Goal: Task Accomplishment & Management: Use online tool/utility

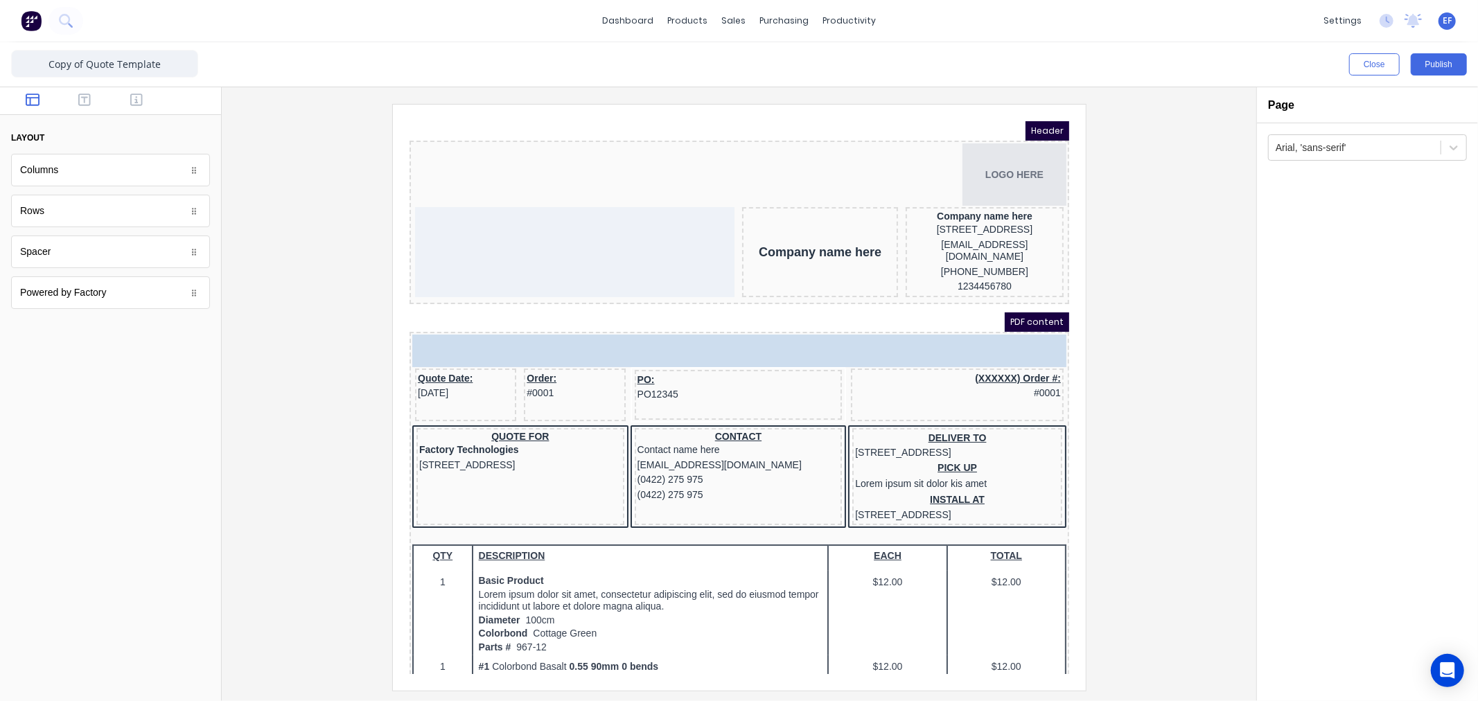
drag, startPoint x: 111, startPoint y: 178, endPoint x: 58, endPoint y: 170, distance: 53.3
drag, startPoint x: 37, startPoint y: 168, endPoint x: 543, endPoint y: 250, distance: 512.5
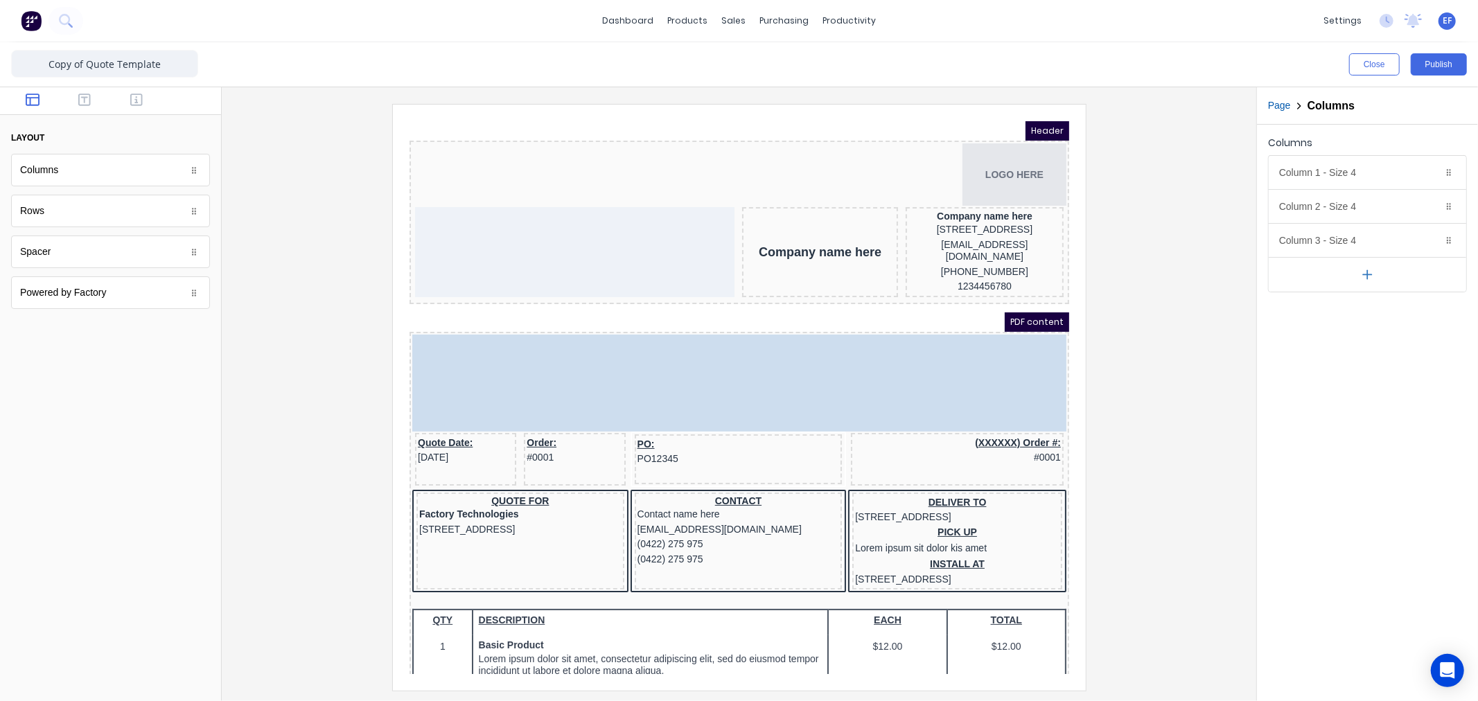
drag, startPoint x: 682, startPoint y: 370, endPoint x: 613, endPoint y: 261, distance: 129.6
click at [613, 261] on body "Header LOGO HERE Company name here Company name here [STREET_ADDRESS], 4217 [EM…" at bounding box center [722, 380] width 660 height 553
drag, startPoint x: 620, startPoint y: 333, endPoint x: 568, endPoint y: 200, distance: 142.9
click at [568, 200] on body "Header LOGO HERE Company name here Company name here [STREET_ADDRESS], 4217 [EM…" at bounding box center [722, 380] width 660 height 553
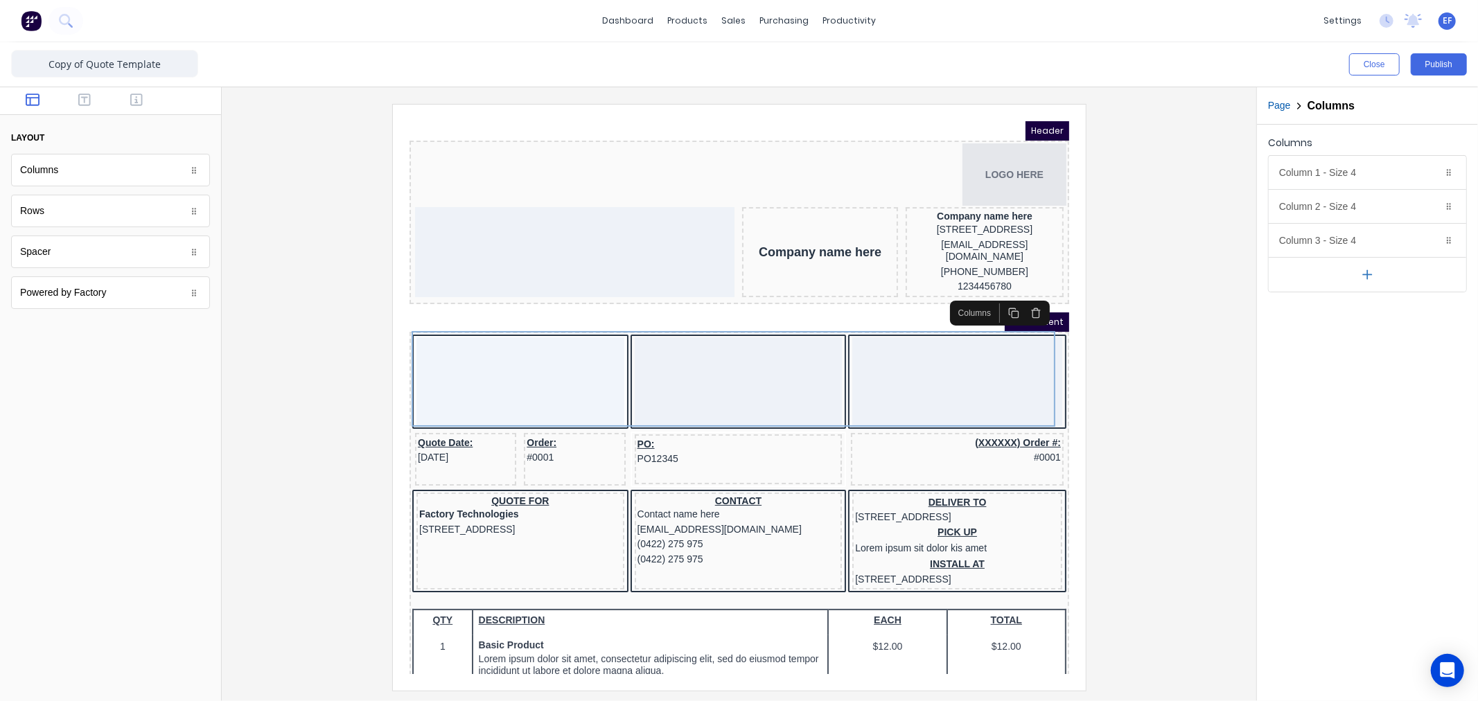
click at [1017, 297] on icon "button" at bounding box center [1018, 295] width 11 height 11
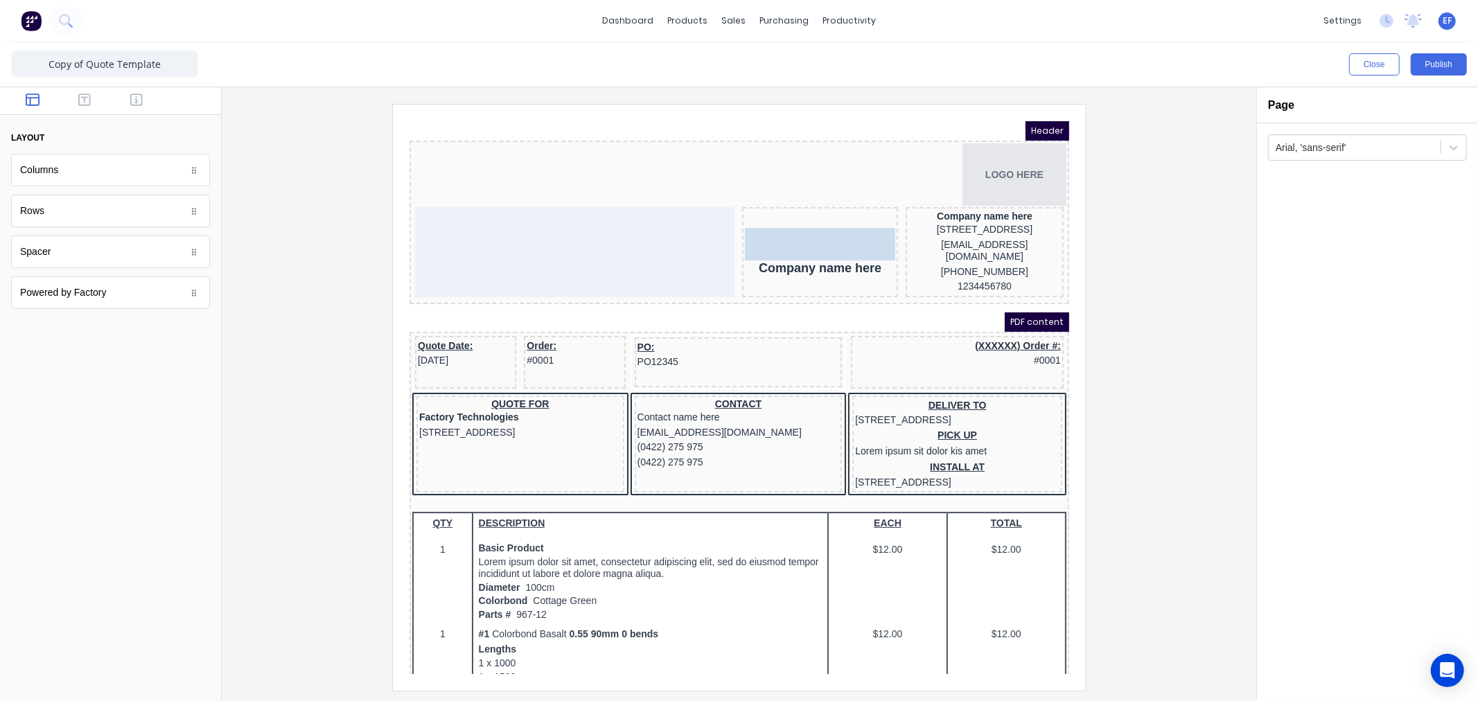
drag, startPoint x: 53, startPoint y: 172, endPoint x: -73, endPoint y: 216, distance: 133.1
click at [84, 98] on icon "button" at bounding box center [84, 100] width 12 height 12
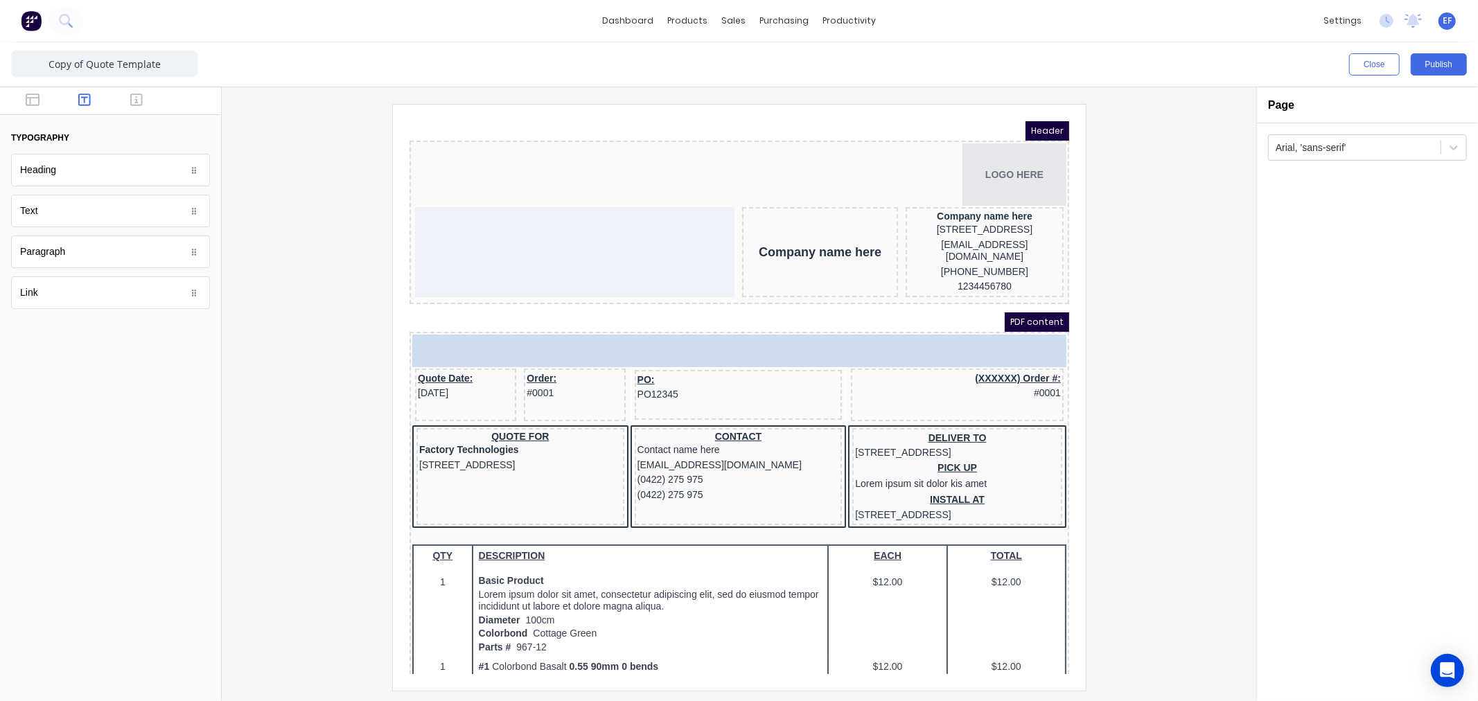
drag, startPoint x: 26, startPoint y: 216, endPoint x: 445, endPoint y: 215, distance: 418.6
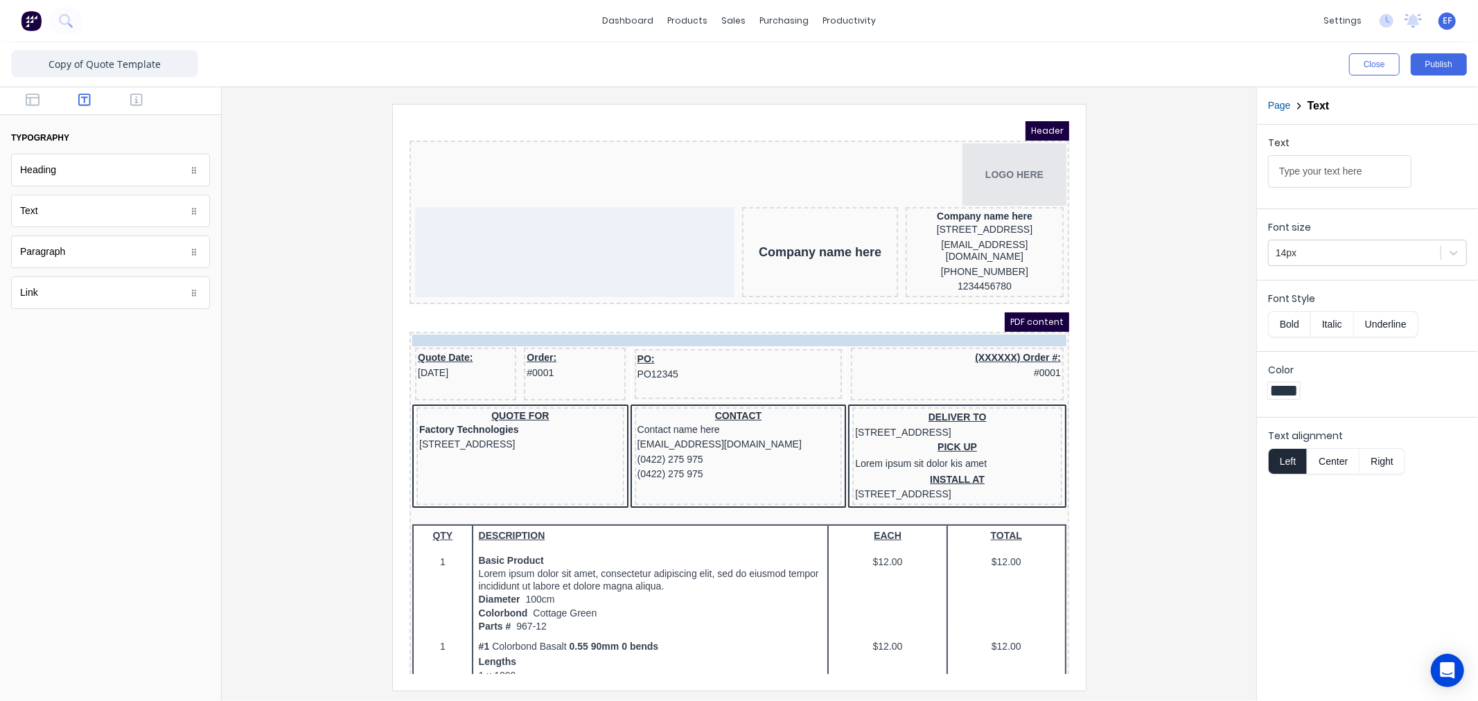
drag, startPoint x: 455, startPoint y: 316, endPoint x: 473, endPoint y: 235, distance: 83.1
click at [473, 235] on body "Header LOGO HERE Company name here Company name here [STREET_ADDRESS], 4217 [EM…" at bounding box center [722, 380] width 660 height 553
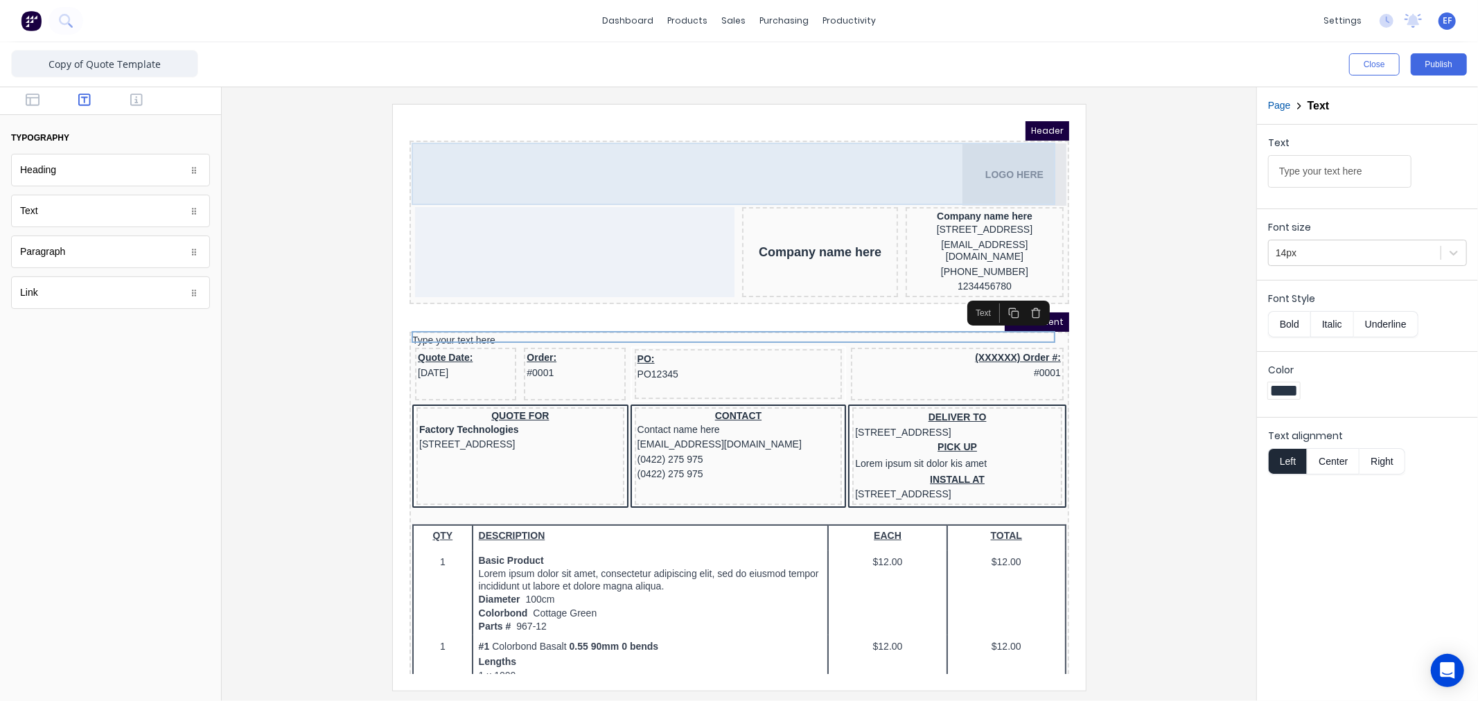
click at [669, 185] on div "LOGO HERE" at bounding box center [722, 157] width 654 height 62
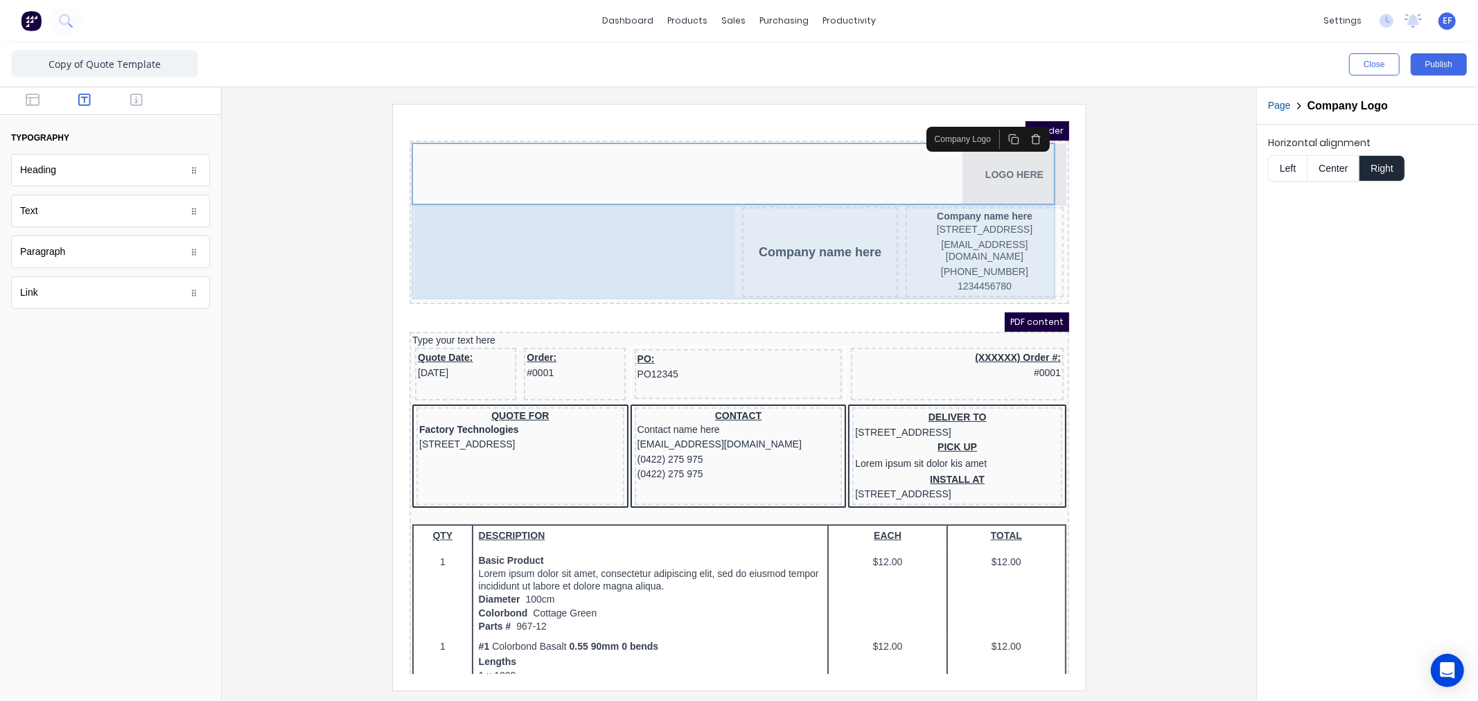
click at [657, 215] on div at bounding box center [558, 235] width 320 height 90
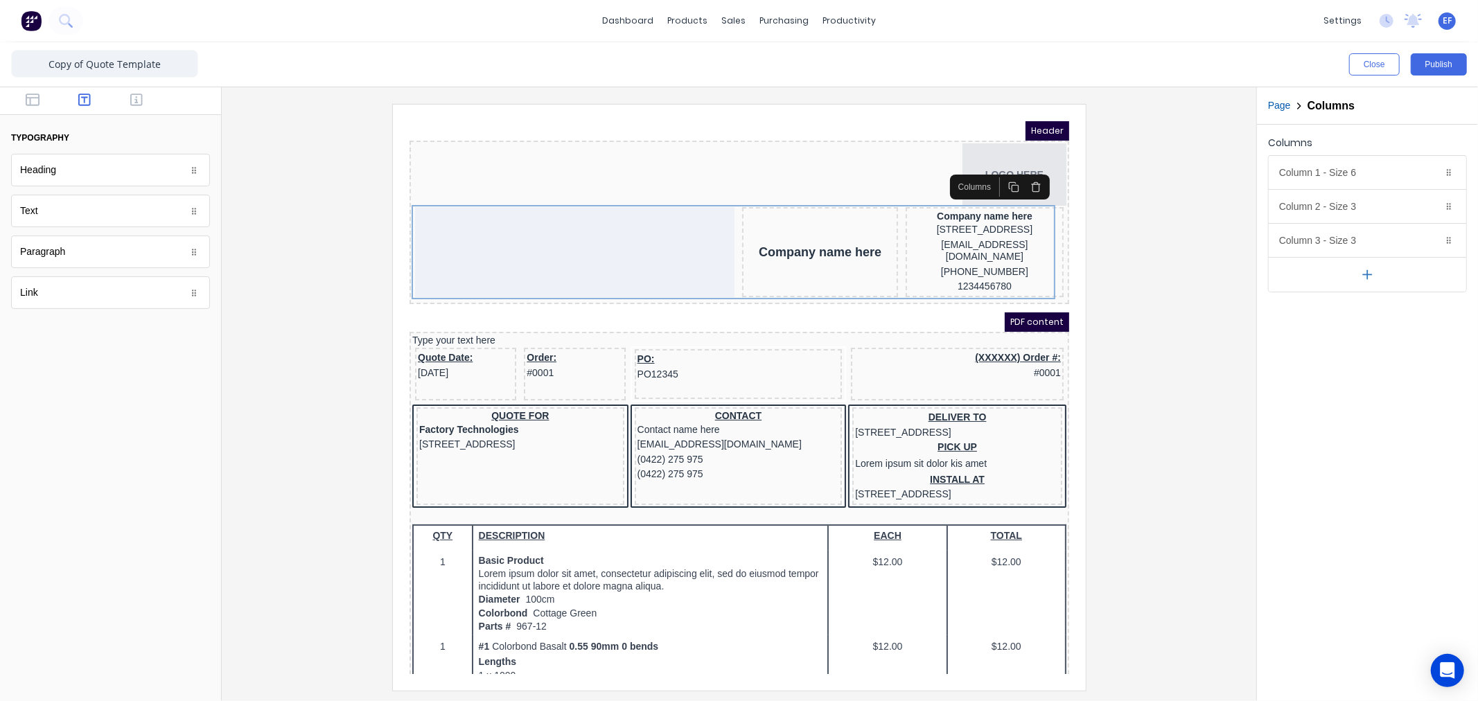
click at [1363, 277] on icon "button" at bounding box center [1368, 275] width 15 height 15
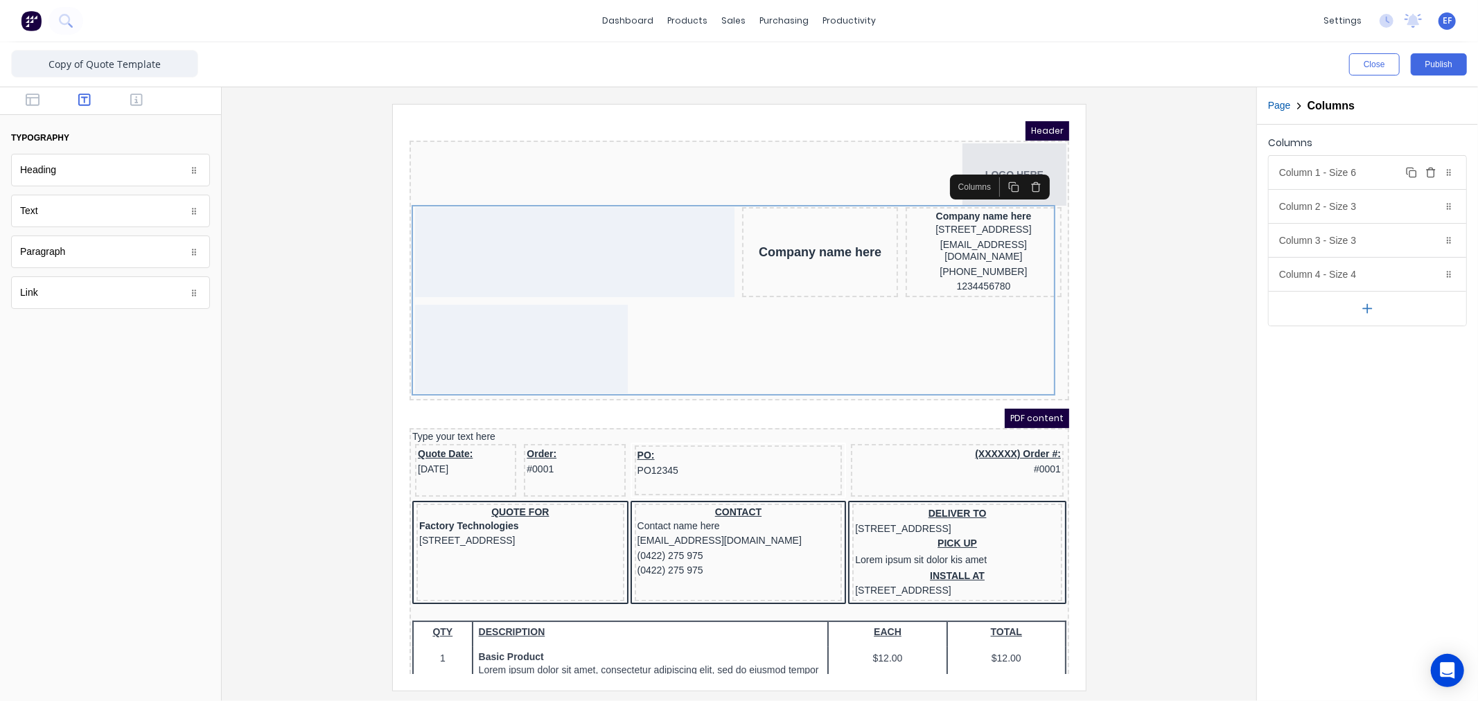
click at [1435, 171] on icon "button" at bounding box center [1431, 172] width 11 height 11
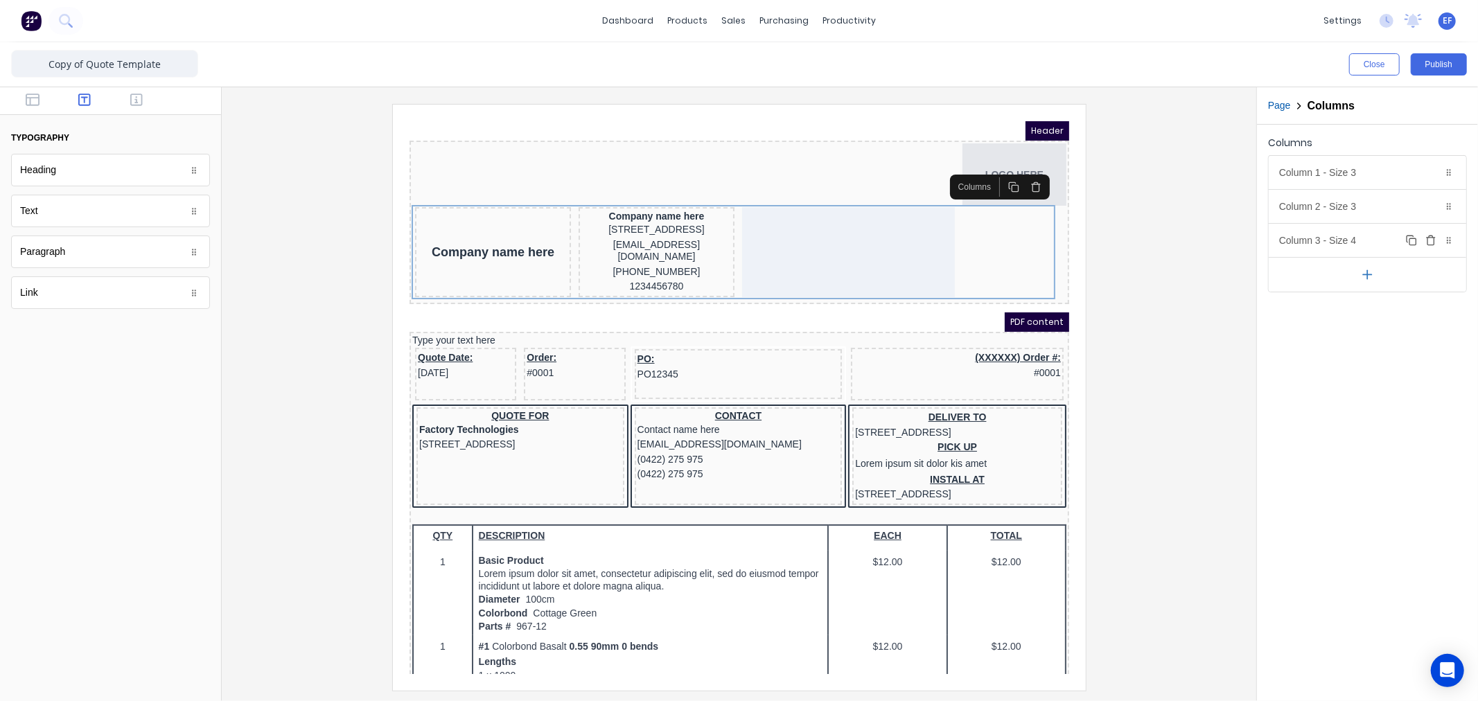
click at [1350, 237] on div "Column 3 - Size 4 Duplicate Delete" at bounding box center [1368, 240] width 198 height 33
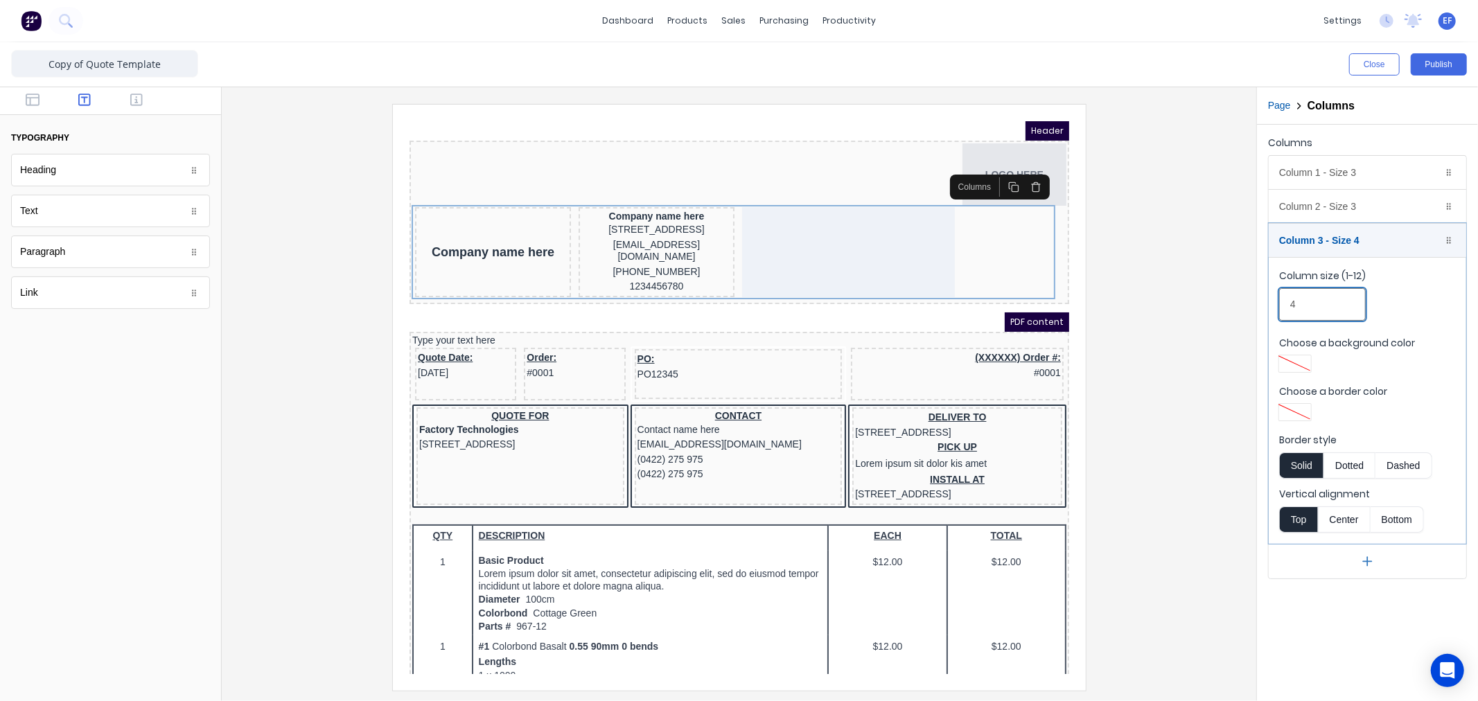
drag, startPoint x: 1314, startPoint y: 300, endPoint x: 1239, endPoint y: 305, distance: 75.0
click at [1239, 305] on div "Close Publish Components typography Heading Heading Text Text Paragraph Paragra…" at bounding box center [739, 371] width 1478 height 659
type input "6"
click at [1452, 292] on div "Column size (1-12) 6" at bounding box center [1367, 298] width 177 height 59
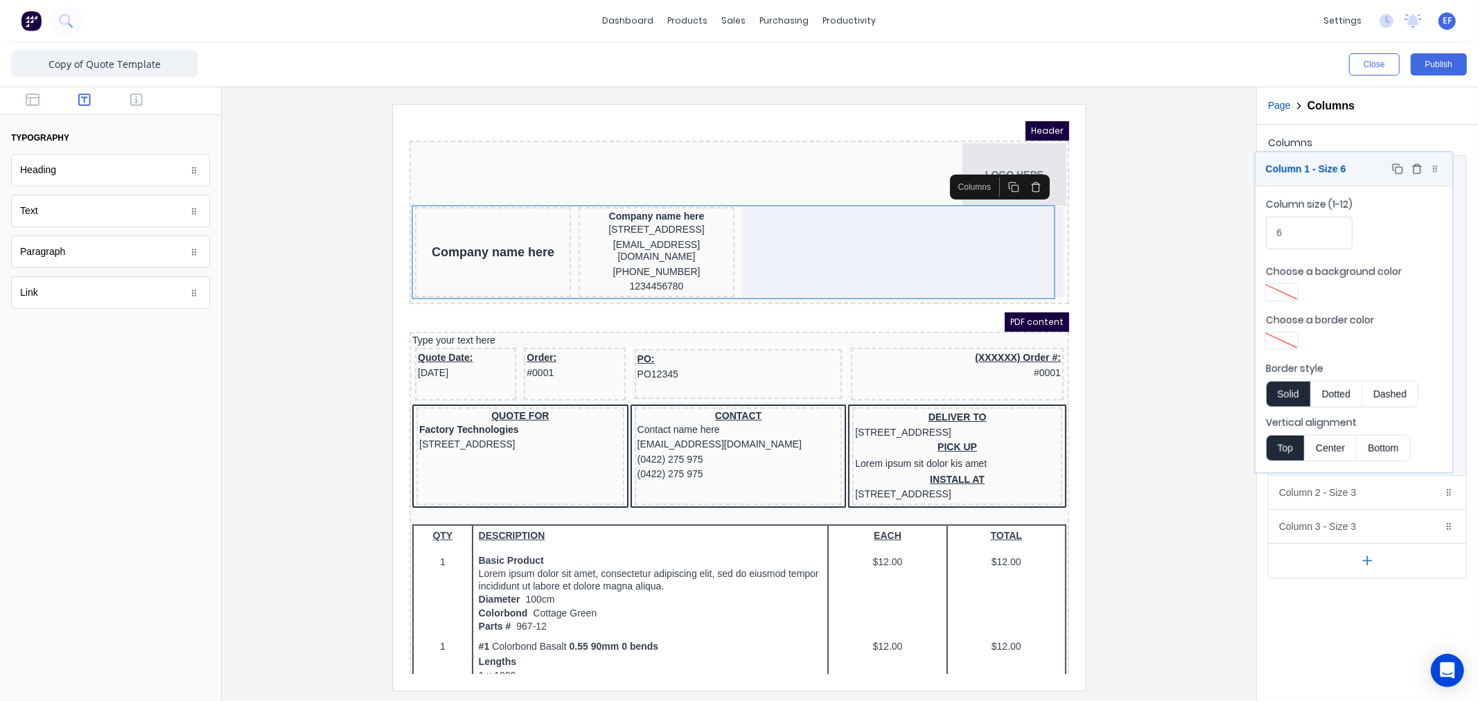
drag, startPoint x: 1362, startPoint y: 240, endPoint x: 1349, endPoint y: 170, distance: 70.5
click at [1349, 170] on body "dashboard products sales purchasing productivity dashboard products Product Cat…" at bounding box center [739, 350] width 1478 height 701
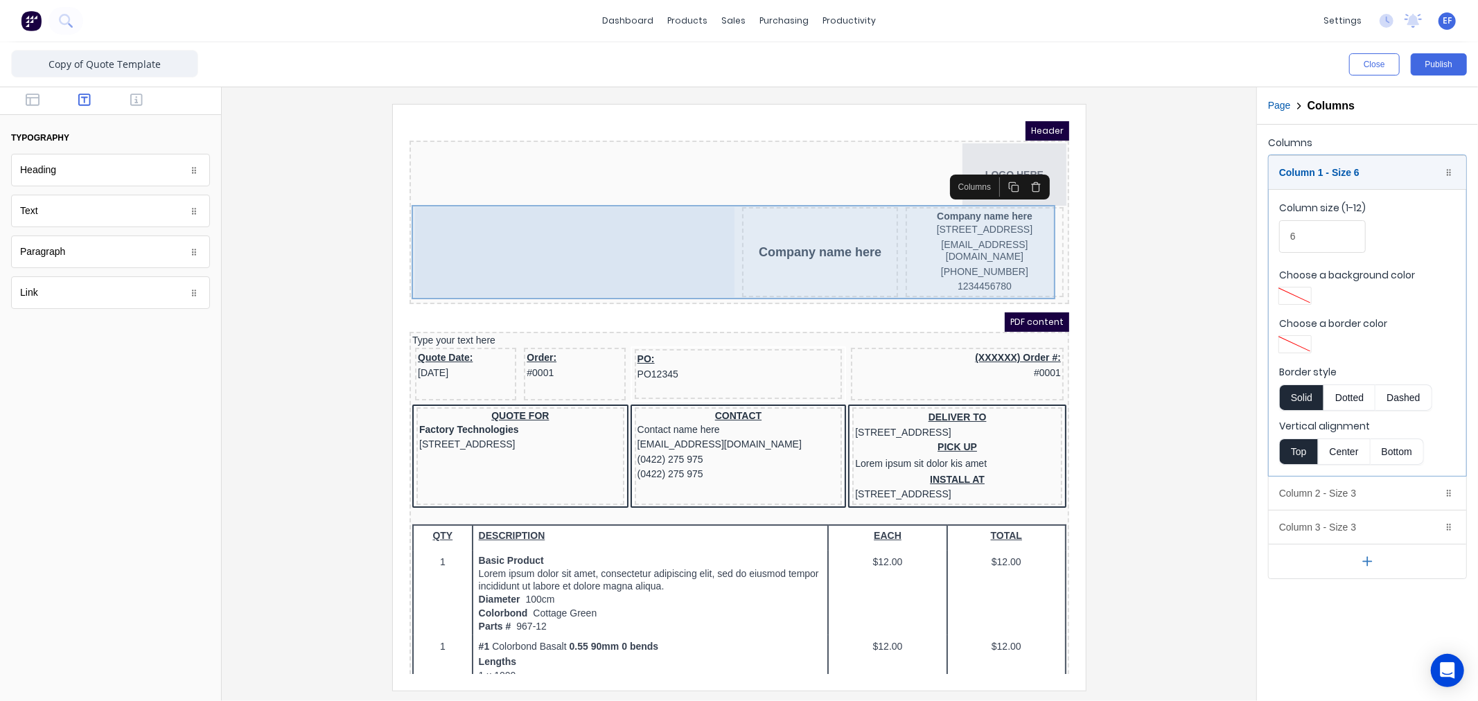
click at [545, 229] on div at bounding box center [558, 235] width 320 height 90
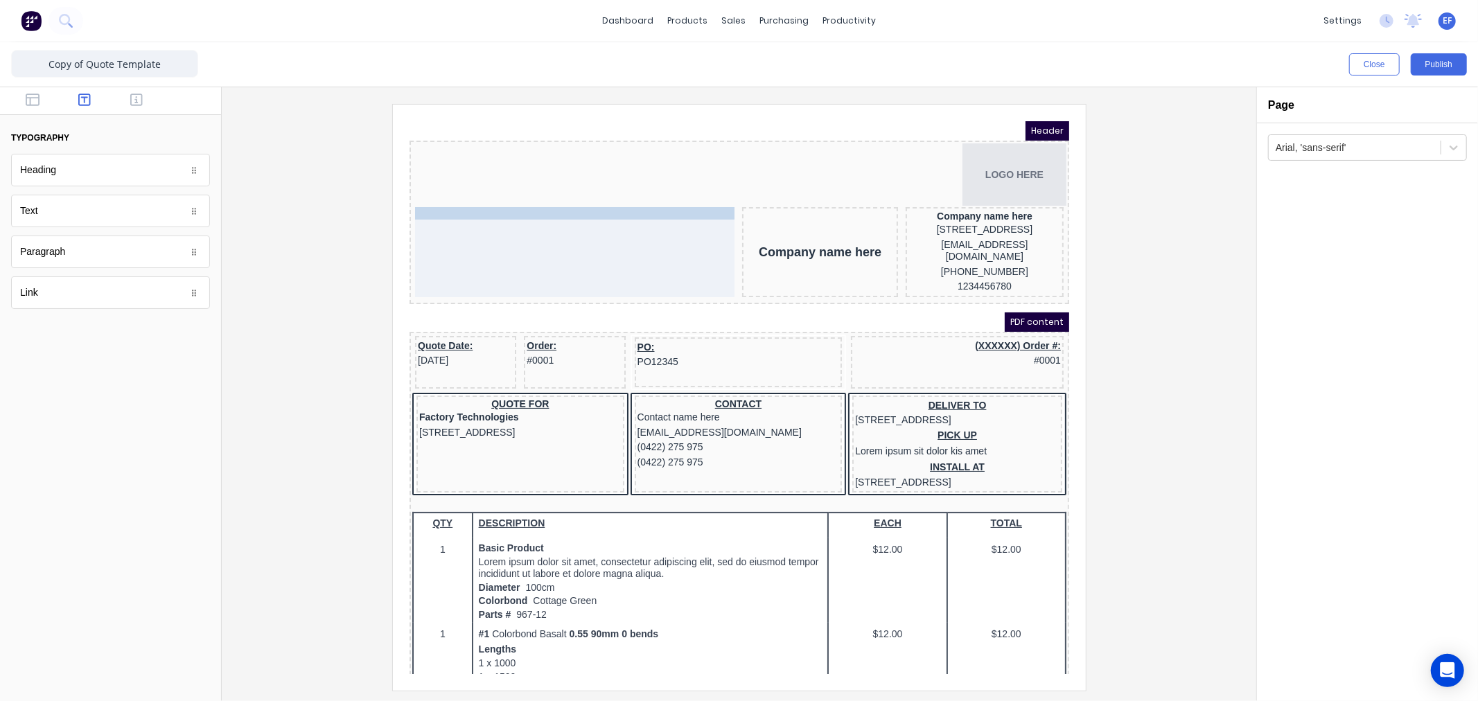
drag, startPoint x: 426, startPoint y: 322, endPoint x: 480, endPoint y: 221, distance: 114.1
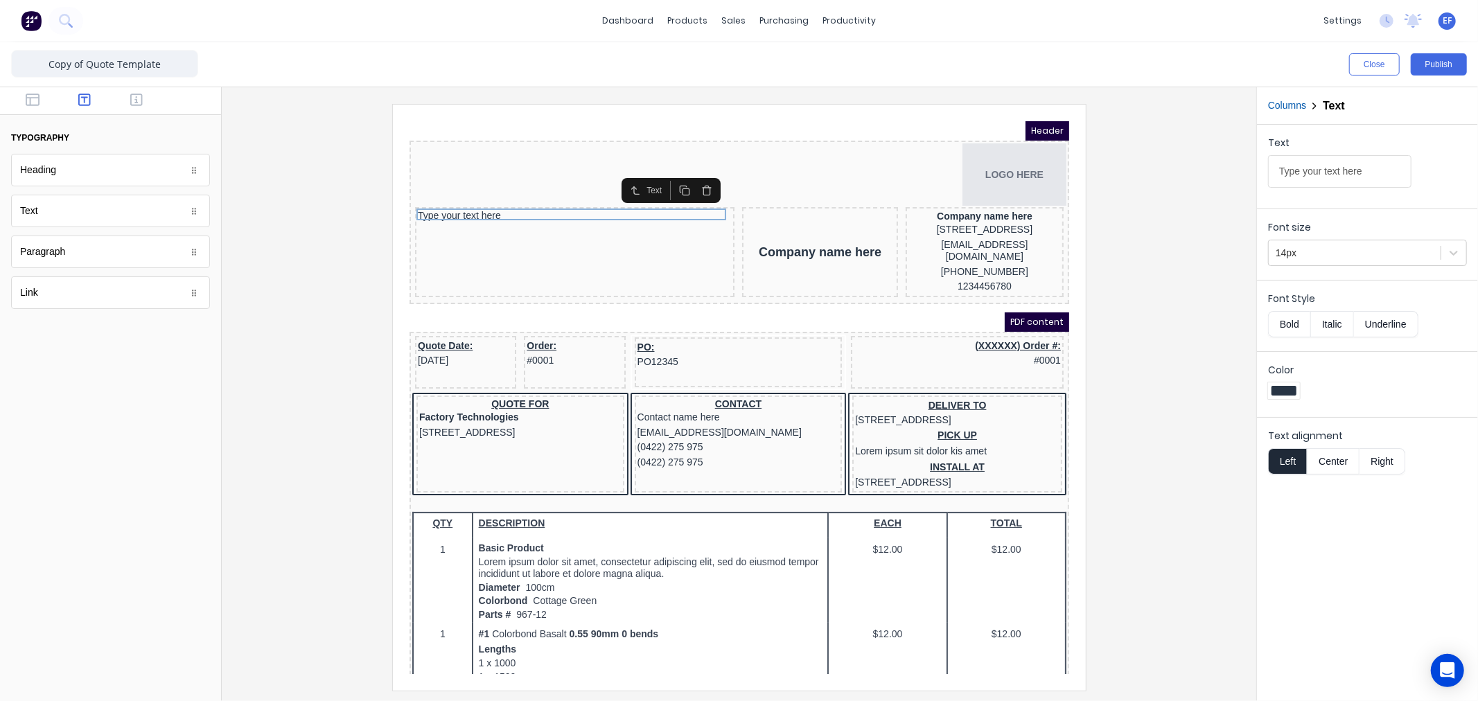
click at [685, 173] on icon "button" at bounding box center [689, 173] width 11 height 11
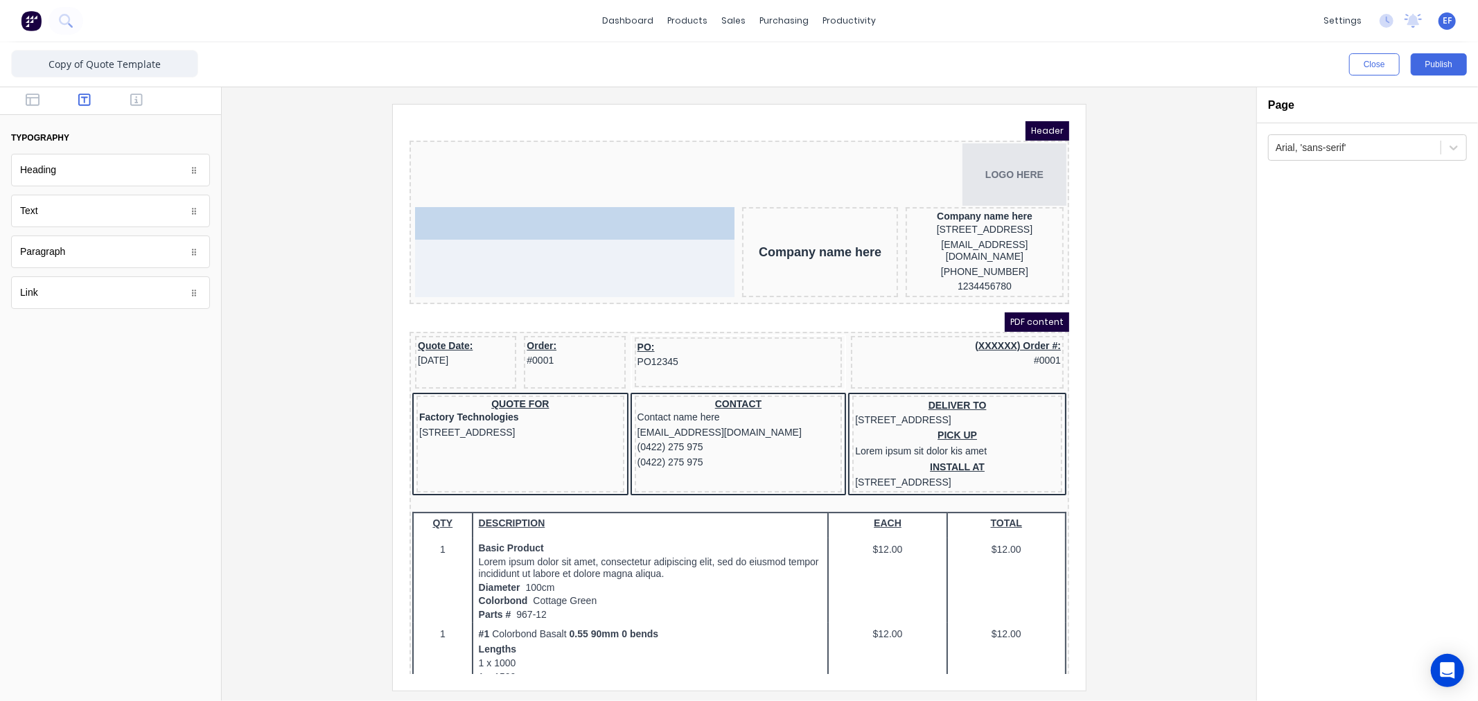
drag, startPoint x: 46, startPoint y: 177, endPoint x: 103, endPoint y: 118, distance: 82.4
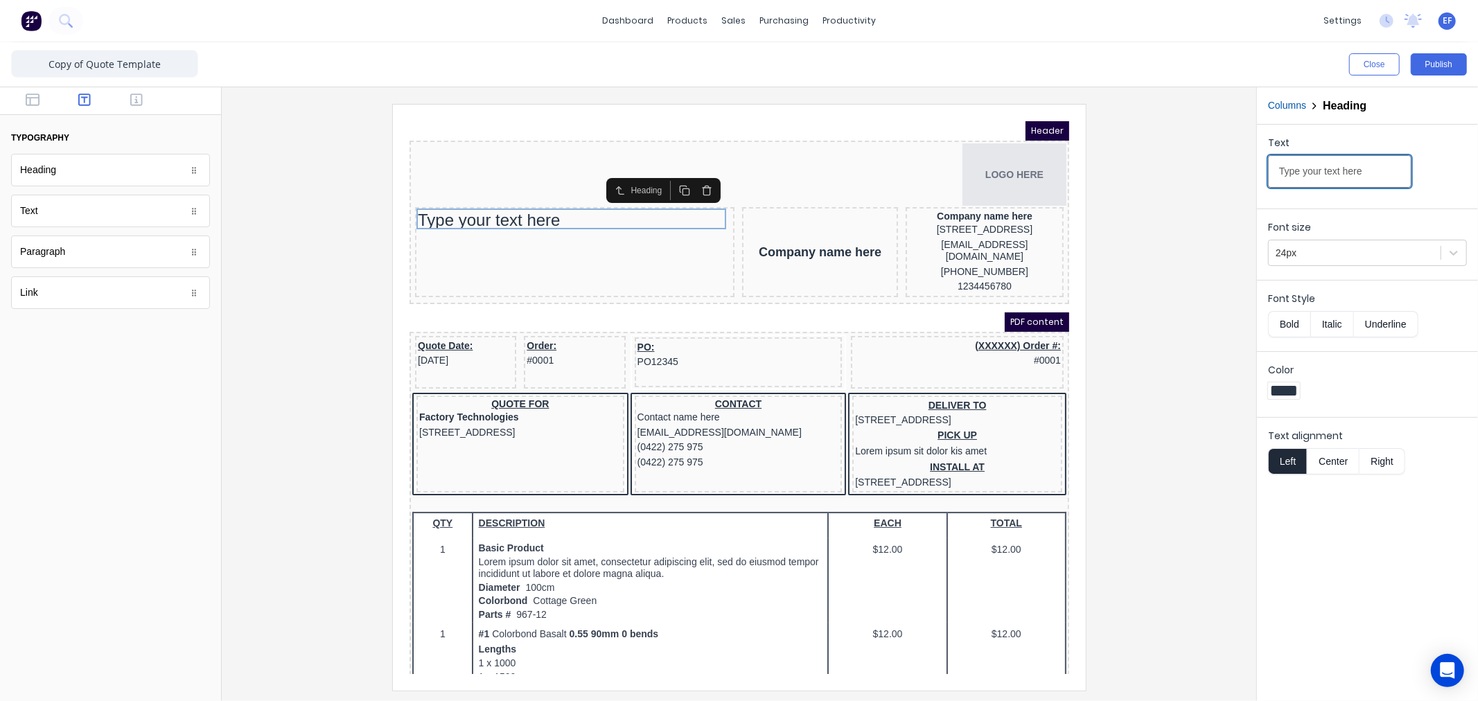
click at [1363, 171] on input "Type your text here" at bounding box center [1339, 171] width 143 height 33
drag, startPoint x: 1370, startPoint y: 170, endPoint x: 1191, endPoint y: 169, distance: 178.8
click at [1192, 169] on div "Close Publish Components typography Heading Heading Text Text Paragraph Paragra…" at bounding box center [739, 371] width 1478 height 659
paste input "AX INVOICE"
type input "TAX INVOICE"
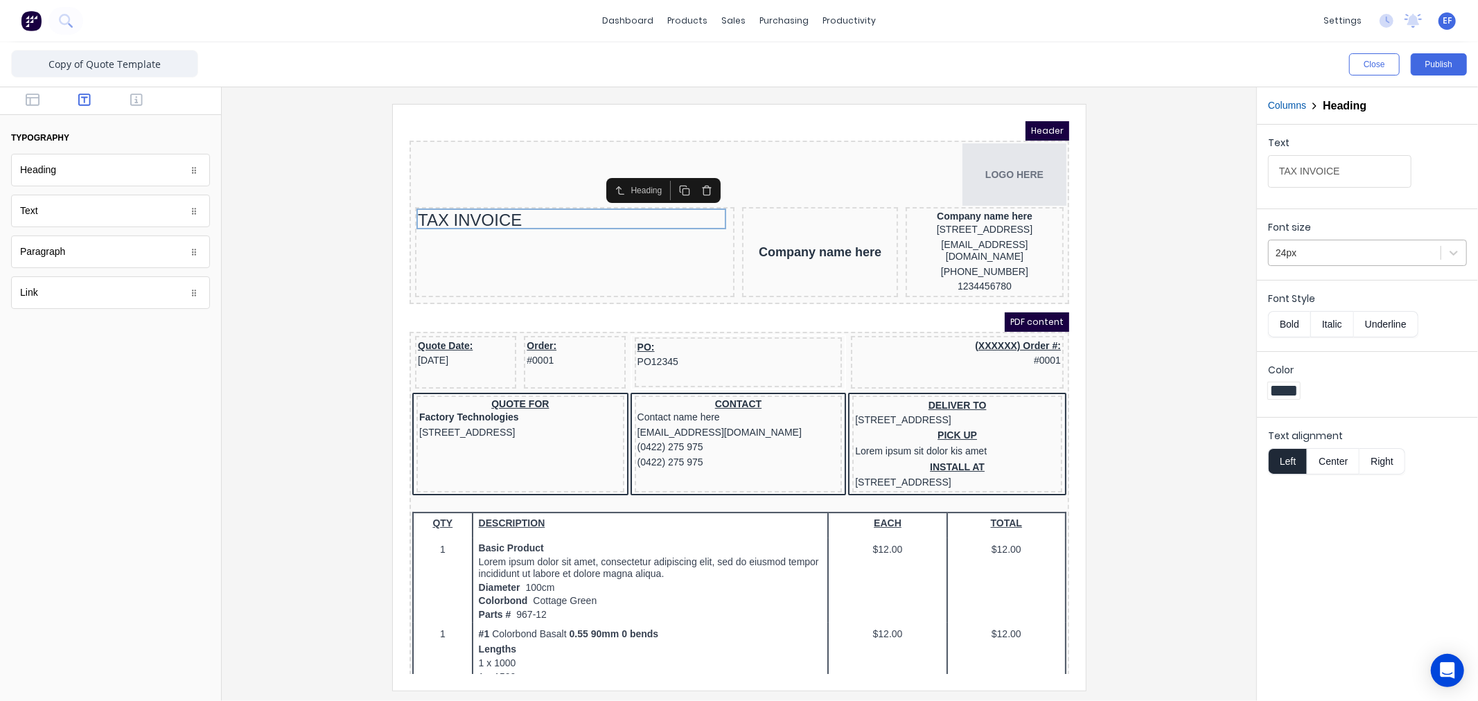
click at [1329, 261] on div at bounding box center [1355, 253] width 158 height 17
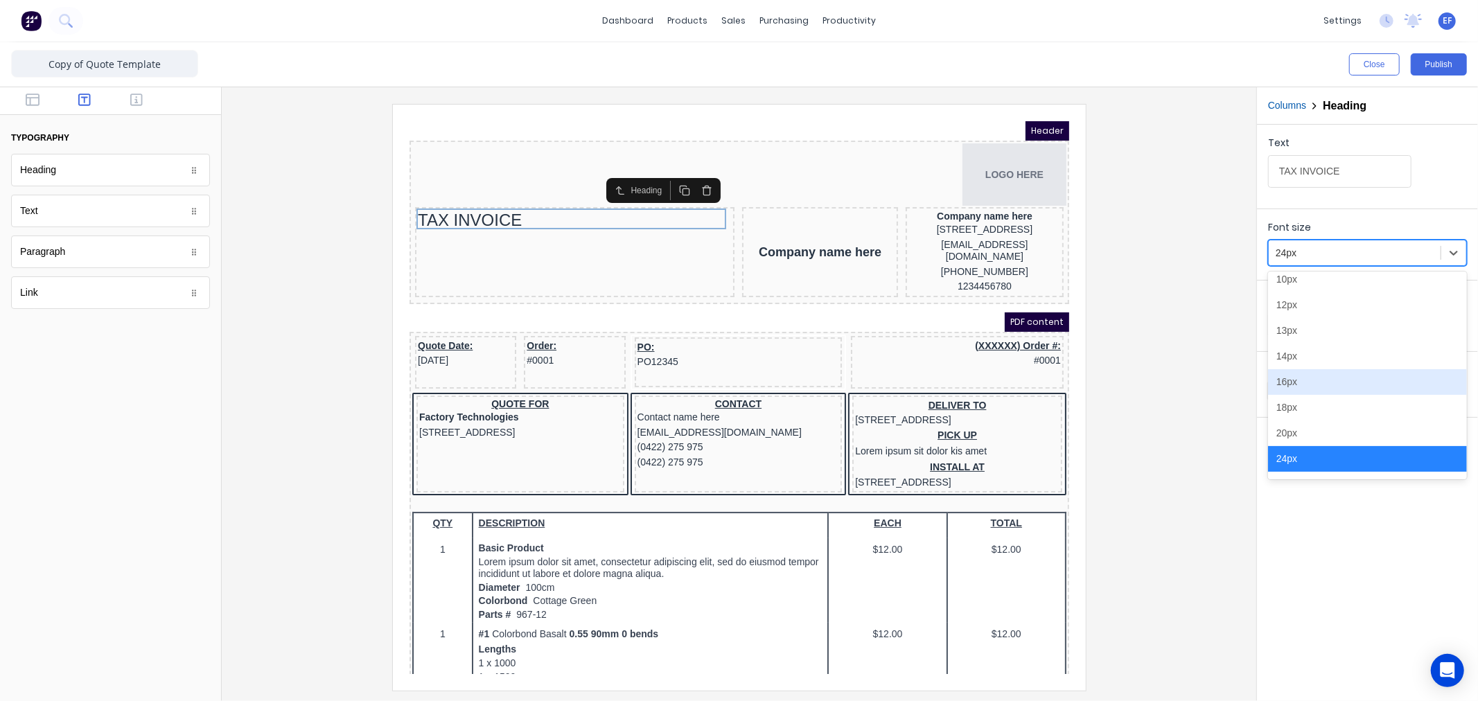
scroll to position [111, 0]
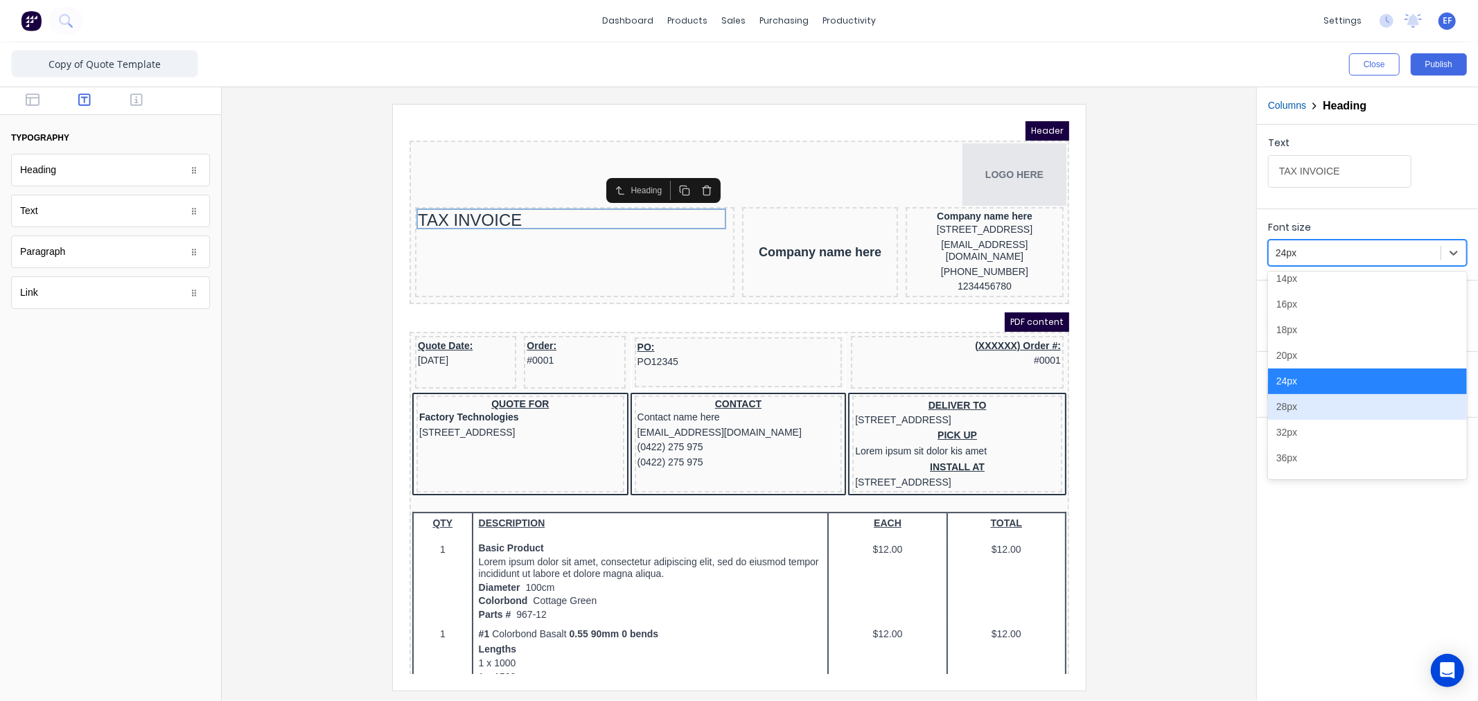
click at [1297, 411] on div "28px" at bounding box center [1367, 407] width 199 height 26
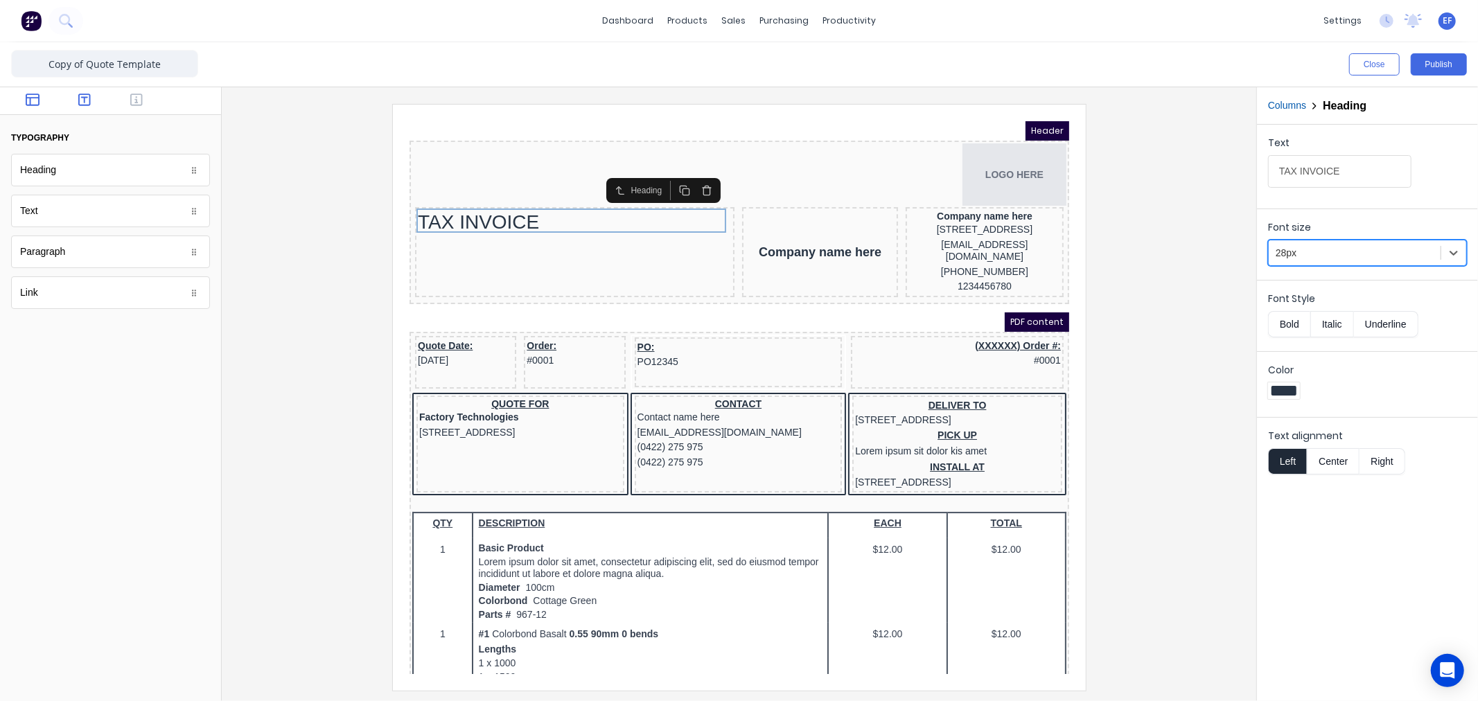
click at [26, 100] on icon "button" at bounding box center [33, 100] width 14 height 12
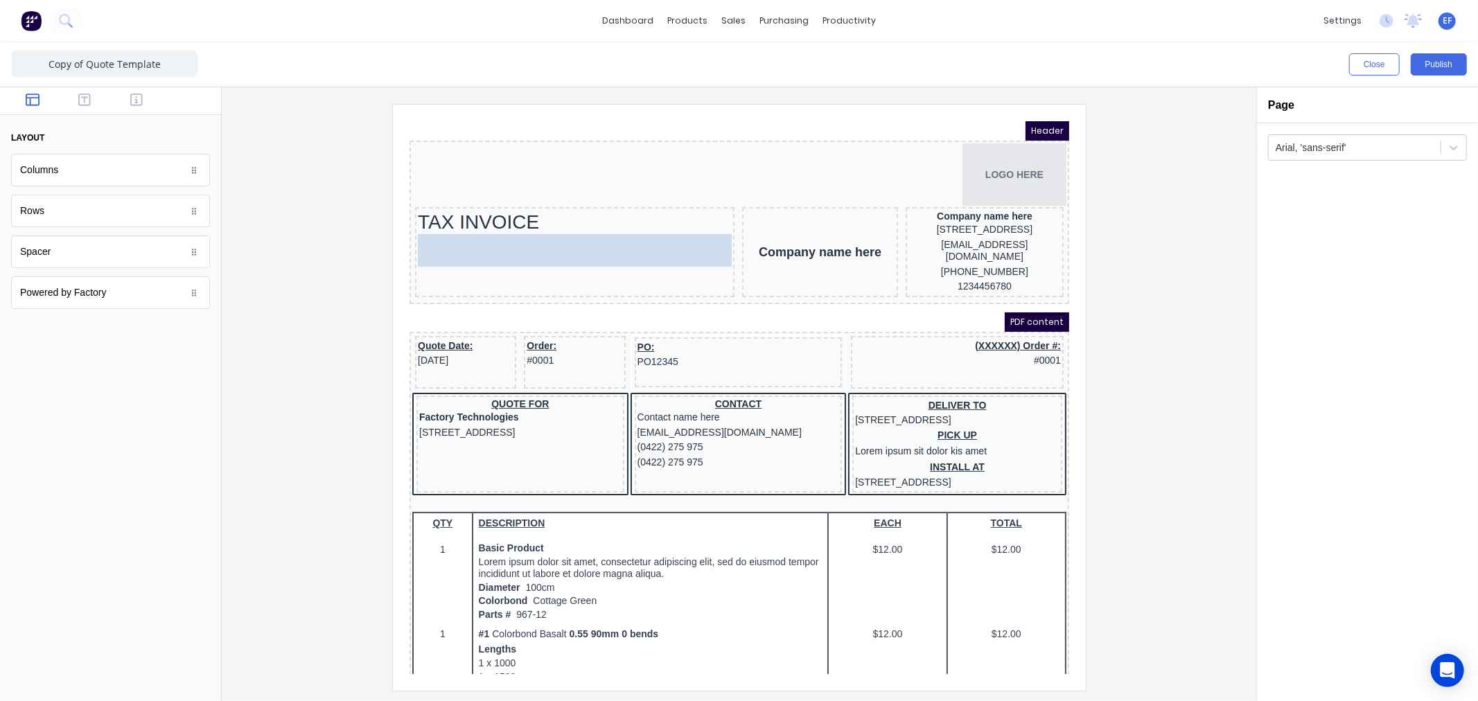
drag, startPoint x: 40, startPoint y: 170, endPoint x: 521, endPoint y: 259, distance: 489.9
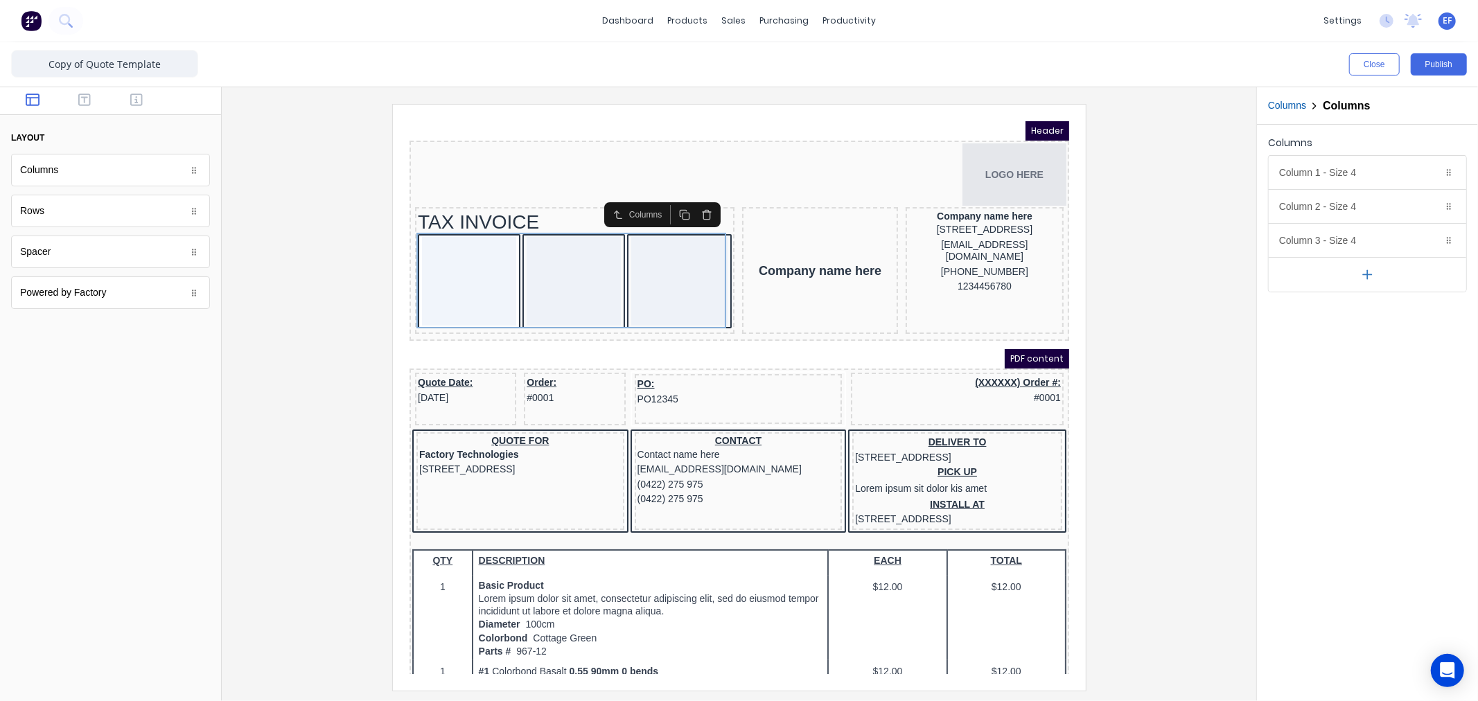
click at [1381, 271] on button "button" at bounding box center [1368, 274] width 198 height 35
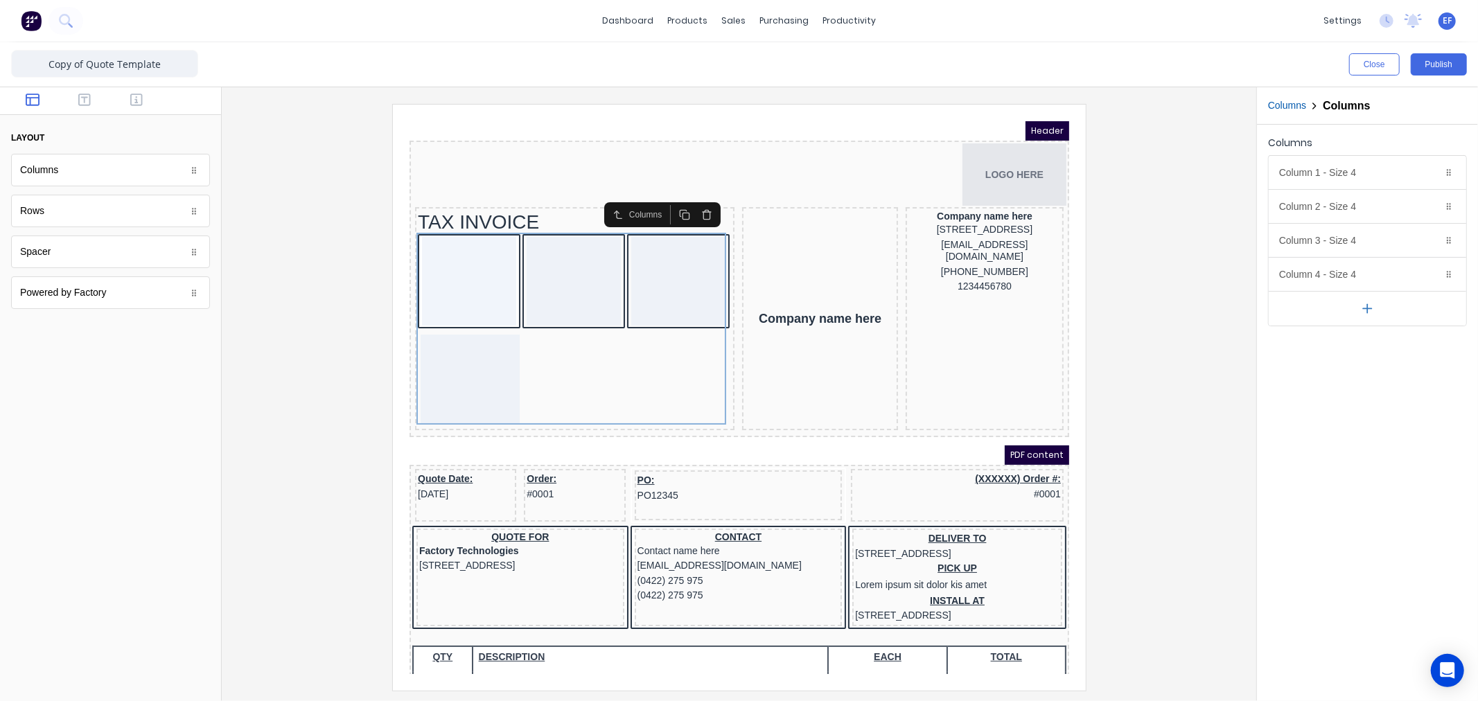
click at [1371, 294] on button "button" at bounding box center [1368, 308] width 198 height 35
click at [1433, 239] on icon "button" at bounding box center [1431, 240] width 11 height 11
click at [1431, 203] on icon "button" at bounding box center [1431, 206] width 11 height 11
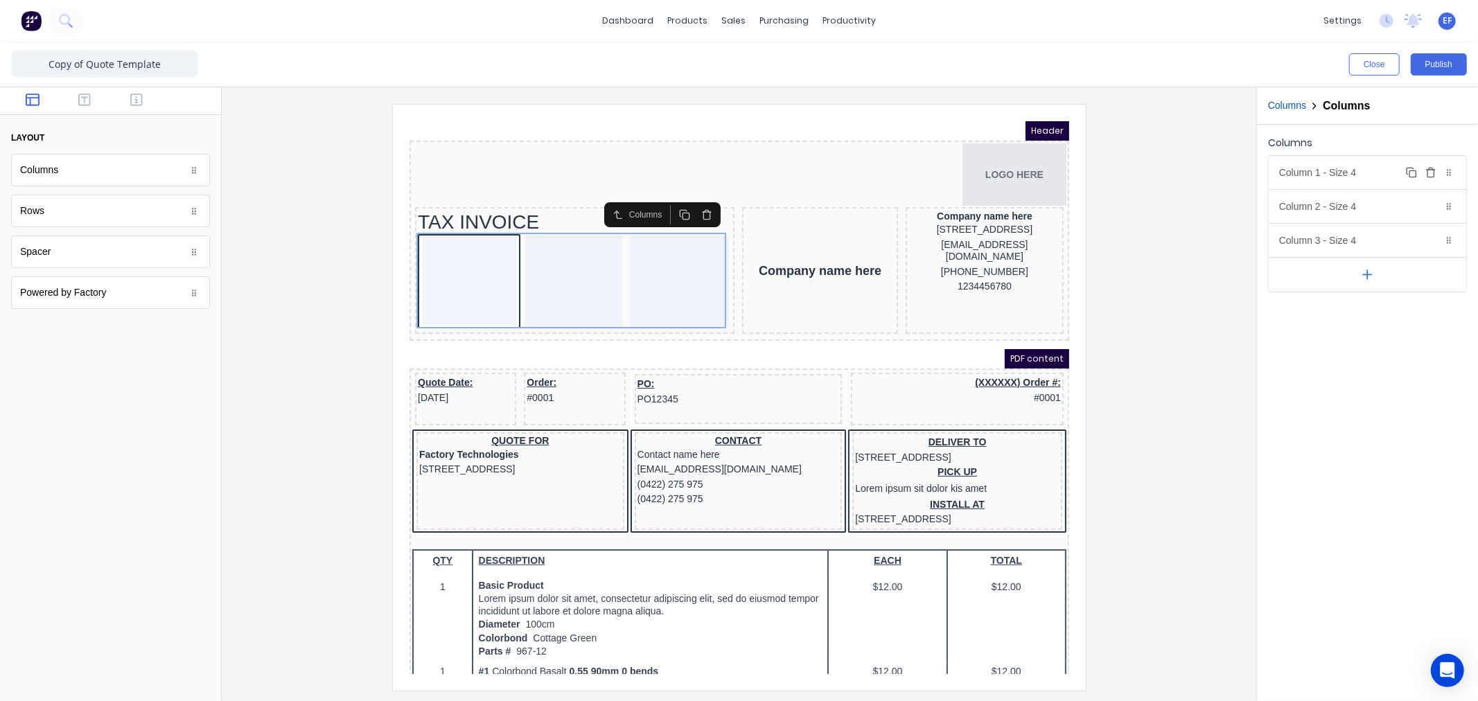
click at [1429, 168] on icon "button" at bounding box center [1431, 172] width 11 height 11
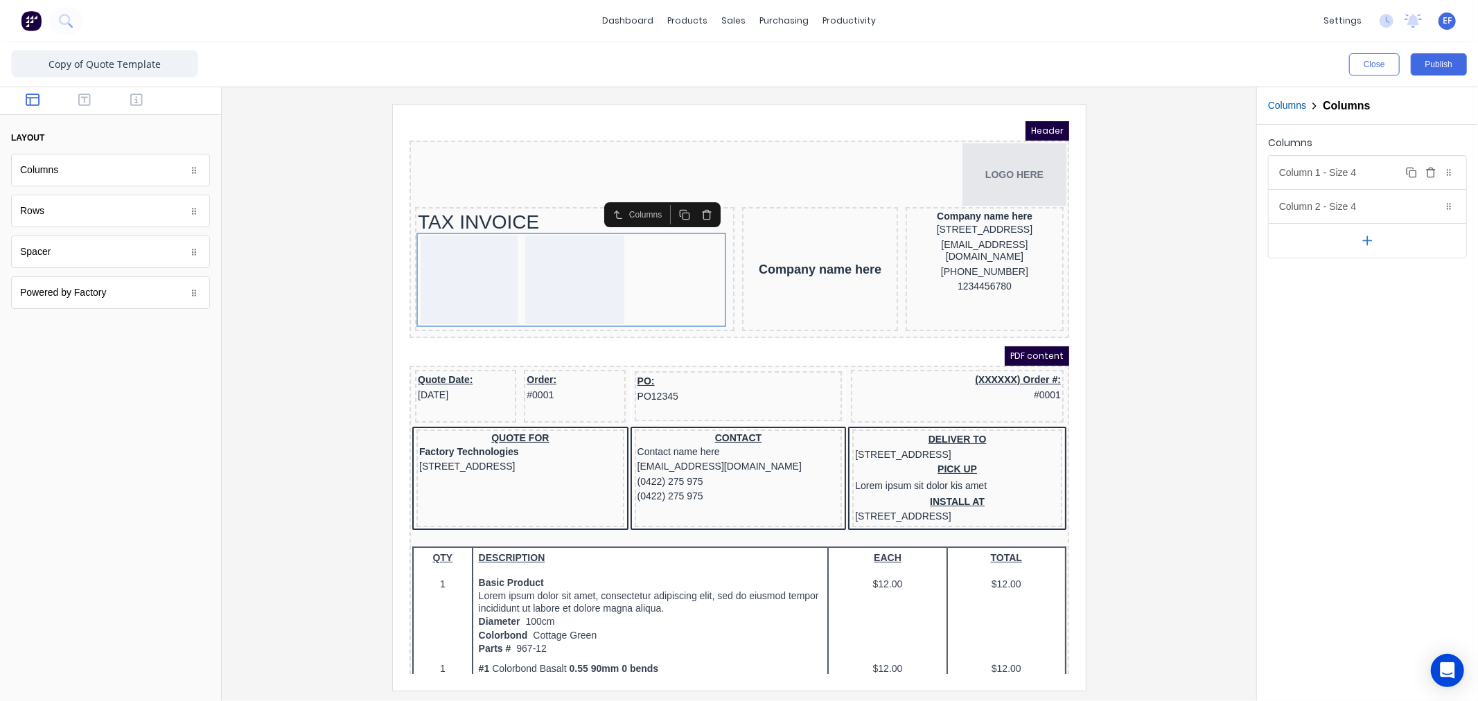
click at [1367, 181] on div "Column 1 - Size 4 Duplicate Delete" at bounding box center [1368, 172] width 198 height 33
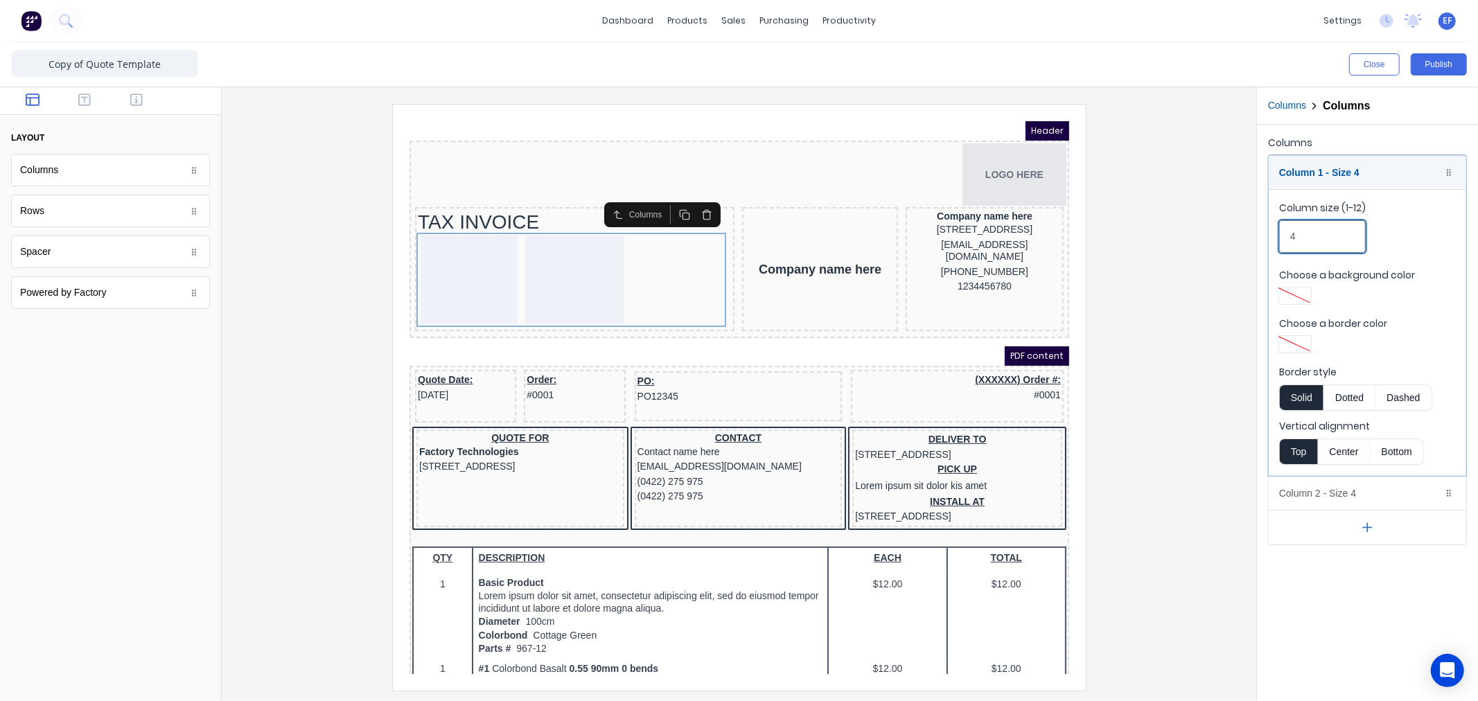
drag, startPoint x: 1299, startPoint y: 243, endPoint x: 1280, endPoint y: 238, distance: 19.3
click at [1280, 238] on input "4" at bounding box center [1322, 236] width 87 height 33
type input "2"
click at [1326, 171] on div "Column 1 - Size 2 Duplicate Delete" at bounding box center [1368, 172] width 198 height 33
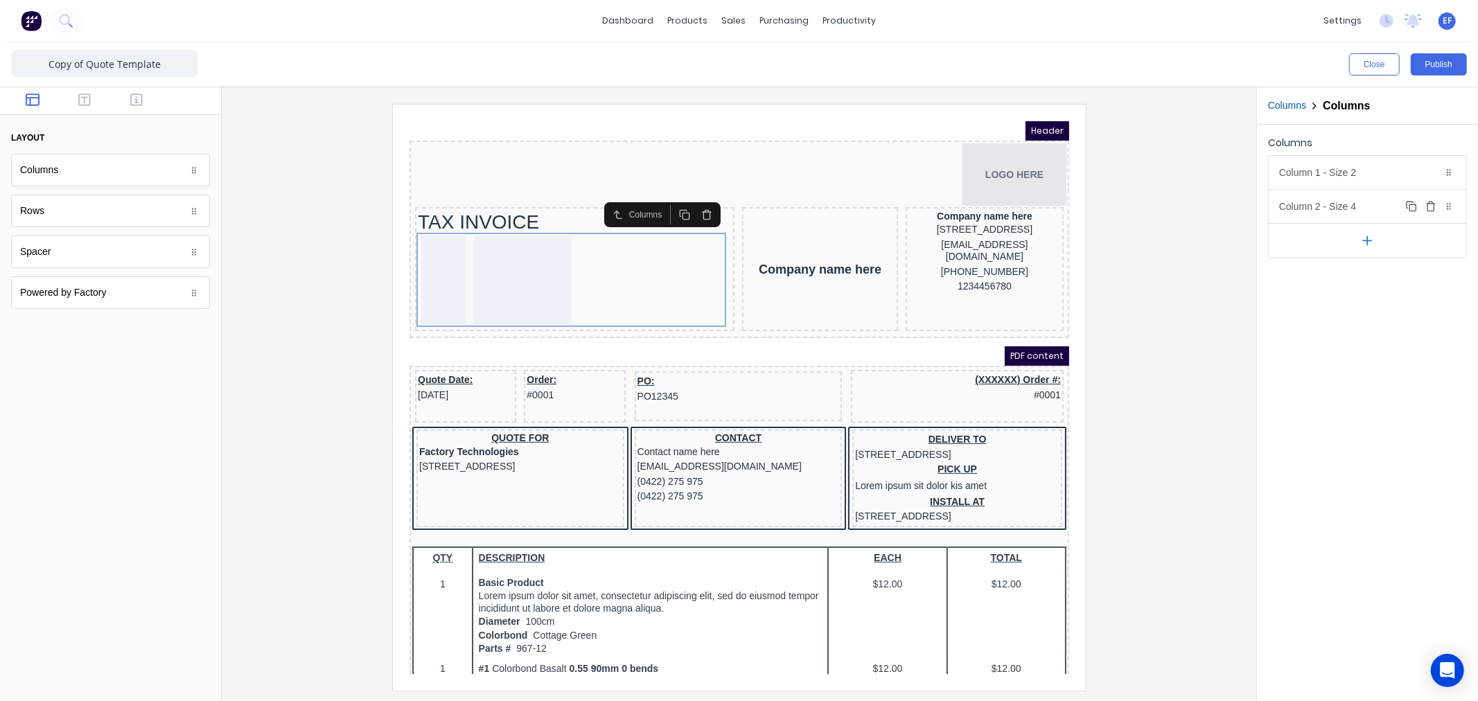
click at [1336, 210] on div "Column 2 - Size 4 Duplicate Delete" at bounding box center [1368, 206] width 198 height 33
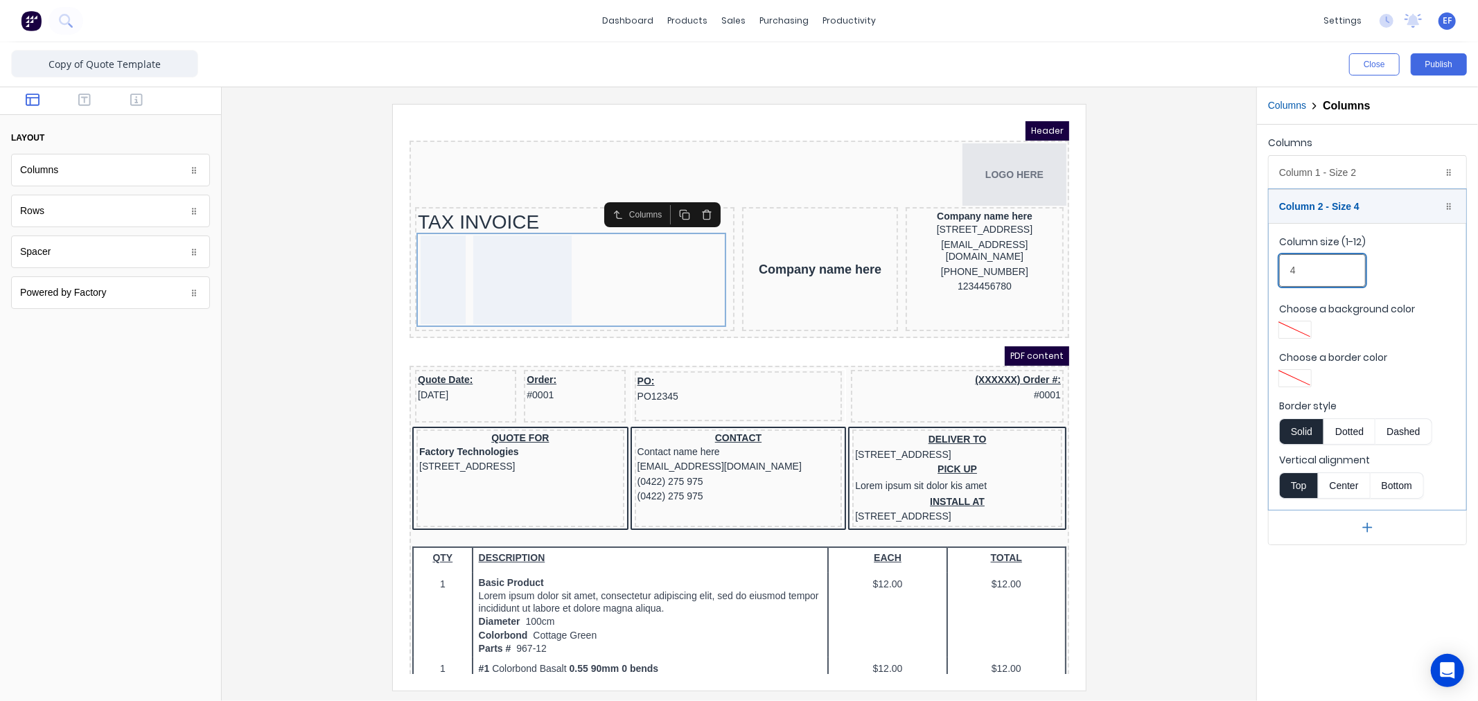
drag, startPoint x: 1307, startPoint y: 274, endPoint x: 1256, endPoint y: 270, distance: 51.4
click at [1256, 270] on div "Close Publish Components layout Columns Columns Rows Rows Spacer Spacer Powered…" at bounding box center [739, 371] width 1478 height 659
type input "8"
click at [1212, 273] on div at bounding box center [739, 397] width 1013 height 586
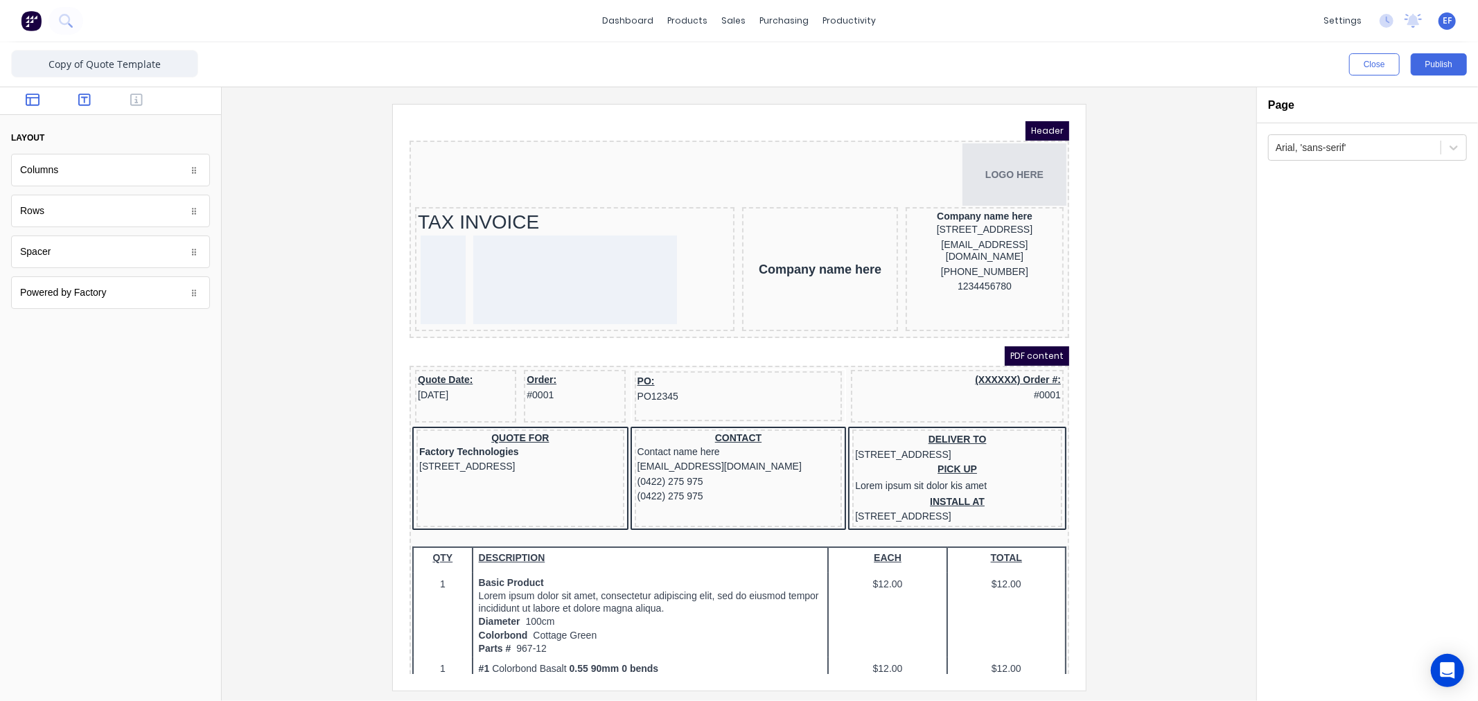
click at [96, 94] on button "button" at bounding box center [85, 101] width 44 height 17
click at [88, 98] on icon "button" at bounding box center [84, 100] width 12 height 14
drag, startPoint x: 241, startPoint y: 254, endPoint x: 427, endPoint y: 258, distance: 185.8
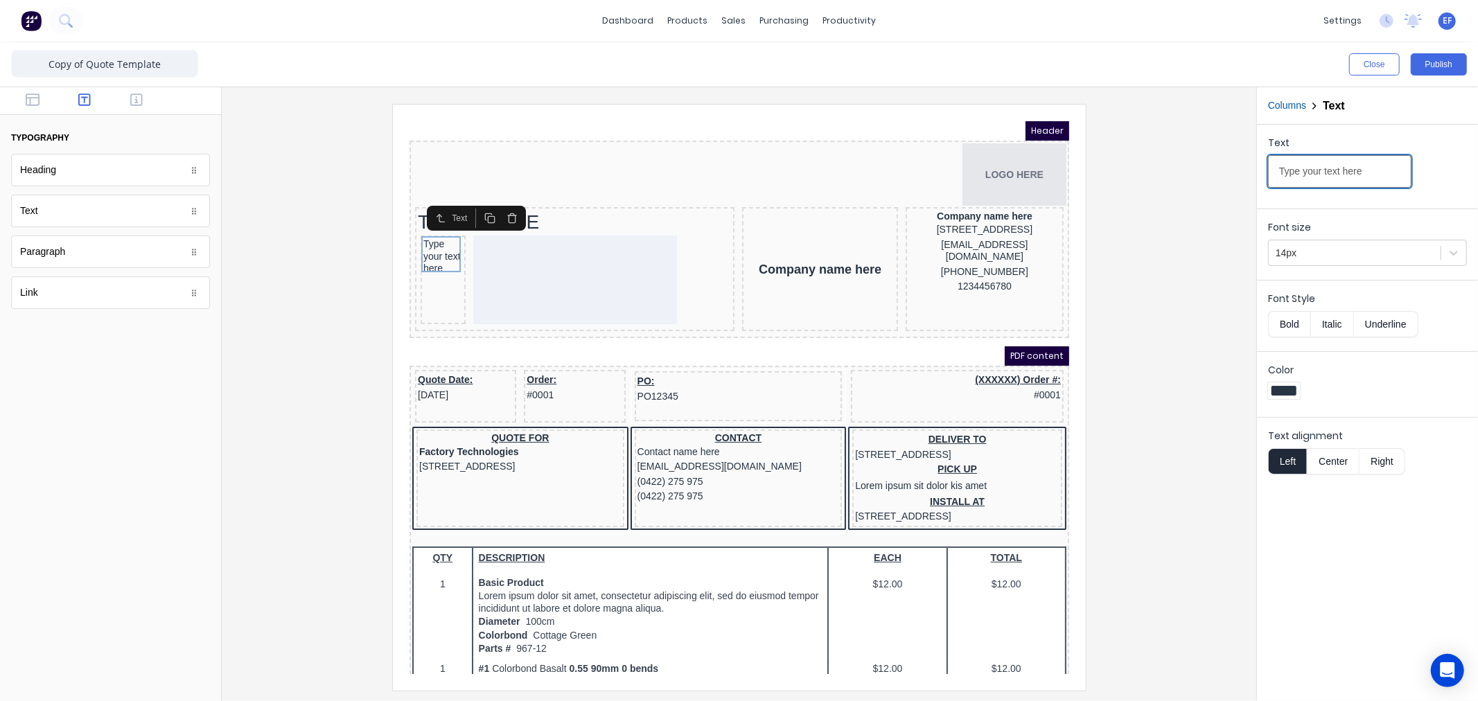
drag, startPoint x: 1375, startPoint y: 166, endPoint x: 1194, endPoint y: 165, distance: 180.9
click at [1194, 165] on div "Close Publish Components typography Heading Heading Text Text Paragraph Paragra…" at bounding box center [739, 371] width 1478 height 659
type input "To:"
click at [1376, 460] on button "Right" at bounding box center [1383, 461] width 46 height 26
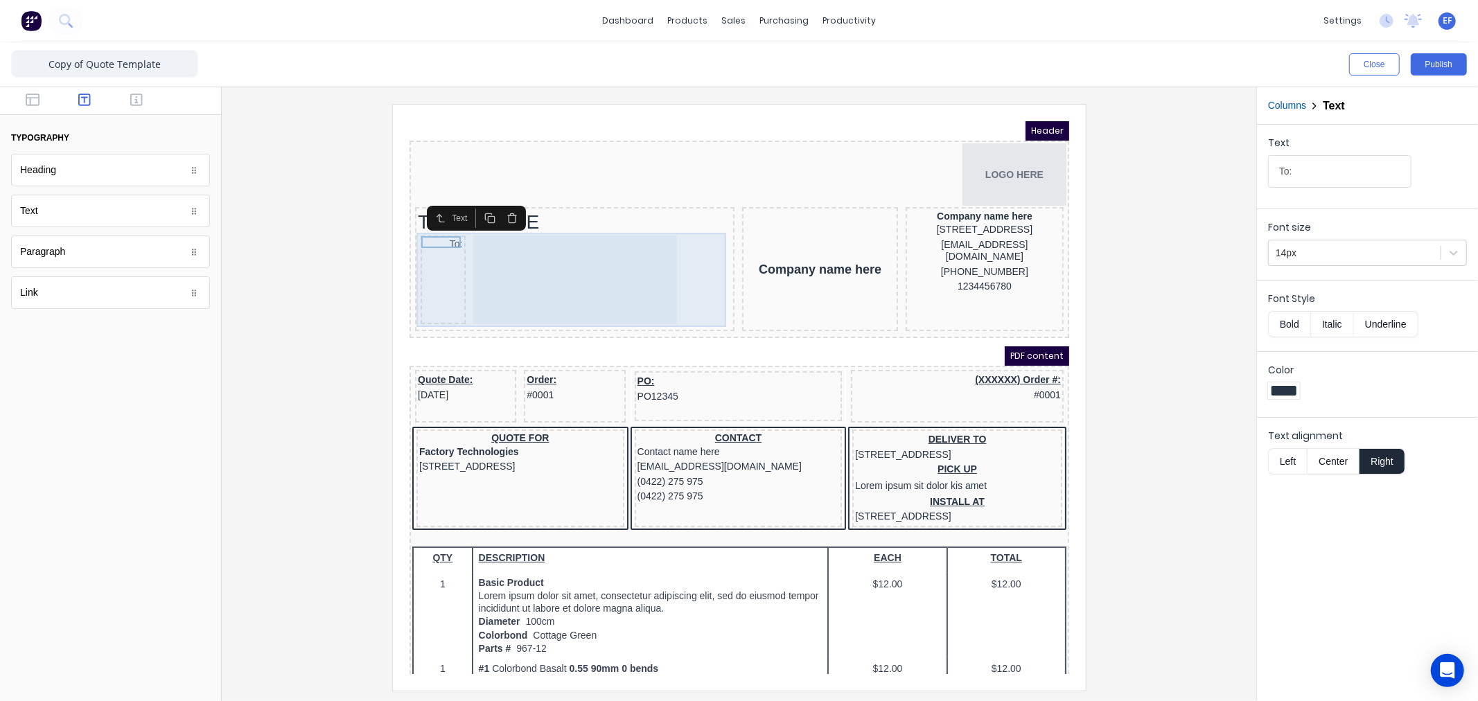
click at [493, 240] on div at bounding box center [558, 262] width 204 height 89
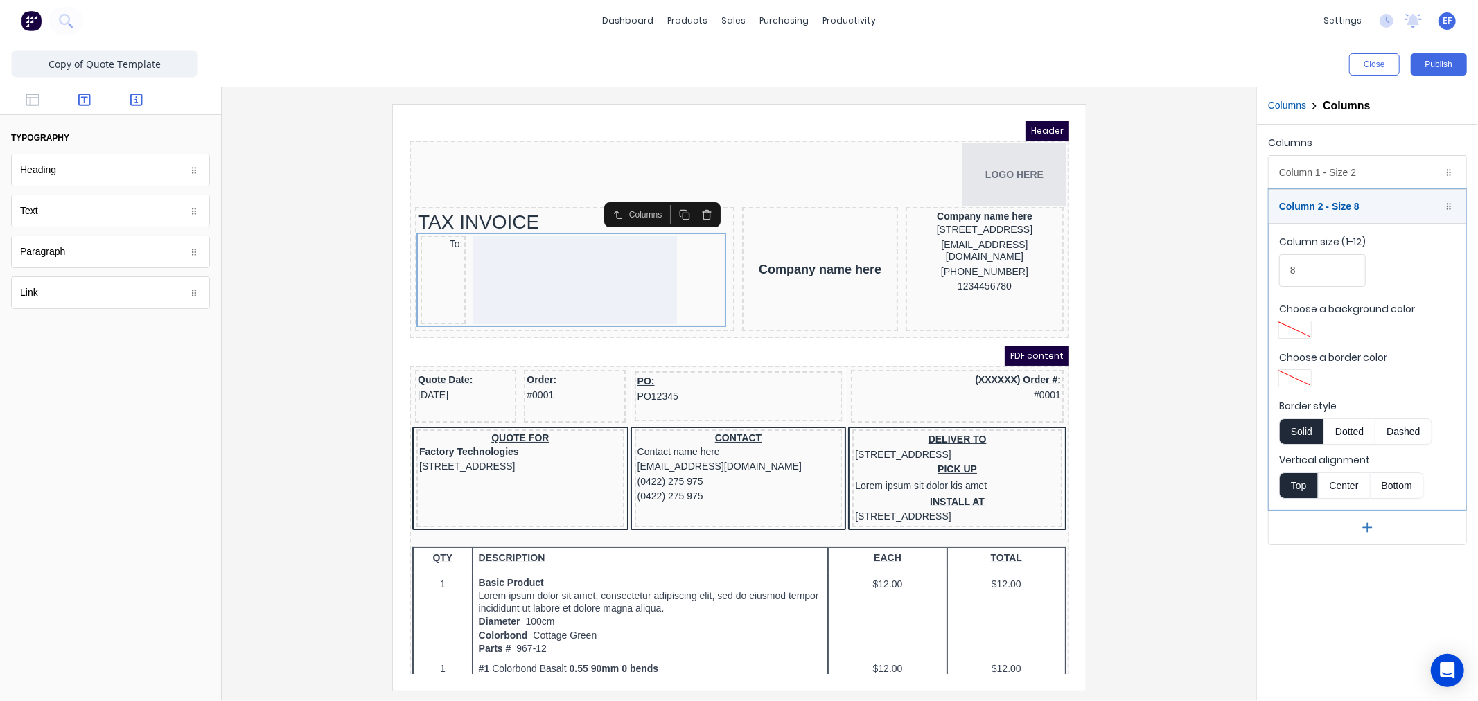
click at [137, 100] on icon "button" at bounding box center [136, 100] width 12 height 12
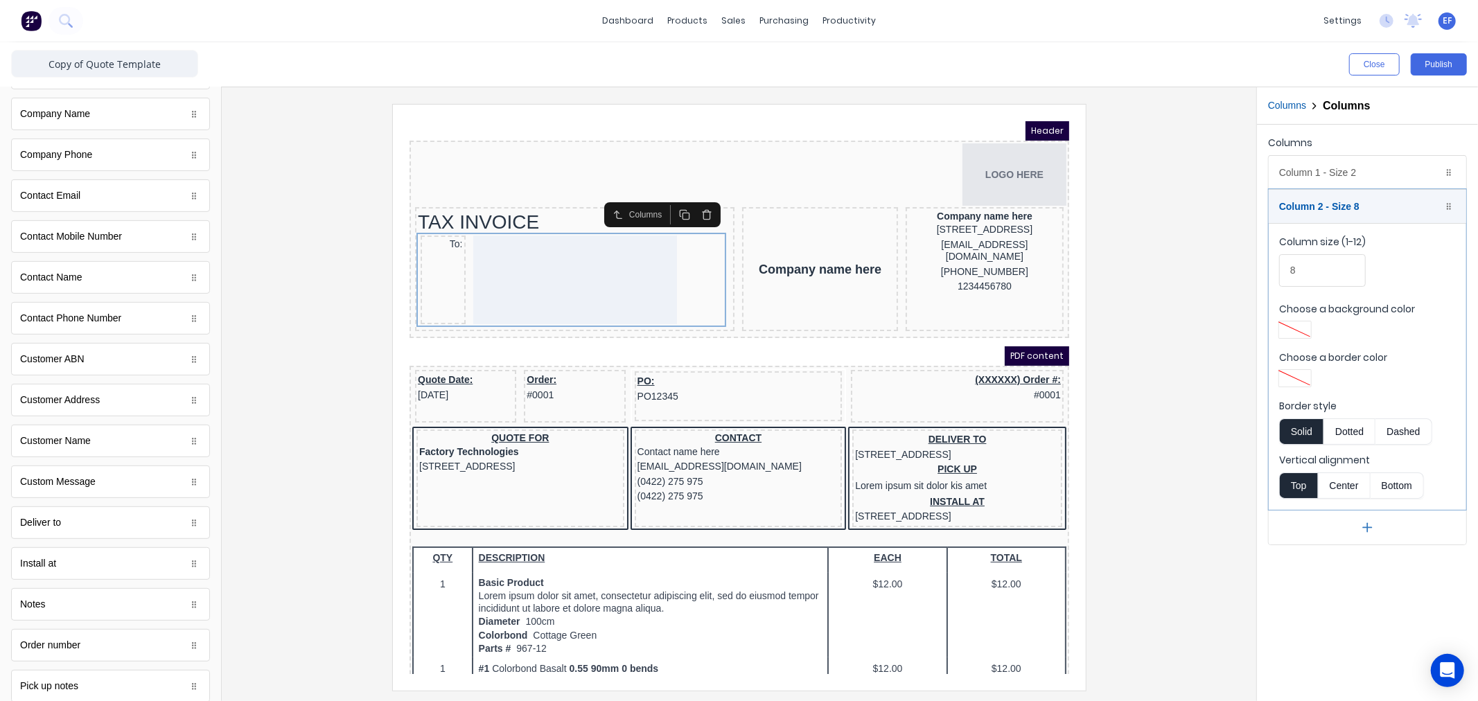
scroll to position [385, 0]
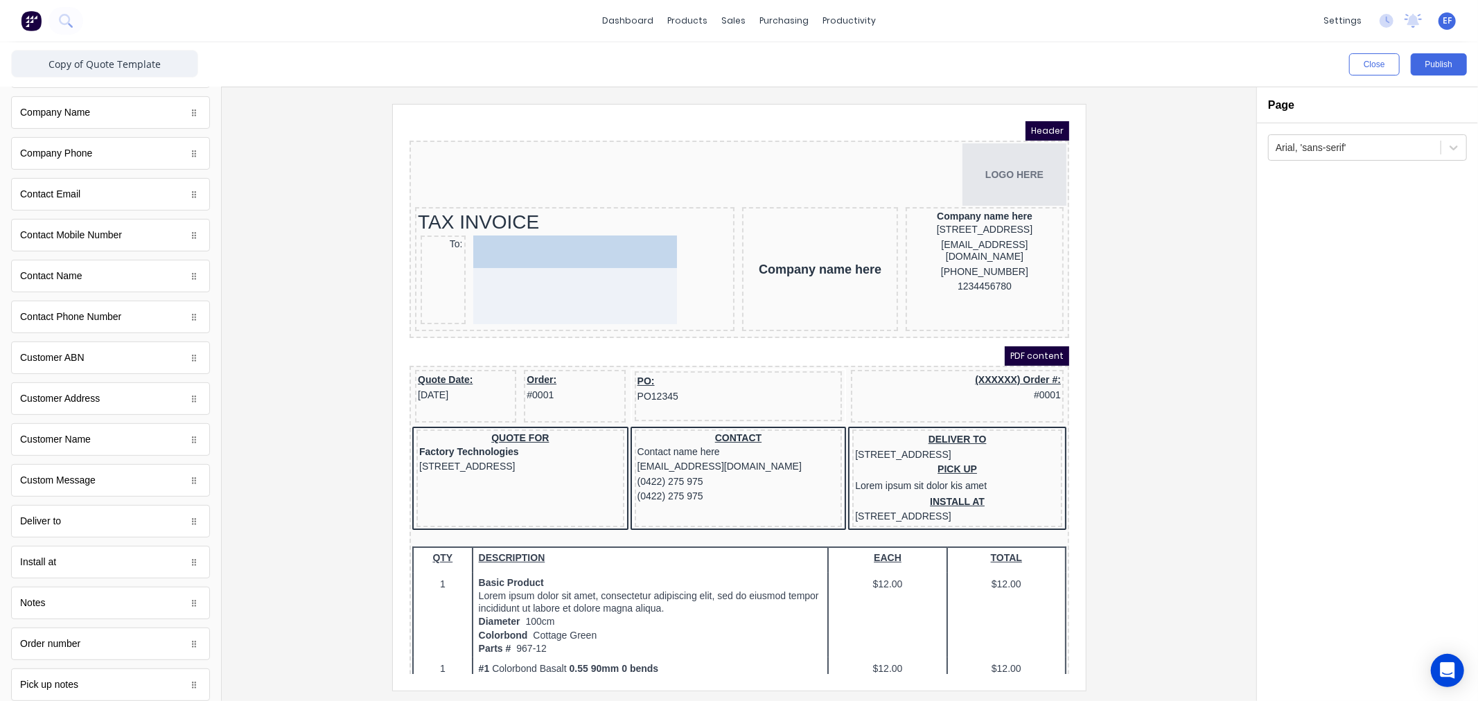
drag, startPoint x: 54, startPoint y: 449, endPoint x: 175, endPoint y: 139, distance: 333.1
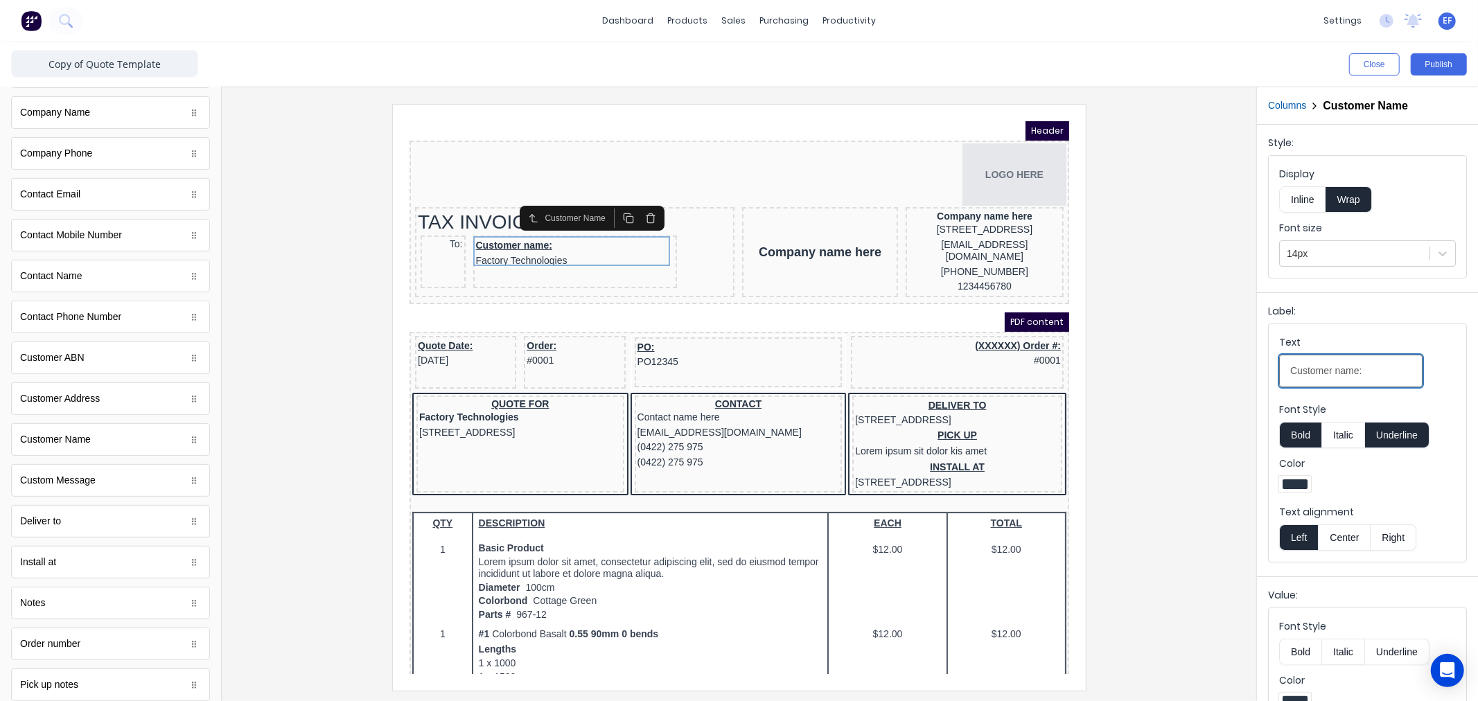
drag, startPoint x: 1370, startPoint y: 375, endPoint x: 1184, endPoint y: 378, distance: 186.5
click at [1185, 378] on div "Close Publish Components standard fields Accounting number Accounting number Ba…" at bounding box center [739, 371] width 1478 height 659
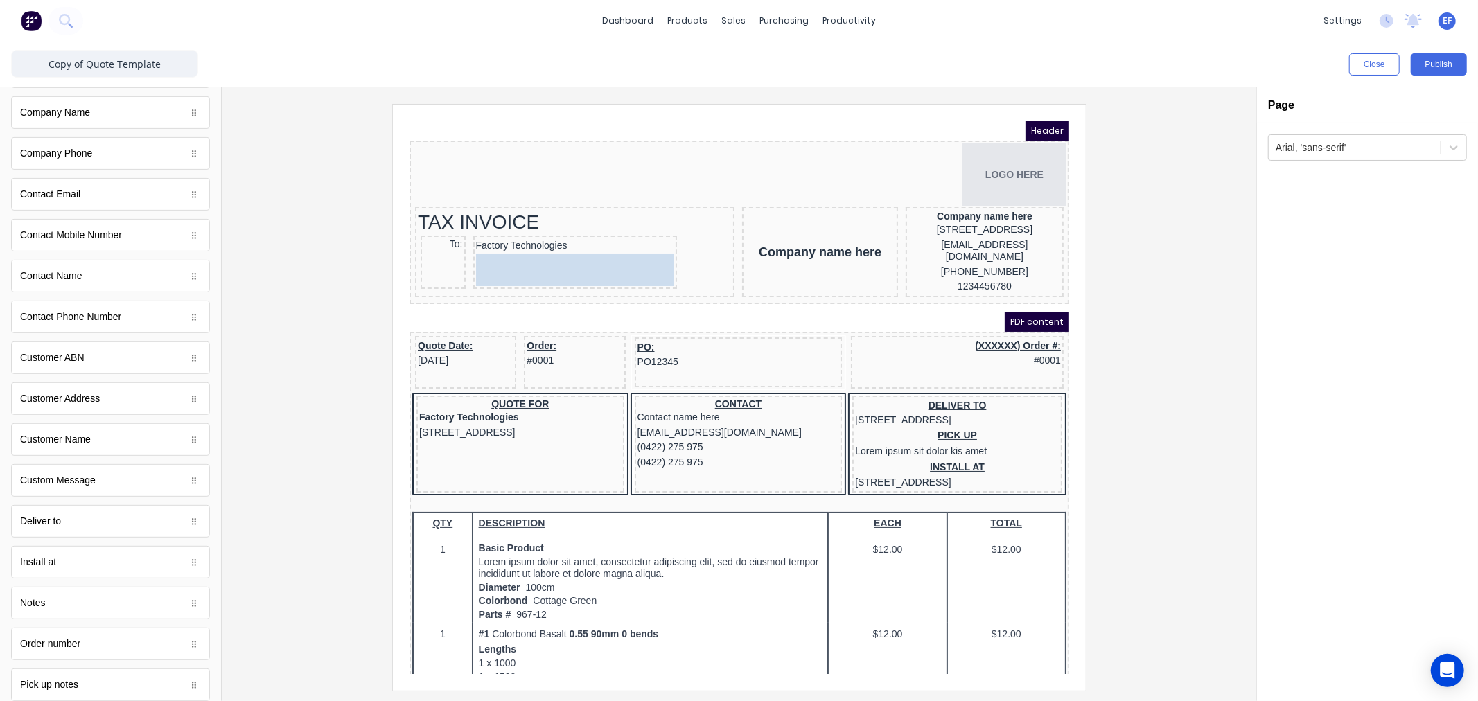
drag, startPoint x: 69, startPoint y: 409, endPoint x: 552, endPoint y: 263, distance: 504.5
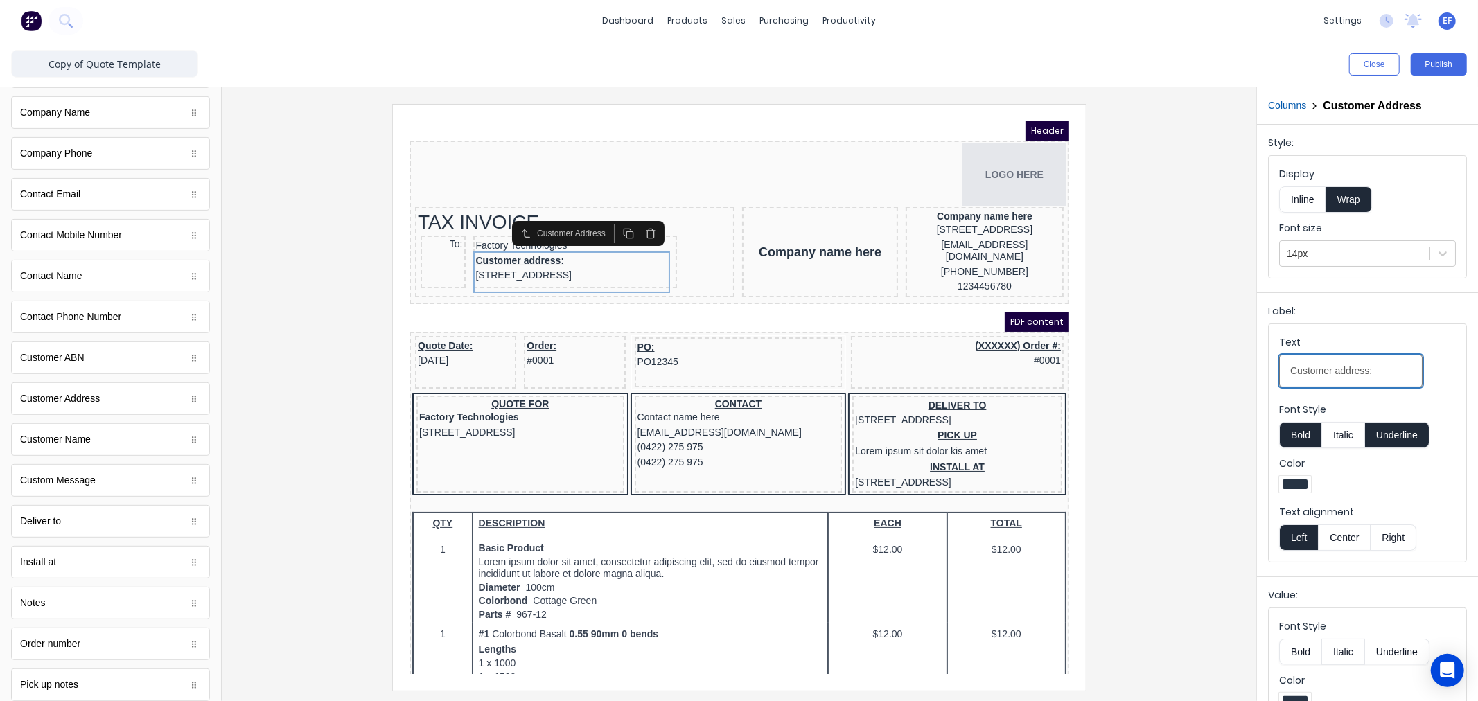
drag, startPoint x: 1376, startPoint y: 370, endPoint x: 1207, endPoint y: 374, distance: 169.2
click at [1216, 374] on div "Close Publish Components standard fields Accounting number Accounting number Ba…" at bounding box center [739, 371] width 1478 height 659
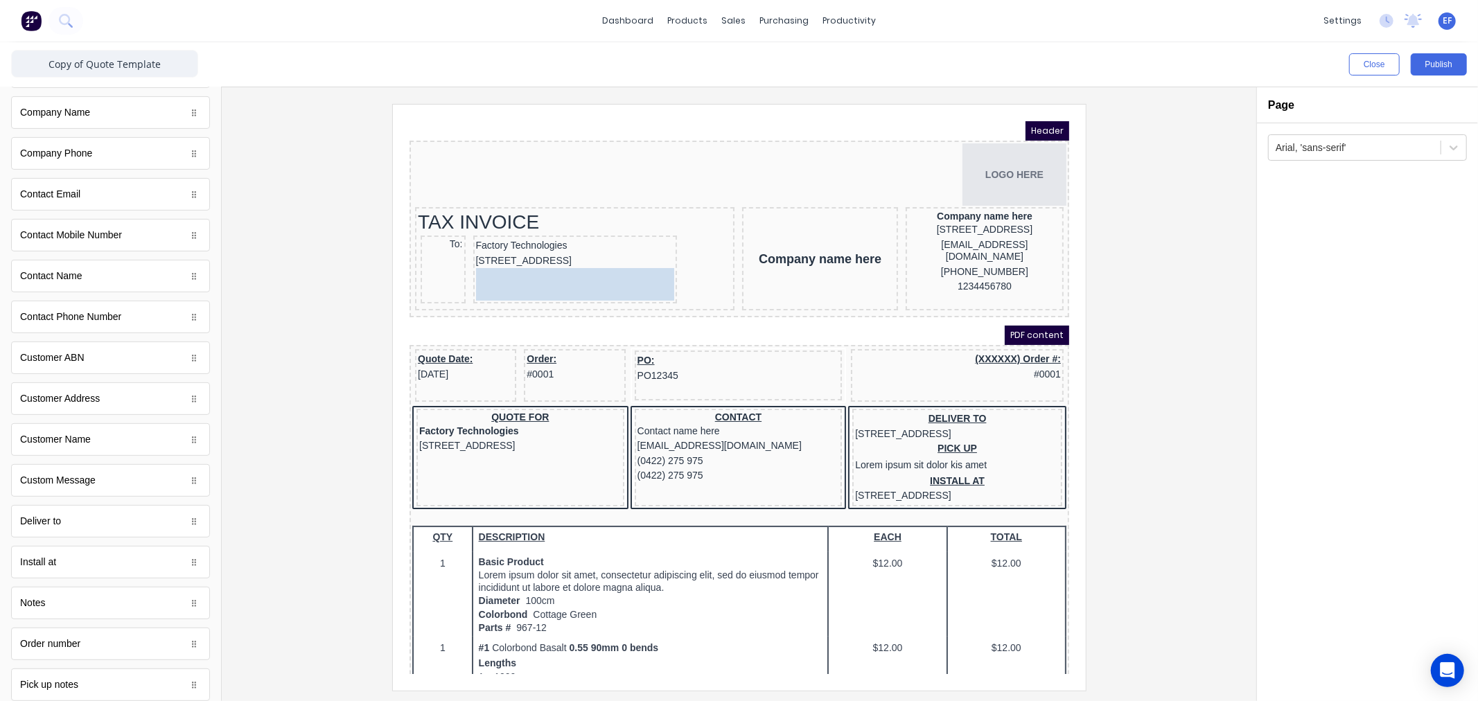
drag, startPoint x: 60, startPoint y: 367, endPoint x: 539, endPoint y: 305, distance: 483.0
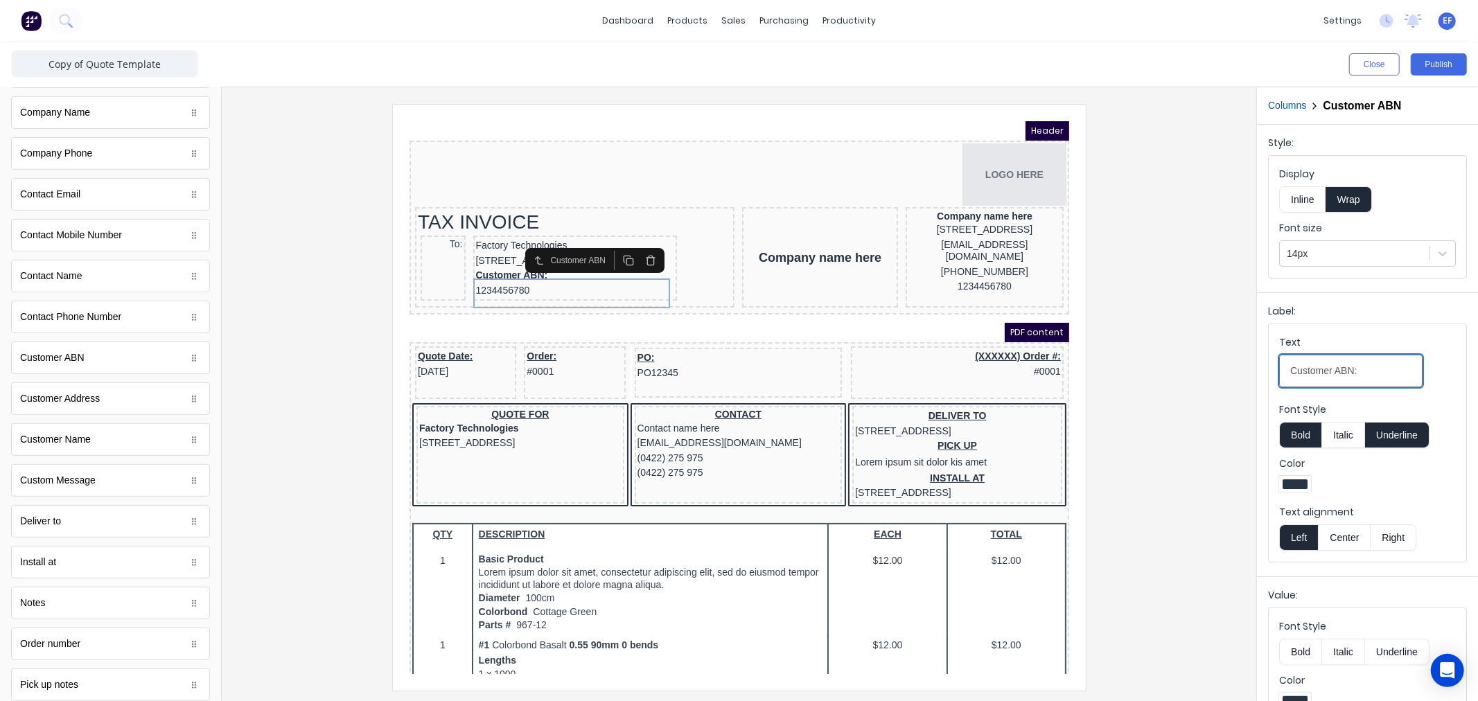
drag, startPoint x: 1335, startPoint y: 371, endPoint x: 1180, endPoint y: 369, distance: 155.3
click at [1187, 369] on div "Close Publish Components standard fields Accounting number Accounting number Ba…" at bounding box center [739, 371] width 1478 height 659
drag, startPoint x: 1321, startPoint y: 377, endPoint x: 1324, endPoint y: 408, distance: 30.7
click at [1322, 377] on input "ABN:" at bounding box center [1350, 371] width 143 height 33
type input "ABN:"
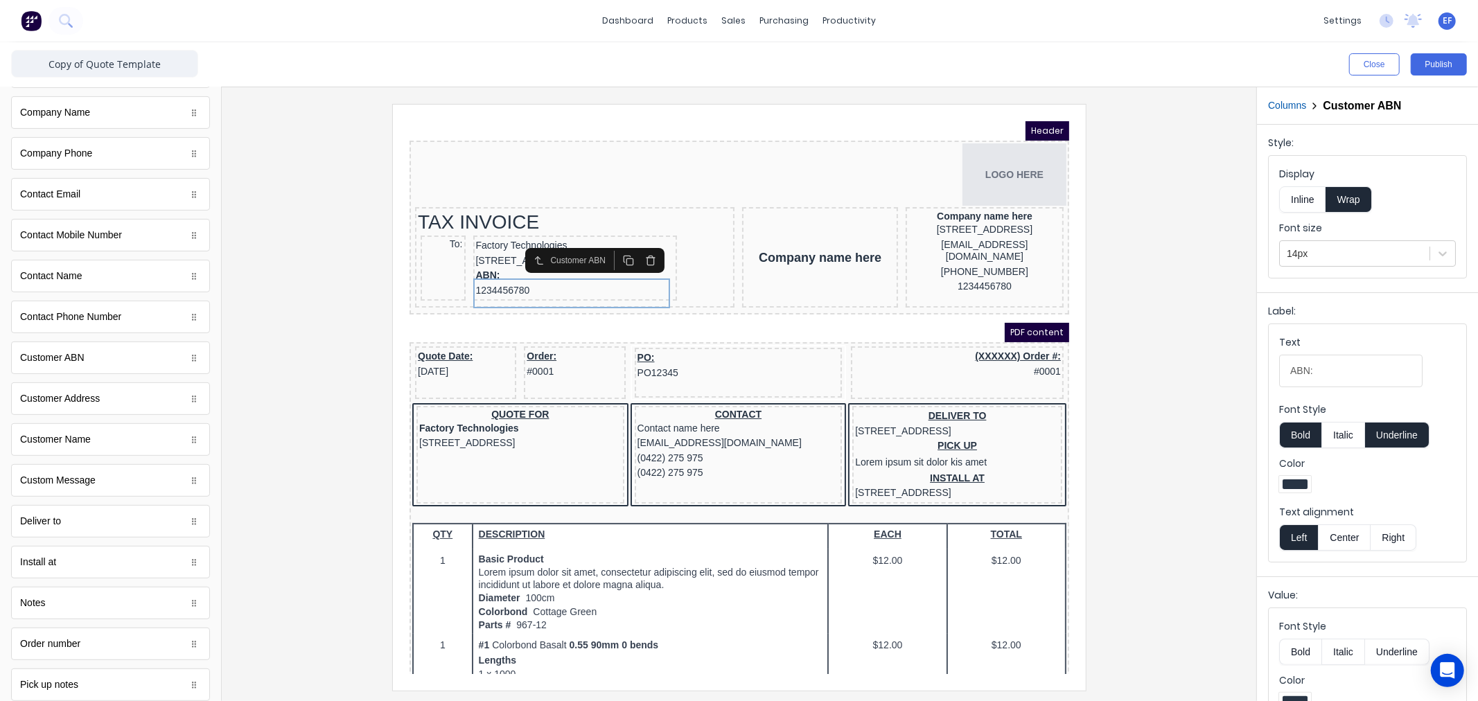
click at [1311, 434] on button "Bold" at bounding box center [1300, 435] width 42 height 26
click at [1394, 426] on button "Underline" at bounding box center [1397, 435] width 64 height 26
click at [1300, 203] on button "Inline" at bounding box center [1302, 199] width 46 height 26
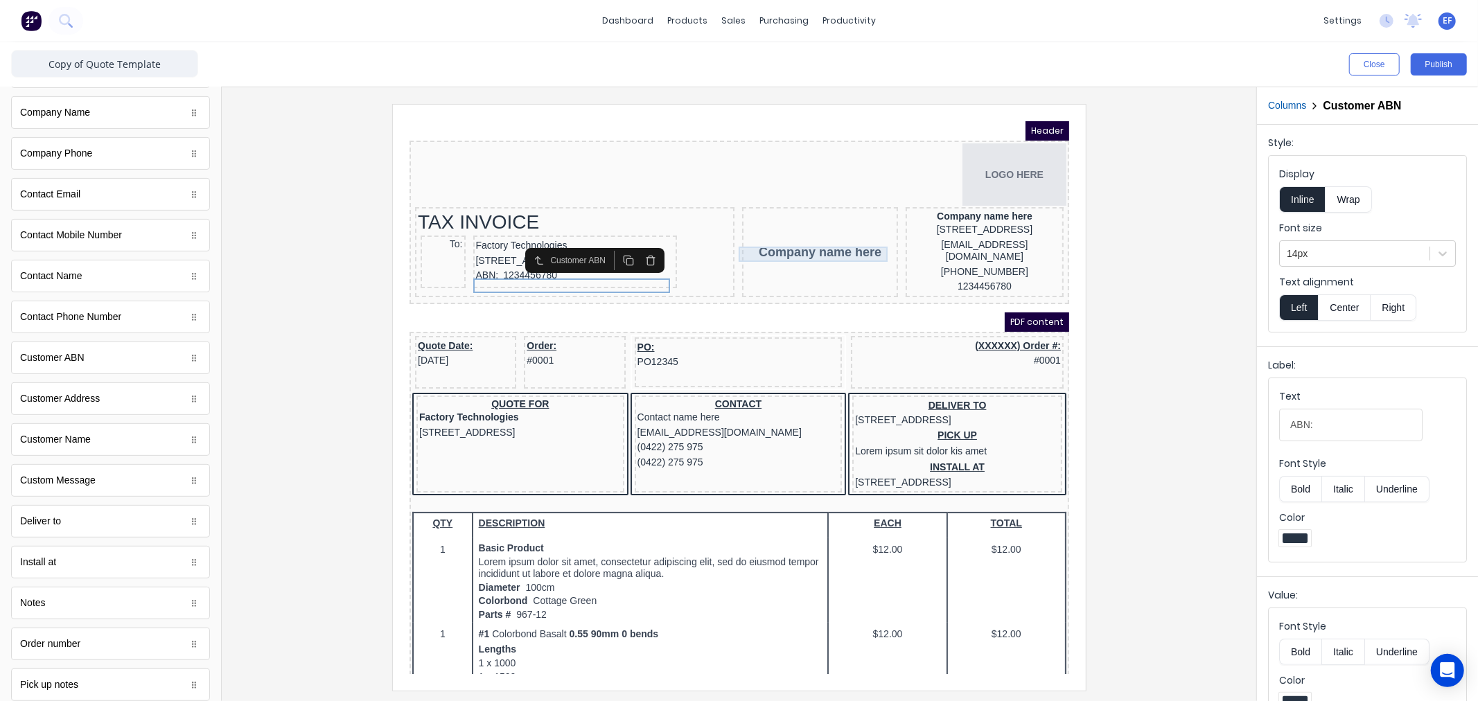
click at [807, 236] on div "Company name here" at bounding box center [803, 234] width 150 height 15
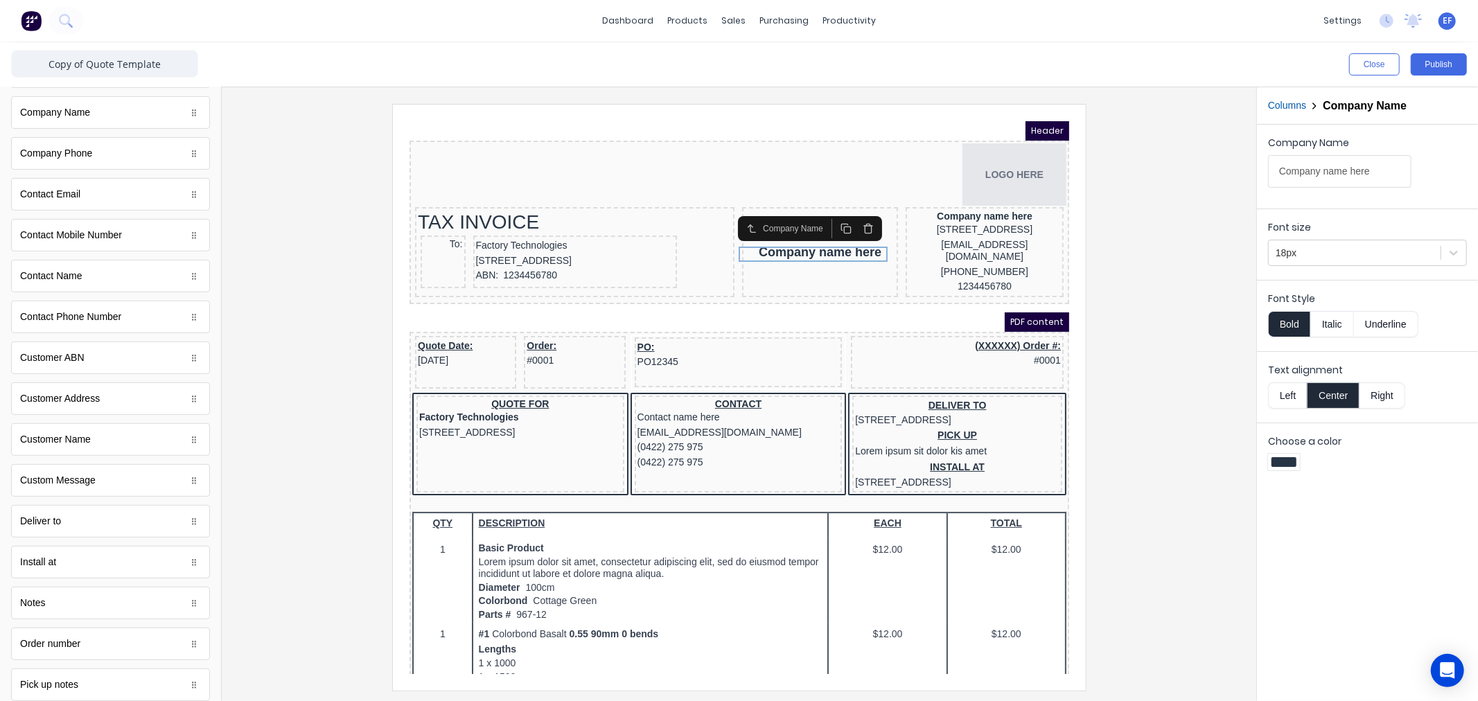
click at [851, 207] on icon "button" at bounding box center [851, 211] width 11 height 11
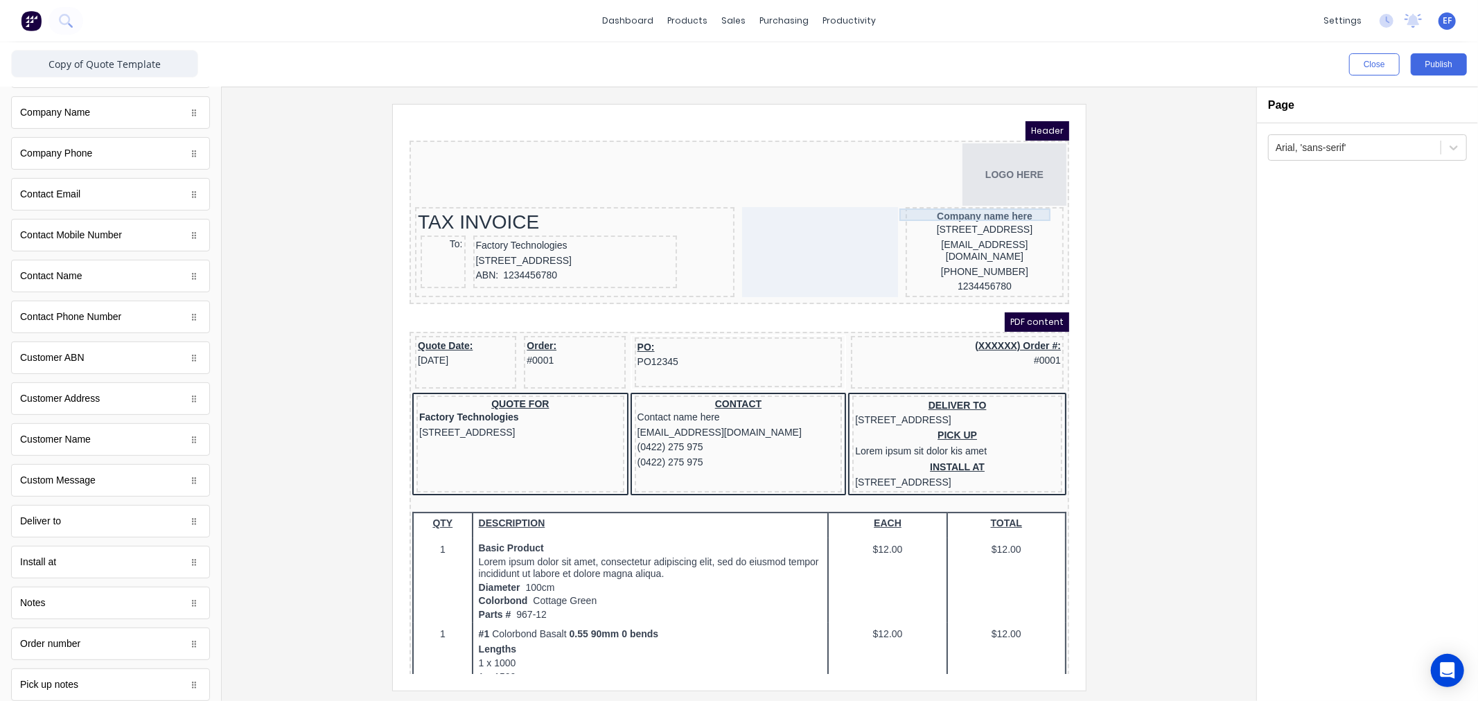
click at [938, 200] on div "Company name here" at bounding box center [967, 199] width 152 height 12
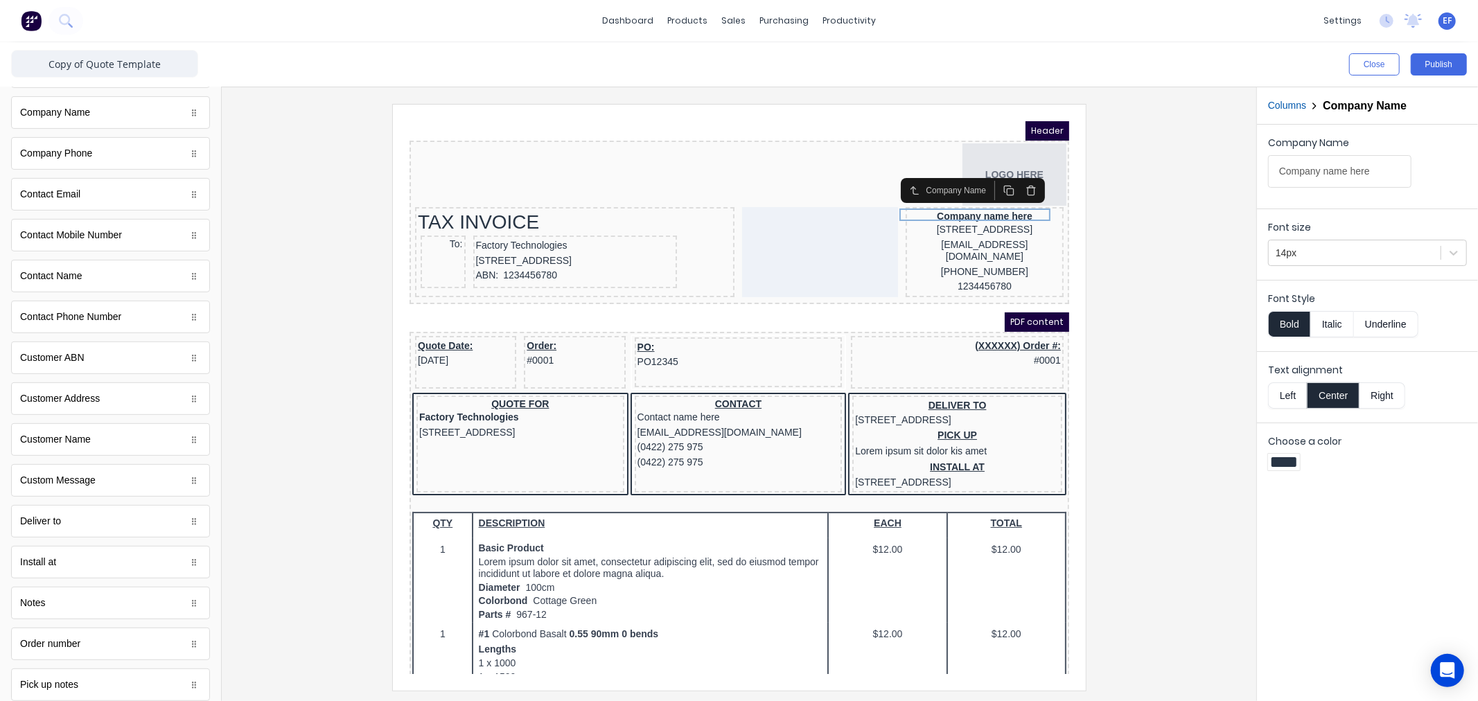
drag, startPoint x: 1288, startPoint y: 322, endPoint x: 1296, endPoint y: 323, distance: 8.3
click at [1288, 323] on button "Bold" at bounding box center [1289, 324] width 42 height 26
click at [1332, 323] on button "Italic" at bounding box center [1333, 324] width 44 height 26
click at [1320, 324] on button "Italic" at bounding box center [1333, 324] width 44 height 26
drag, startPoint x: 1289, startPoint y: 395, endPoint x: 1286, endPoint y: 383, distance: 12.8
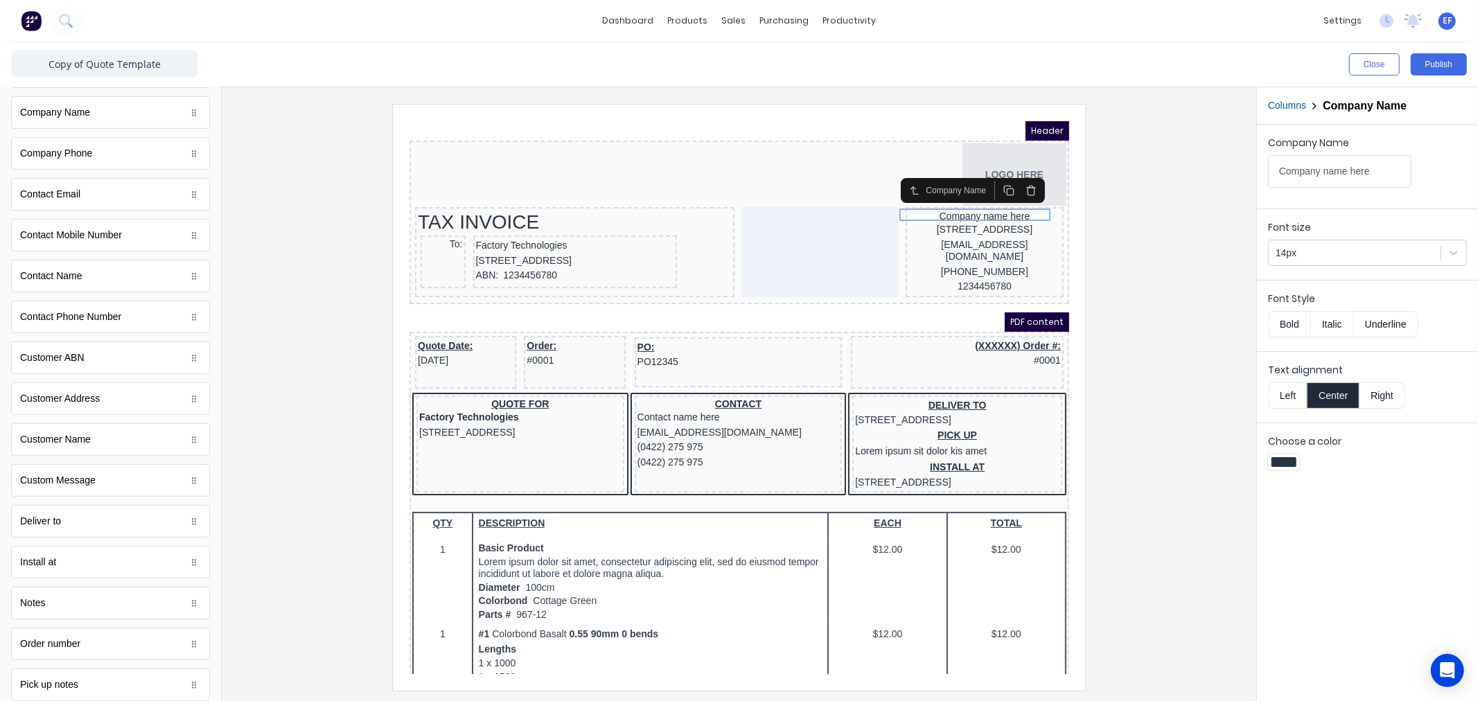
click at [1290, 393] on button "Left" at bounding box center [1287, 396] width 39 height 26
click at [955, 209] on div "[STREET_ADDRESS]" at bounding box center [967, 212] width 152 height 15
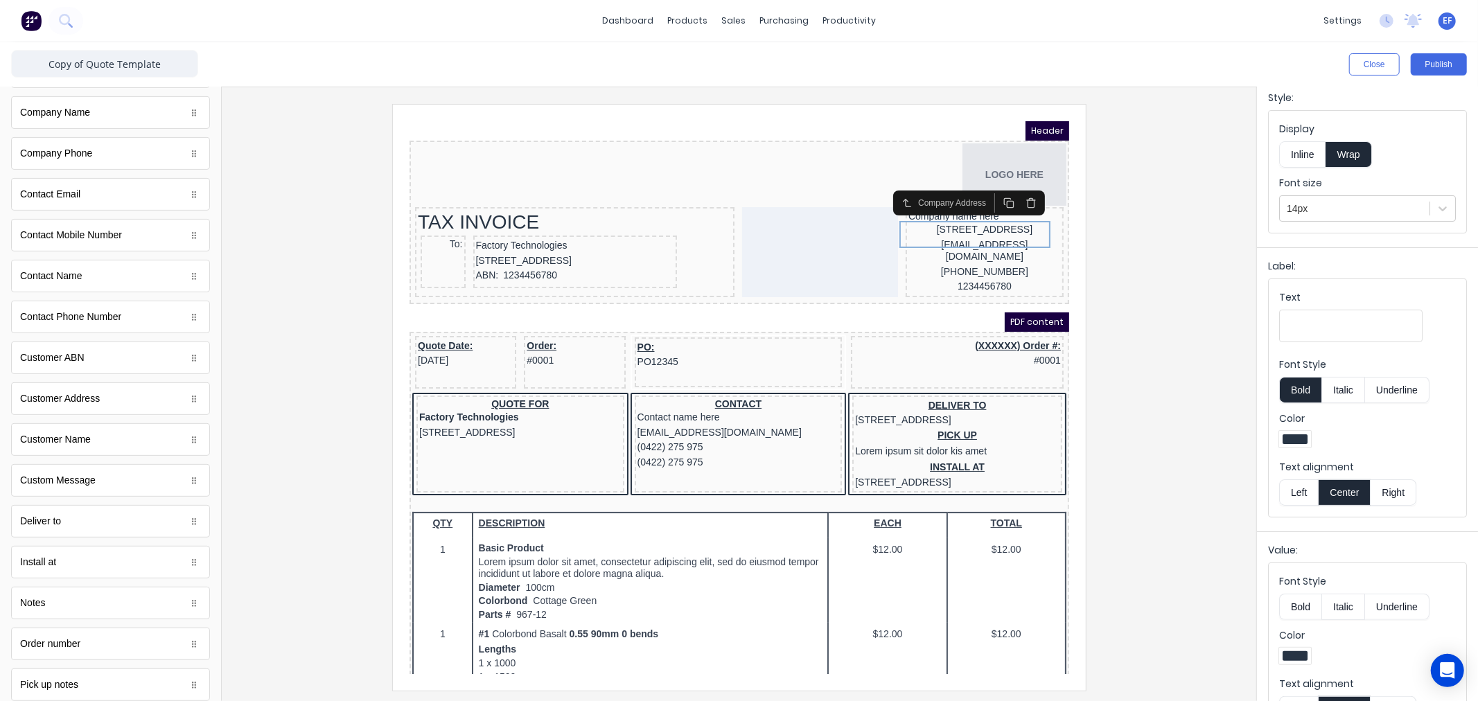
scroll to position [89, 0]
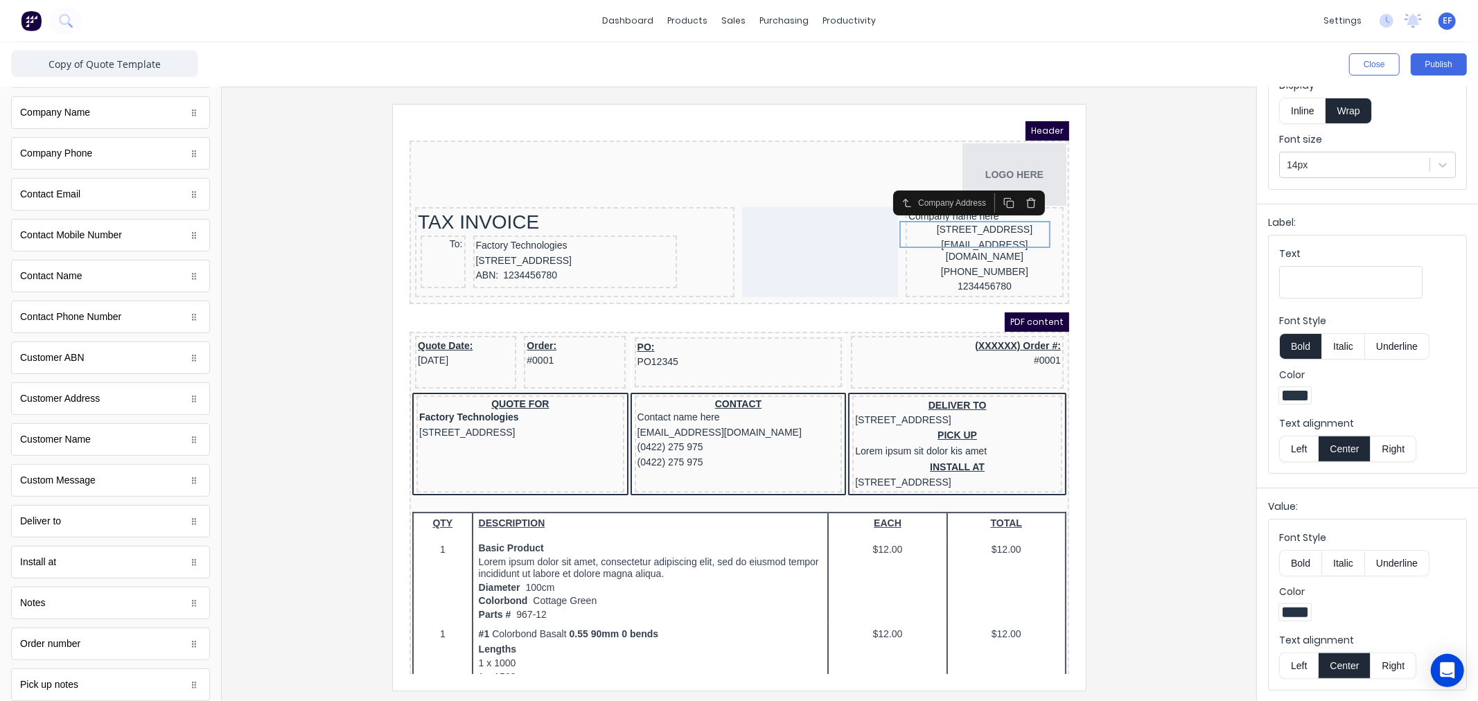
click at [1293, 662] on button "Left" at bounding box center [1298, 666] width 39 height 26
click at [976, 240] on div "[EMAIL_ADDRESS][DOMAIN_NAME]" at bounding box center [967, 233] width 152 height 27
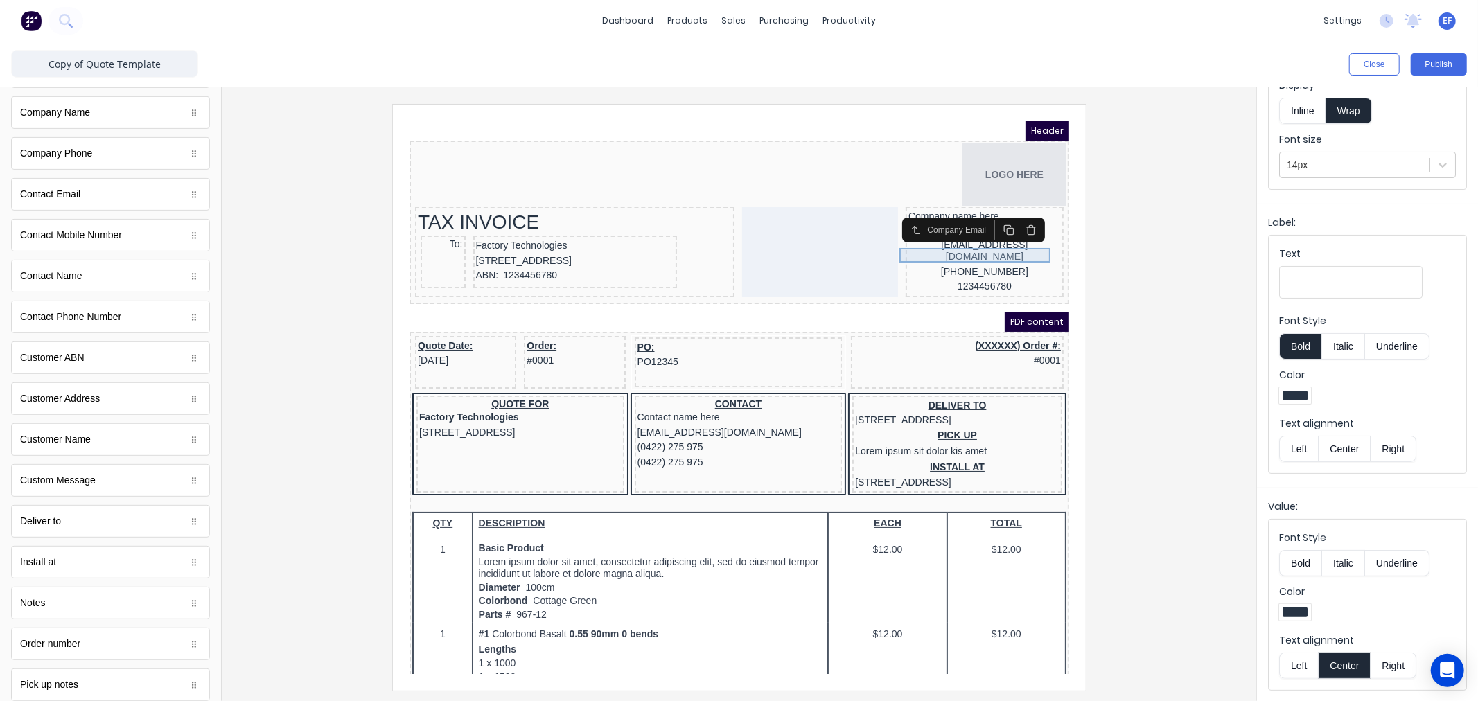
scroll to position [0, 0]
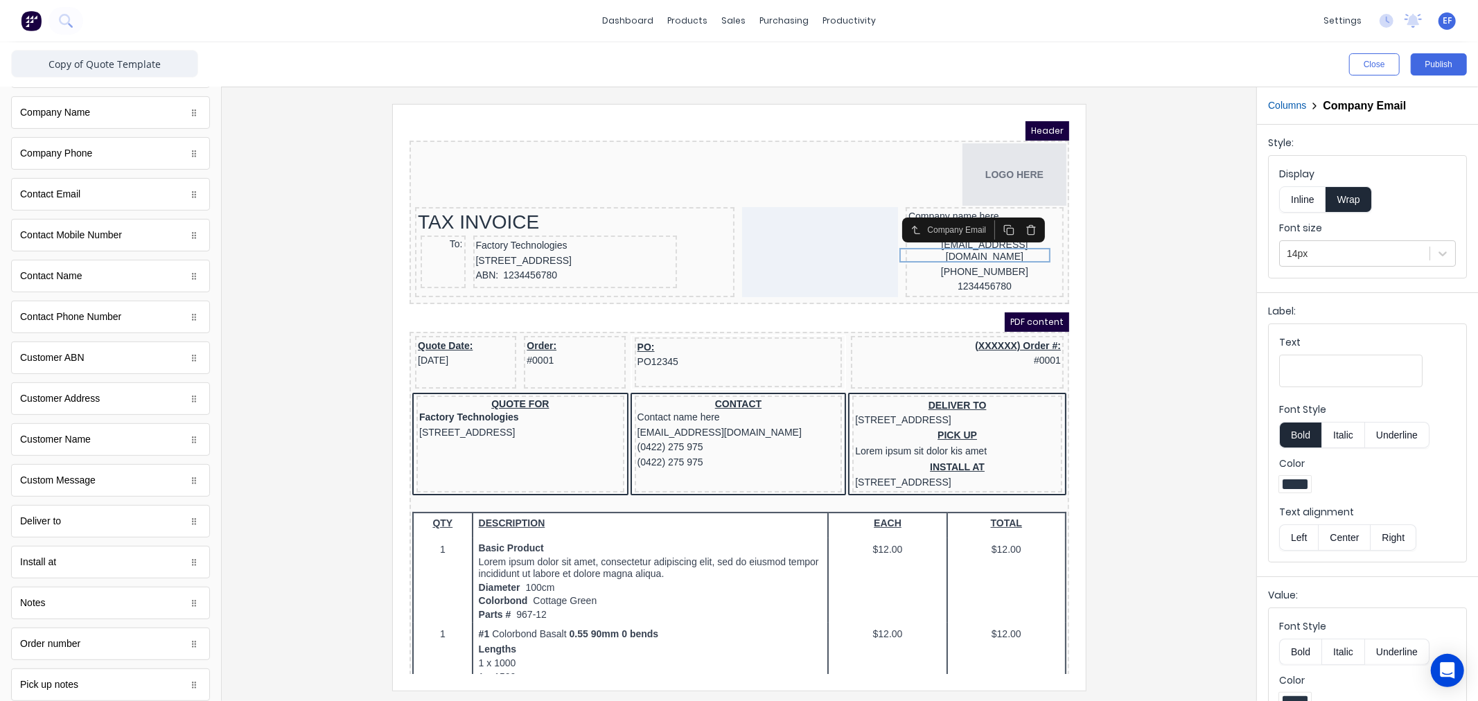
click at [1008, 214] on icon "button" at bounding box center [1013, 212] width 11 height 11
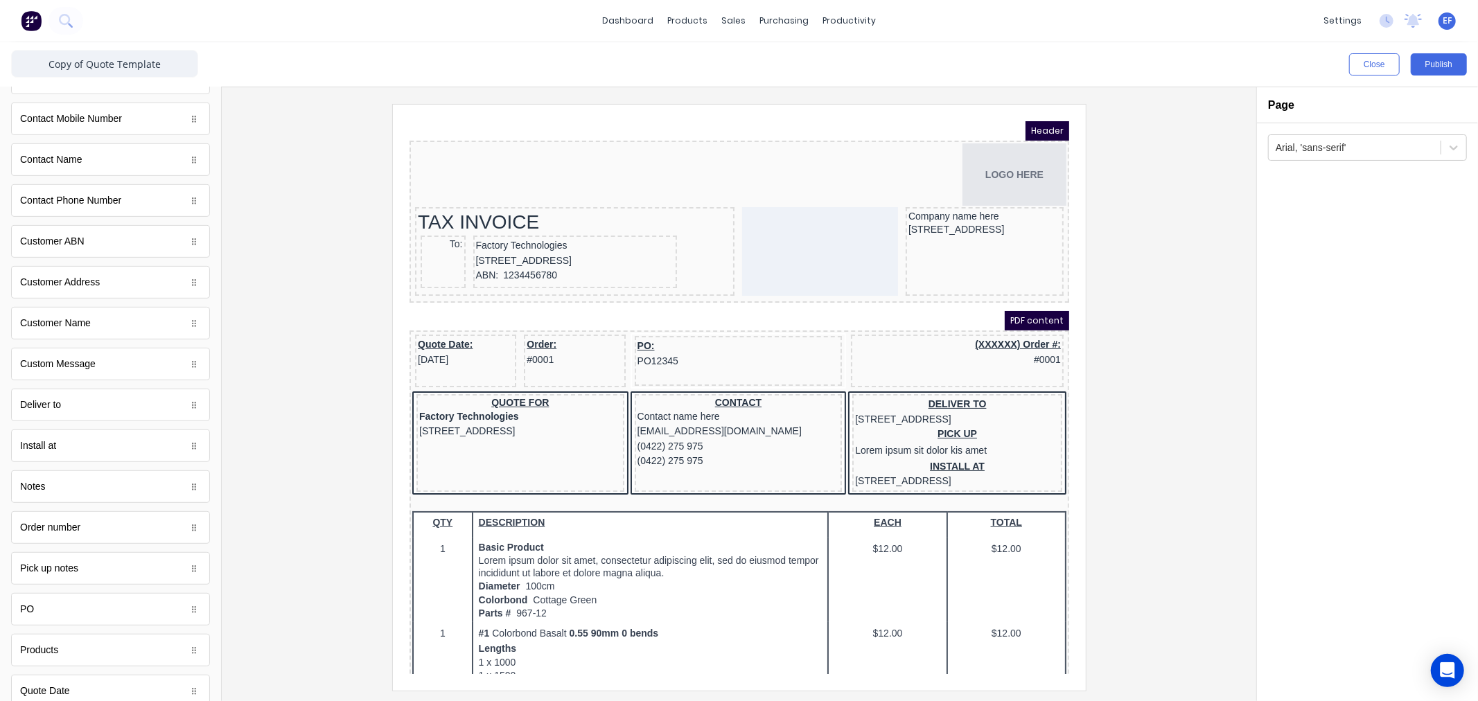
scroll to position [593, 0]
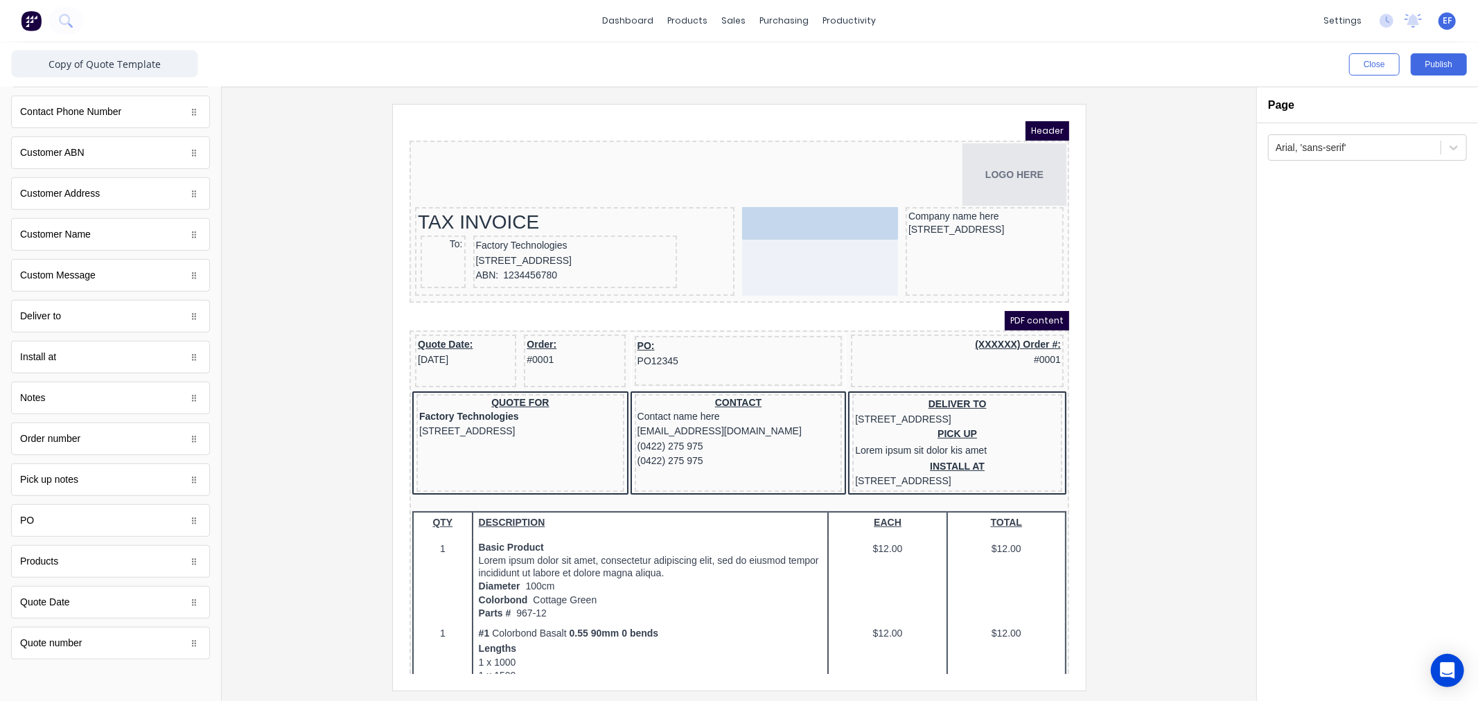
drag, startPoint x: 55, startPoint y: 608, endPoint x: 392, endPoint y: 105, distance: 605.5
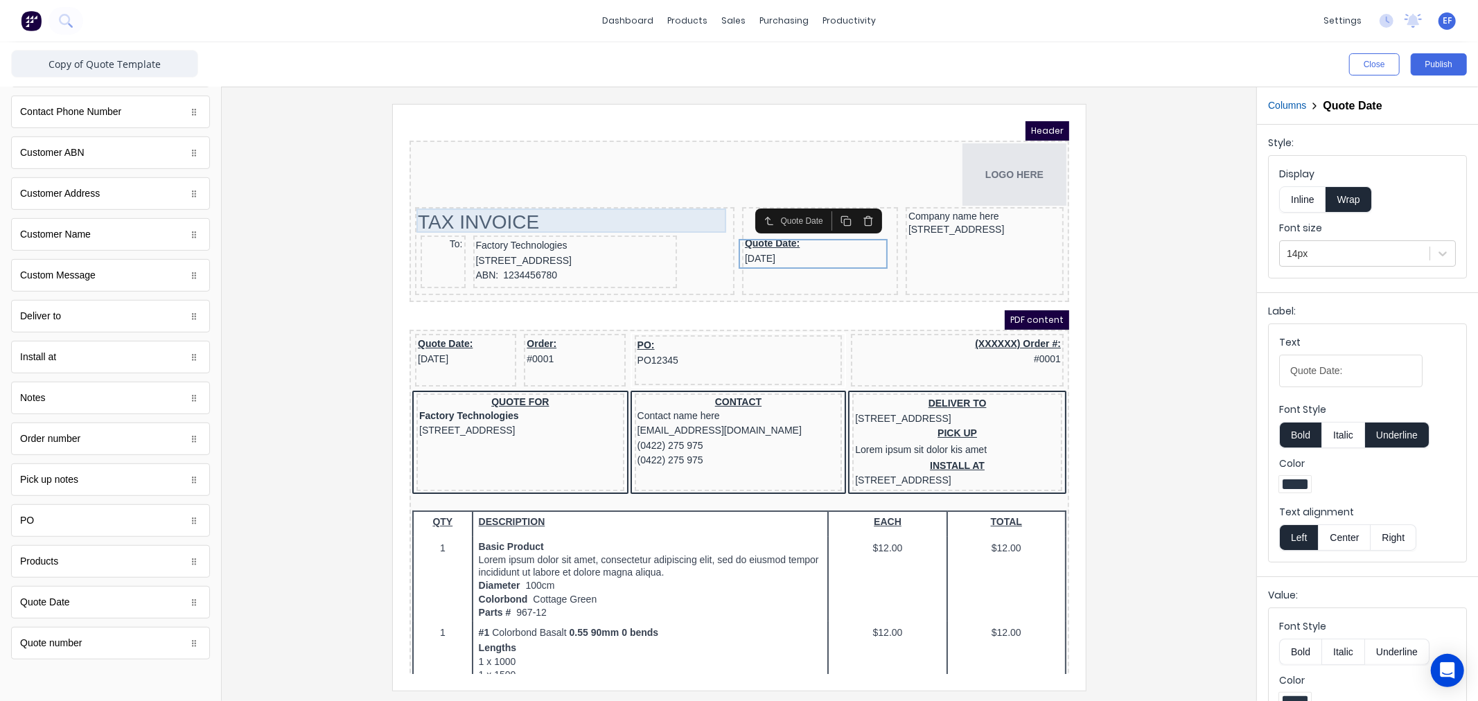
click at [468, 201] on div "TAX INVOICE" at bounding box center [558, 205] width 314 height 24
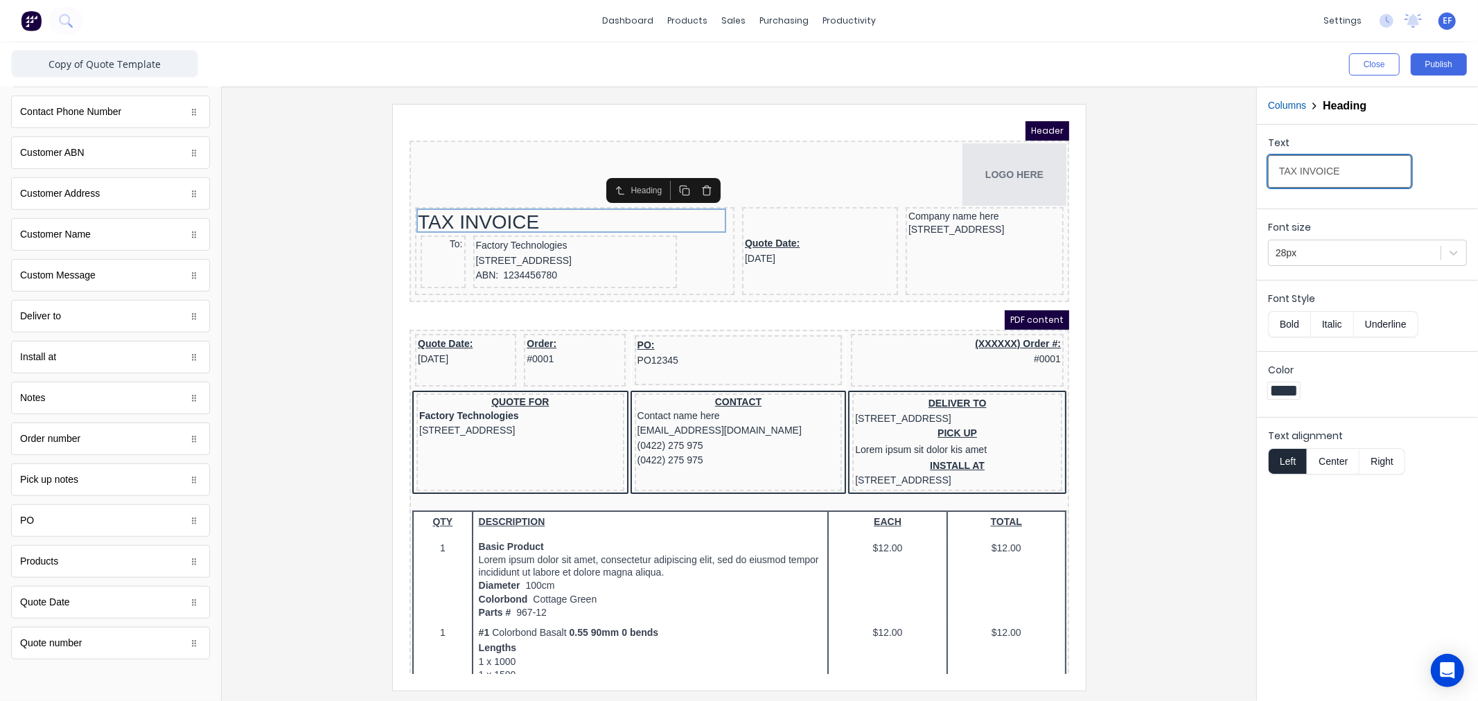
drag, startPoint x: 1280, startPoint y: 182, endPoint x: 1182, endPoint y: 180, distance: 98.4
click at [1189, 184] on div "Close Publish Components standard fields Accounting number Accounting number Ba…" at bounding box center [739, 371] width 1478 height 659
type input "QUOTE"
click at [1177, 326] on div at bounding box center [739, 397] width 1013 height 586
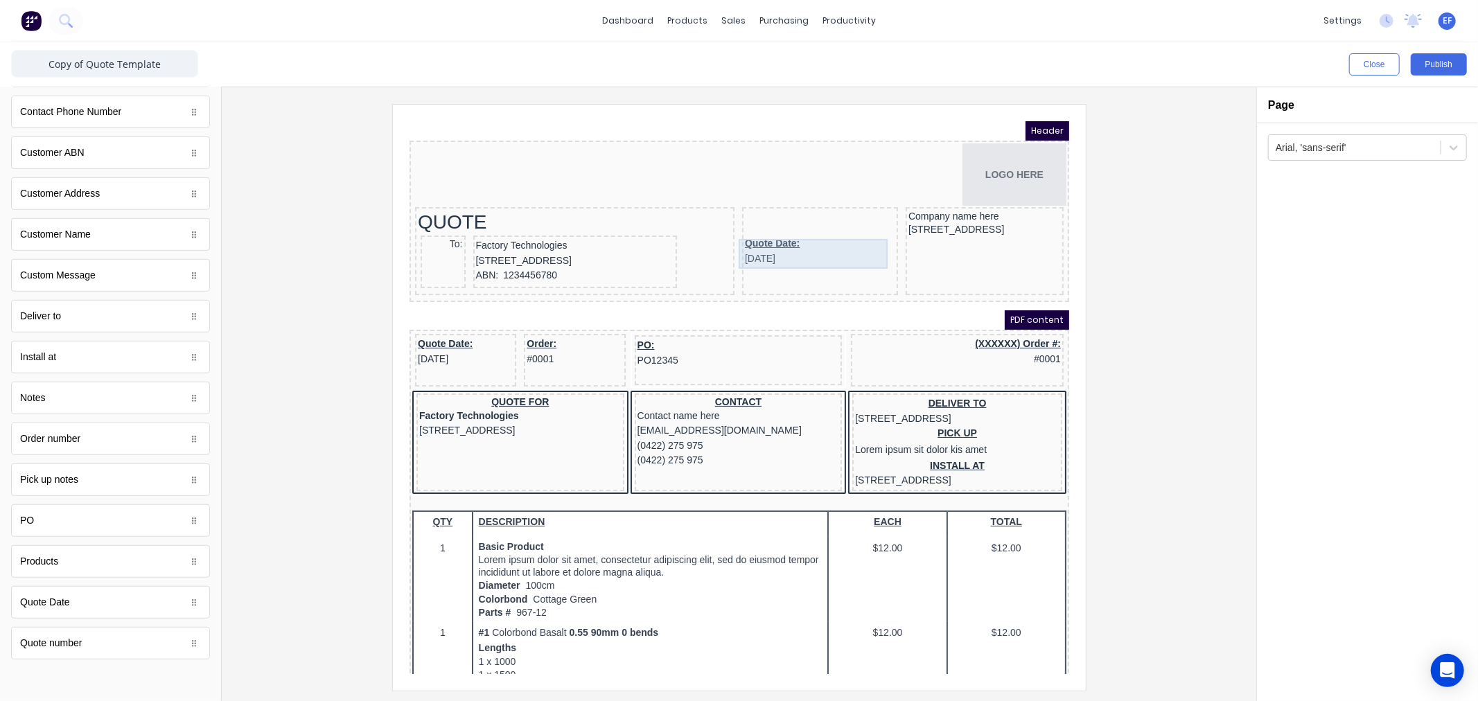
click at [769, 233] on div "Quote Date: [DATE]" at bounding box center [803, 234] width 150 height 30
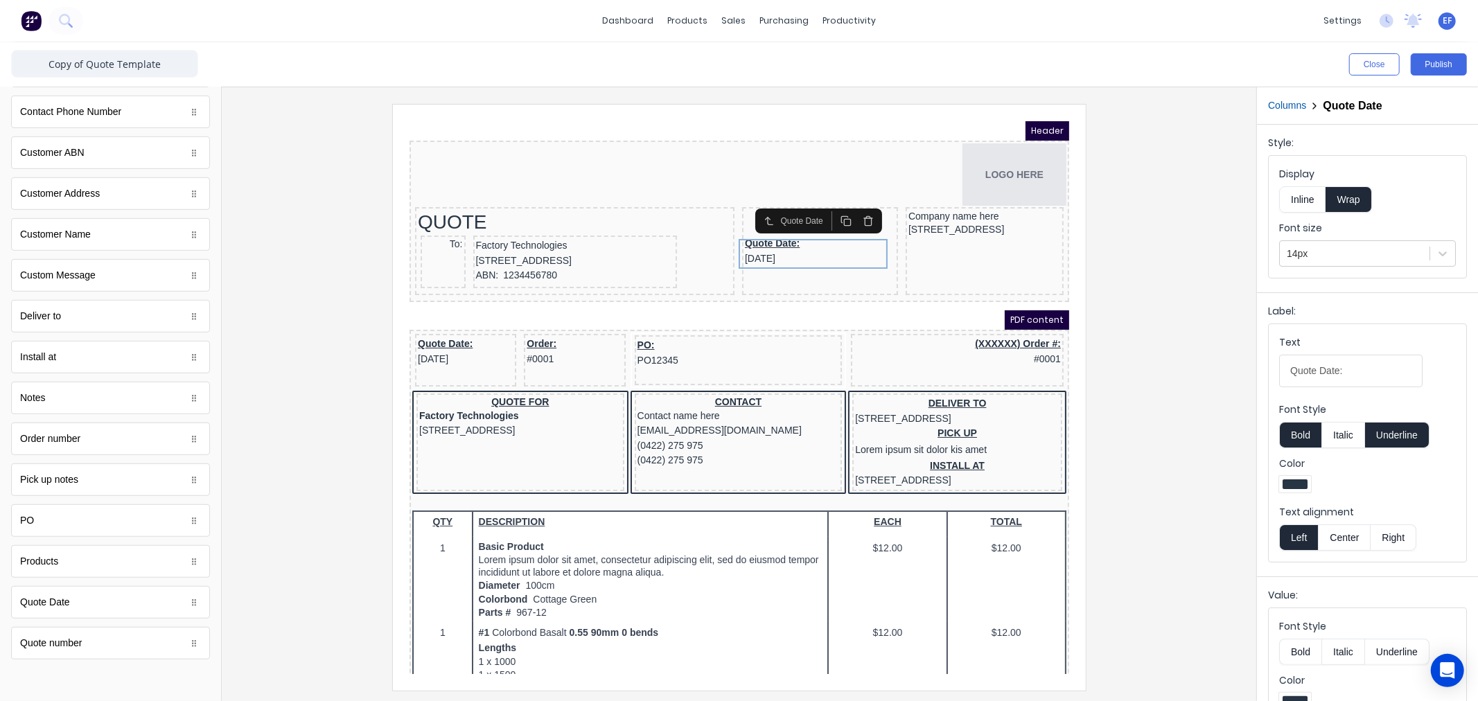
click at [1292, 108] on button "Columns" at bounding box center [1287, 105] width 38 height 15
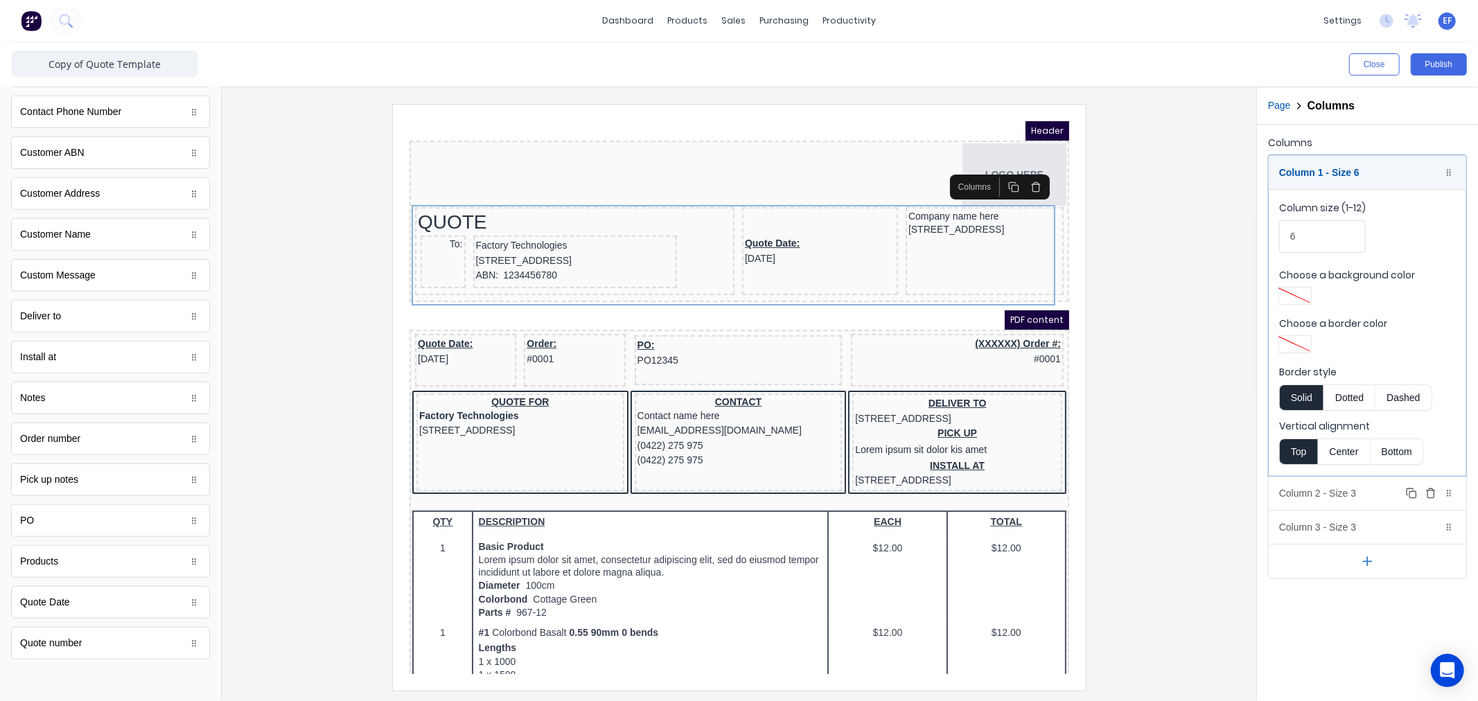
click at [1301, 493] on div "Column 2 - Size 3 Duplicate Delete" at bounding box center [1368, 493] width 198 height 33
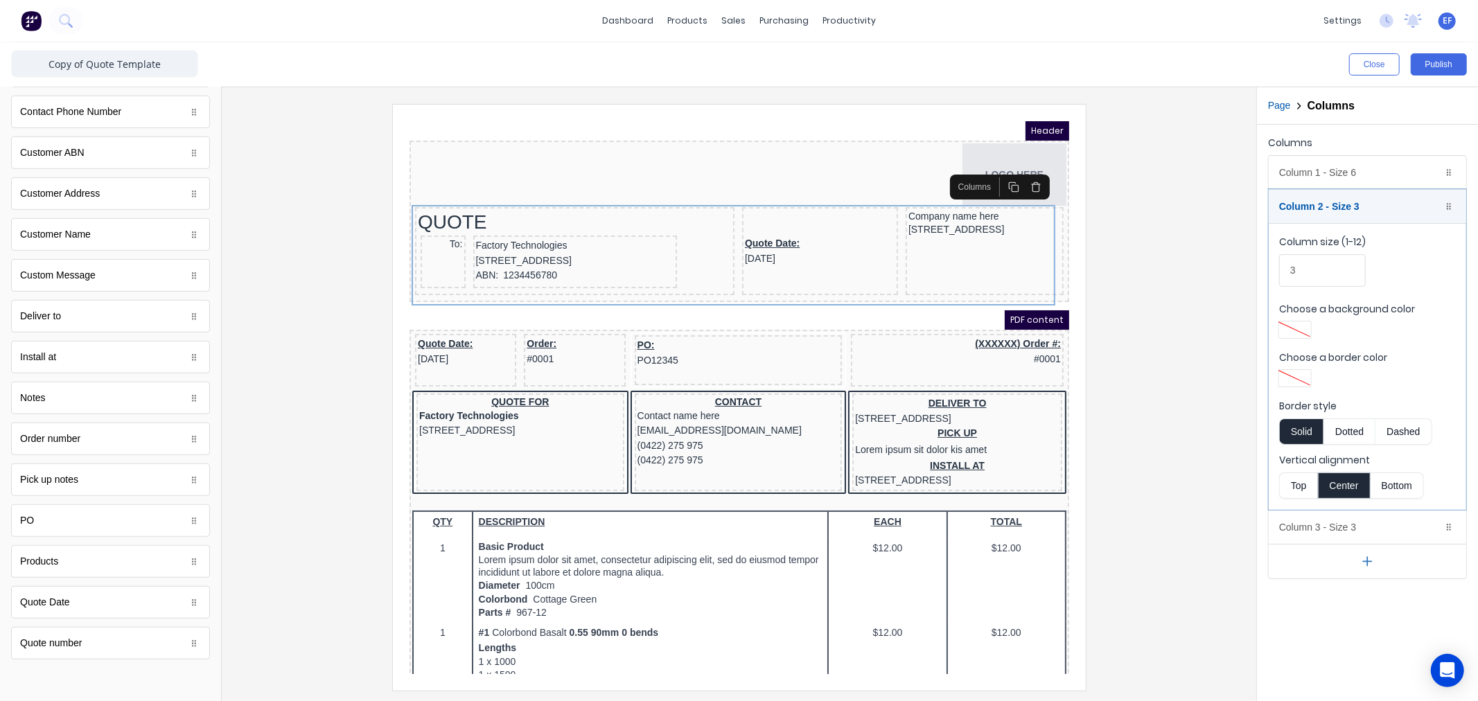
click at [1297, 485] on button "Top" at bounding box center [1298, 486] width 39 height 26
click at [1304, 524] on div "Column 3 - Size 3 Duplicate Delete" at bounding box center [1368, 527] width 198 height 33
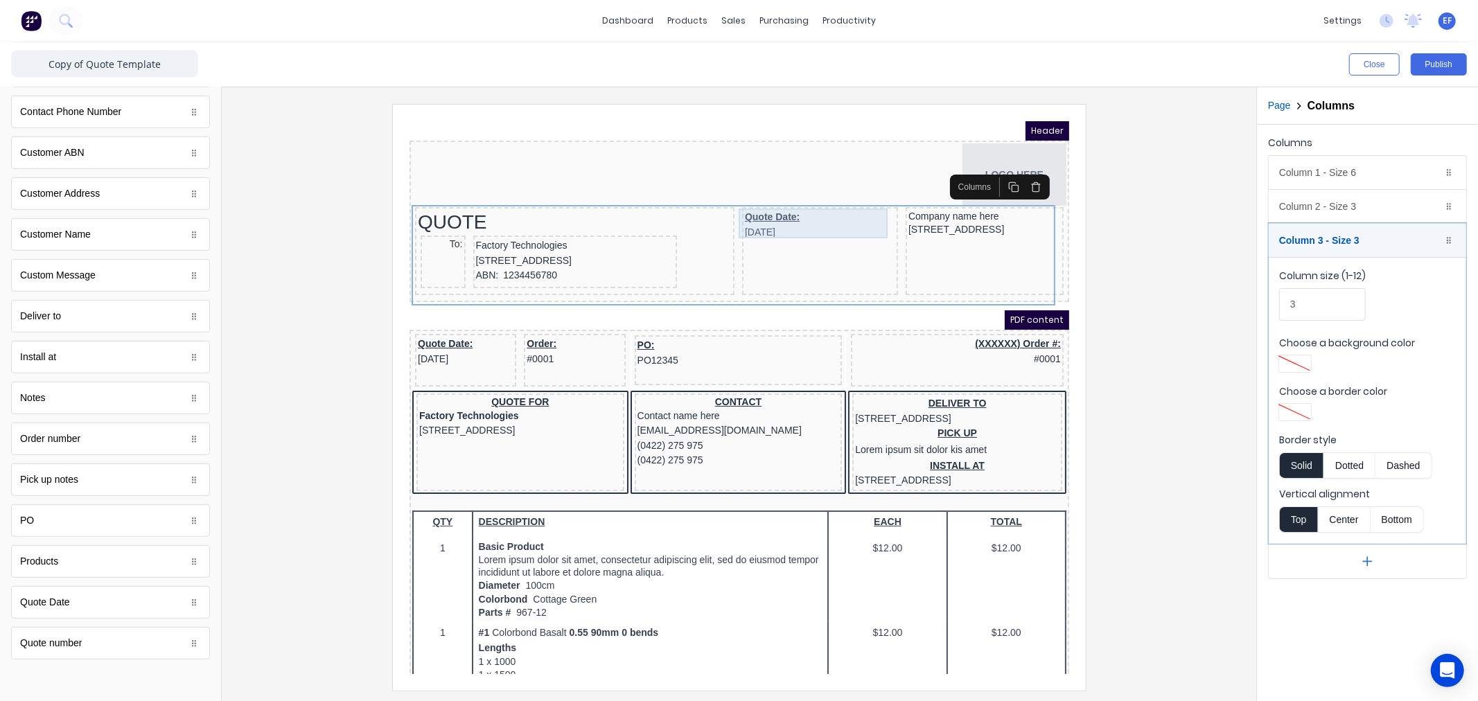
click at [759, 202] on div "Quote Date: [DATE]" at bounding box center [803, 208] width 150 height 30
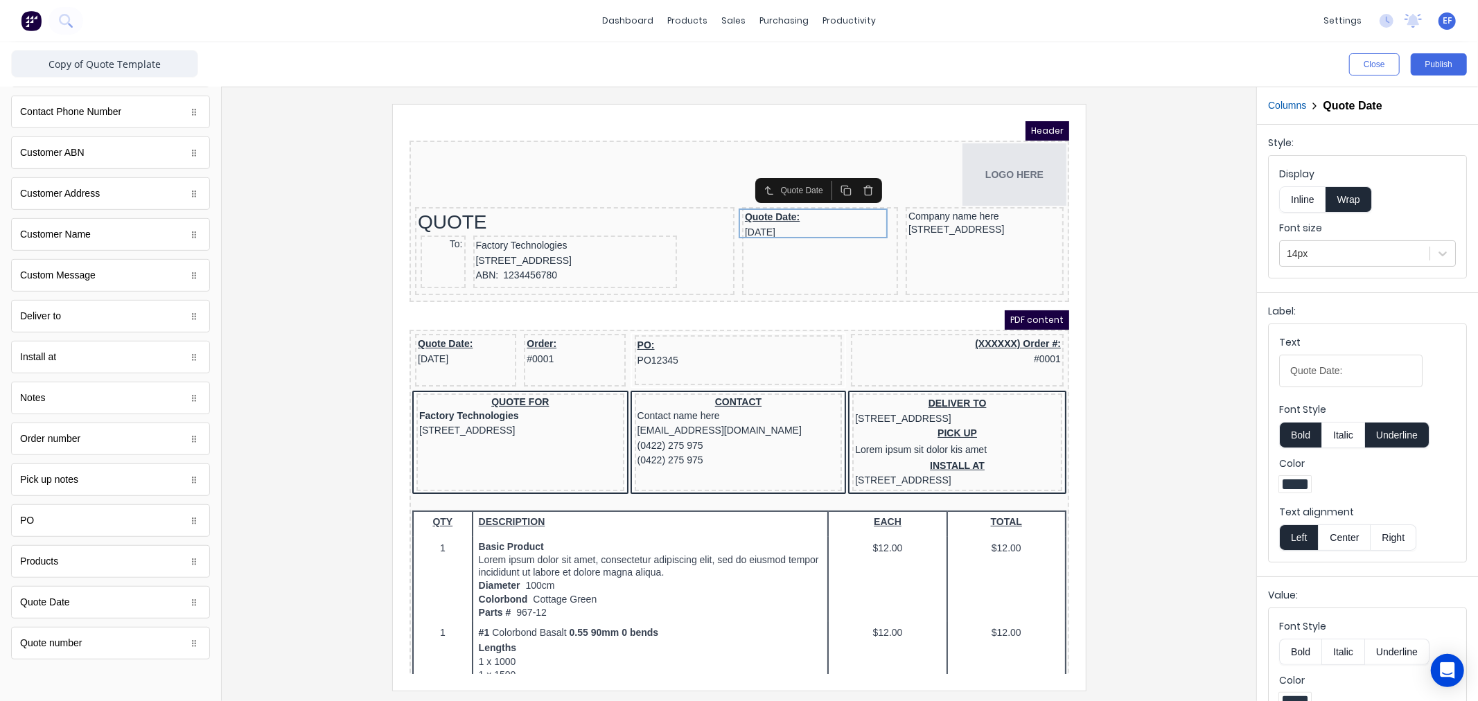
click at [1394, 434] on button "Underline" at bounding box center [1397, 435] width 64 height 26
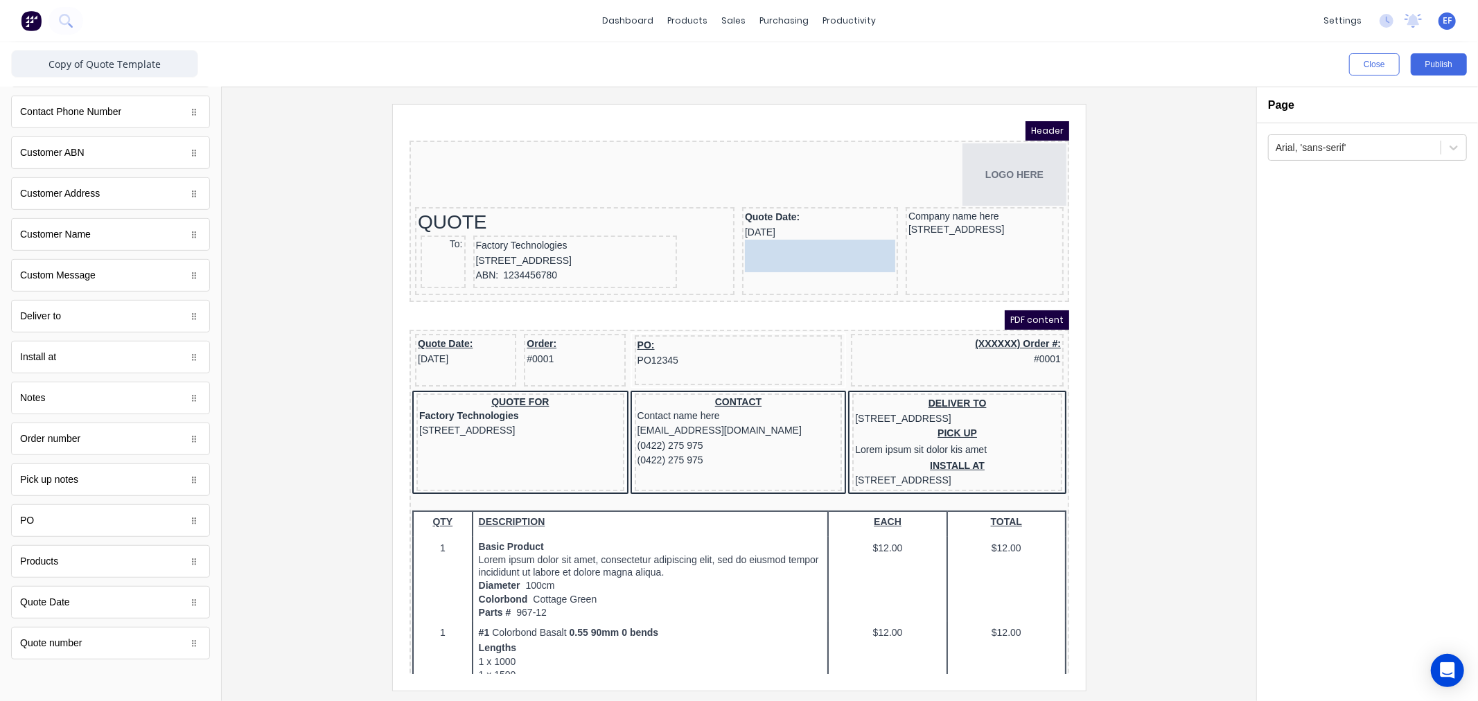
drag, startPoint x: 42, startPoint y: 658, endPoint x: 819, endPoint y: 253, distance: 875.8
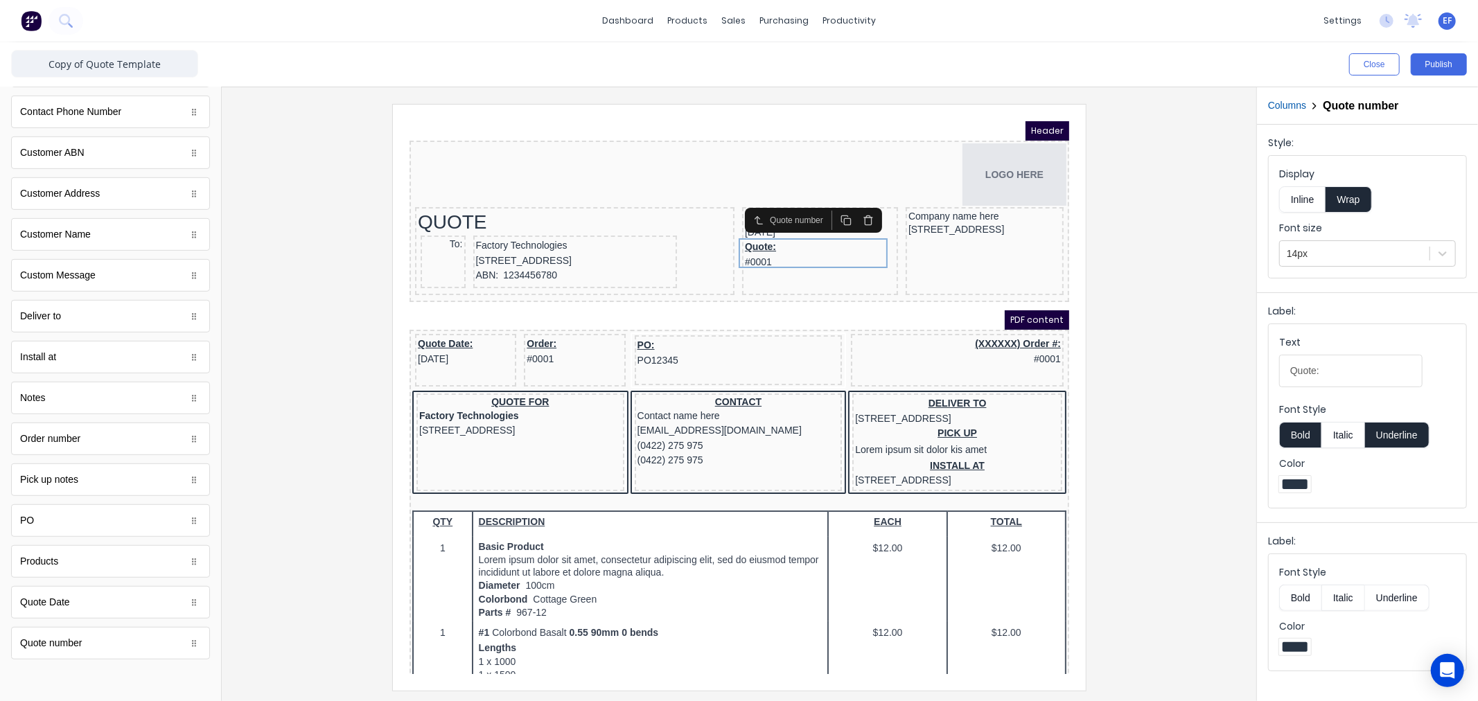
drag, startPoint x: 1409, startPoint y: 435, endPoint x: 1408, endPoint y: 428, distance: 7.7
click at [1409, 435] on button "Underline" at bounding box center [1397, 435] width 64 height 26
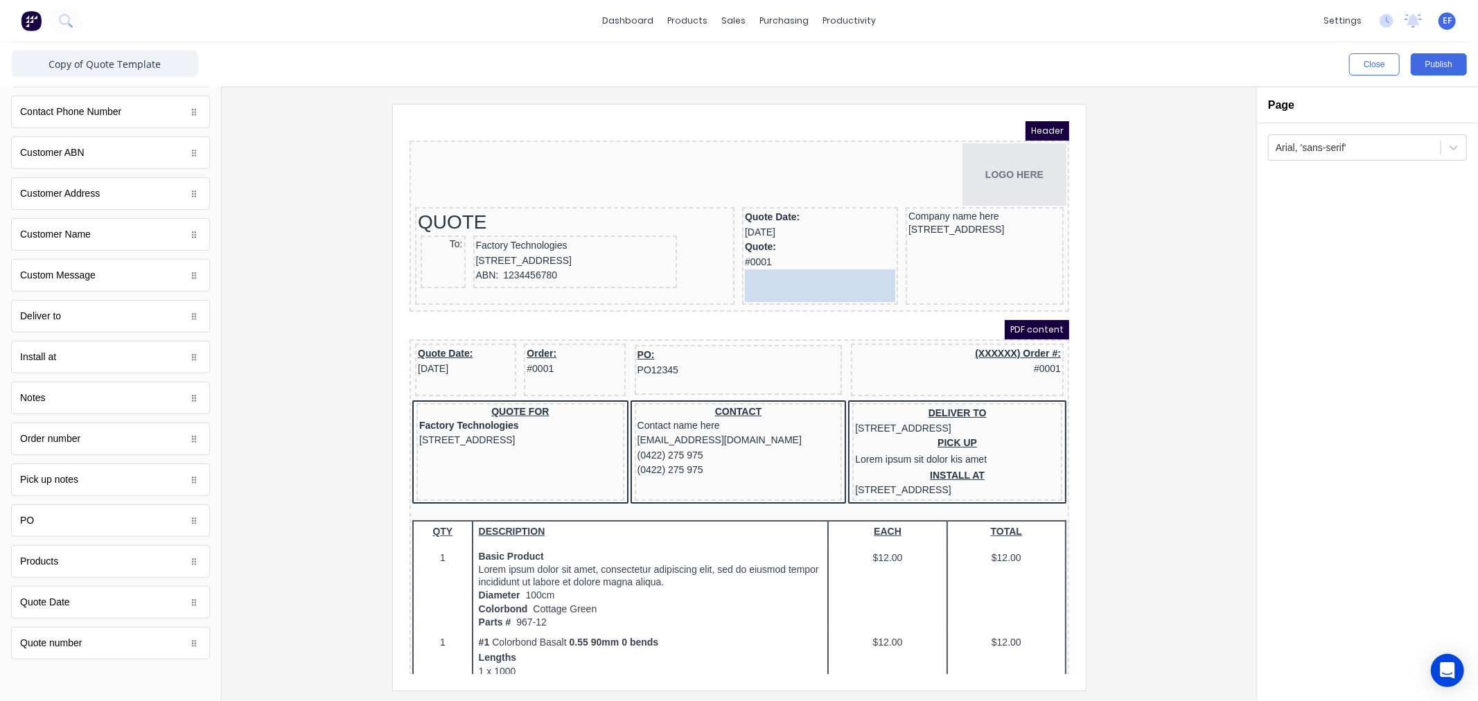
drag, startPoint x: 53, startPoint y: 534, endPoint x: 821, endPoint y: 274, distance: 809.8
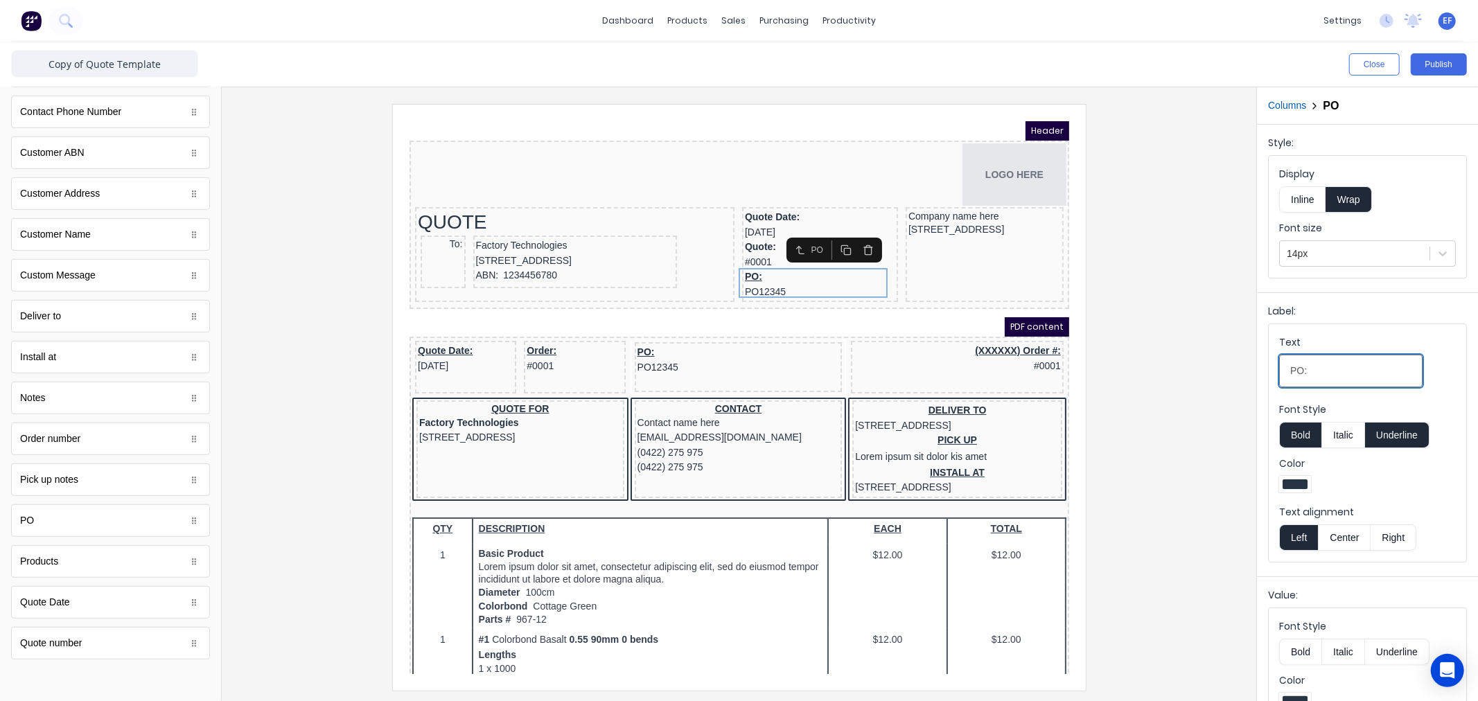
click at [1212, 372] on div "Close Publish Components standard fields Accounting number Accounting number Ba…" at bounding box center [739, 371] width 1478 height 659
type input "Reference"
click at [1387, 426] on button "Underline" at bounding box center [1397, 435] width 64 height 26
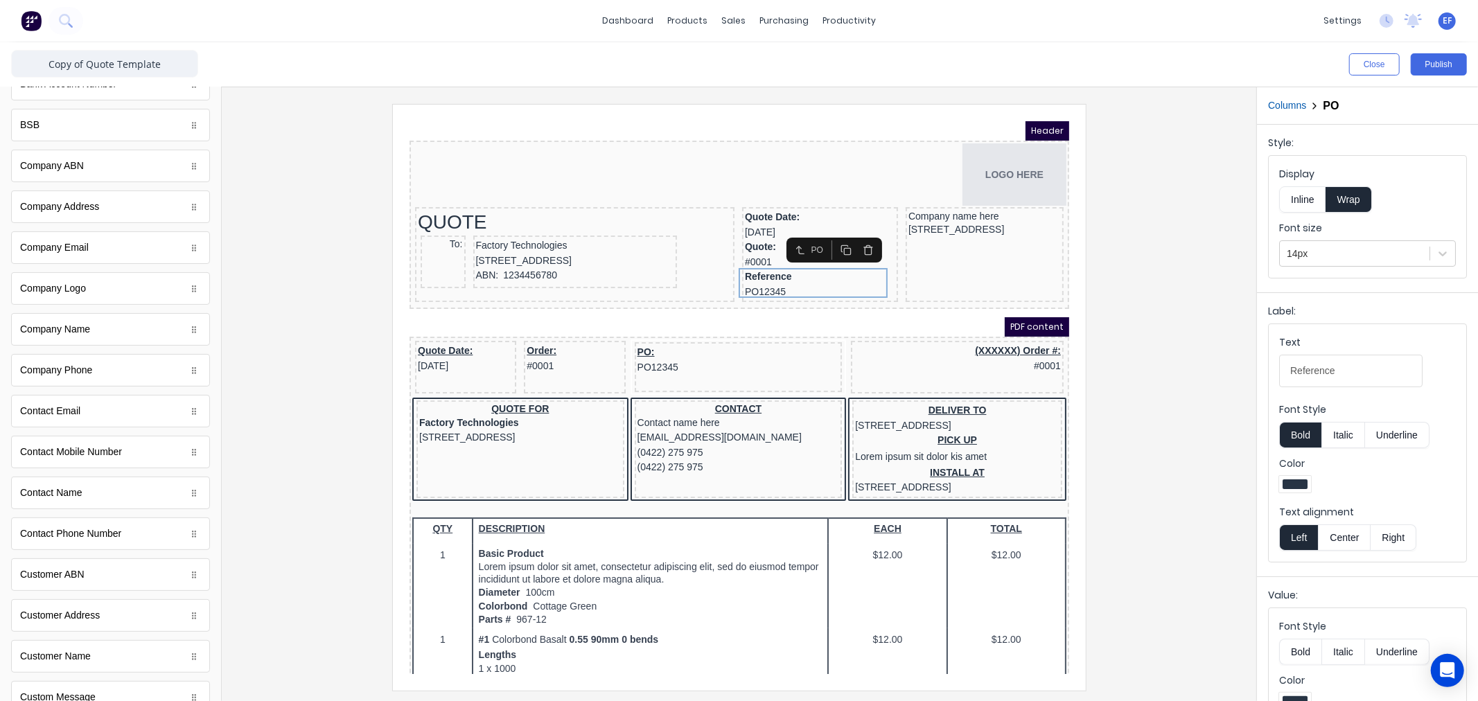
scroll to position [130, 0]
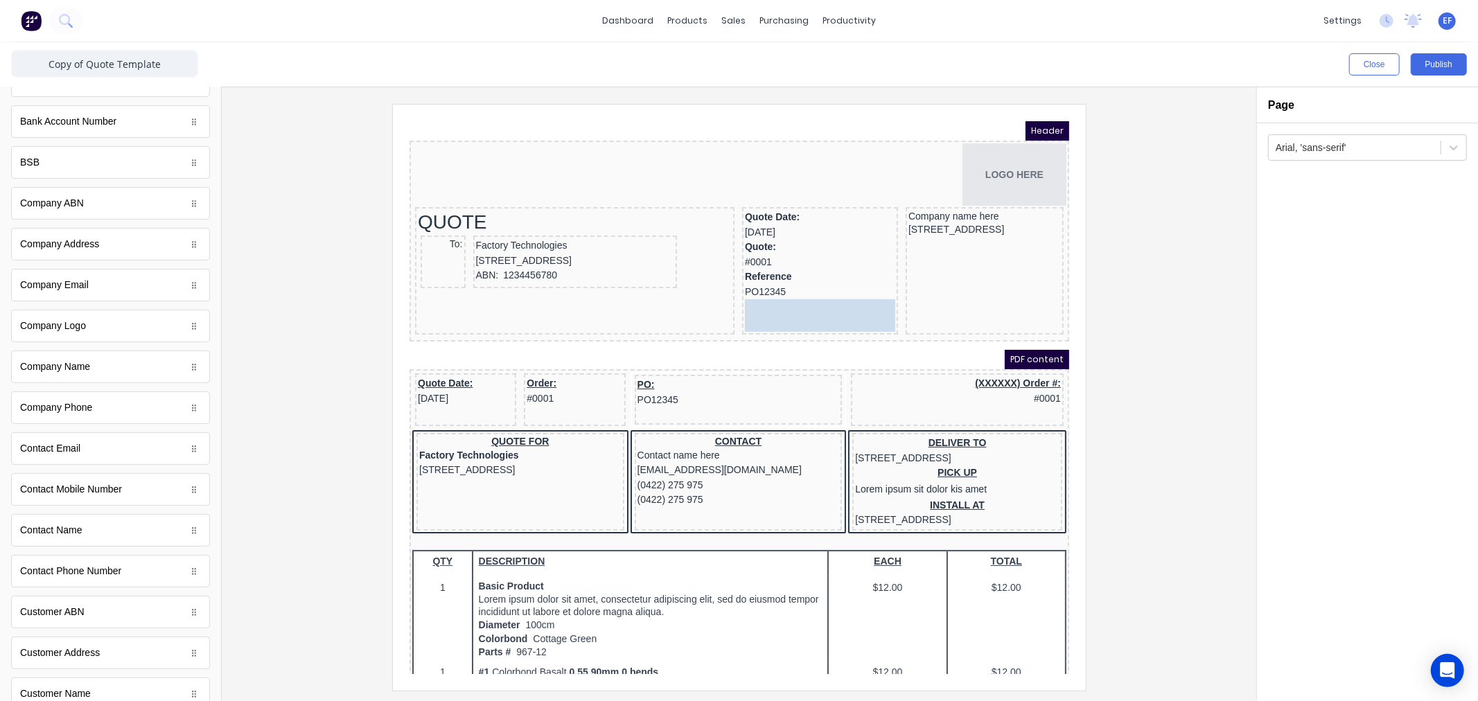
drag, startPoint x: 47, startPoint y: 207, endPoint x: 765, endPoint y: 292, distance: 723.2
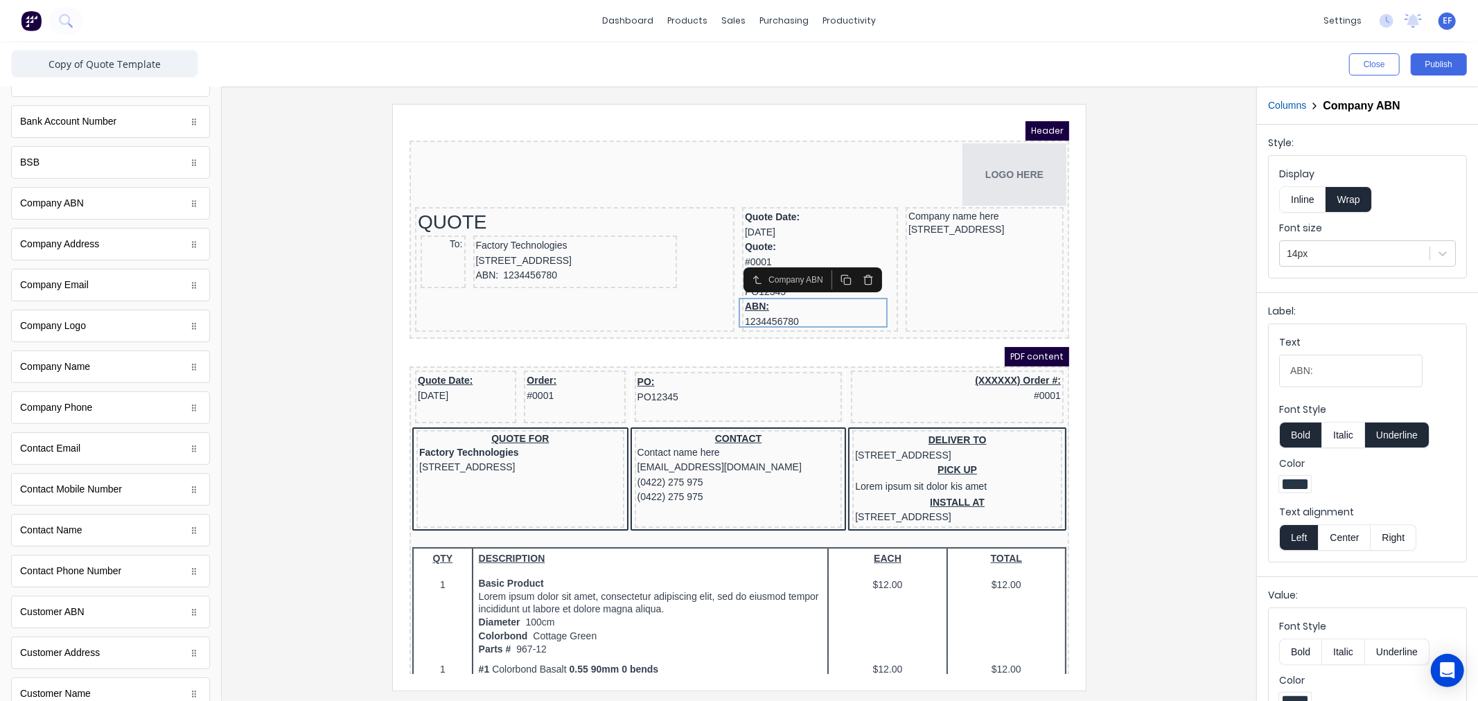
click at [1383, 435] on button "Underline" at bounding box center [1397, 435] width 64 height 26
click at [1304, 437] on button "Bold" at bounding box center [1300, 435] width 42 height 26
click at [1324, 372] on input "ABN:" at bounding box center [1350, 371] width 143 height 33
type input "ABN"
click at [1308, 433] on button "Bold" at bounding box center [1300, 435] width 42 height 26
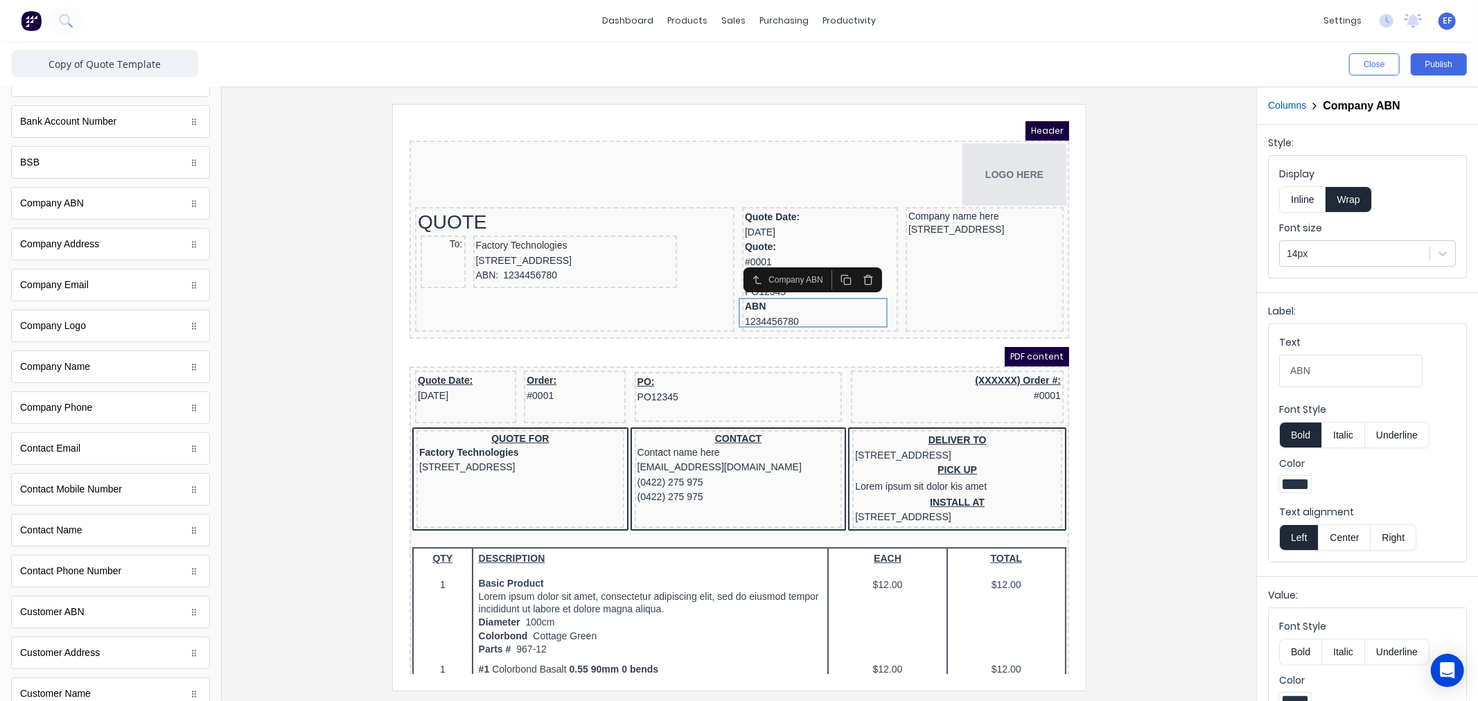
click at [1410, 466] on label "Color" at bounding box center [1367, 464] width 177 height 14
click at [1116, 227] on div at bounding box center [739, 397] width 1013 height 586
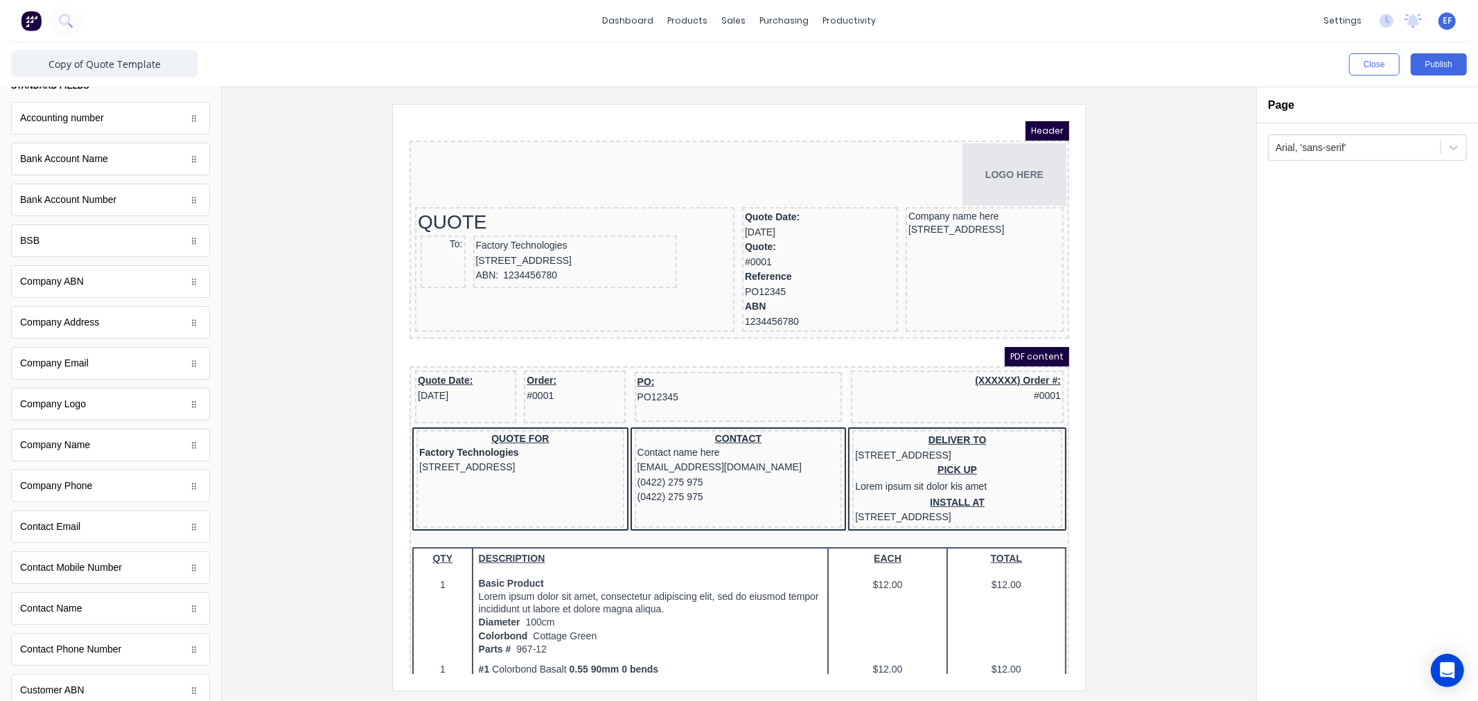
scroll to position [0, 0]
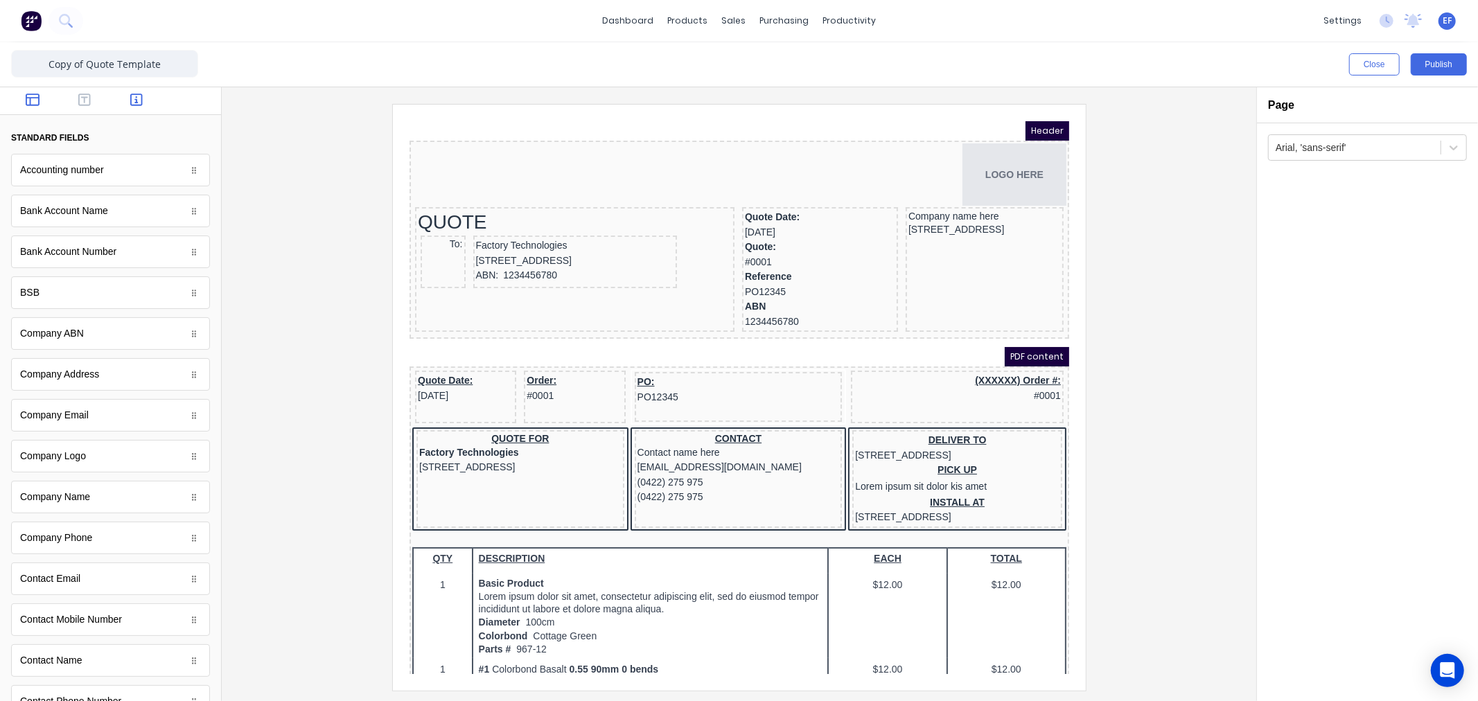
click at [26, 96] on icon "button" at bounding box center [33, 100] width 14 height 14
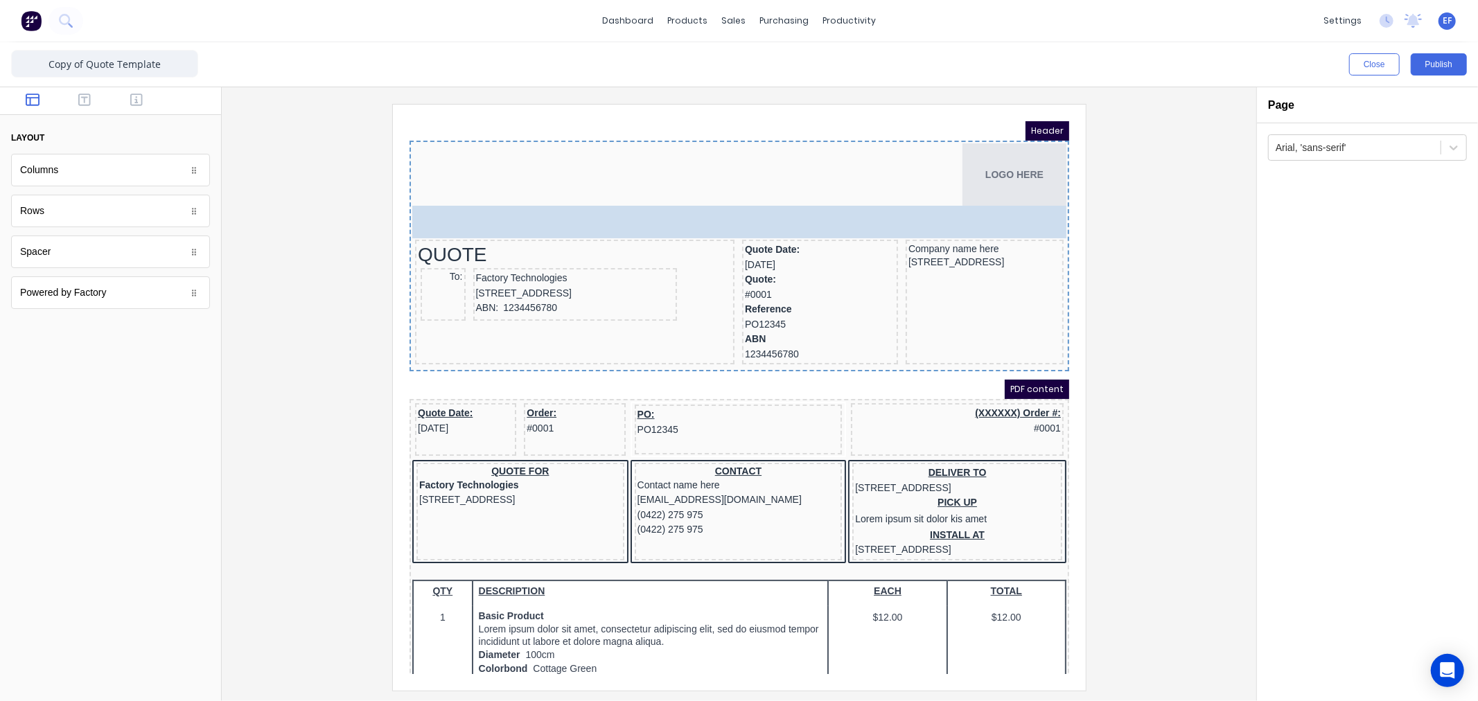
drag, startPoint x: 49, startPoint y: 254, endPoint x: 692, endPoint y: 206, distance: 644.3
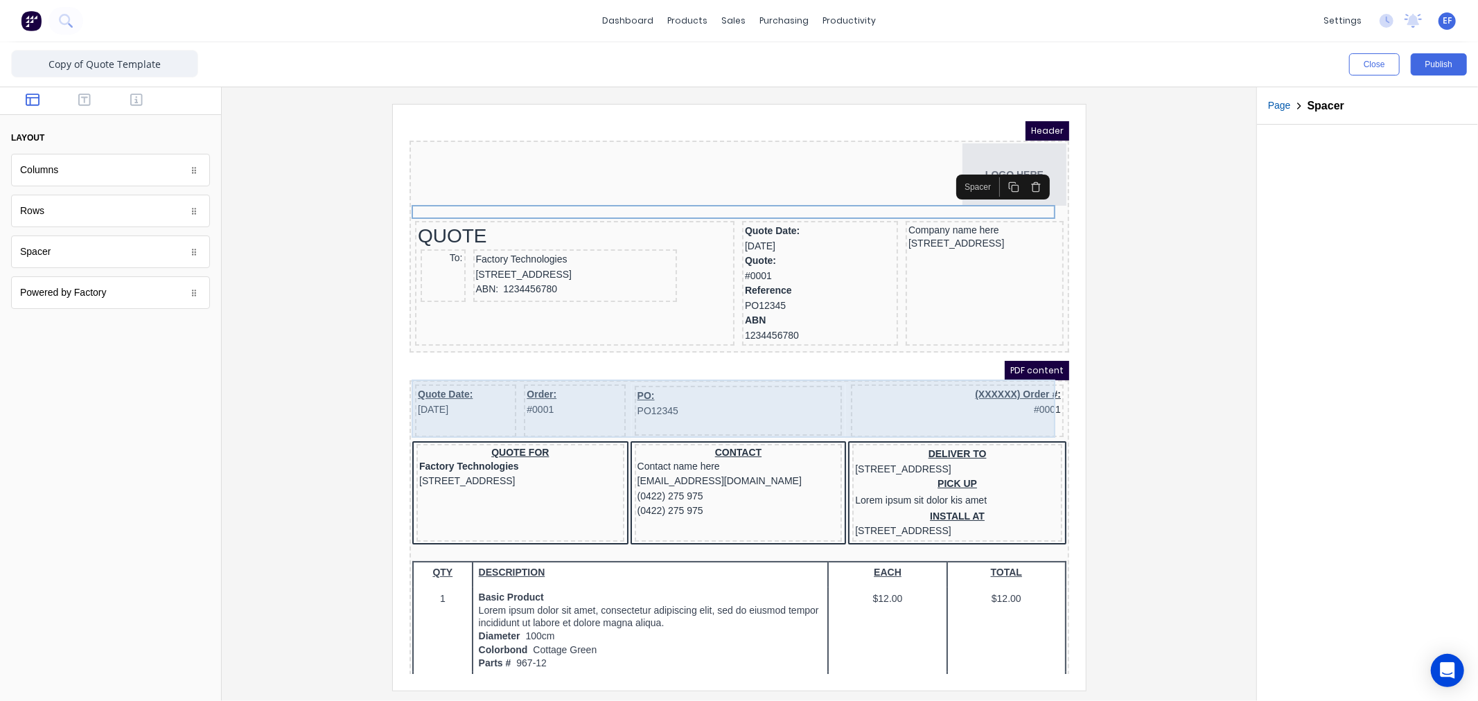
click at [911, 410] on div "(XXXXXX) Order #: #0001" at bounding box center [940, 393] width 213 height 53
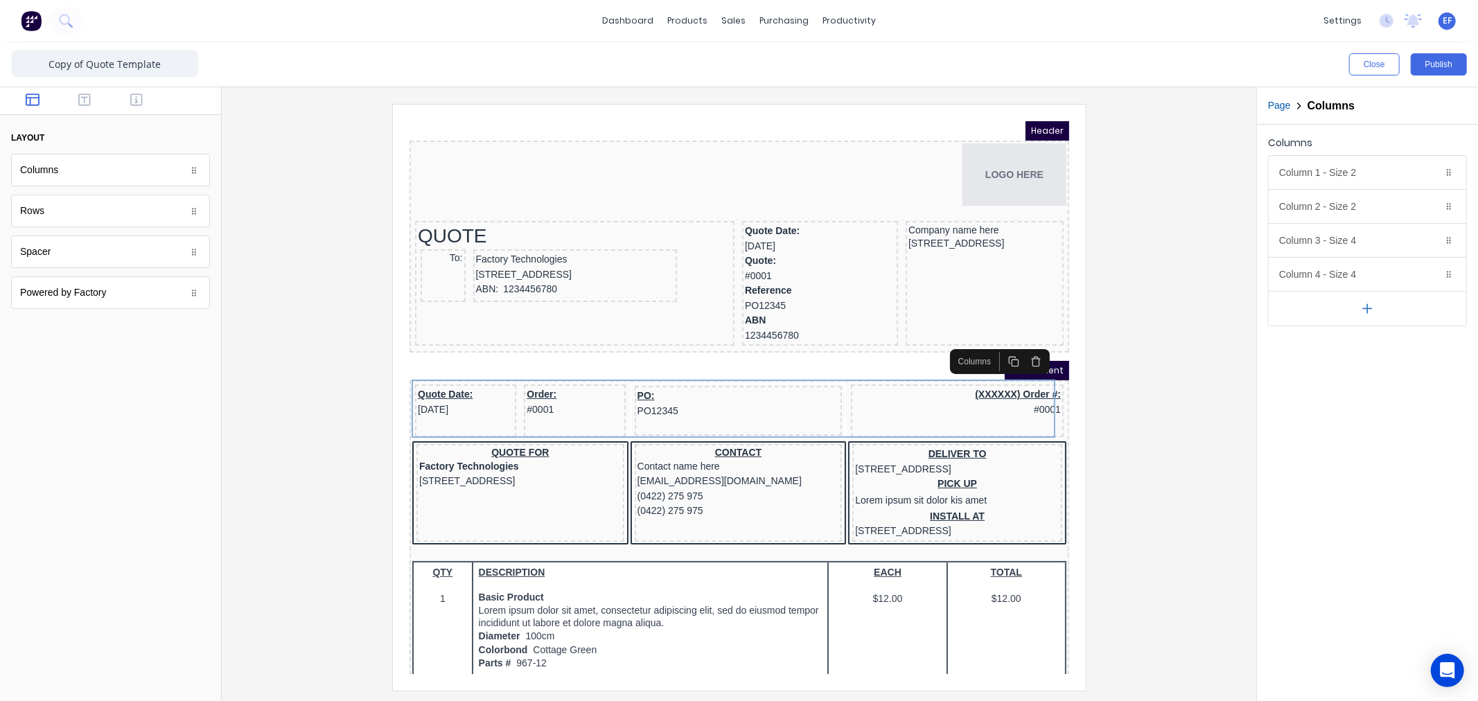
click at [1021, 344] on icon "button" at bounding box center [1018, 344] width 11 height 11
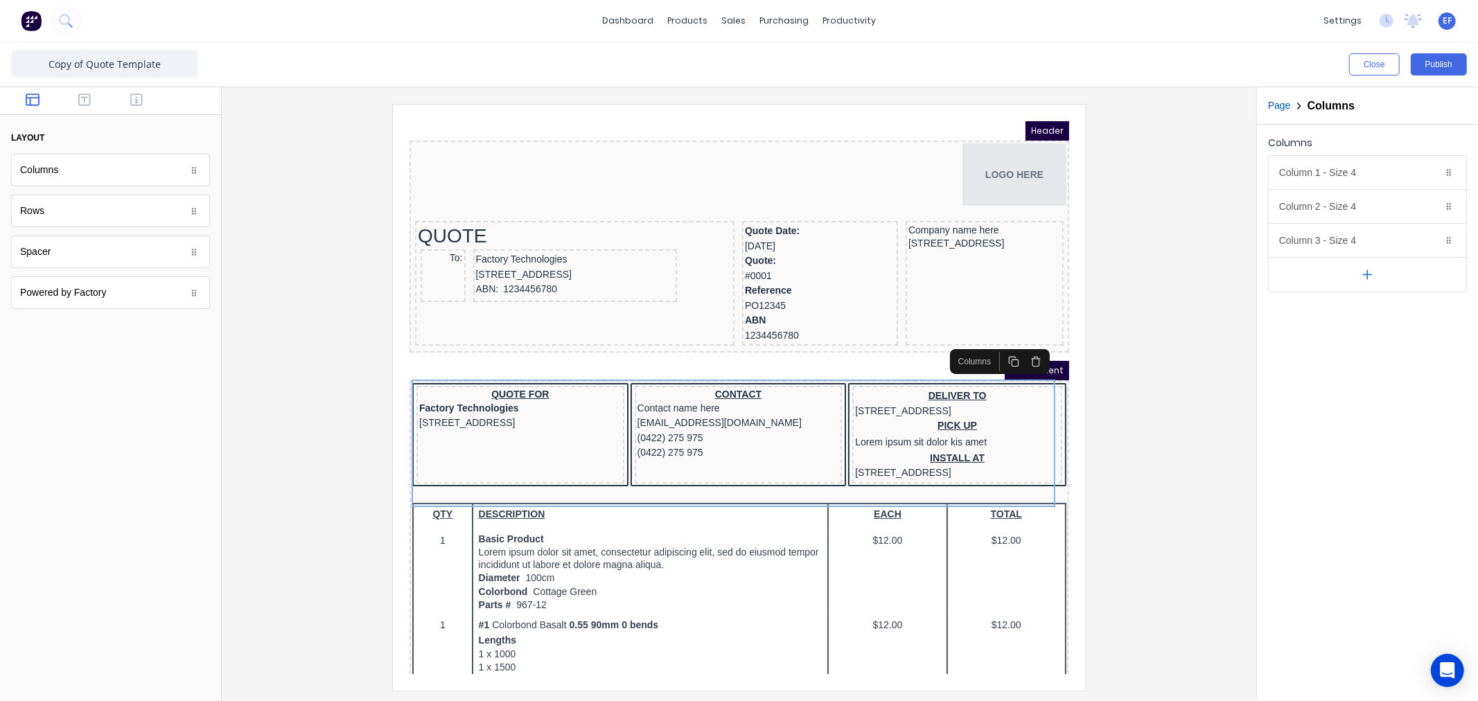
click at [1021, 344] on icon "button" at bounding box center [1018, 344] width 11 height 11
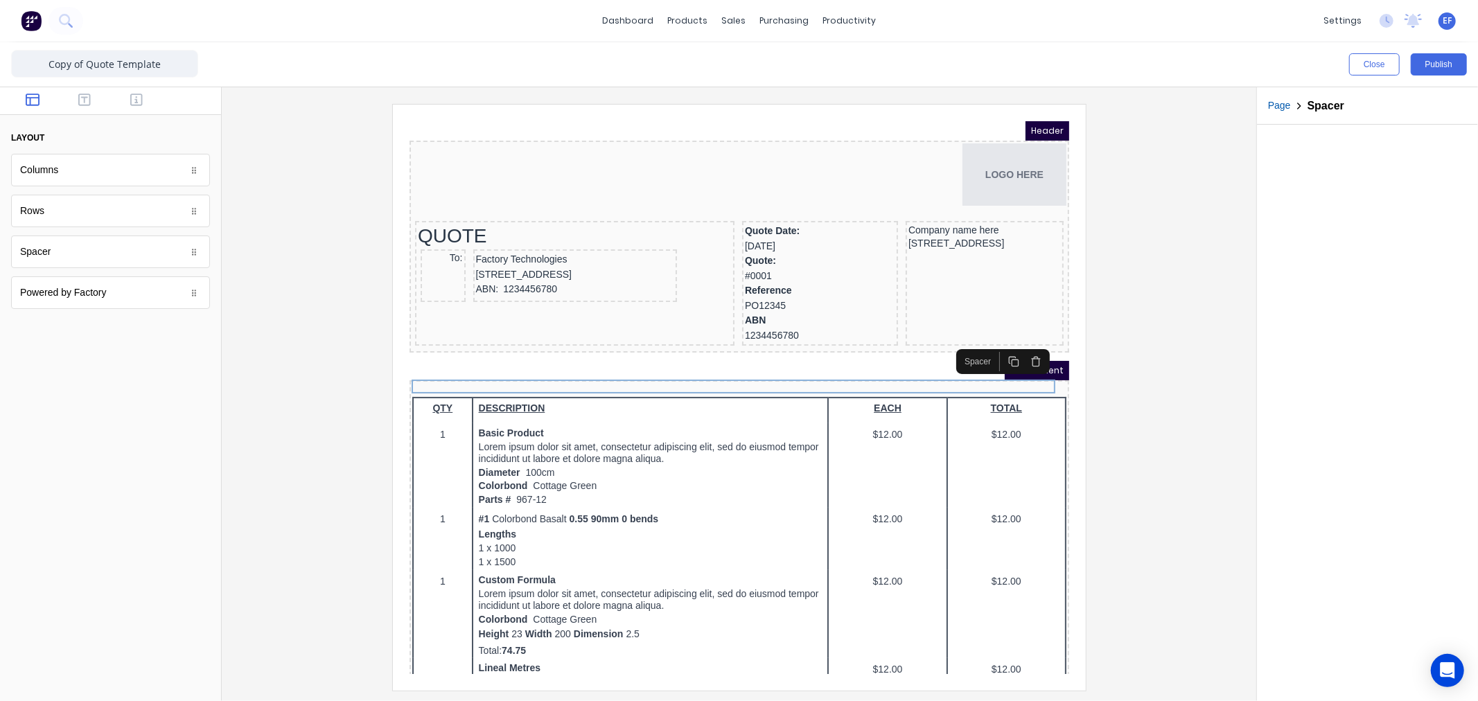
click at [1019, 344] on icon "button" at bounding box center [1018, 344] width 11 height 11
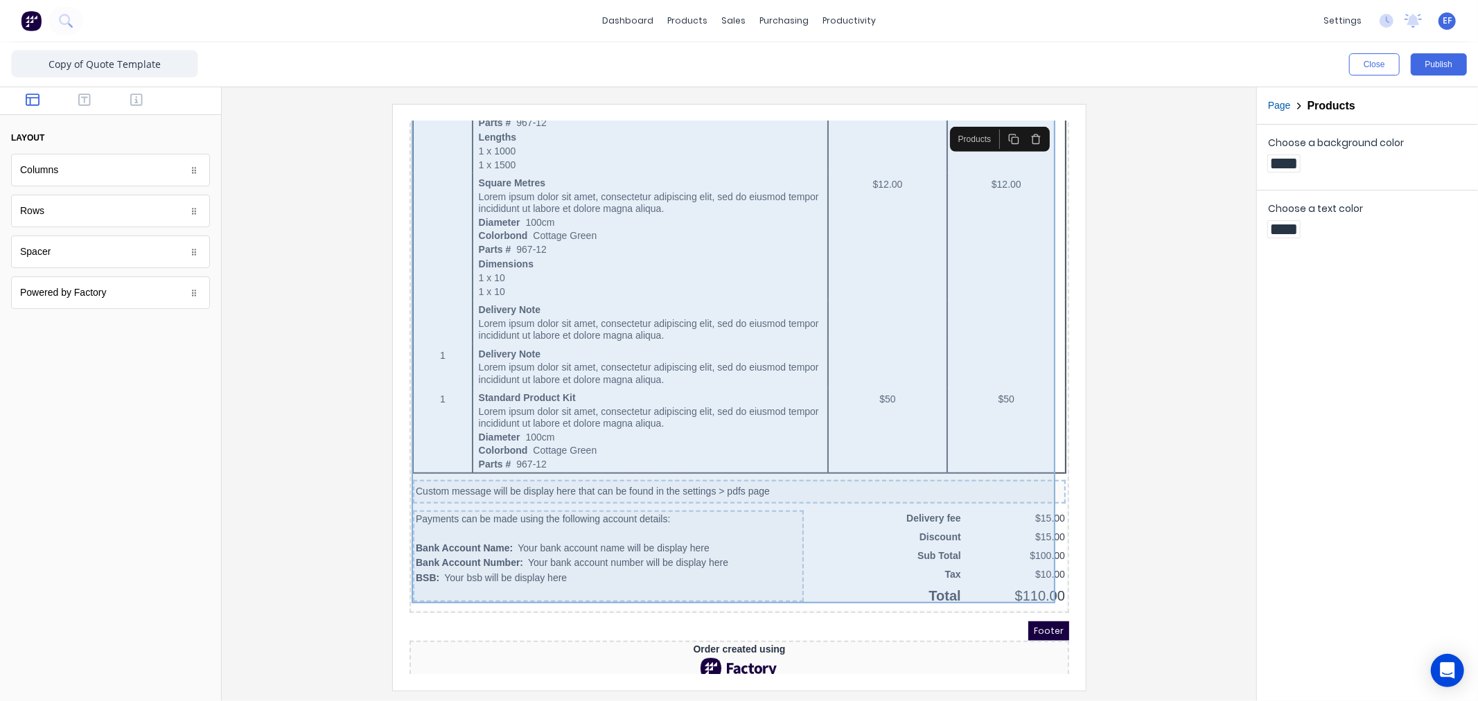
scroll to position [603, 0]
click at [702, 458] on div "Custom message will be display here that can be found in the settings > pdfs pa…" at bounding box center [722, 470] width 653 height 24
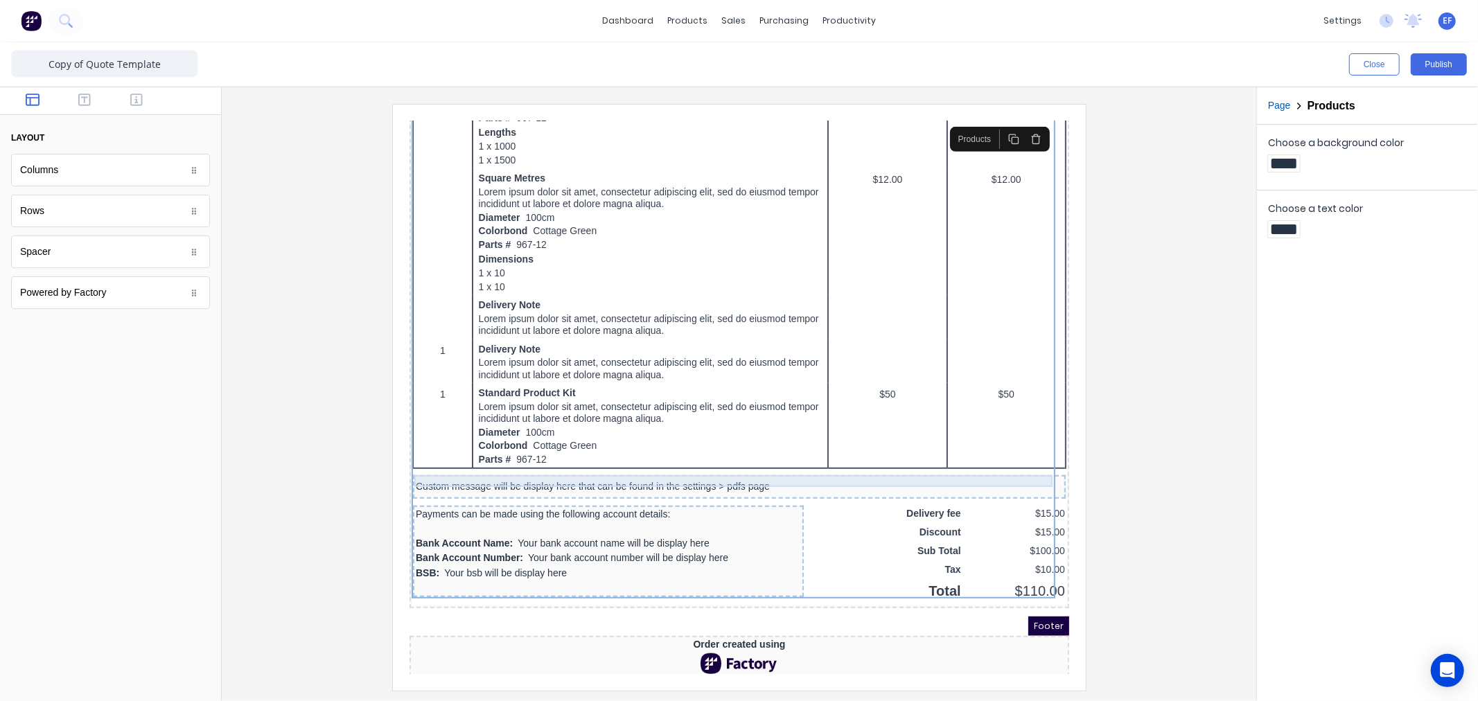
click at [989, 464] on div "Custom message will be display here that can be found in the settings > pdfs pa…" at bounding box center [722, 470] width 647 height 12
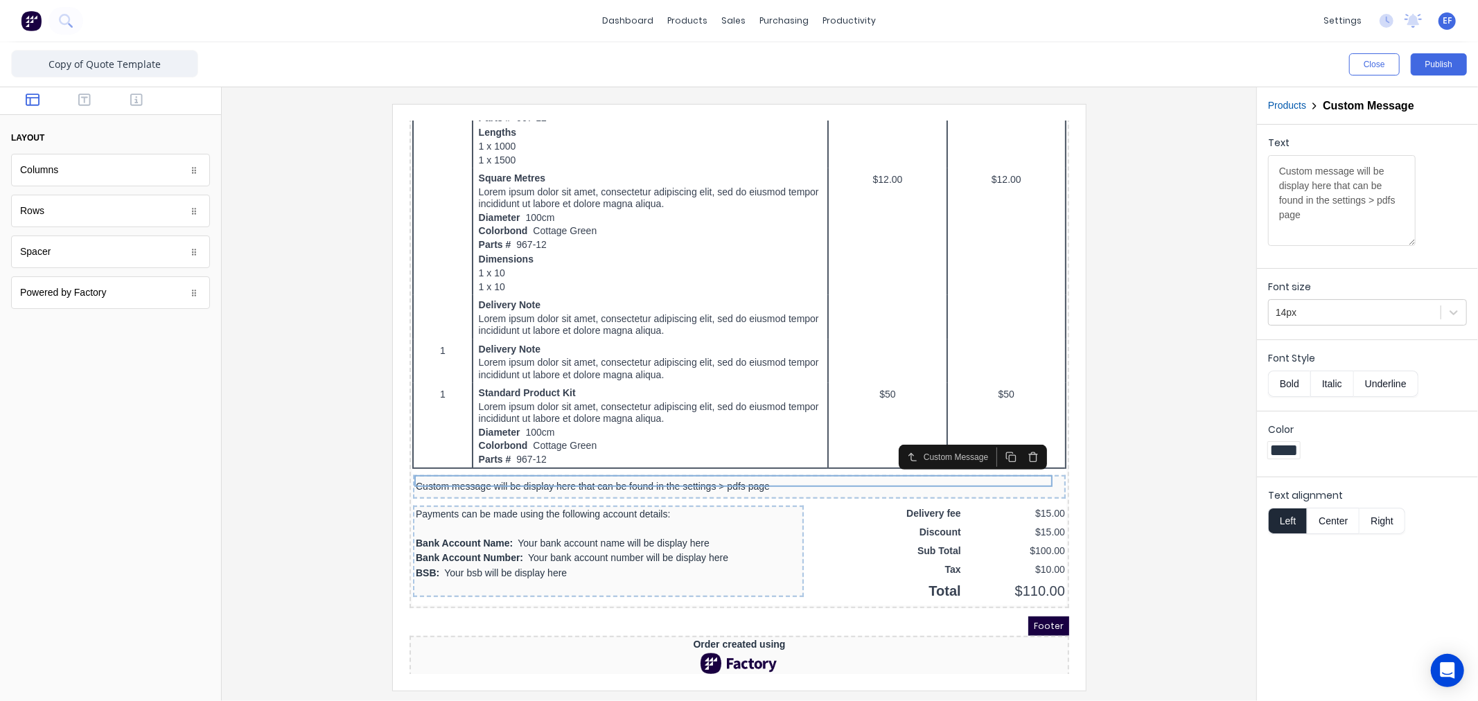
click at [1016, 443] on icon "button" at bounding box center [1016, 440] width 11 height 11
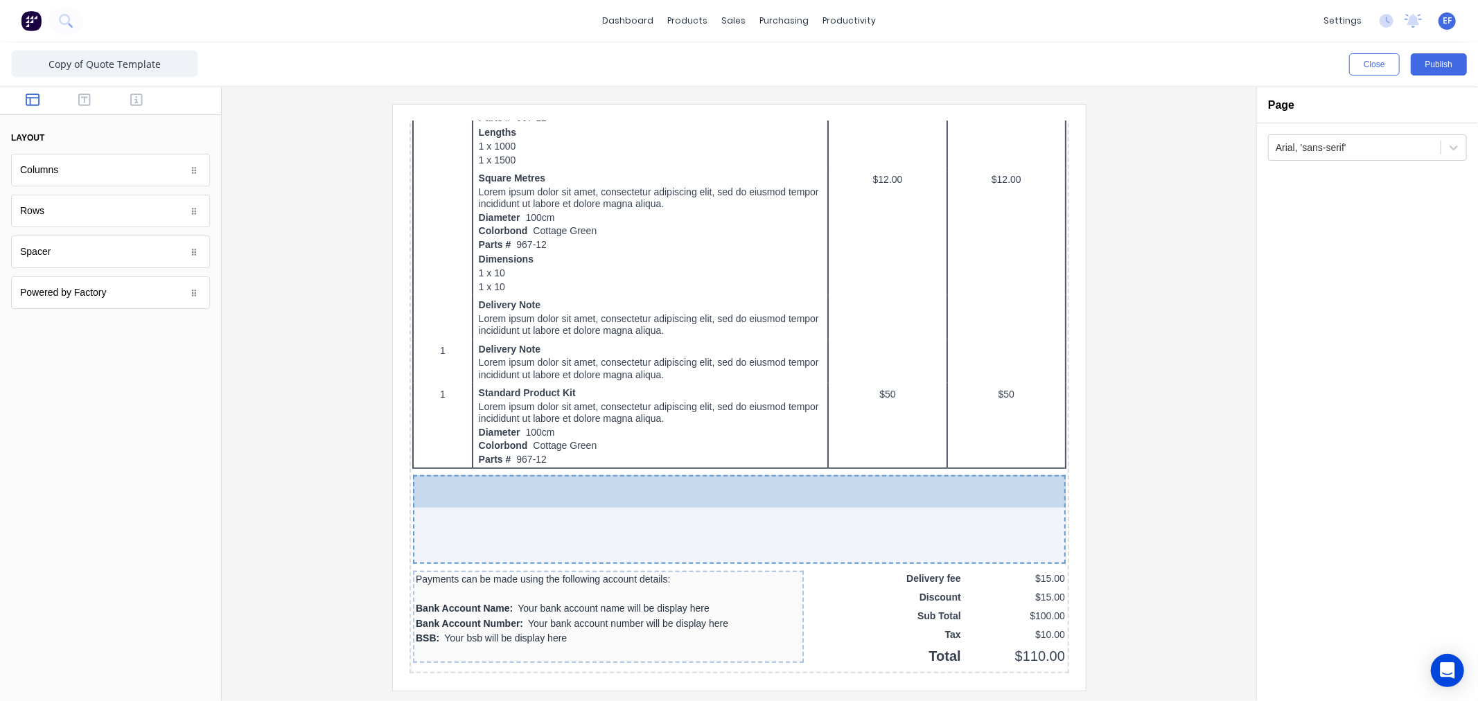
drag, startPoint x: 50, startPoint y: 263, endPoint x: 176, endPoint y: 365, distance: 162.1
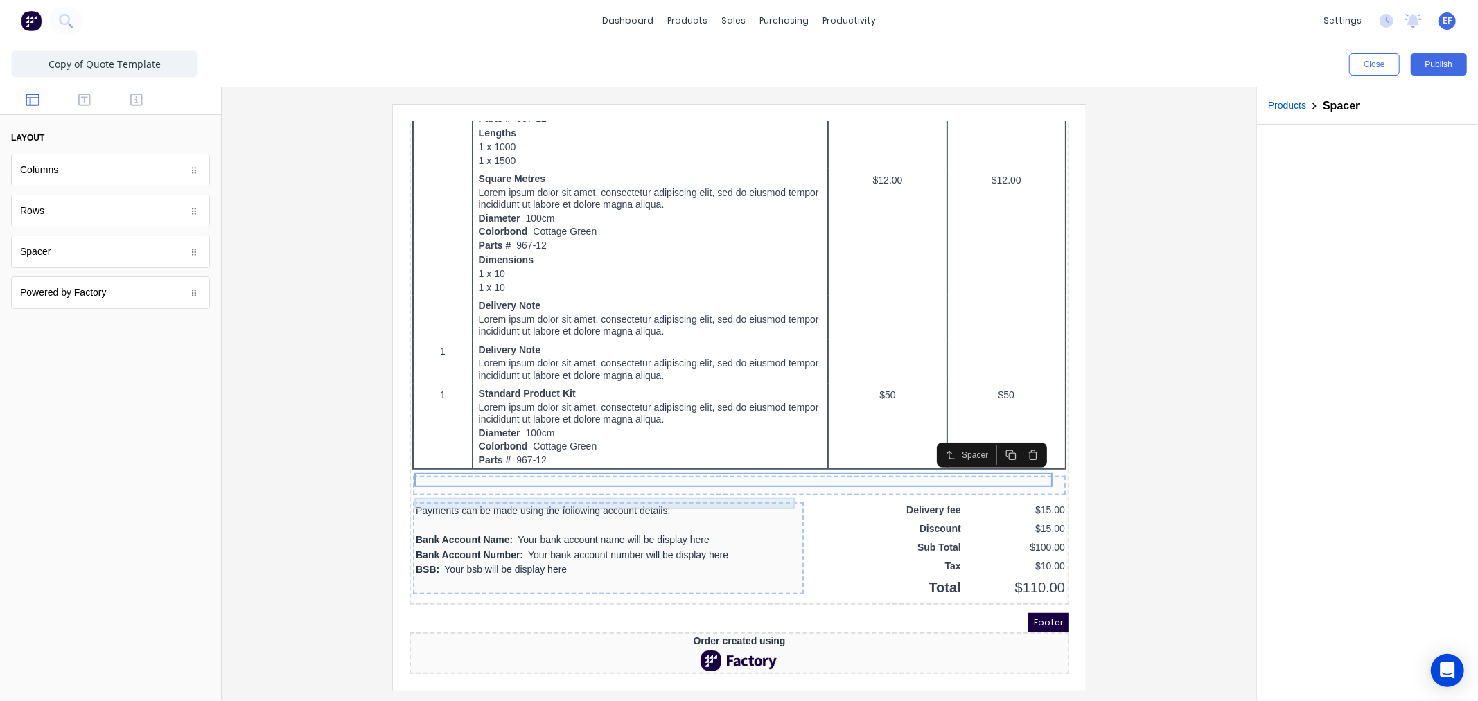
scroll to position [599, 0]
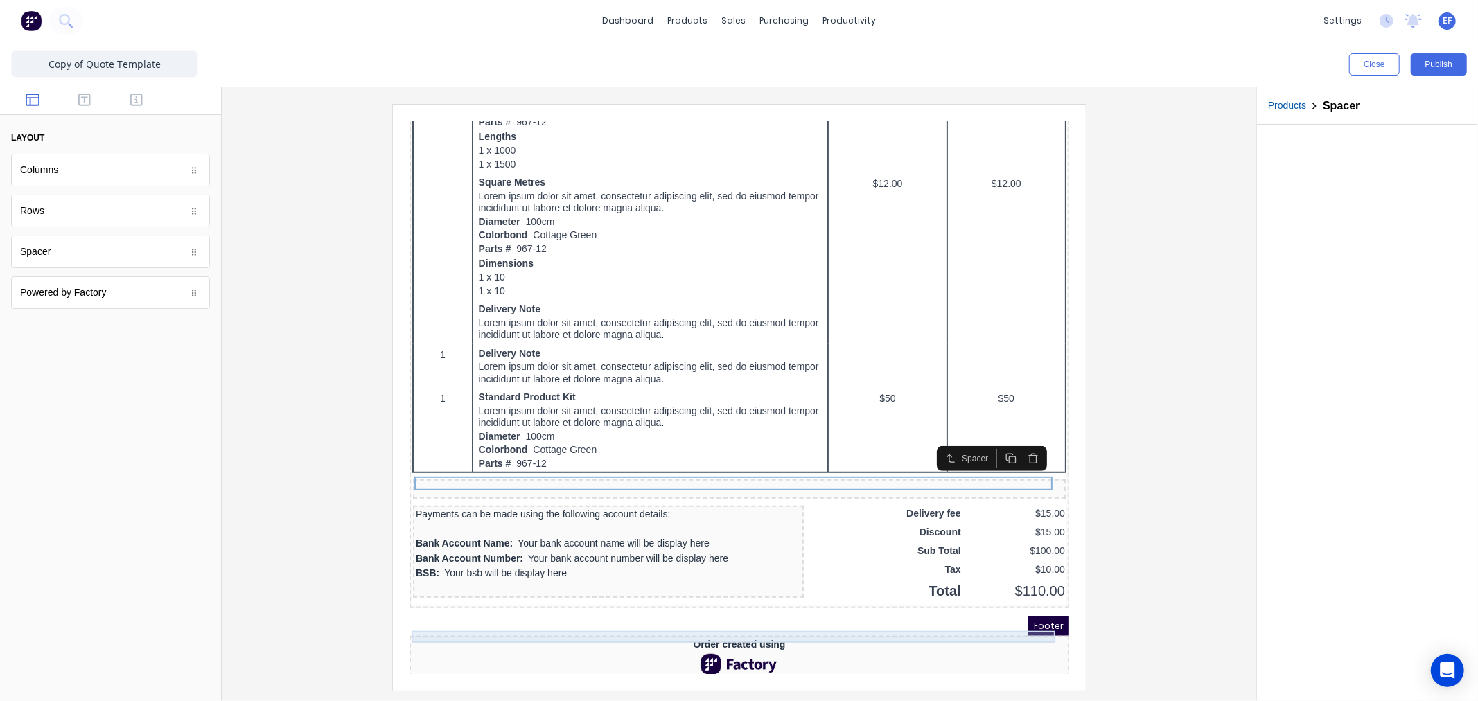
click at [750, 624] on div "Order created using" at bounding box center [722, 628] width 654 height 12
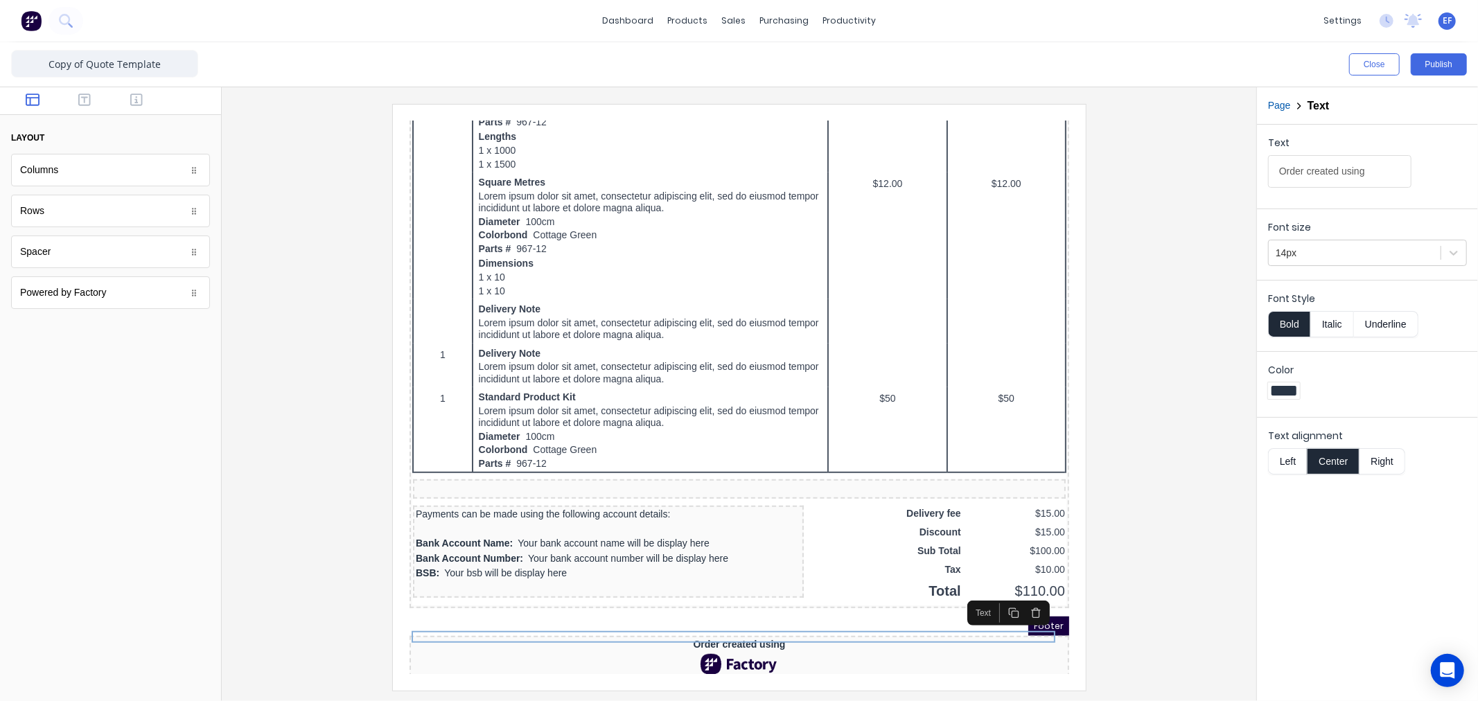
click at [1023, 601] on icon "button" at bounding box center [1018, 596] width 11 height 11
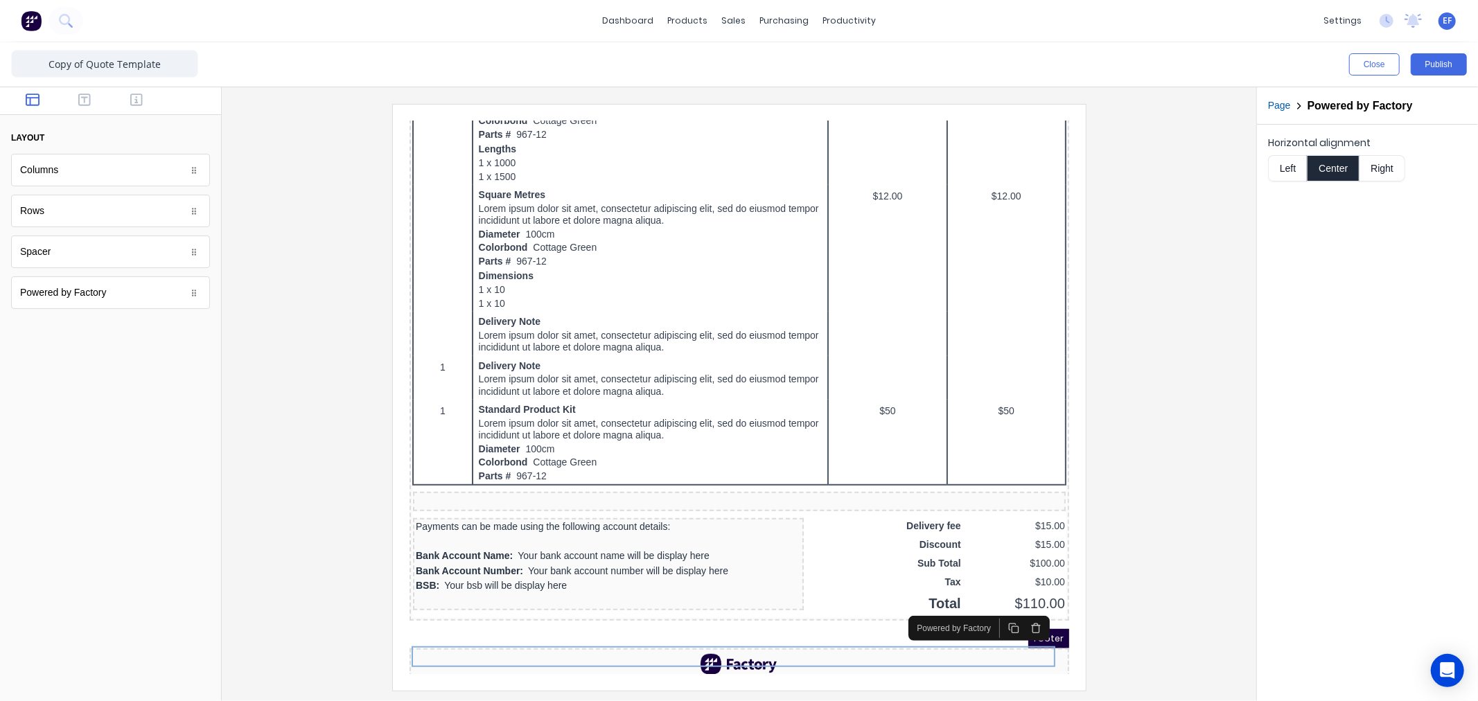
click at [1022, 611] on icon "button" at bounding box center [1018, 613] width 6 height 8
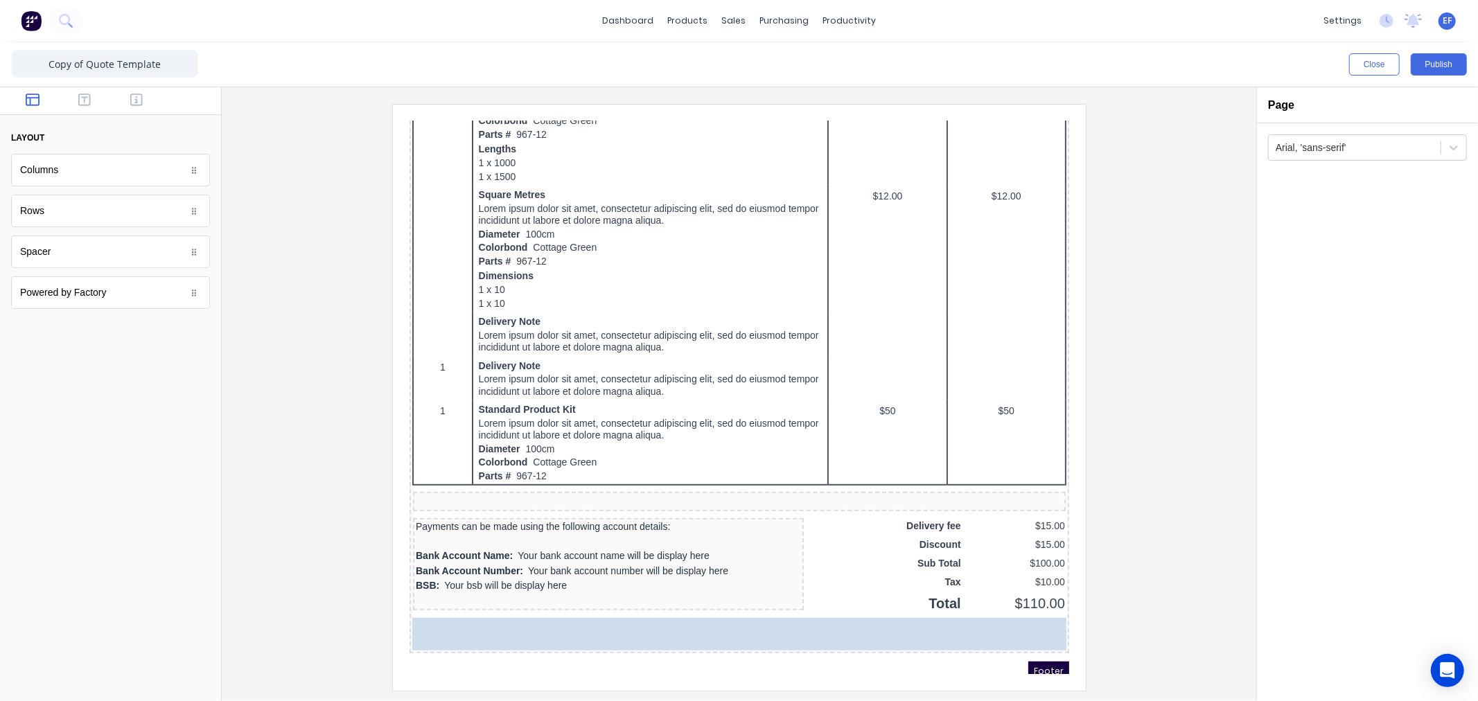
drag, startPoint x: 59, startPoint y: 256, endPoint x: -229, endPoint y: 99, distance: 328.5
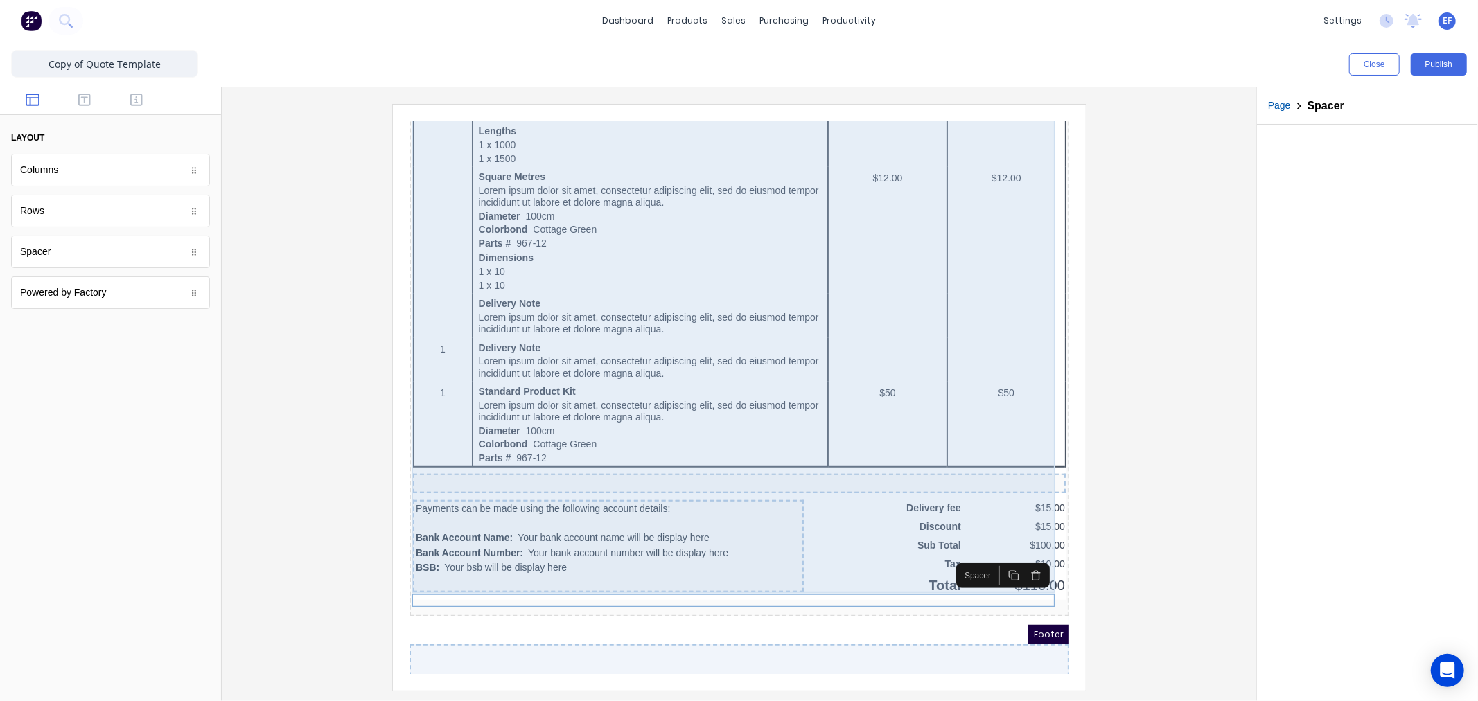
scroll to position [661, 0]
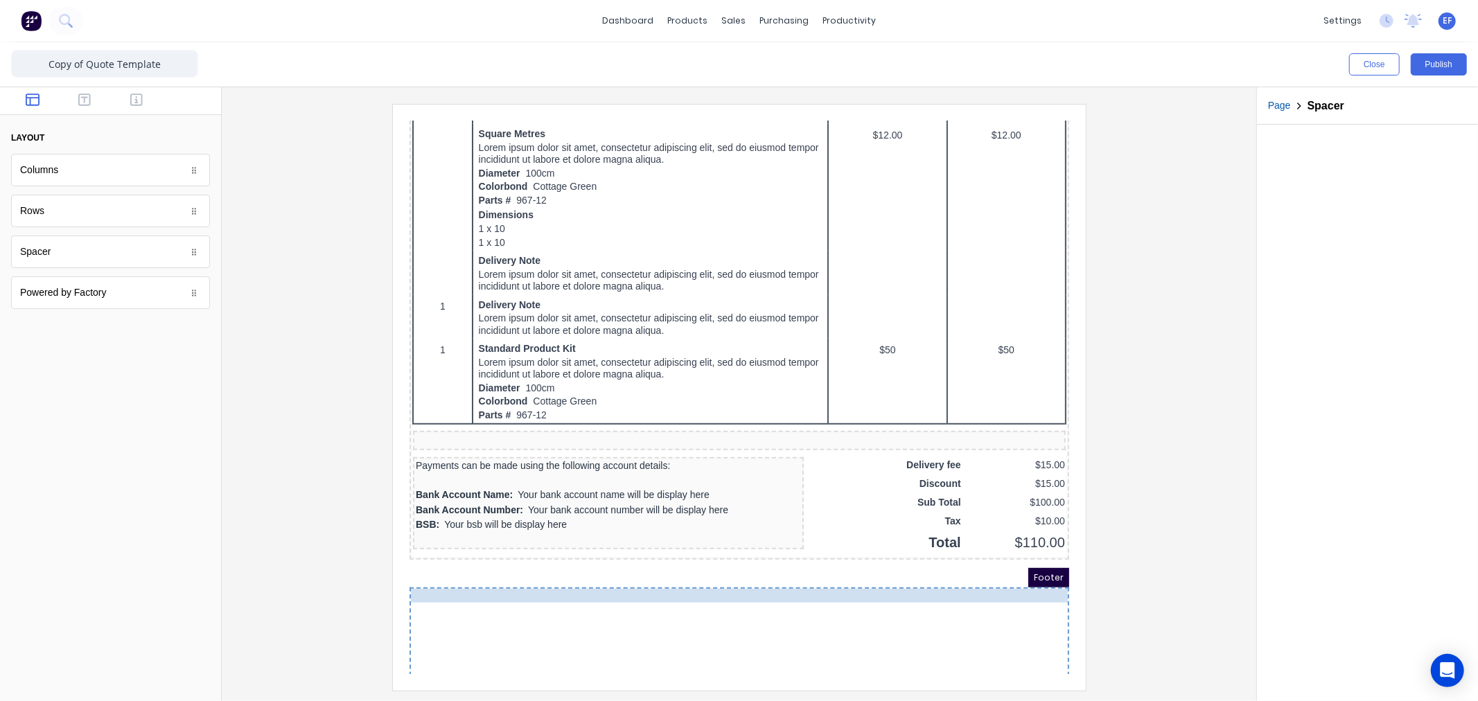
drag, startPoint x: 559, startPoint y: 525, endPoint x: 550, endPoint y: 587, distance: 63.0
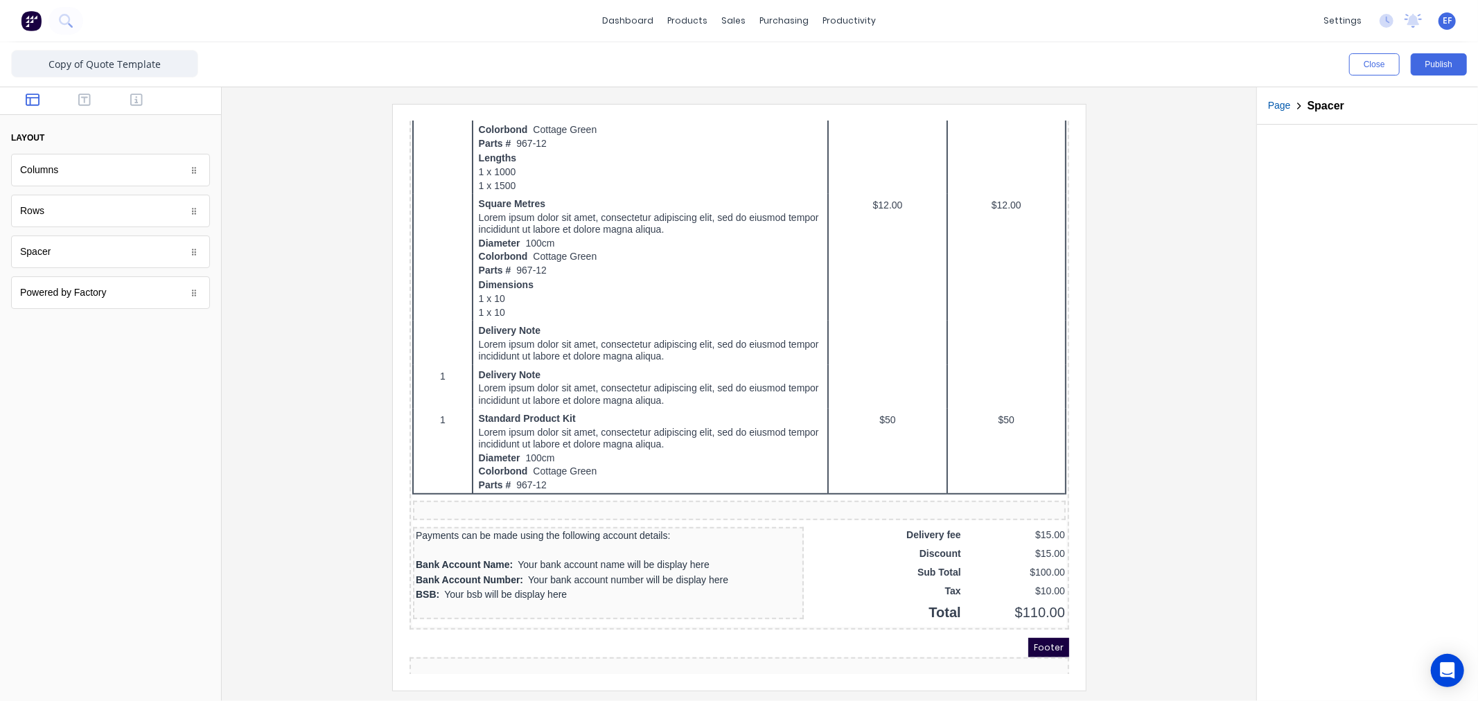
scroll to position [610, 0]
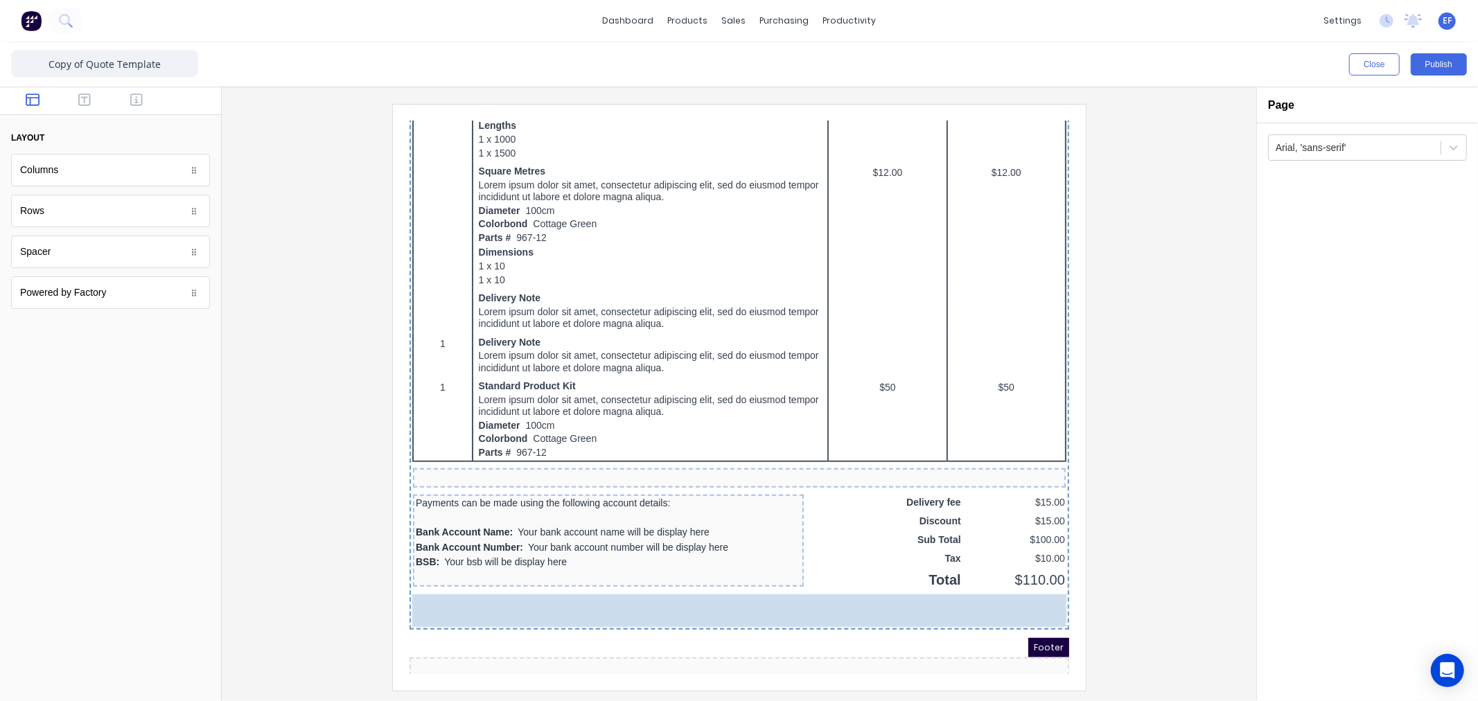
drag, startPoint x: 67, startPoint y: 216, endPoint x: 660, endPoint y: 613, distance: 713.5
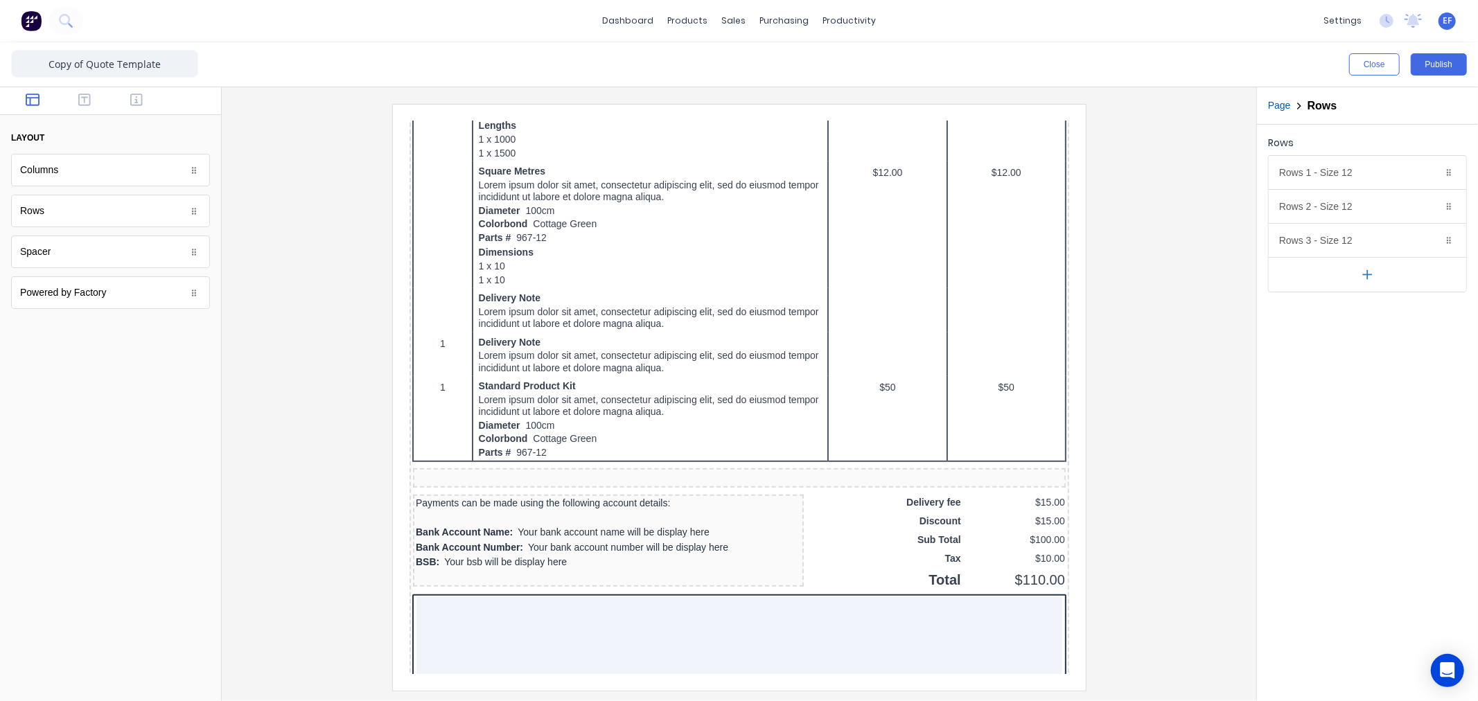
scroll to position [661, 0]
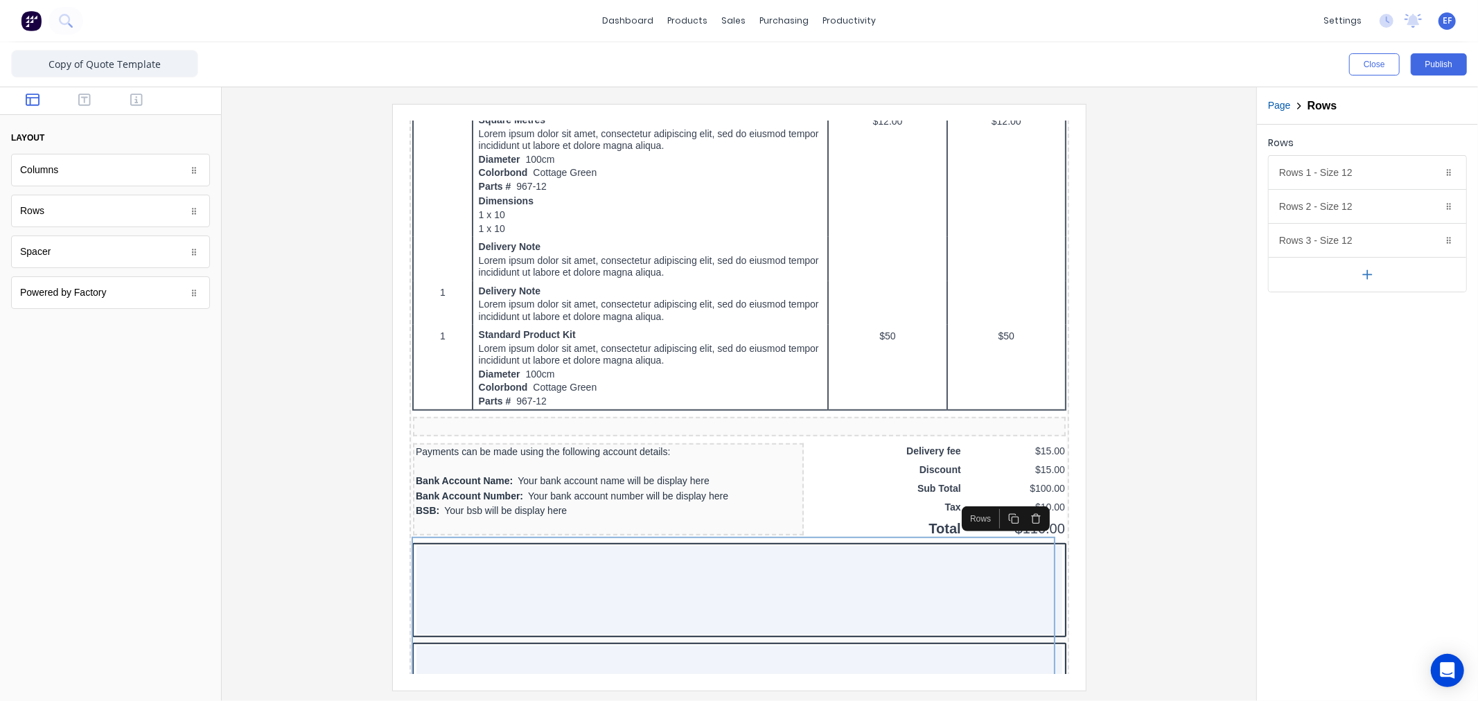
click at [1363, 272] on icon "button" at bounding box center [1368, 275] width 15 height 15
click at [1368, 313] on icon "button" at bounding box center [1368, 308] width 0 height 8
click at [1369, 343] on icon "button" at bounding box center [1367, 343] width 8 height 0
click at [1430, 240] on icon "button" at bounding box center [1431, 240] width 11 height 11
click at [1433, 209] on icon "button" at bounding box center [1431, 206] width 11 height 11
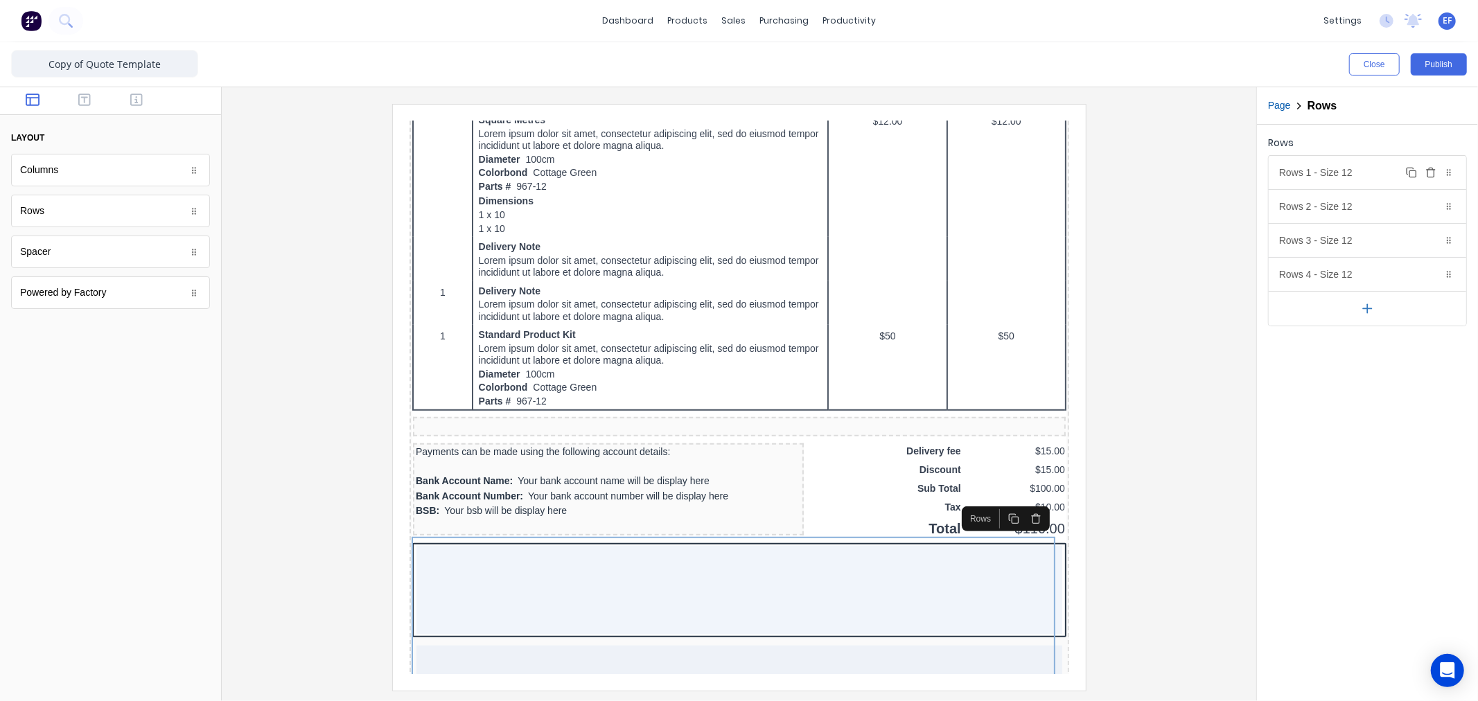
click at [1432, 177] on icon "button" at bounding box center [1431, 174] width 6 height 8
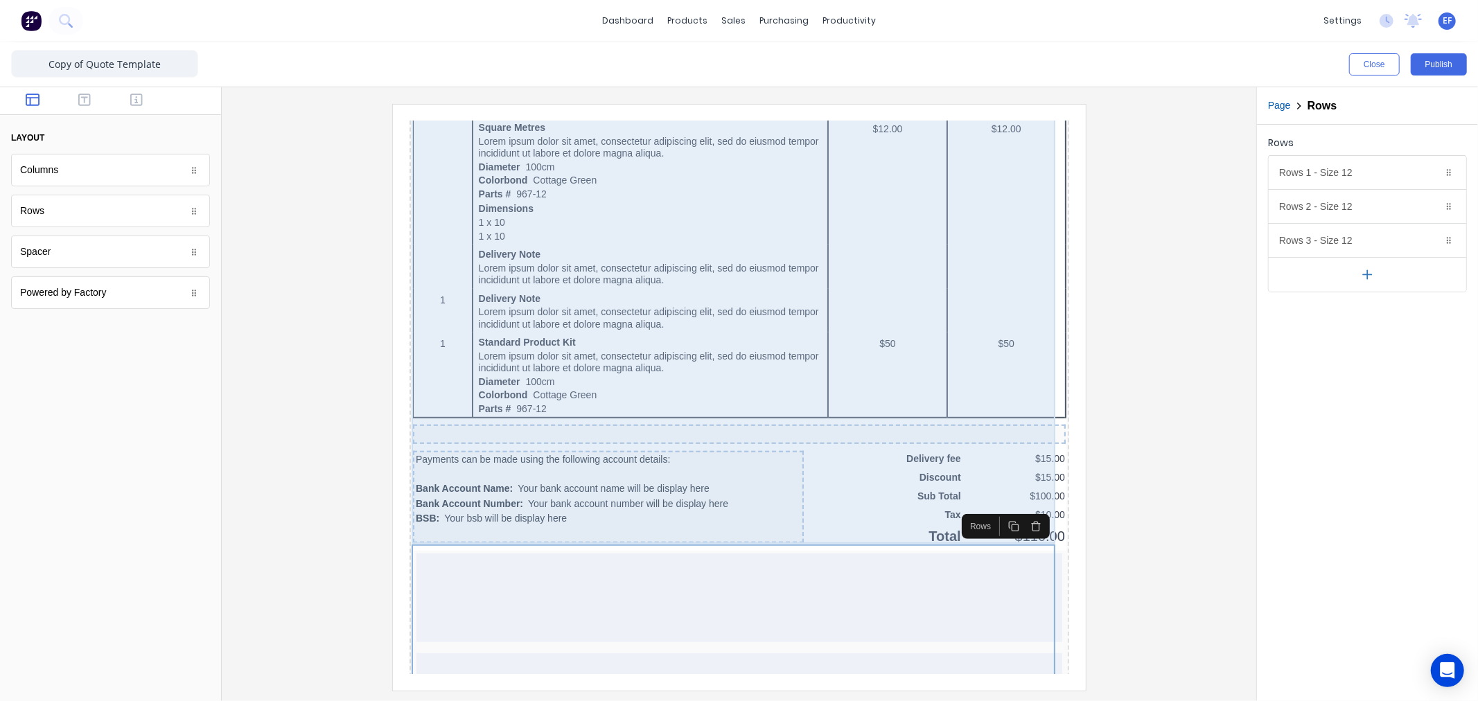
scroll to position [693, 0]
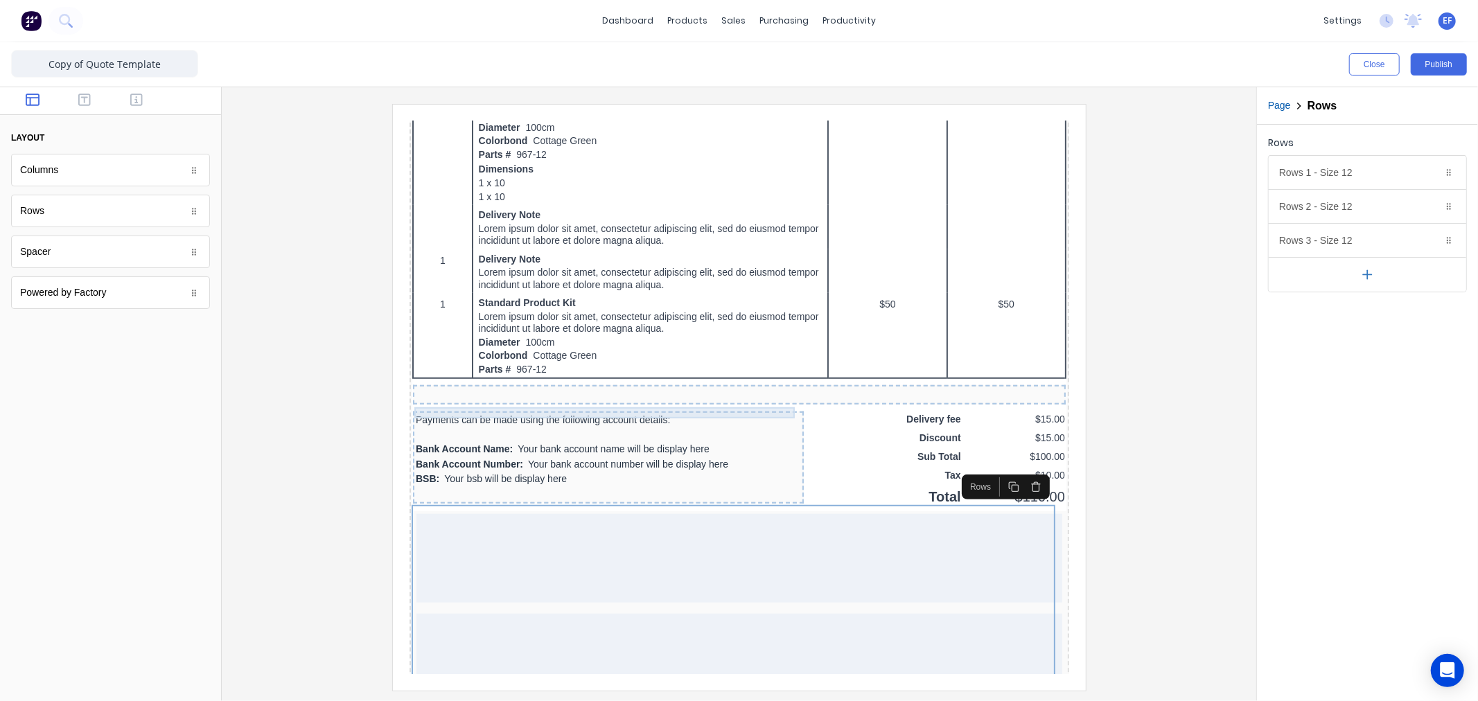
click at [466, 397] on div "Payments can be made using the following account details:" at bounding box center [591, 402] width 385 height 11
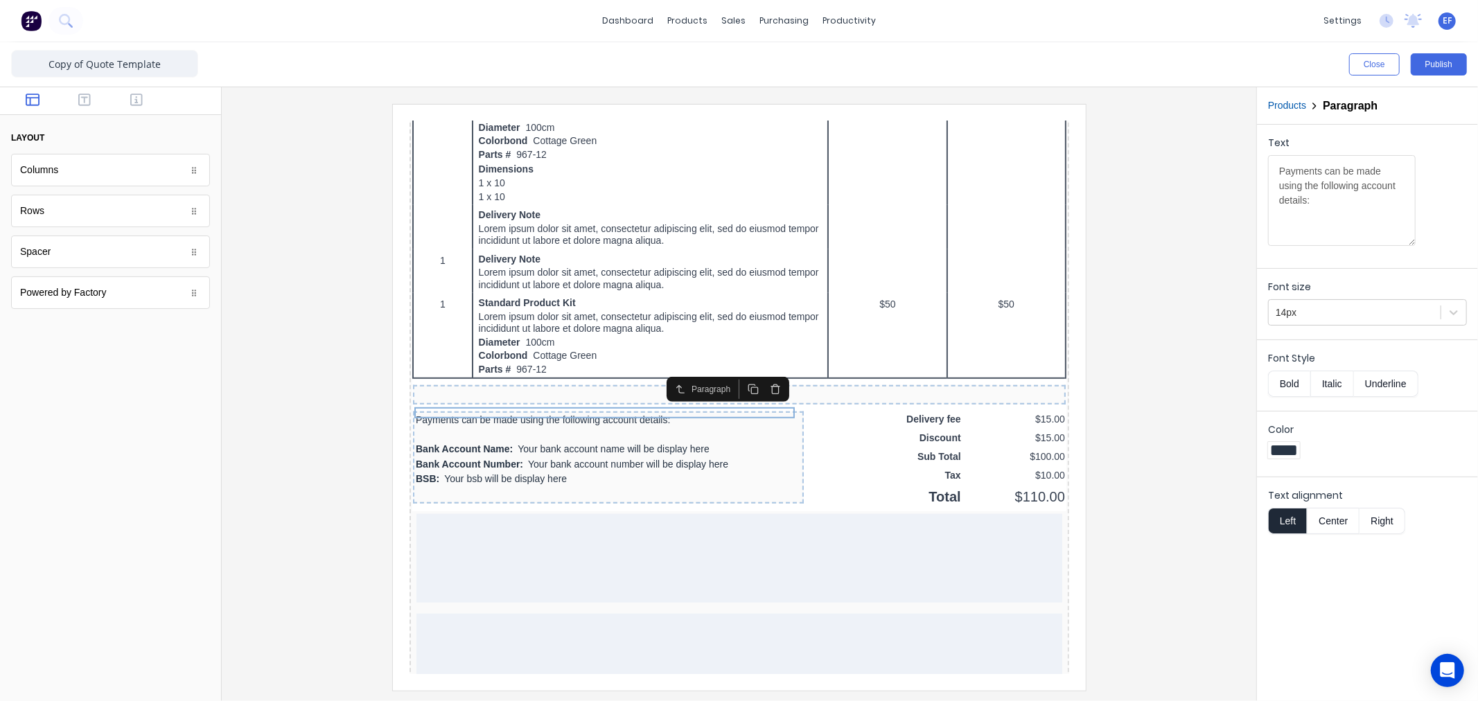
click at [758, 369] on icon "button" at bounding box center [758, 372] width 11 height 11
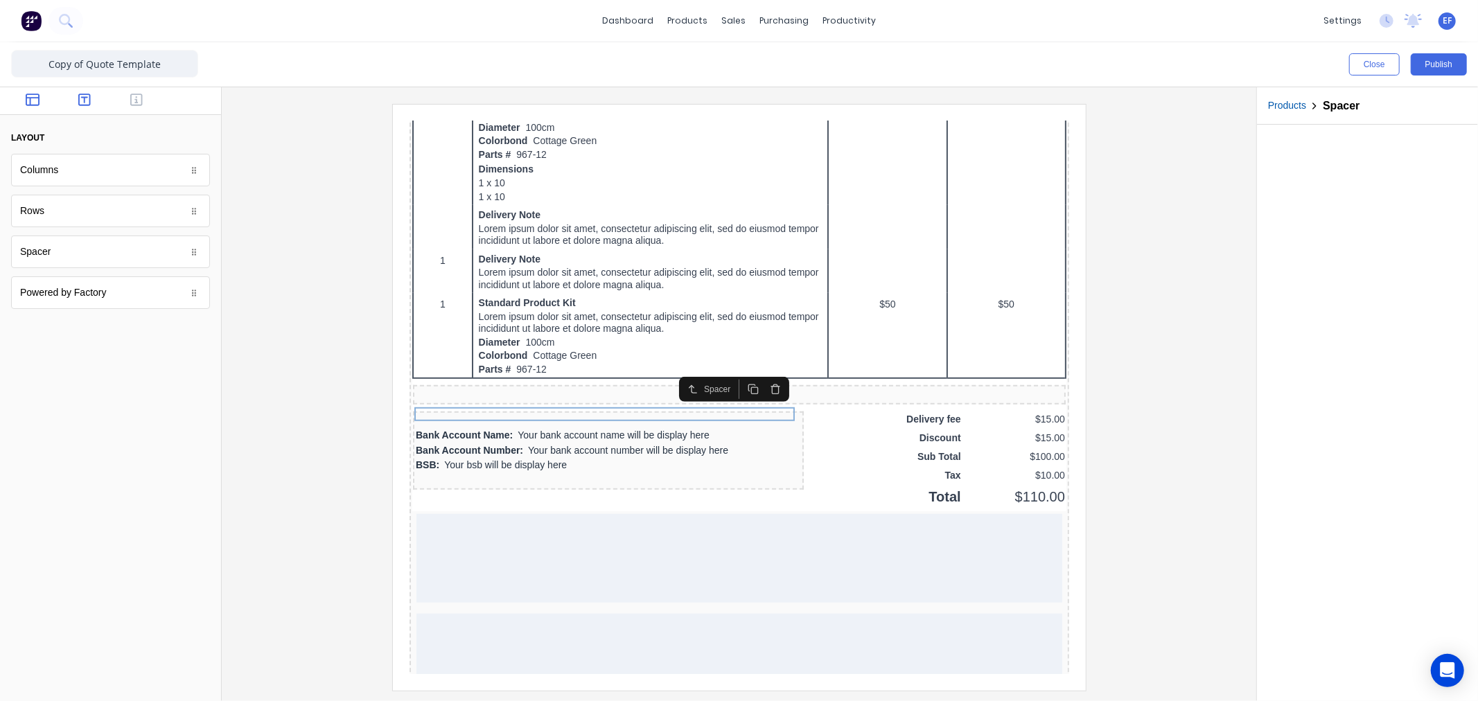
click at [89, 104] on icon "button" at bounding box center [84, 100] width 12 height 14
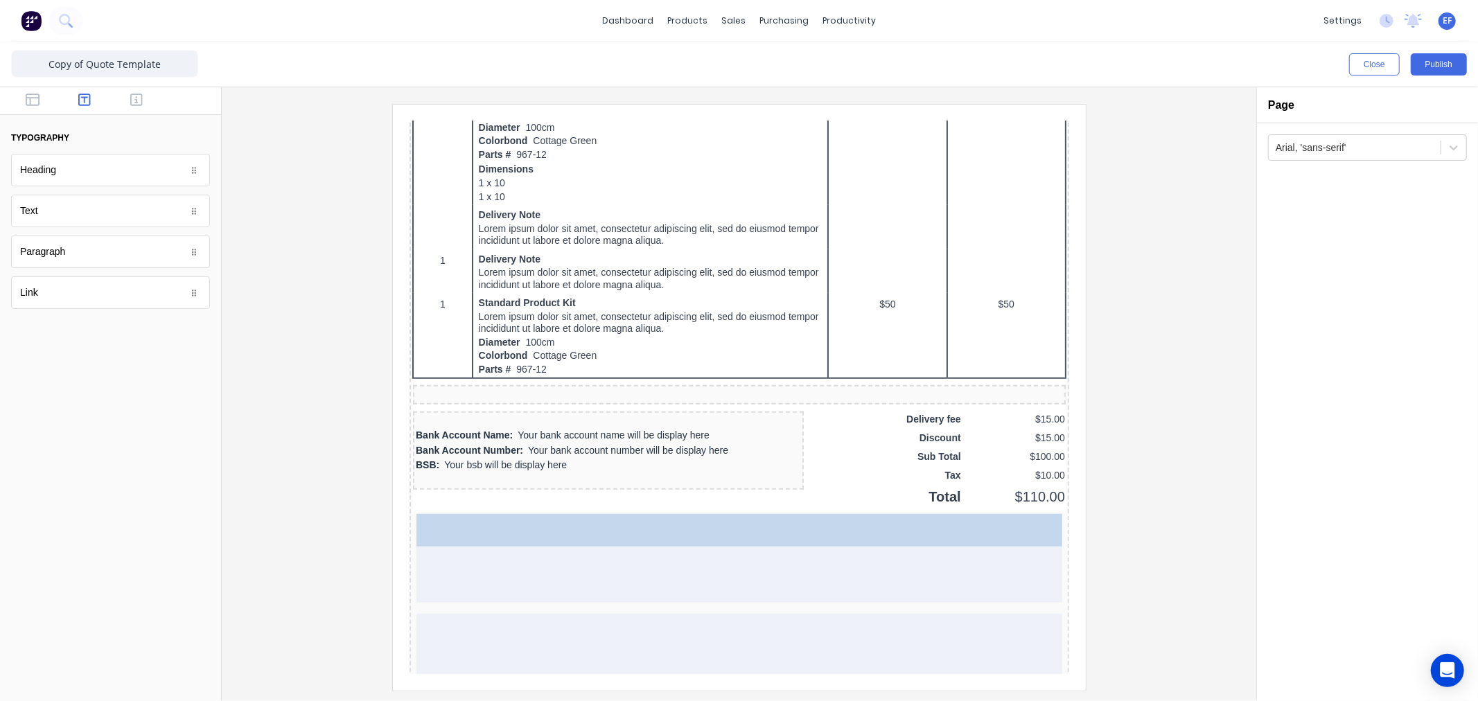
drag, startPoint x: 59, startPoint y: 211, endPoint x: 570, endPoint y: 559, distance: 618.6
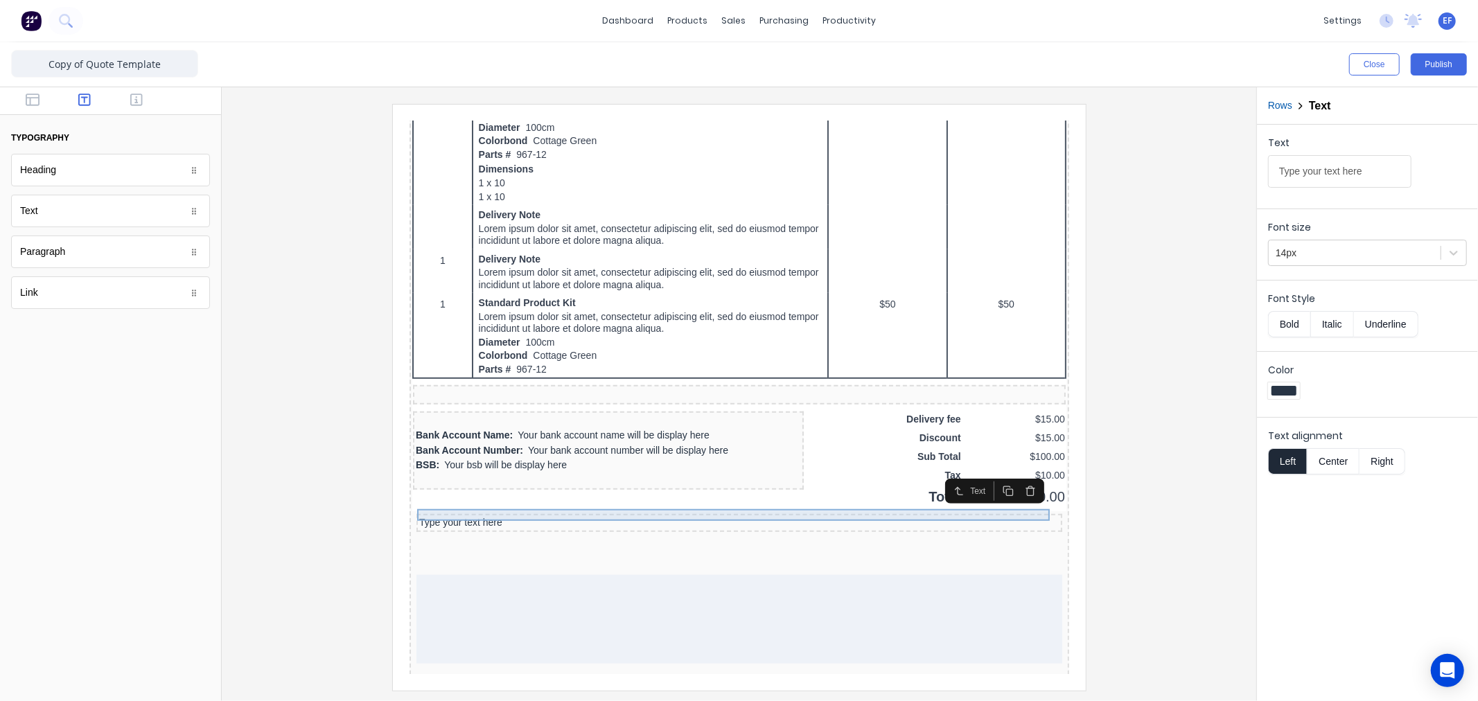
click at [753, 500] on div "Type your text here" at bounding box center [722, 506] width 640 height 12
click at [988, 475] on icon "button" at bounding box center [990, 472] width 6 height 6
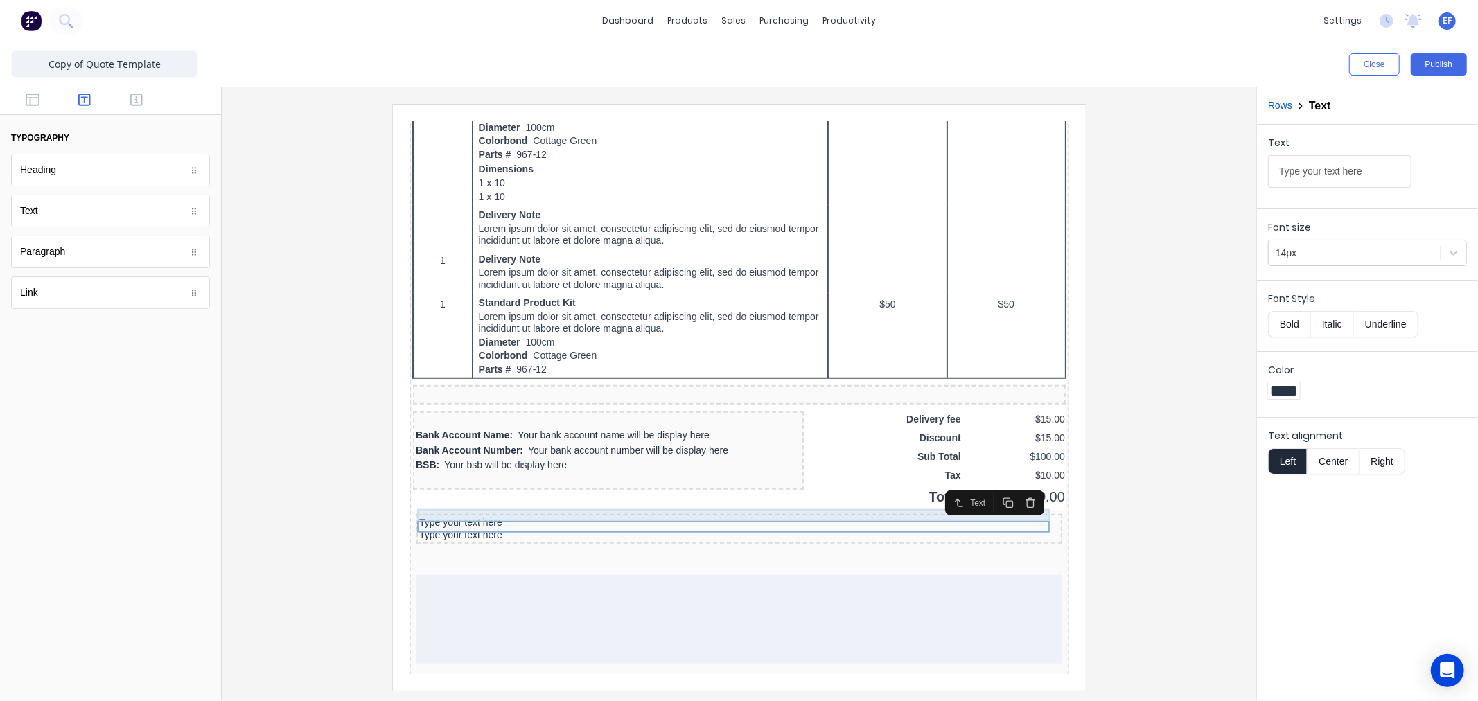
click at [480, 500] on div "Type your text here" at bounding box center [722, 506] width 640 height 12
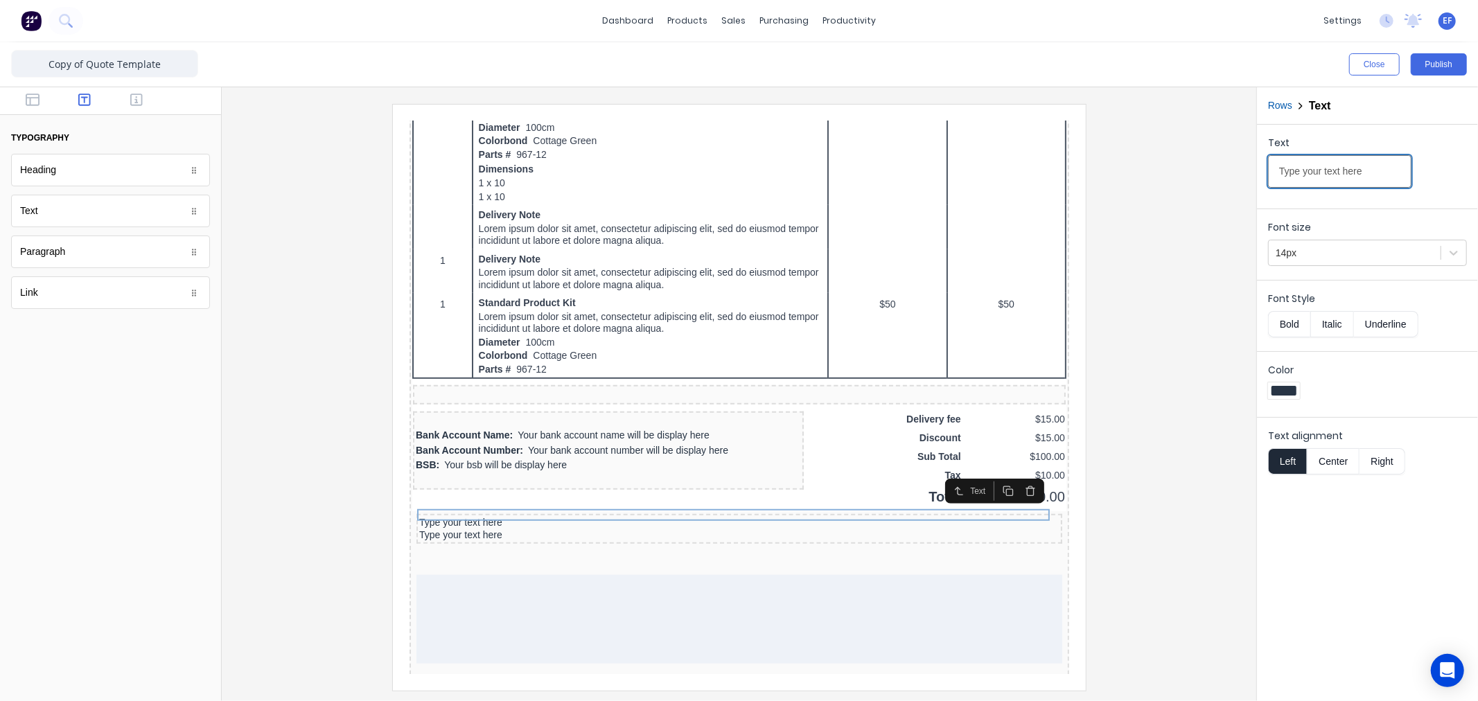
drag, startPoint x: 1352, startPoint y: 177, endPoint x: 1153, endPoint y: 157, distance: 200.7
click at [1153, 157] on div "Close Publish Components typography Heading Heading Text Text Paragraph Paragra…" at bounding box center [739, 371] width 1478 height 659
type input "**Please take note of new bank details**"
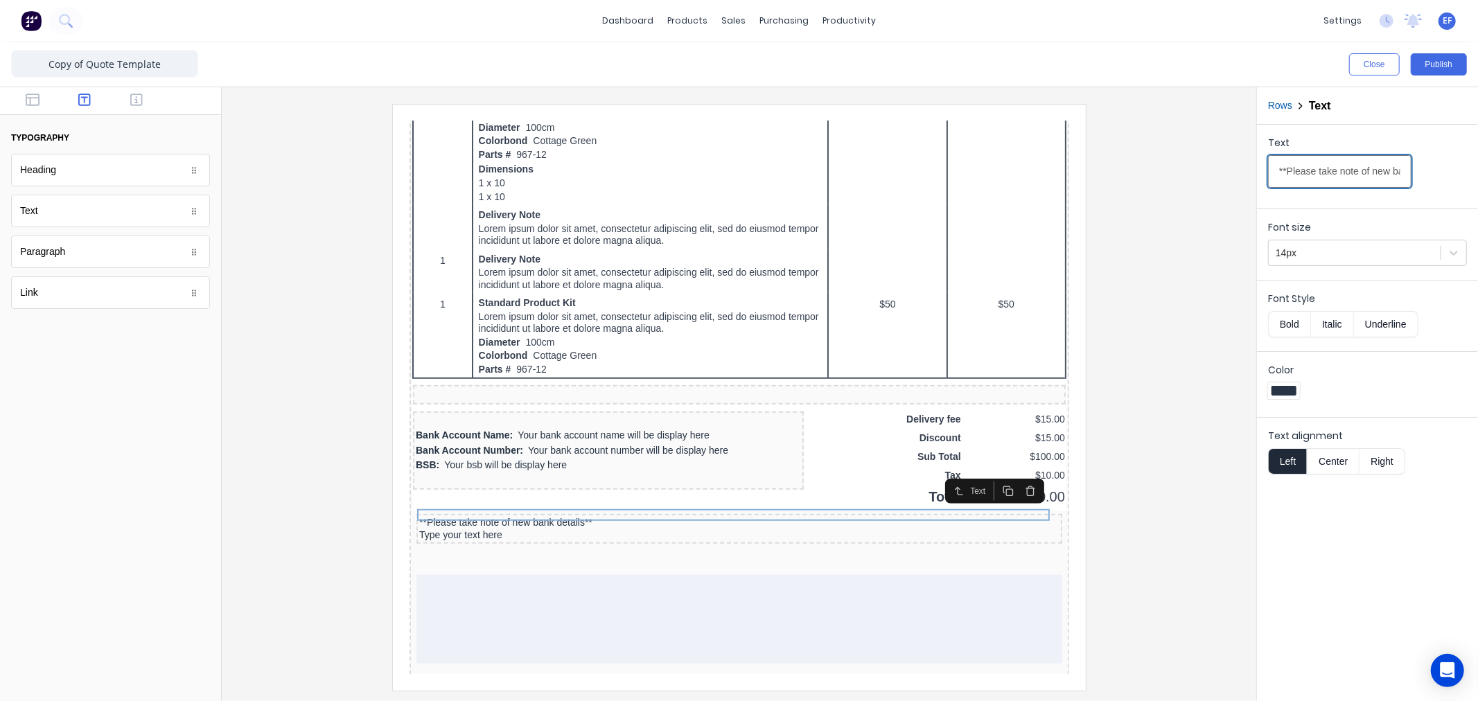
click at [1352, 166] on input "**Please take note of new bank details**" at bounding box center [1339, 171] width 143 height 33
click at [511, 512] on div "Type your text here" at bounding box center [722, 518] width 640 height 12
drag, startPoint x: 1363, startPoint y: 171, endPoint x: 1225, endPoint y: 173, distance: 137.2
click at [1227, 173] on div "Close Publish Components typography Heading Heading Text Text Paragraph Paragra…" at bounding box center [739, 371] width 1478 height 659
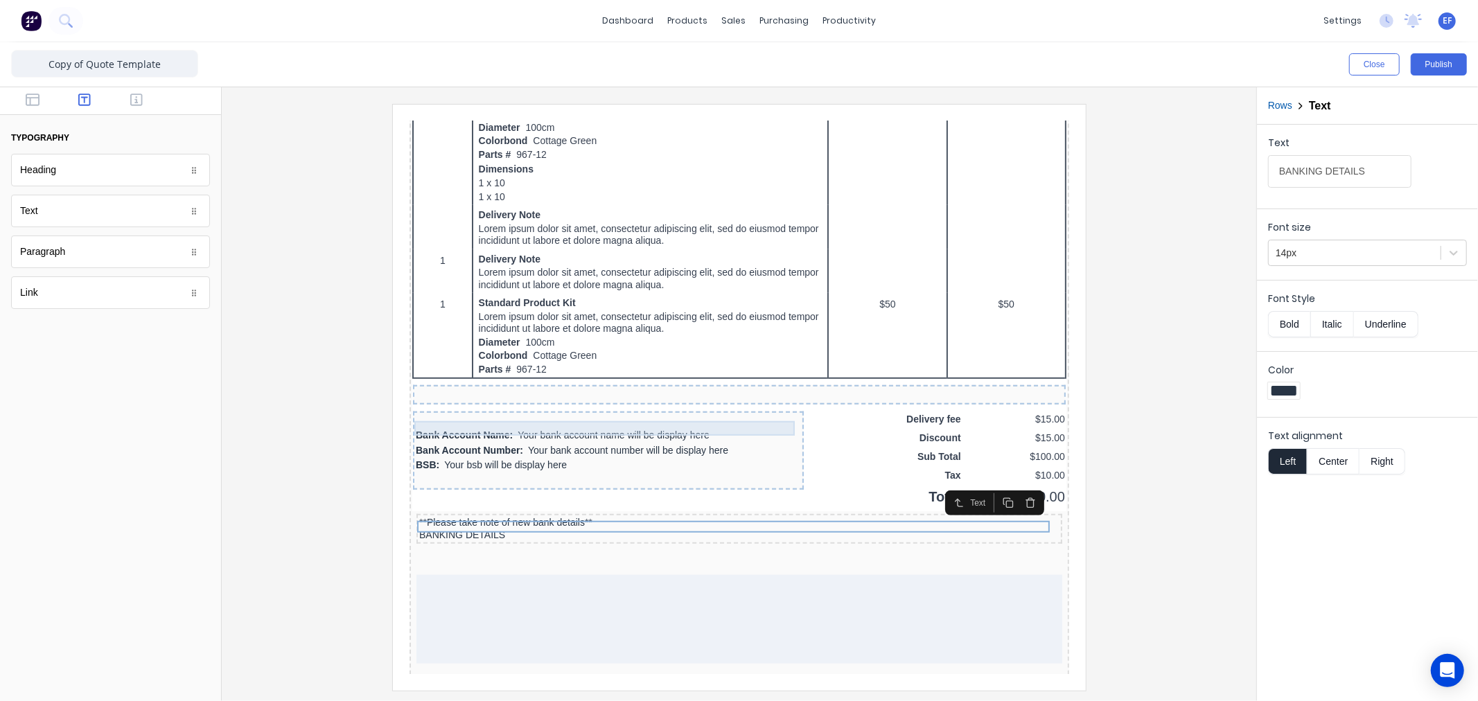
type input "BANKING DETAILS"
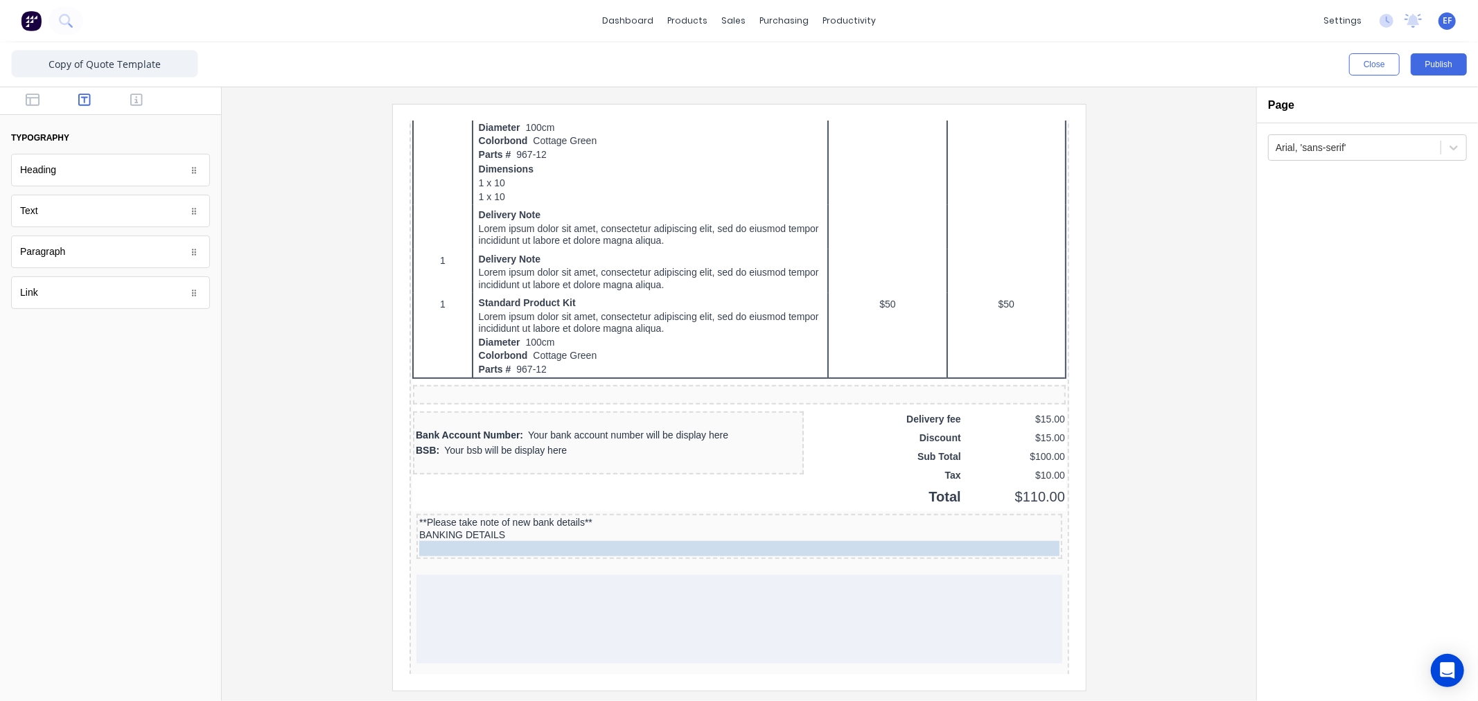
drag, startPoint x: 450, startPoint y: 408, endPoint x: 466, endPoint y: 521, distance: 114.8
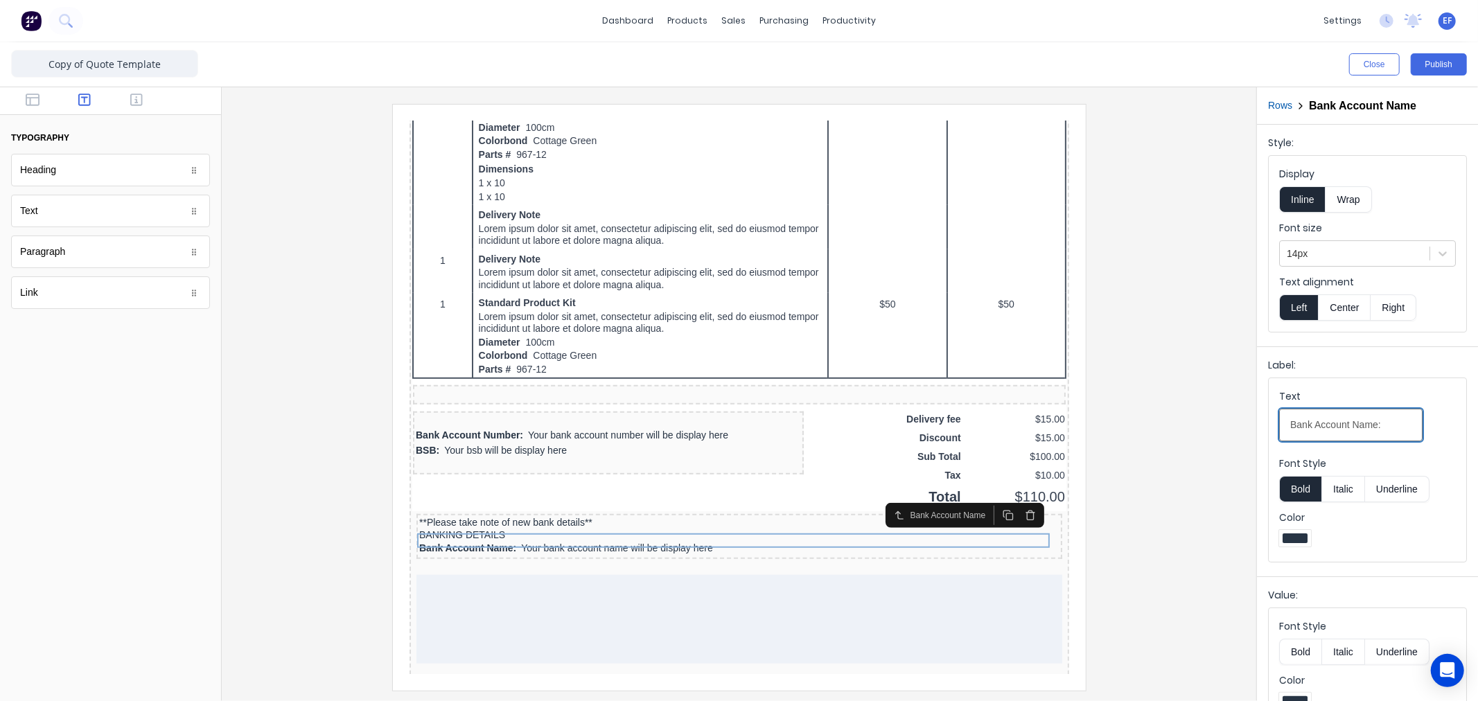
drag, startPoint x: 1353, startPoint y: 427, endPoint x: 1138, endPoint y: 426, distance: 214.9
click at [1138, 426] on div "Close Publish Components typography Heading Heading Text Text Paragraph Paragra…" at bounding box center [739, 371] width 1478 height 659
type input "Name:"
click at [1293, 482] on button "Bold" at bounding box center [1300, 489] width 42 height 26
click at [1302, 492] on button "Bold" at bounding box center [1300, 489] width 42 height 26
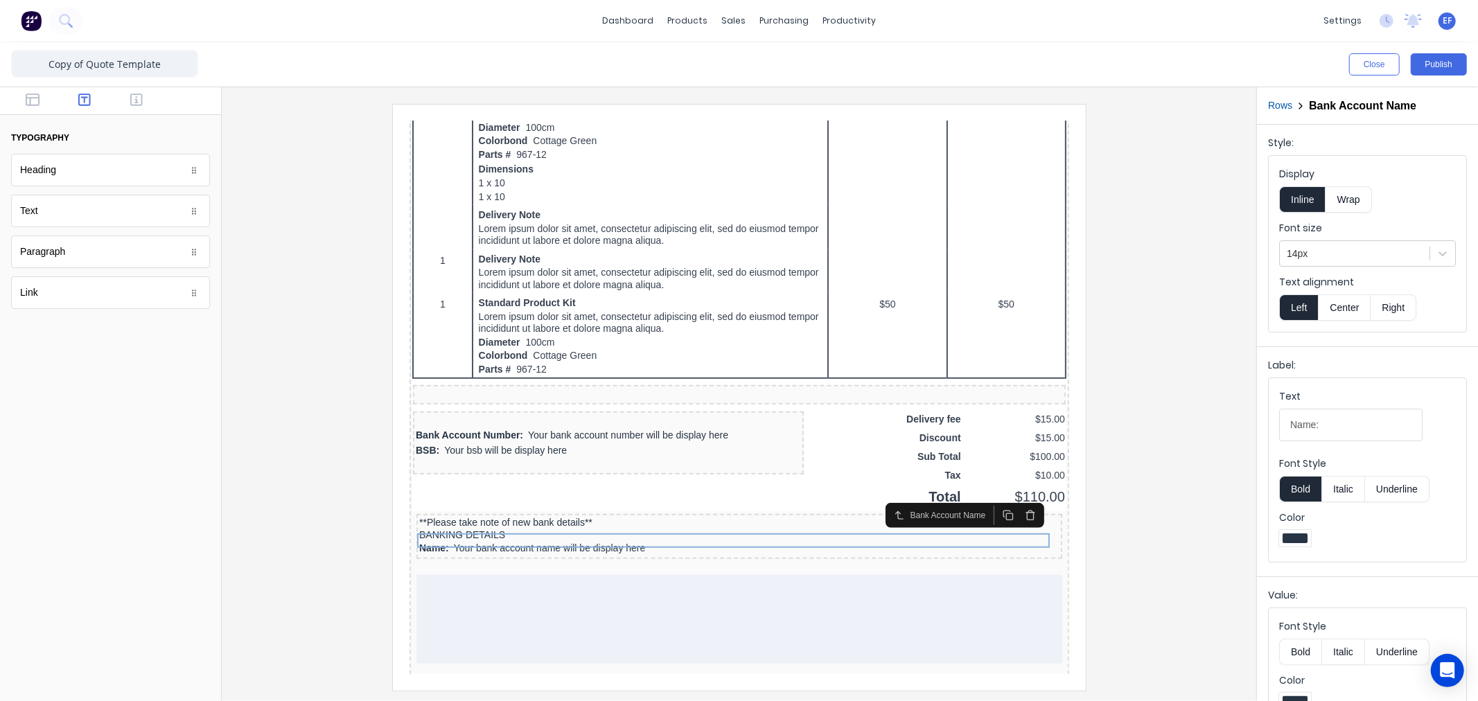
click at [1290, 492] on button "Bold" at bounding box center [1300, 489] width 42 height 26
click at [1341, 489] on button "Italic" at bounding box center [1344, 489] width 44 height 26
click at [1345, 487] on button "Italic" at bounding box center [1344, 489] width 44 height 26
click at [464, 429] on div "BSB: Your bsb will be display here" at bounding box center [591, 433] width 385 height 15
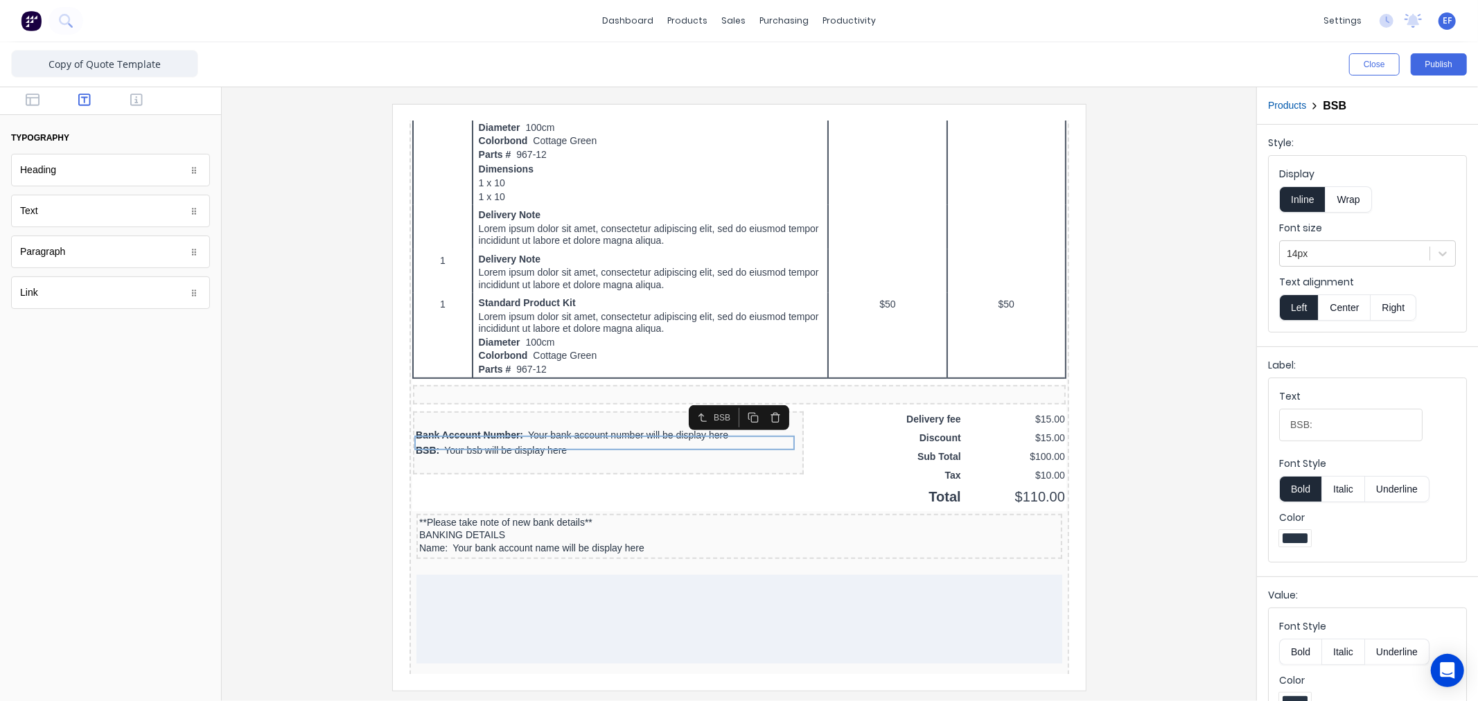
click at [1292, 490] on button "Bold" at bounding box center [1300, 489] width 42 height 26
click at [1334, 487] on button "Italic" at bounding box center [1344, 489] width 44 height 26
click at [1345, 489] on button "Italic" at bounding box center [1344, 489] width 44 height 26
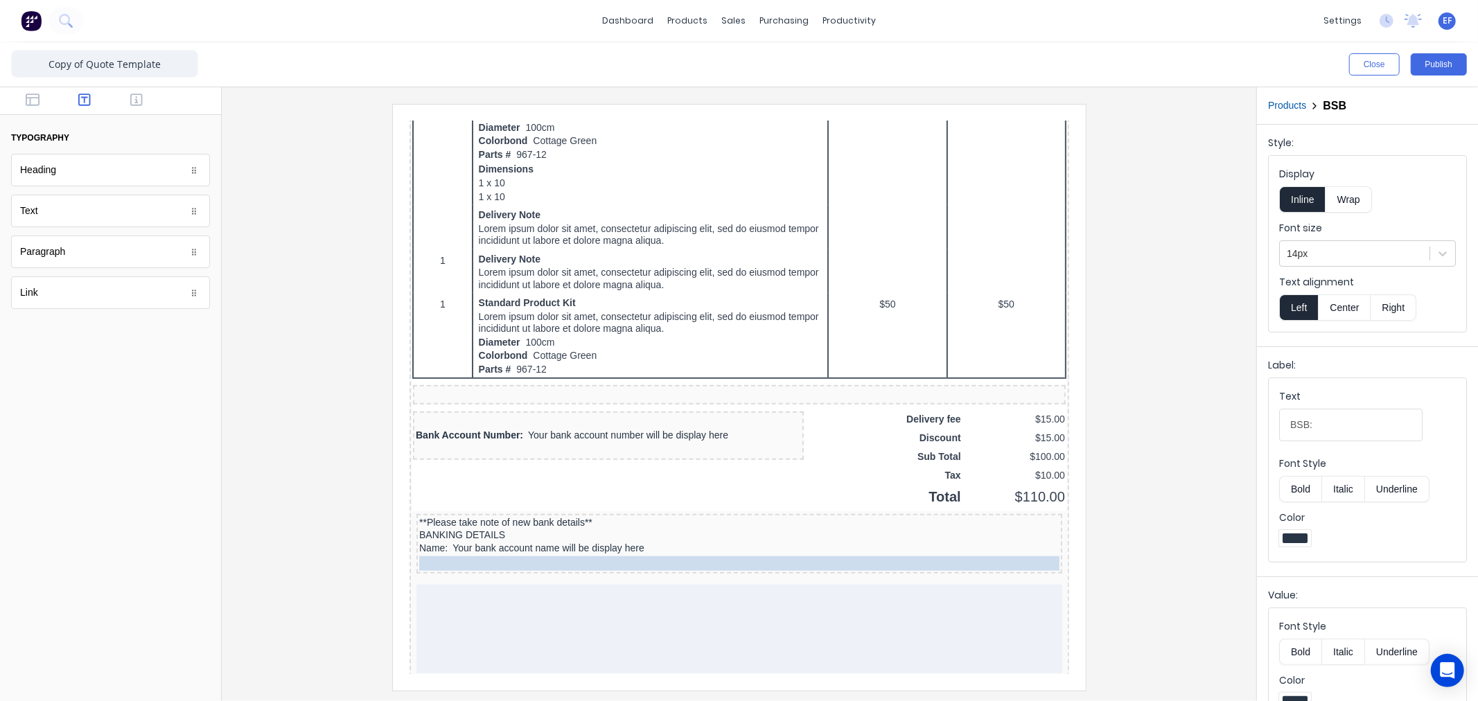
drag, startPoint x: 571, startPoint y: 421, endPoint x: 581, endPoint y: 528, distance: 107.2
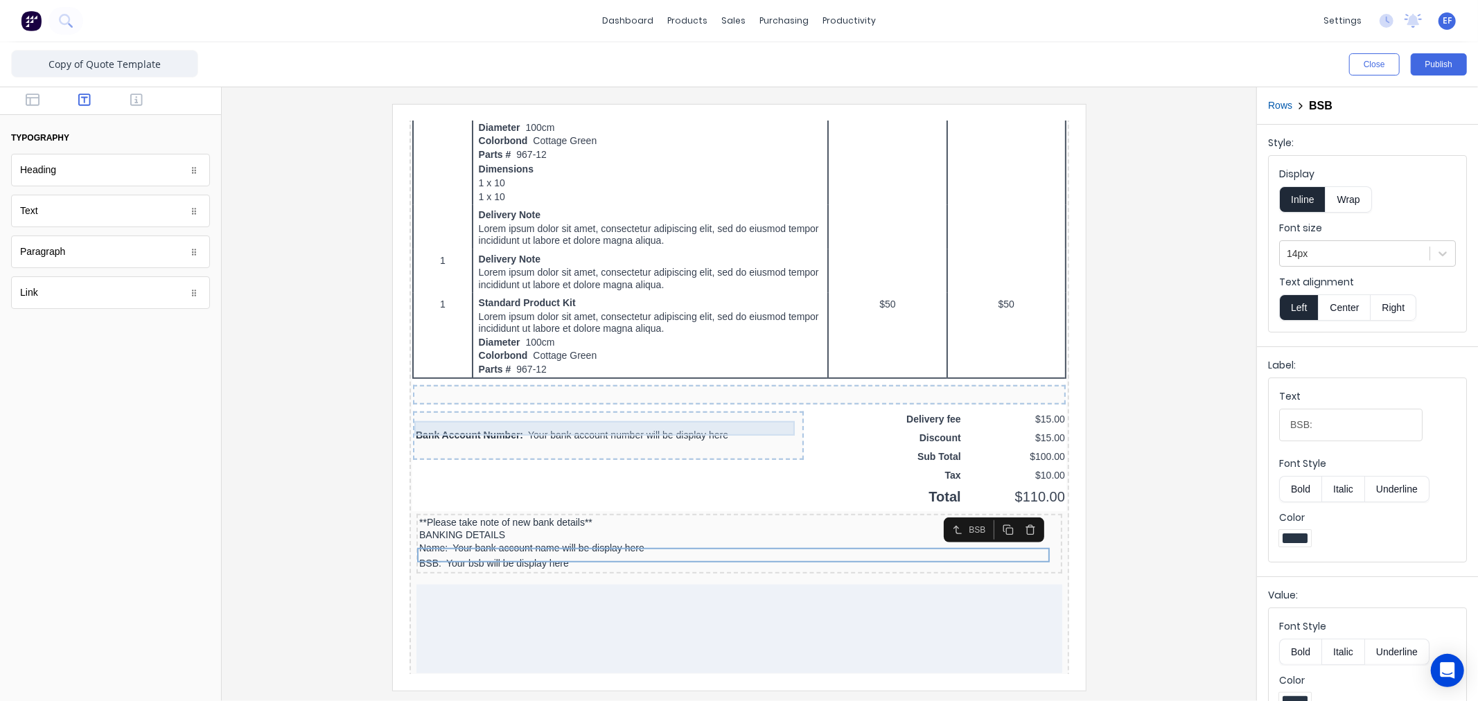
click at [504, 416] on div "Bank Account Number: Your bank account number will be display here" at bounding box center [591, 418] width 385 height 15
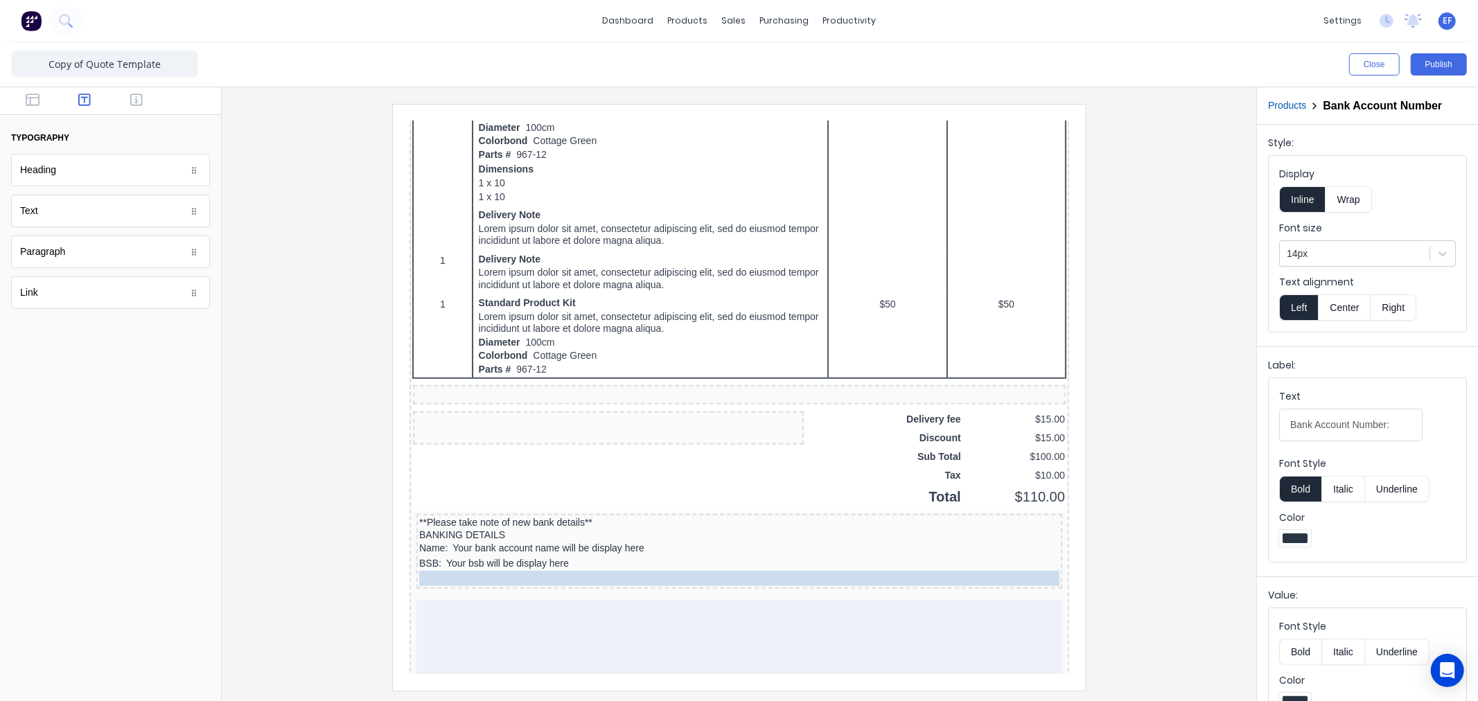
drag, startPoint x: 552, startPoint y: 407, endPoint x: 526, endPoint y: 549, distance: 144.4
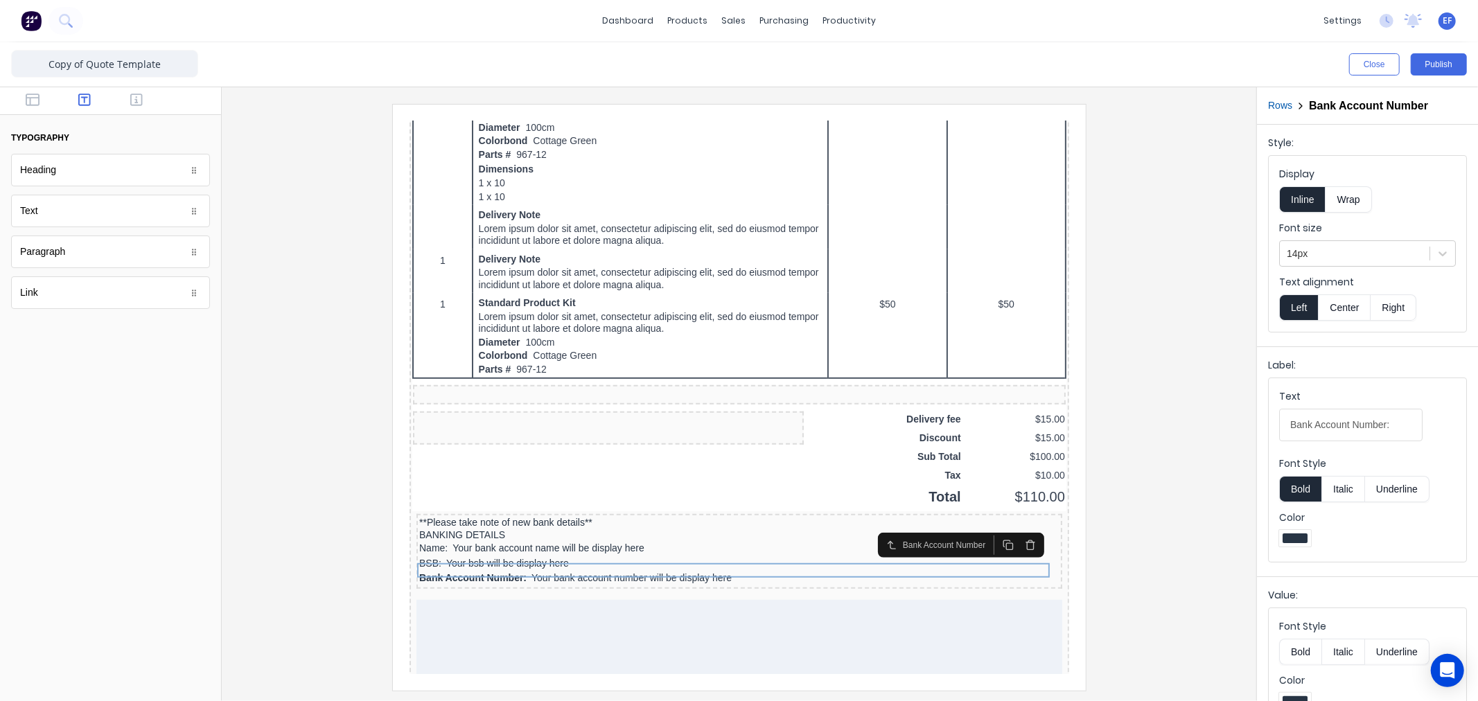
click at [1302, 491] on button "Bold" at bounding box center [1300, 489] width 42 height 26
click at [1304, 489] on button "Bold" at bounding box center [1300, 489] width 42 height 26
click at [1354, 494] on button "Italic" at bounding box center [1344, 489] width 44 height 26
click at [1348, 492] on button "Italic" at bounding box center [1344, 489] width 44 height 26
click at [469, 555] on div "Bank Account Number: Your bank account number will be display here" at bounding box center [722, 561] width 640 height 15
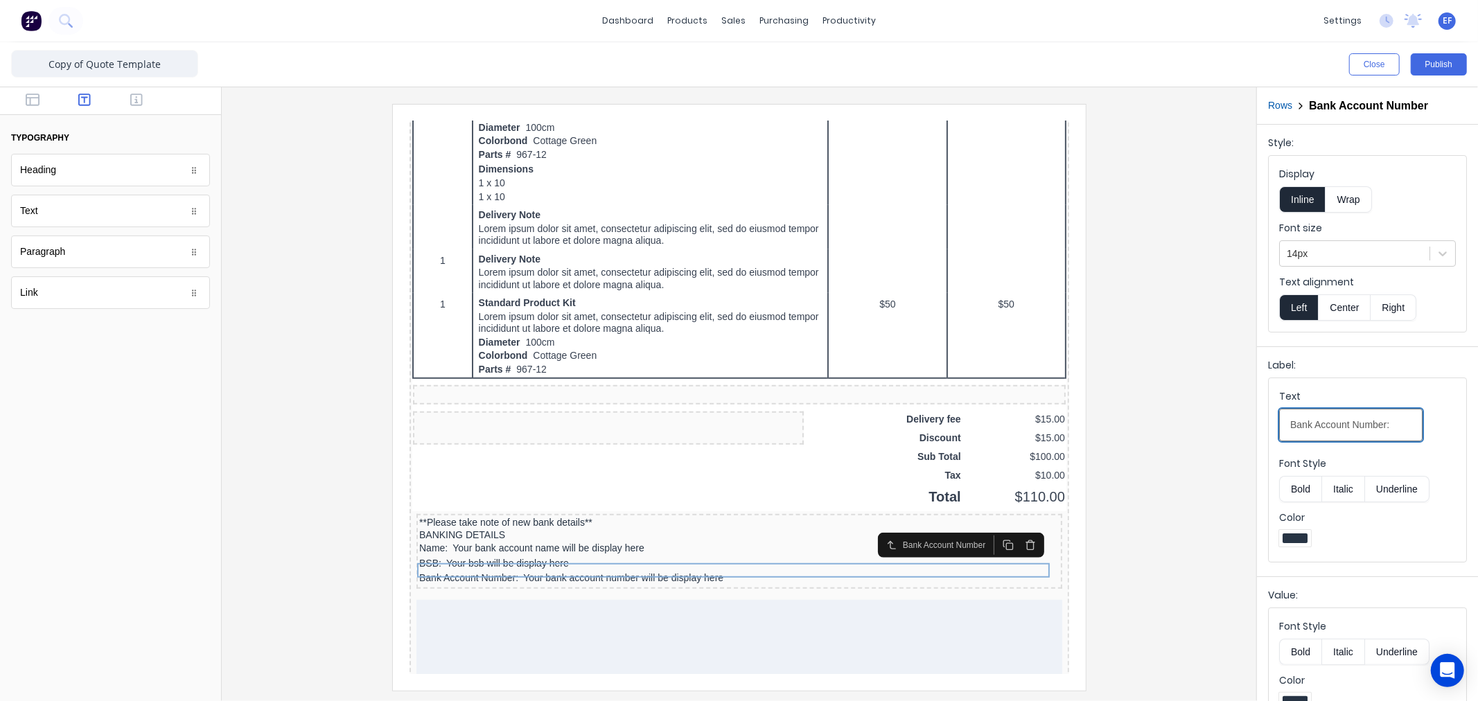
click at [1383, 427] on input "Bank Account Number:" at bounding box center [1350, 425] width 143 height 33
click at [1313, 425] on input "Bank Acc:" at bounding box center [1350, 425] width 143 height 33
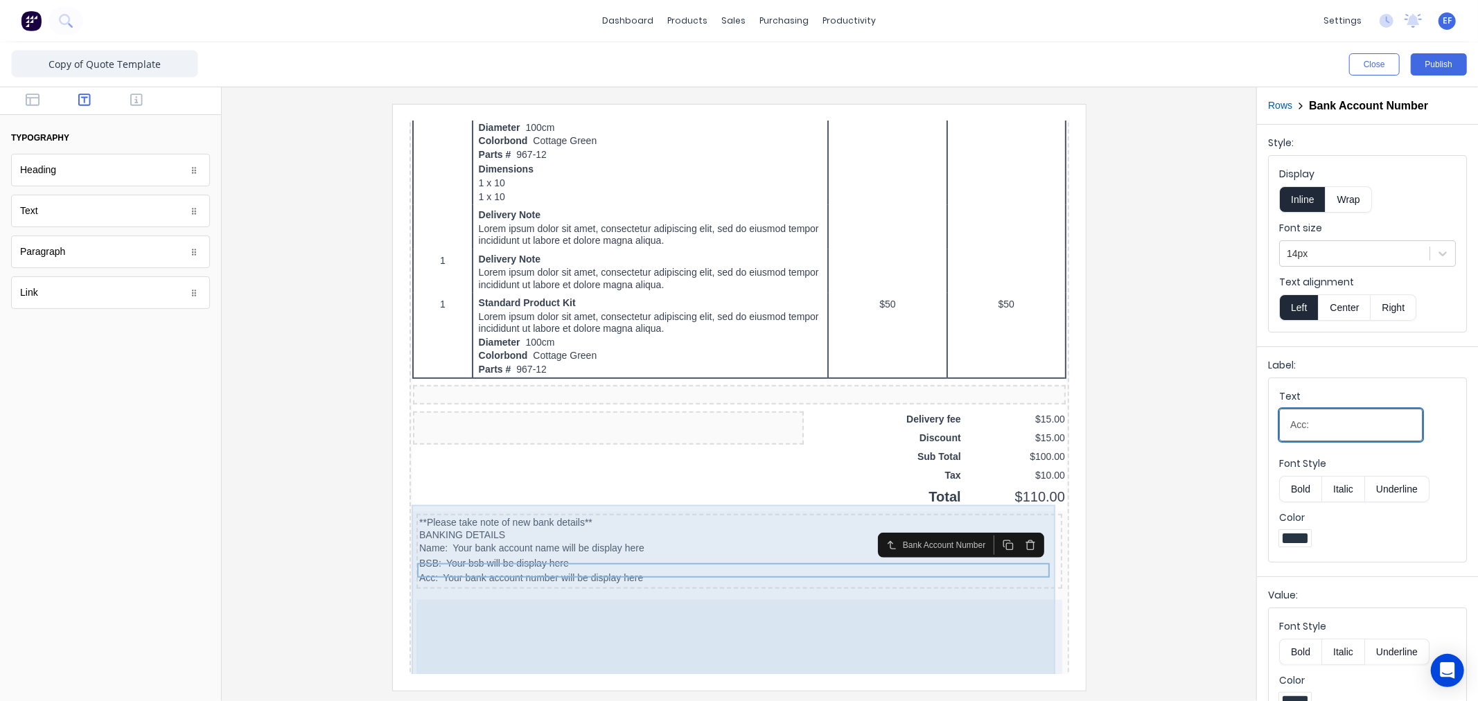
type input "Acc:"
click at [681, 584] on div at bounding box center [722, 627] width 646 height 89
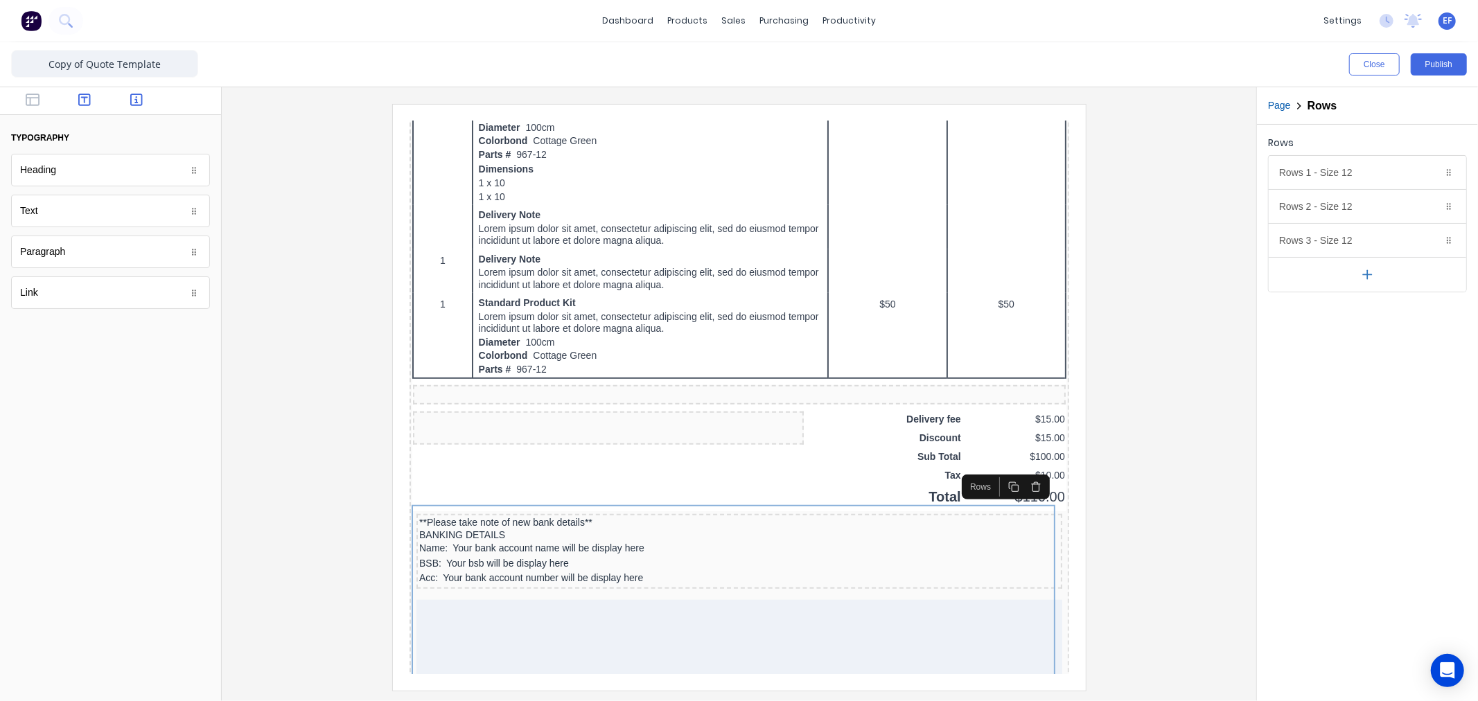
click at [136, 100] on icon "button" at bounding box center [136, 100] width 12 height 12
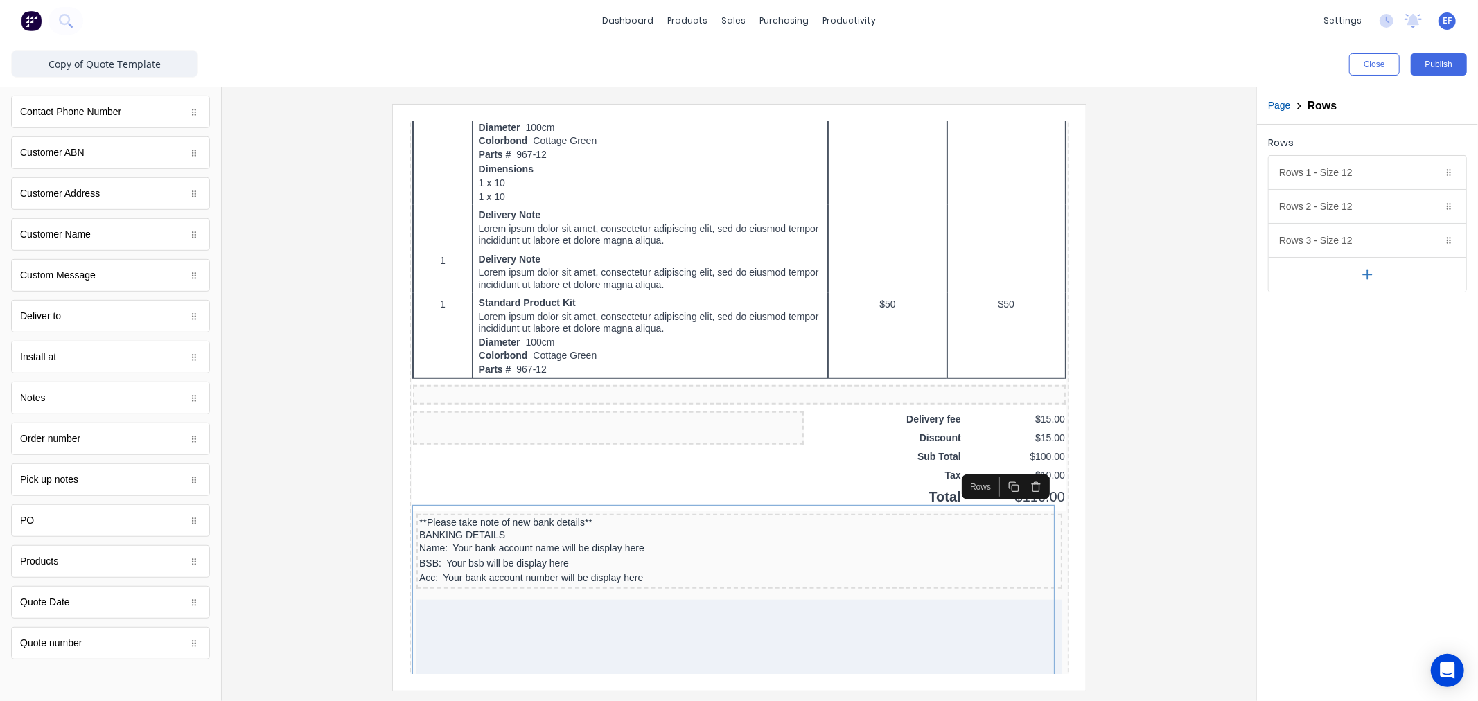
scroll to position [593, 0]
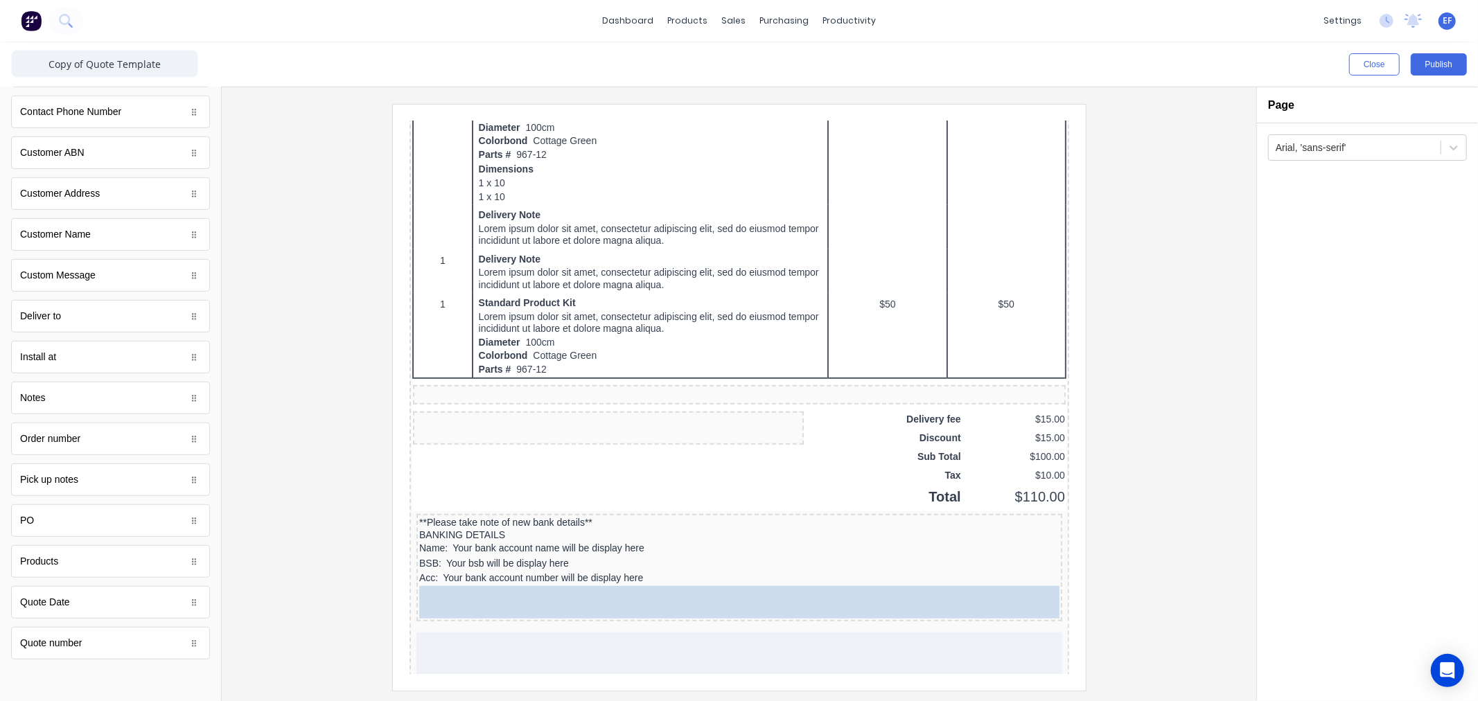
drag, startPoint x: 58, startPoint y: 645, endPoint x: 212, endPoint y: 455, distance: 244.3
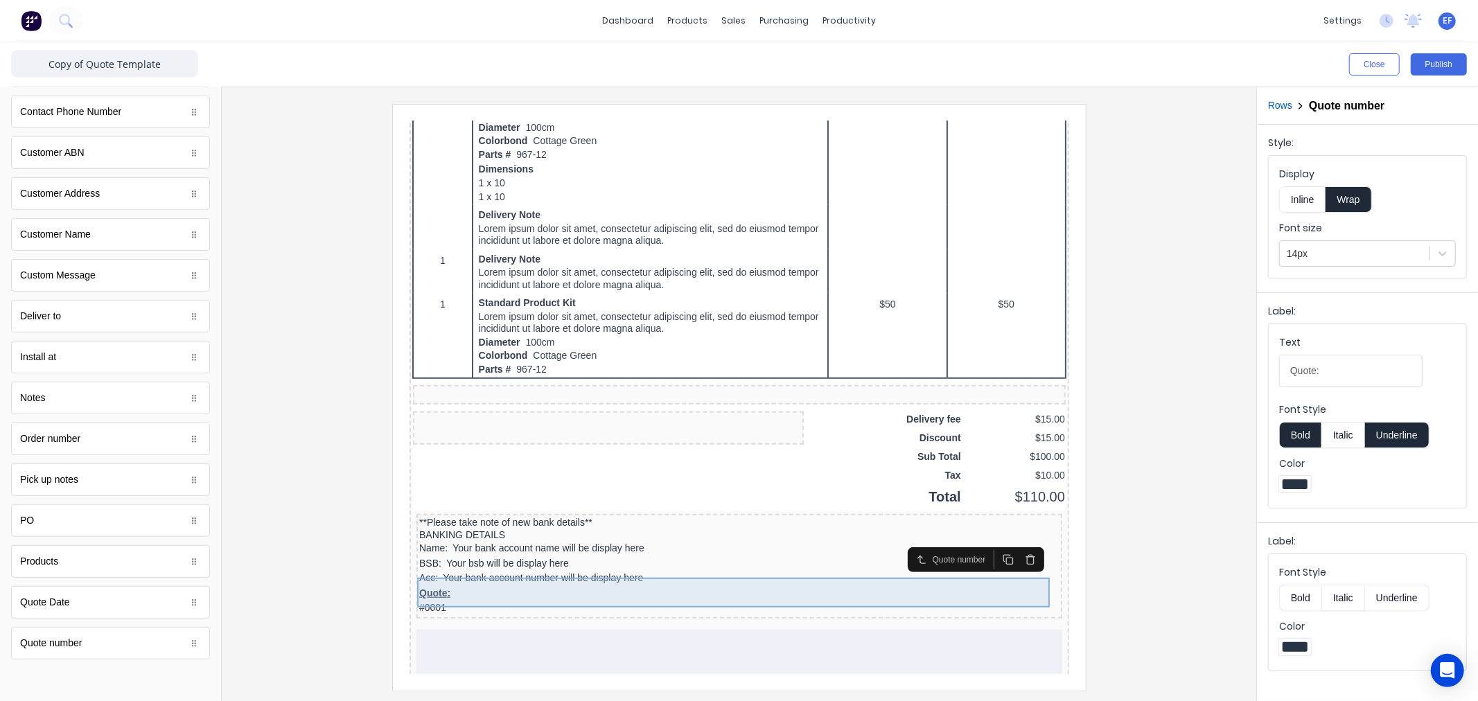
click at [445, 579] on div "Quote: #0001" at bounding box center [722, 584] width 640 height 30
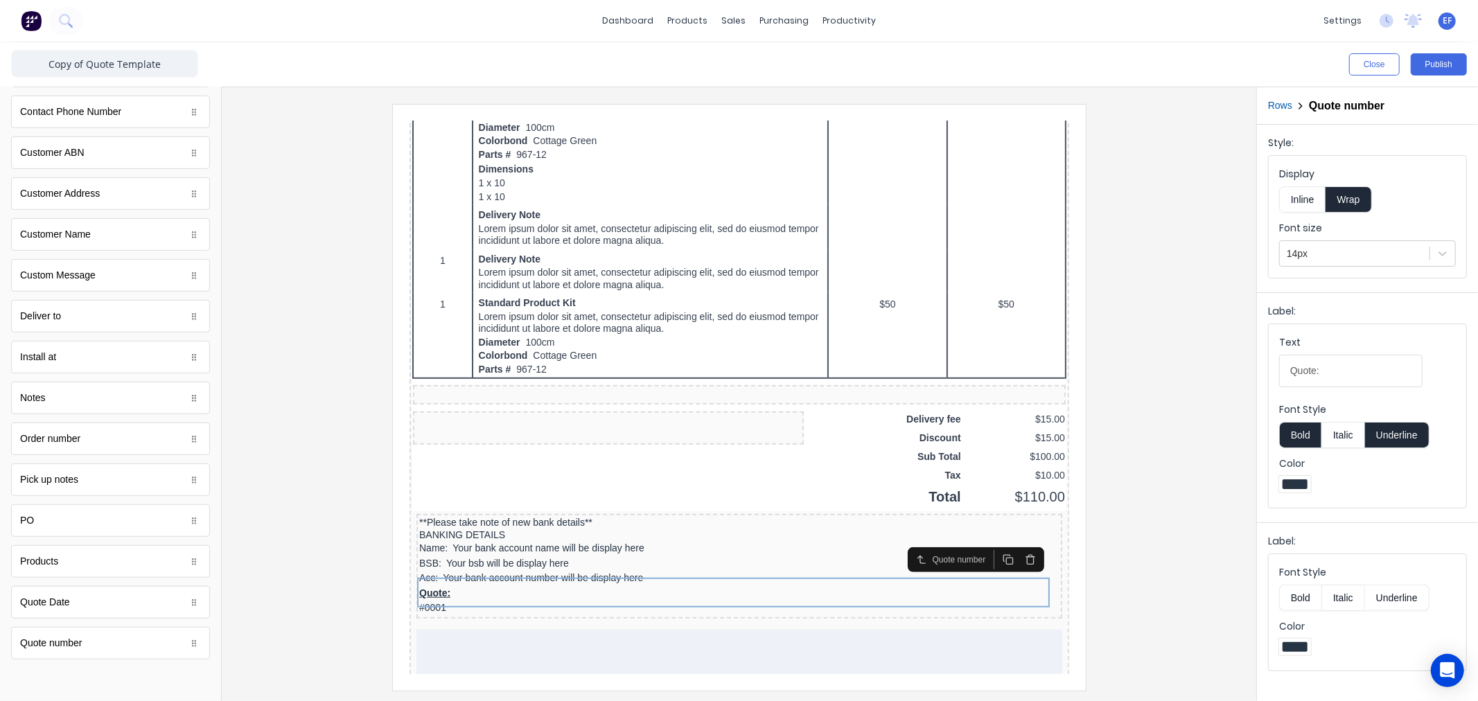
click at [1306, 204] on button "Inline" at bounding box center [1302, 199] width 46 height 26
click at [1394, 432] on button "Underline" at bounding box center [1397, 435] width 64 height 26
click at [1310, 431] on button "Bold" at bounding box center [1300, 435] width 42 height 26
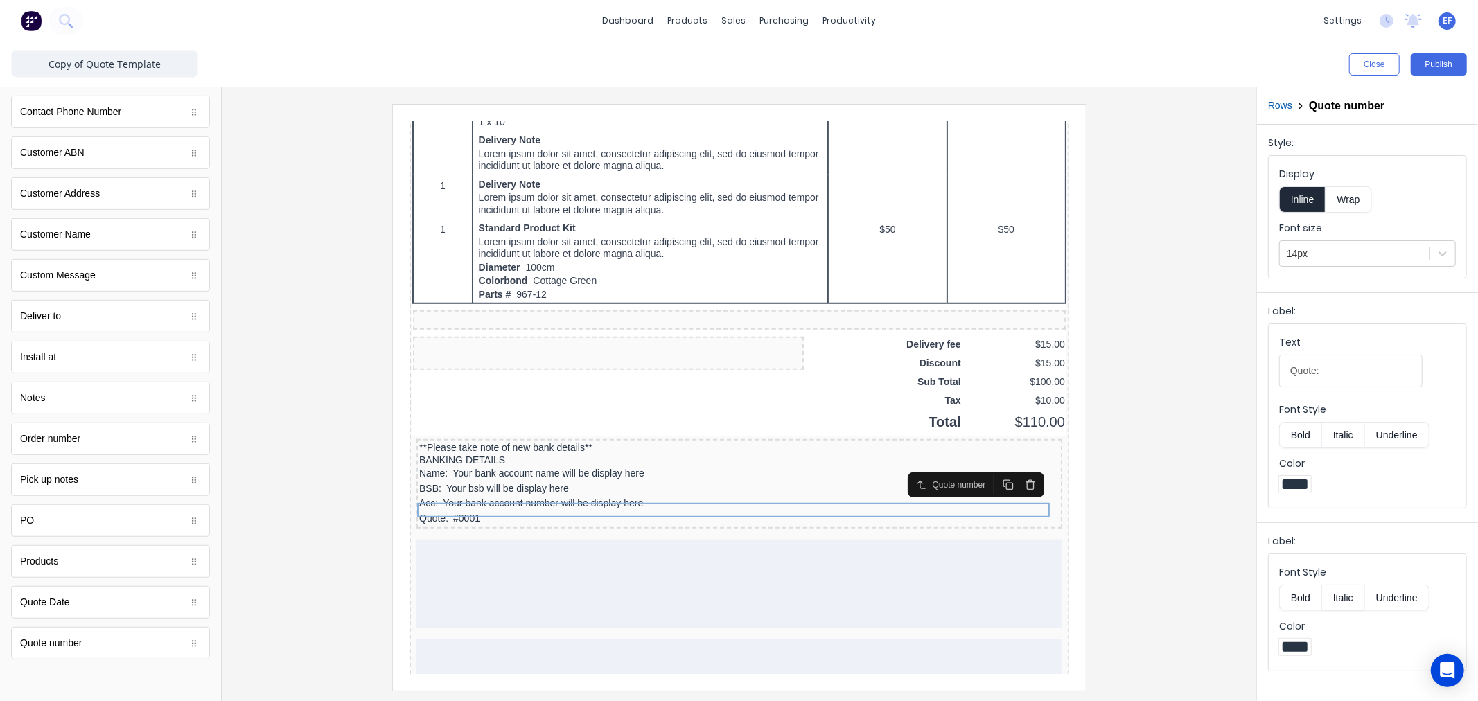
scroll to position [869, 0]
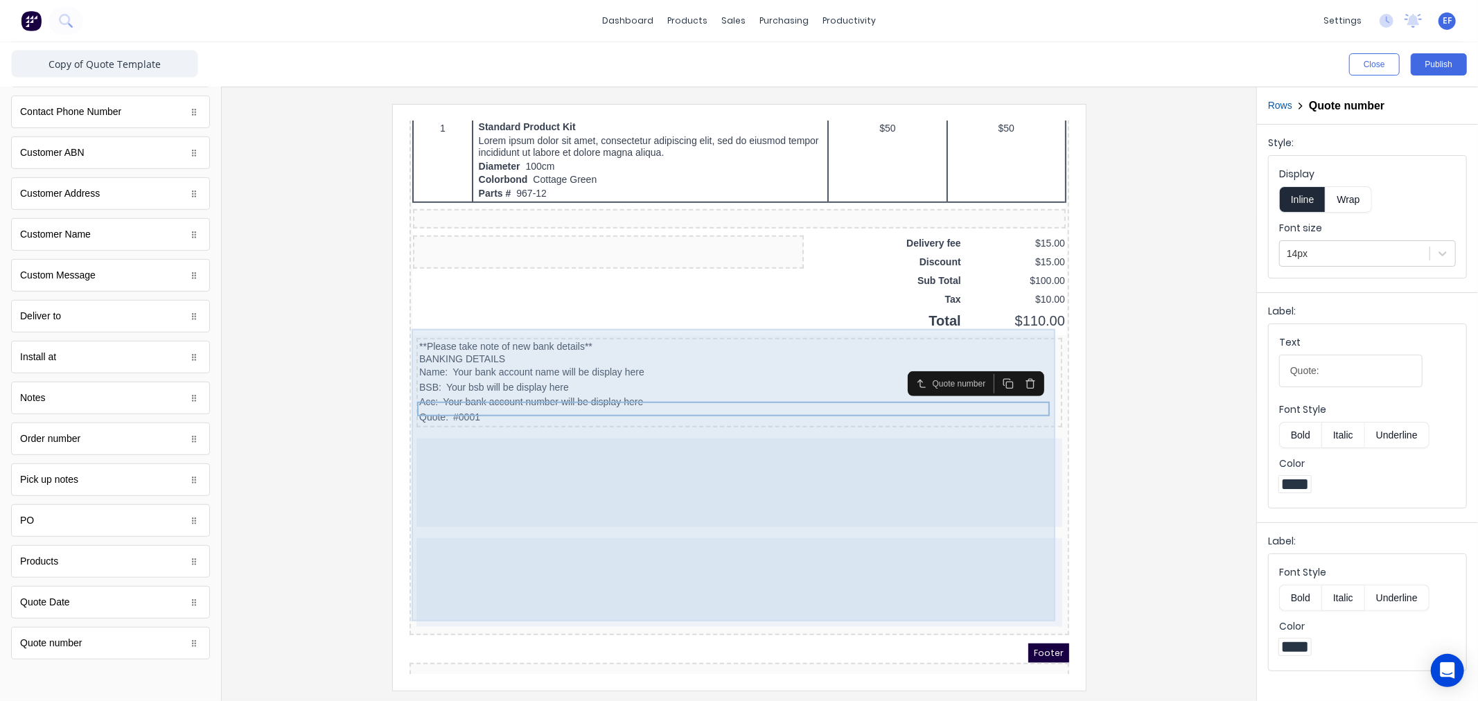
click at [596, 557] on div at bounding box center [722, 565] width 646 height 89
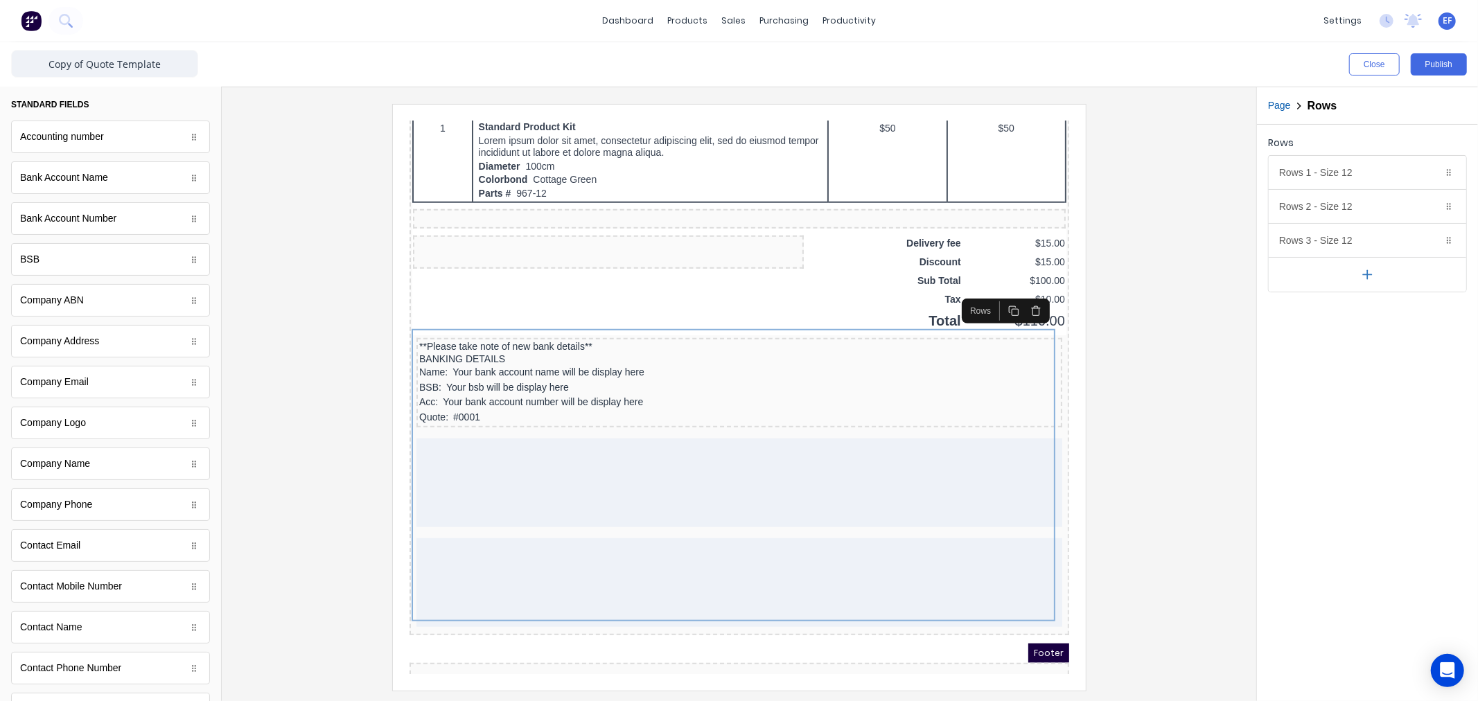
scroll to position [0, 0]
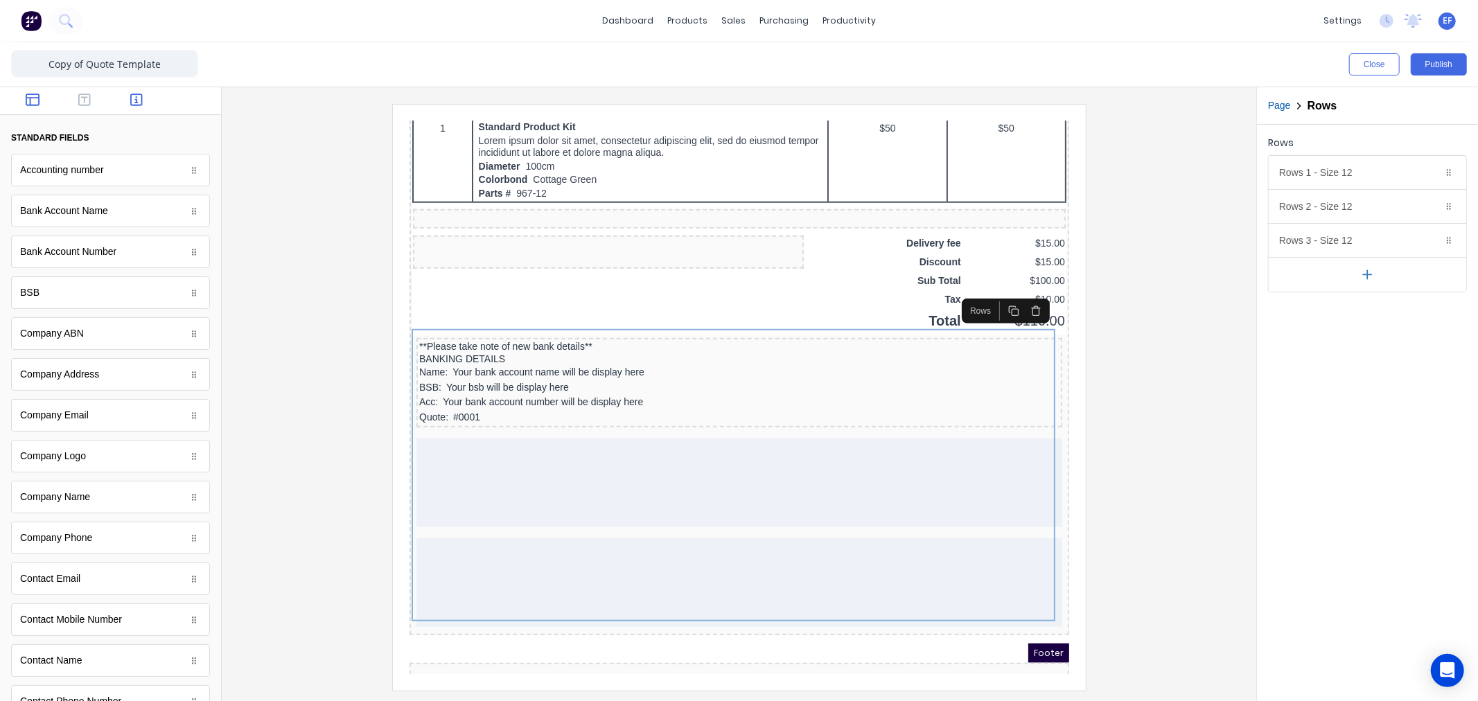
click at [22, 101] on button "button" at bounding box center [33, 101] width 44 height 17
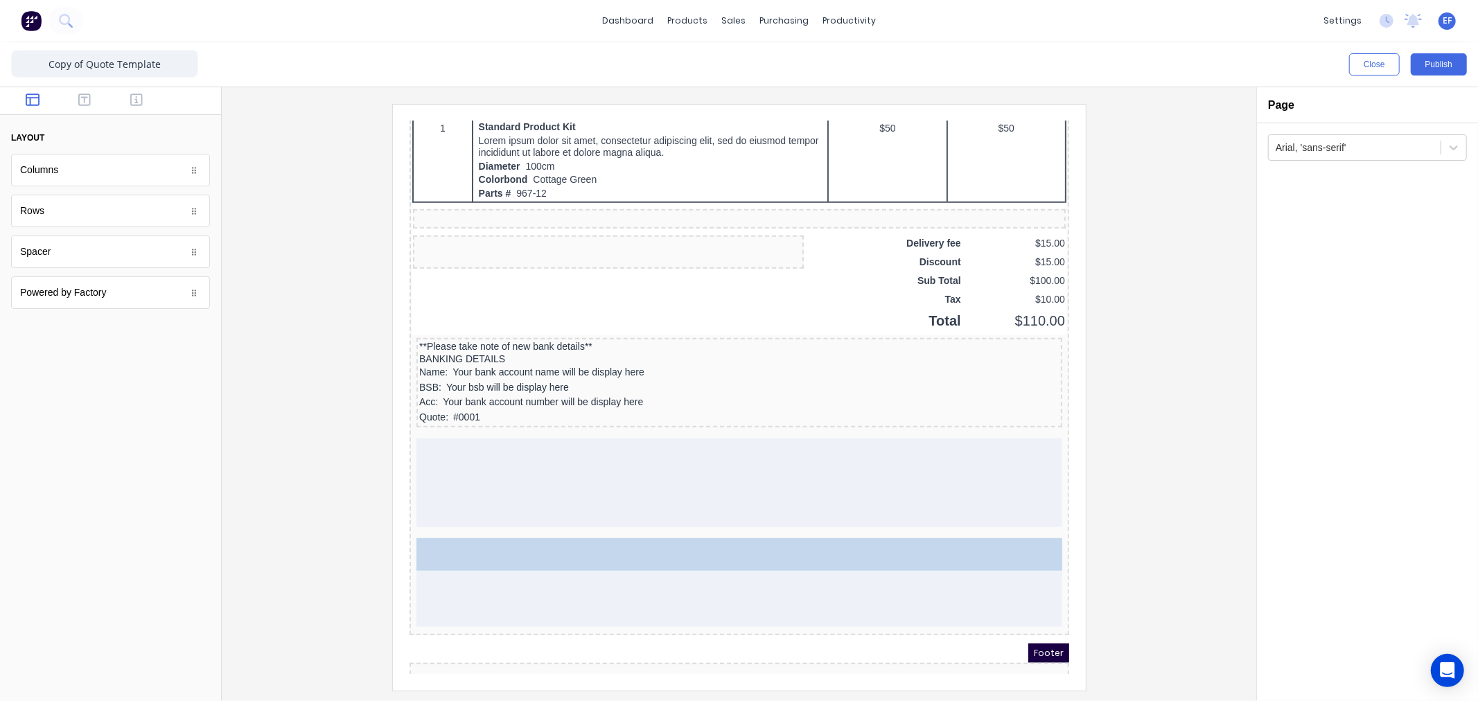
drag, startPoint x: 176, startPoint y: 289, endPoint x: 597, endPoint y: 556, distance: 498.8
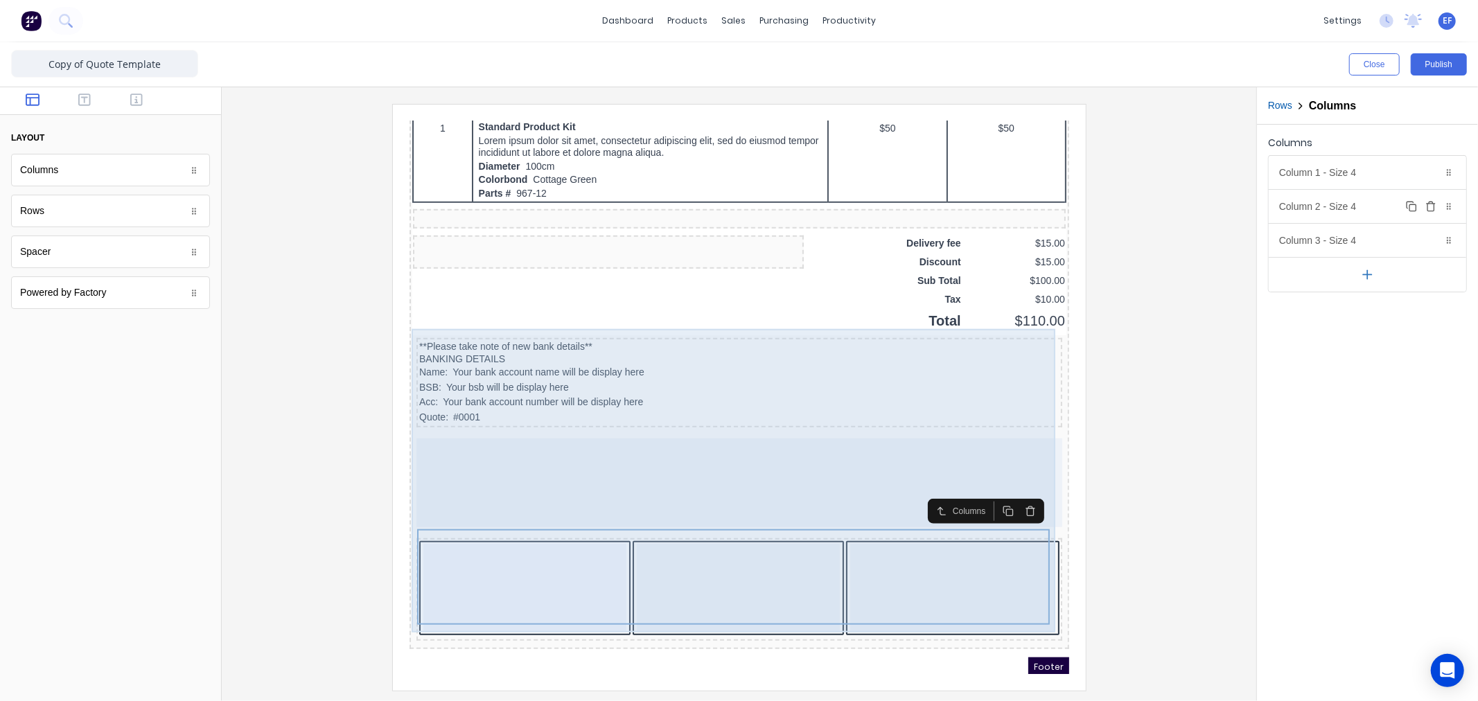
click at [1413, 204] on icon "button" at bounding box center [1411, 206] width 11 height 11
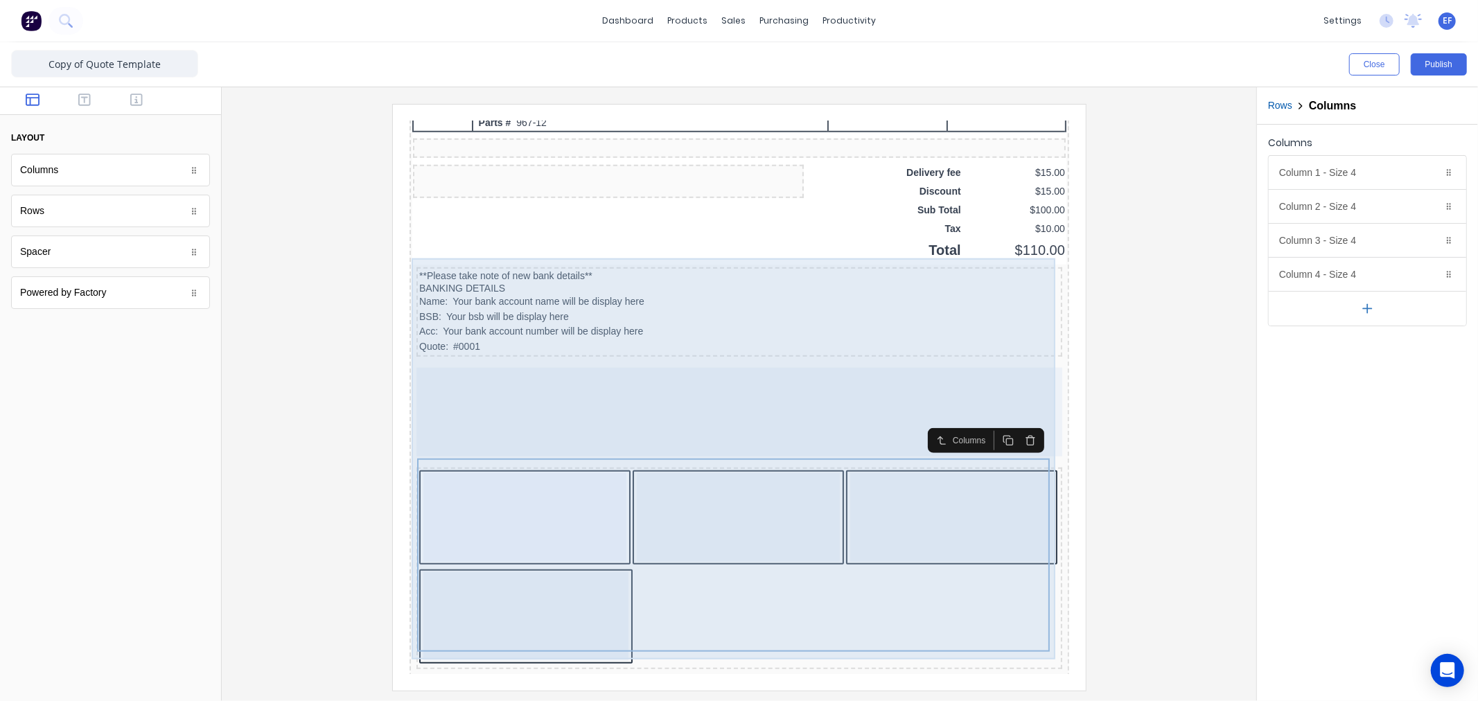
scroll to position [979, 0]
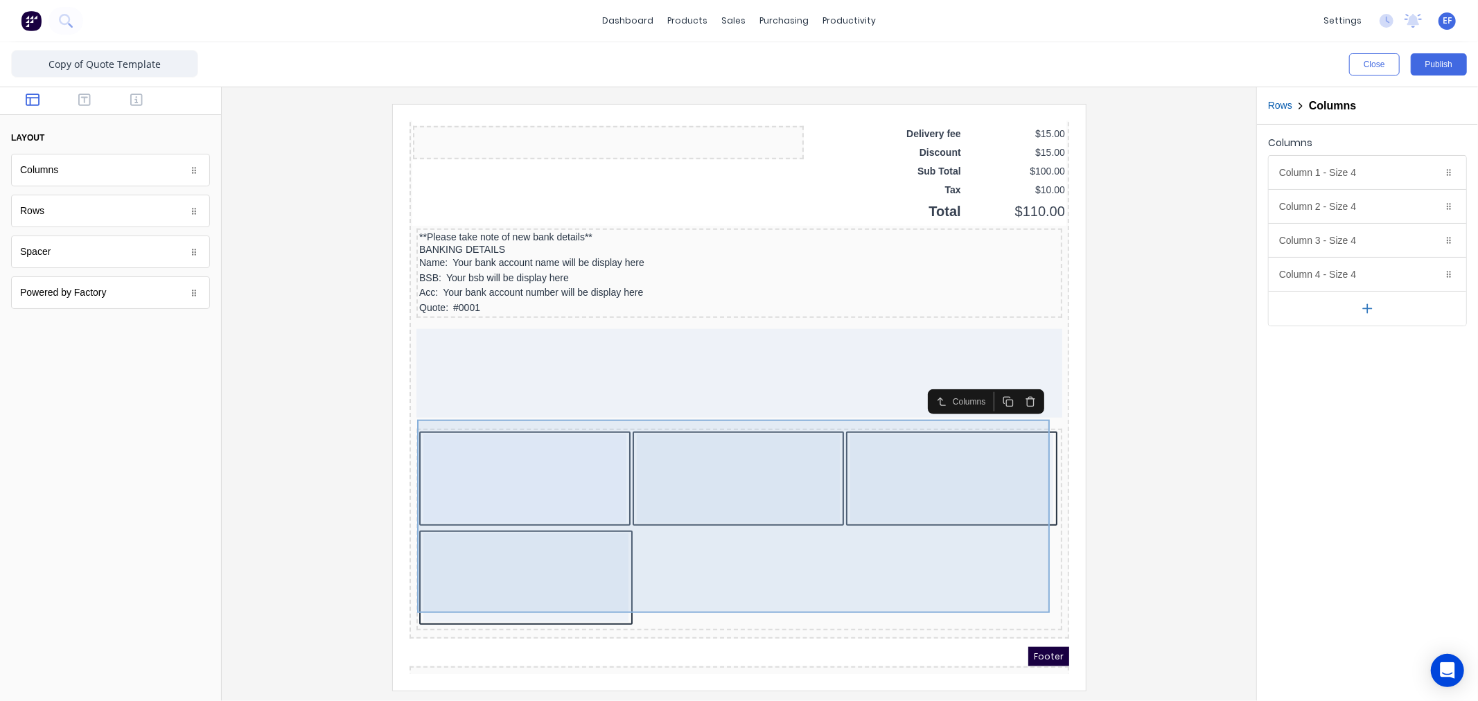
click at [744, 439] on div at bounding box center [721, 461] width 203 height 89
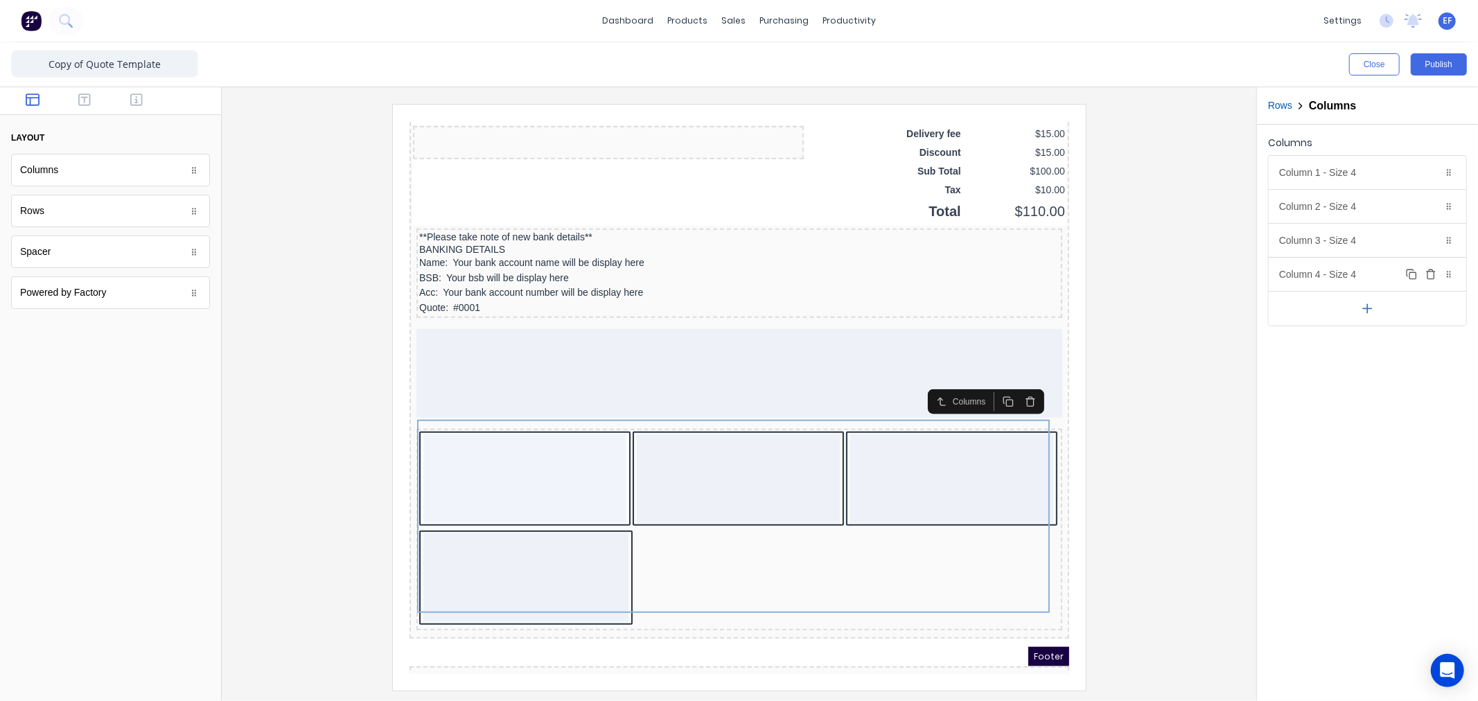
click at [1431, 274] on icon "button" at bounding box center [1431, 274] width 11 height 11
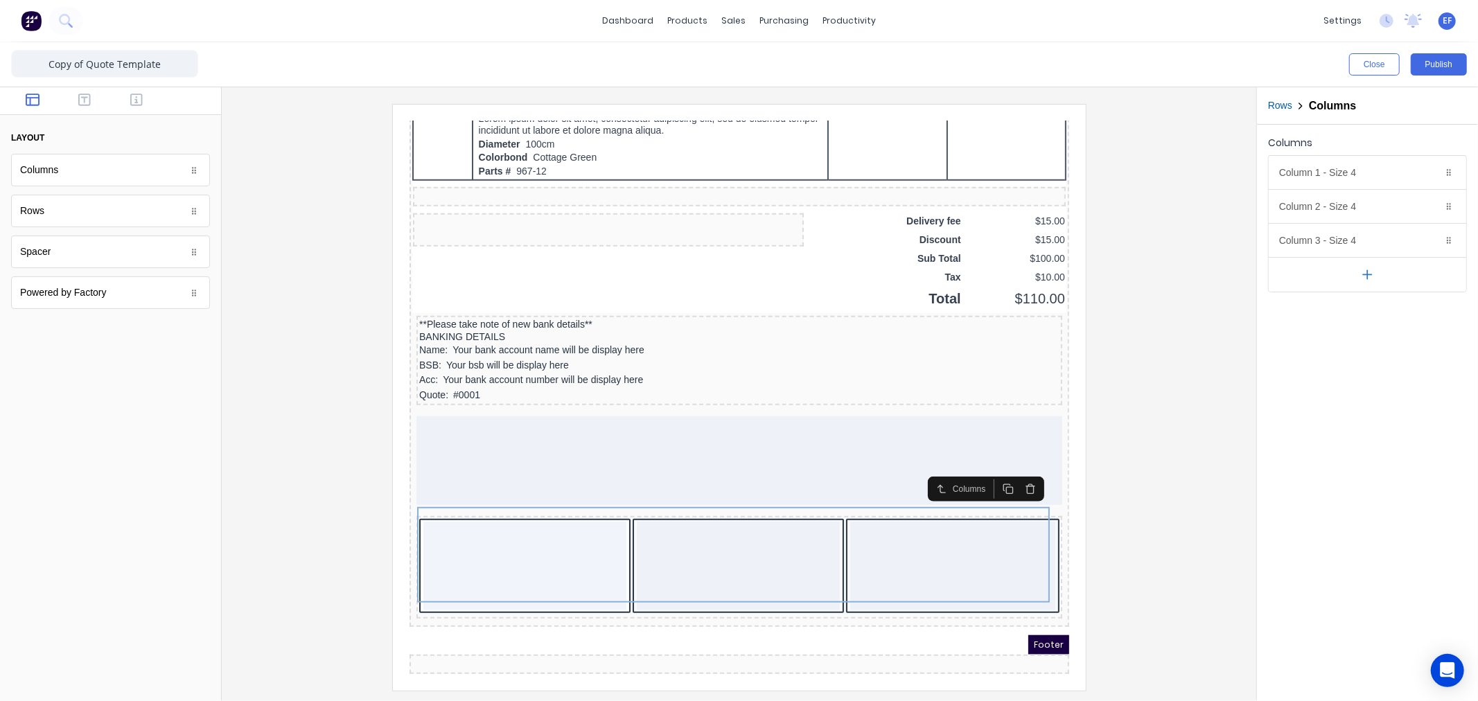
scroll to position [881, 0]
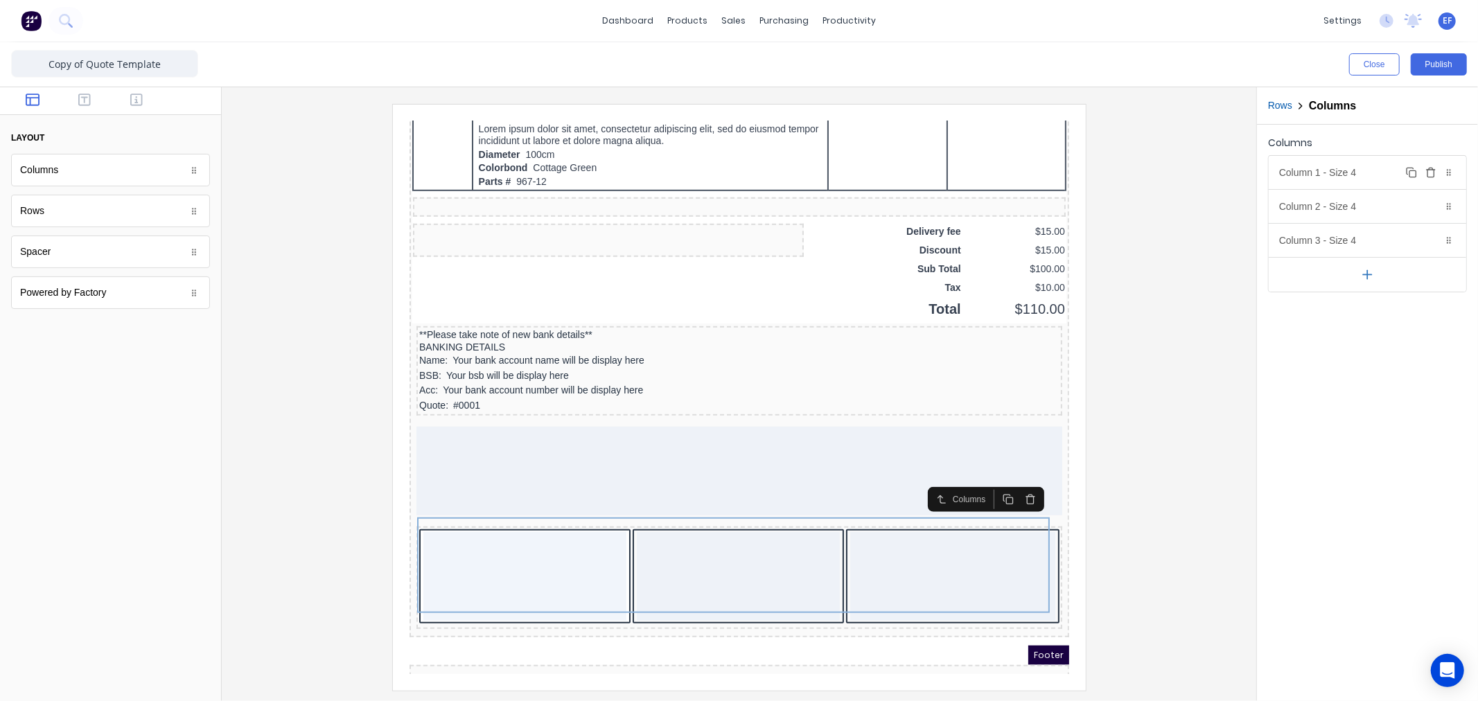
click at [1359, 162] on div "Column 1 - Size 4 Duplicate Delete" at bounding box center [1368, 172] width 198 height 33
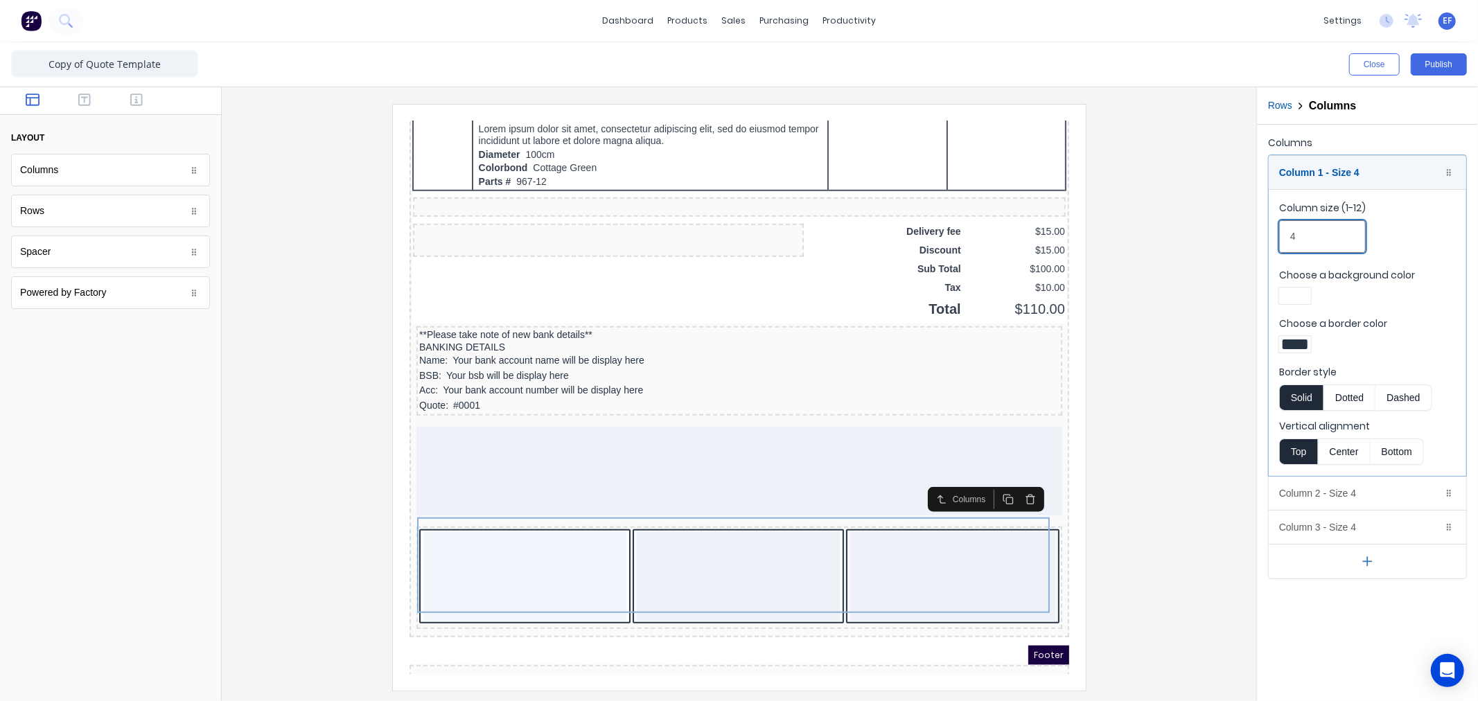
drag, startPoint x: 1312, startPoint y: 243, endPoint x: 1263, endPoint y: 239, distance: 48.7
click at [1263, 239] on div "Columns Column 1 - Size 4 Duplicate Delete Column size (1-12) 4 Choose a backgr…" at bounding box center [1367, 356] width 221 height 463
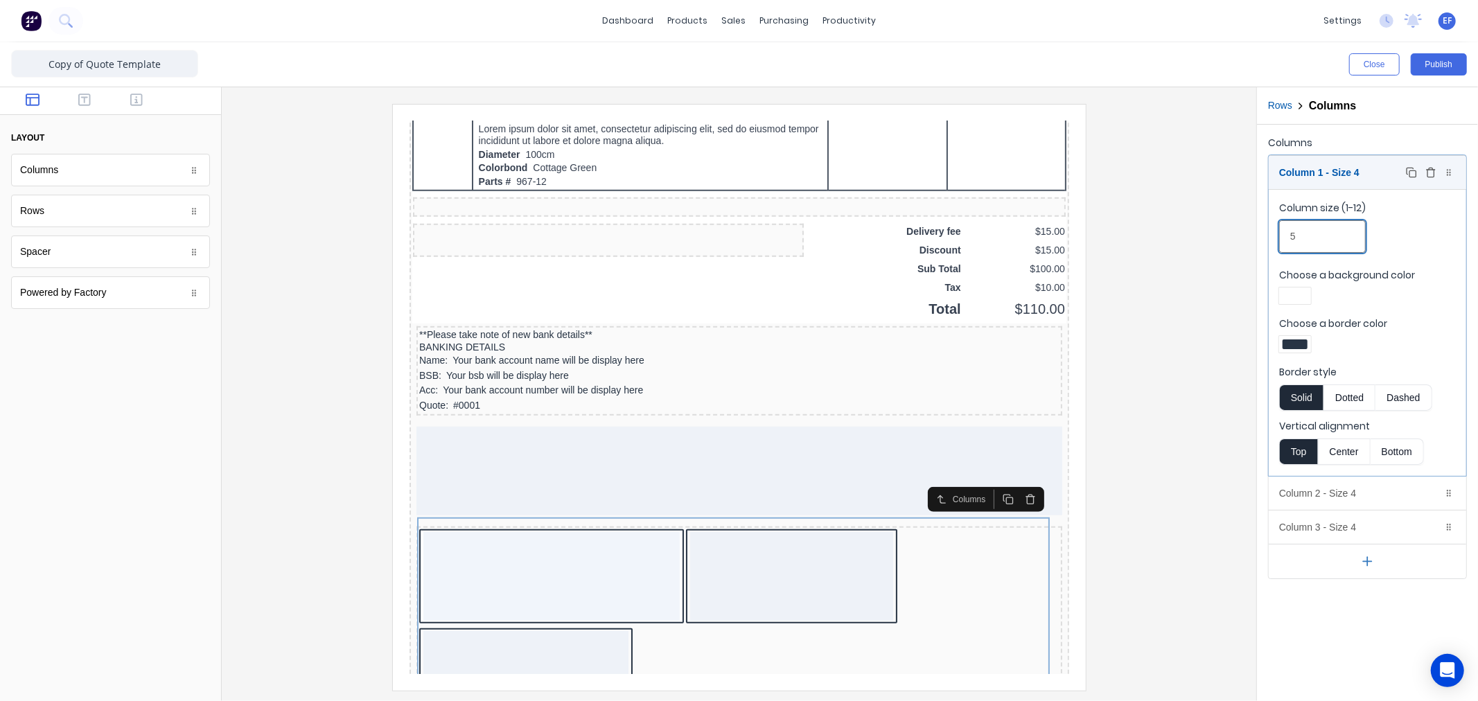
scroll to position [979, 0]
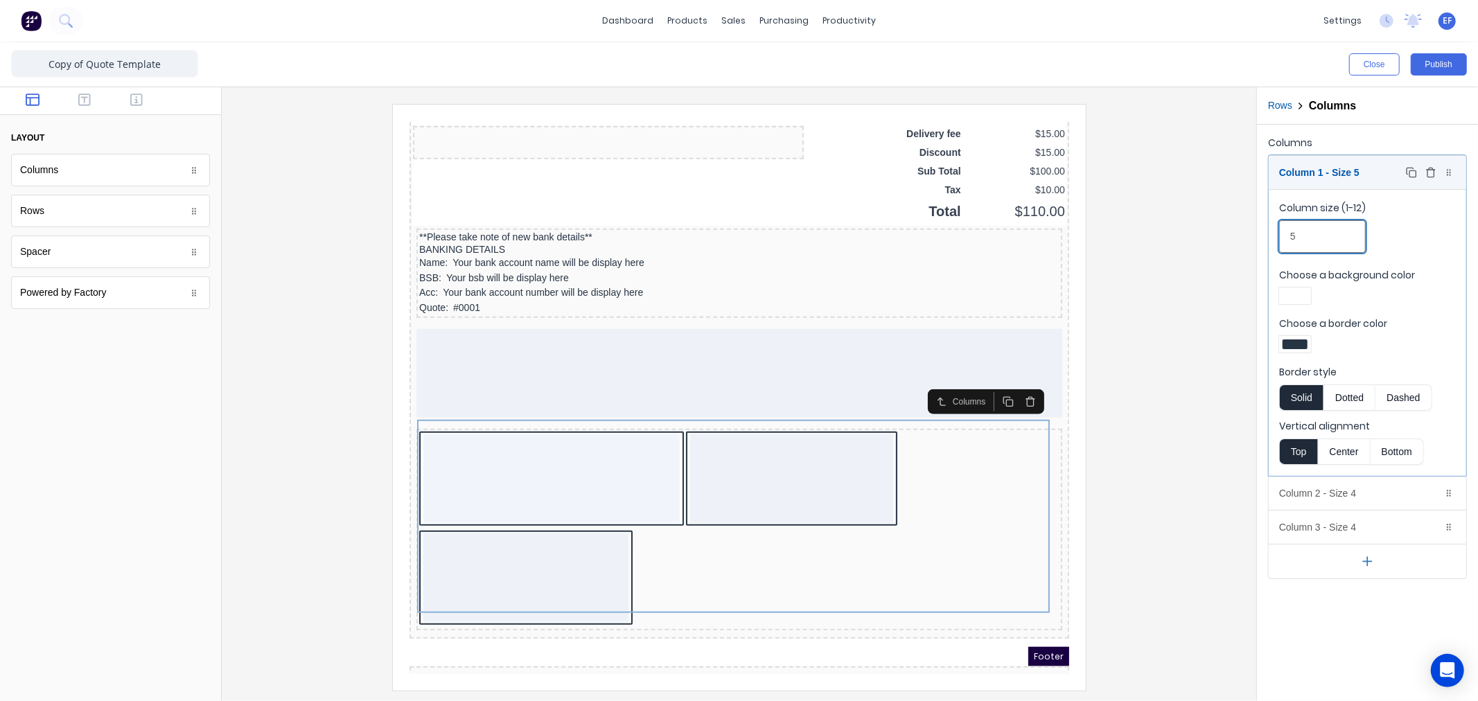
type input "5"
click at [1363, 170] on div "Column 1 - Size 5 Duplicate Delete" at bounding box center [1368, 172] width 198 height 33
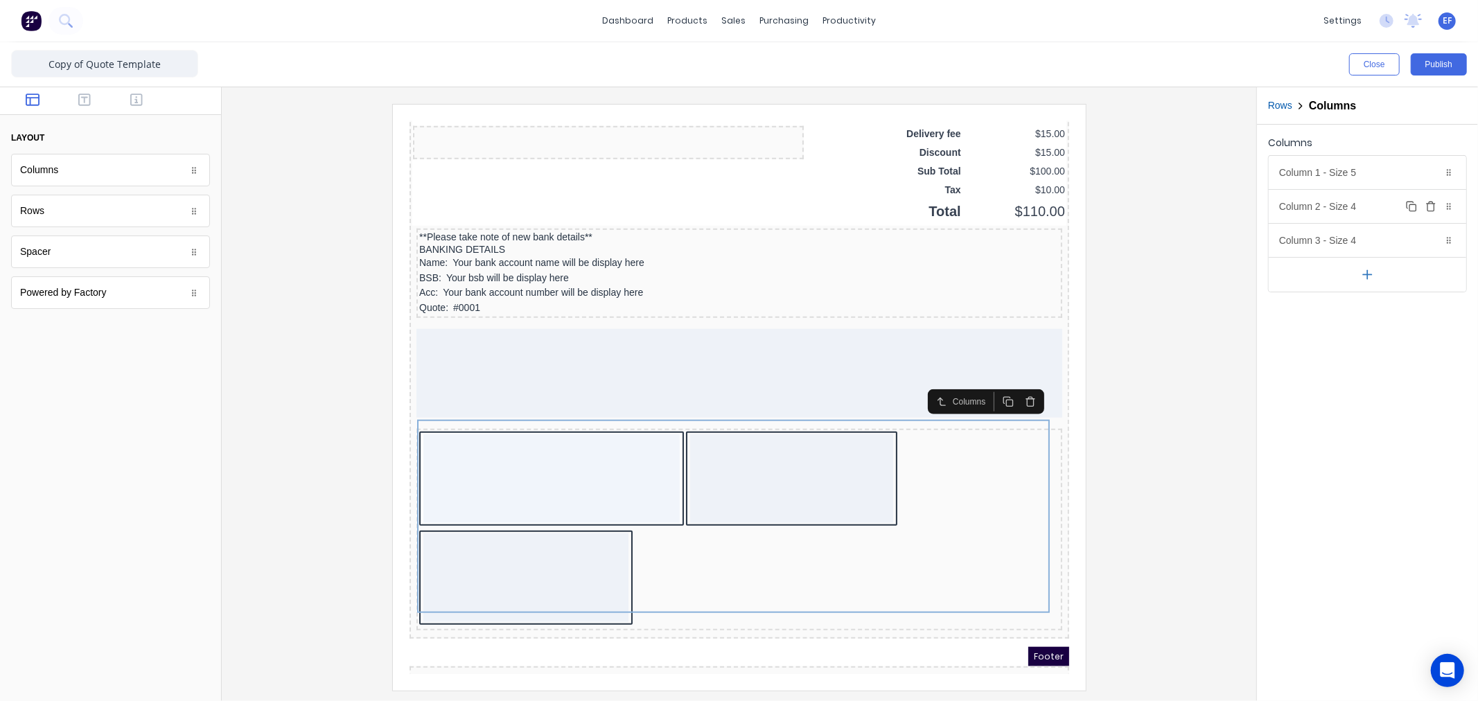
click at [1347, 210] on div "Column 2 - Size 4 Duplicate Delete" at bounding box center [1368, 206] width 198 height 33
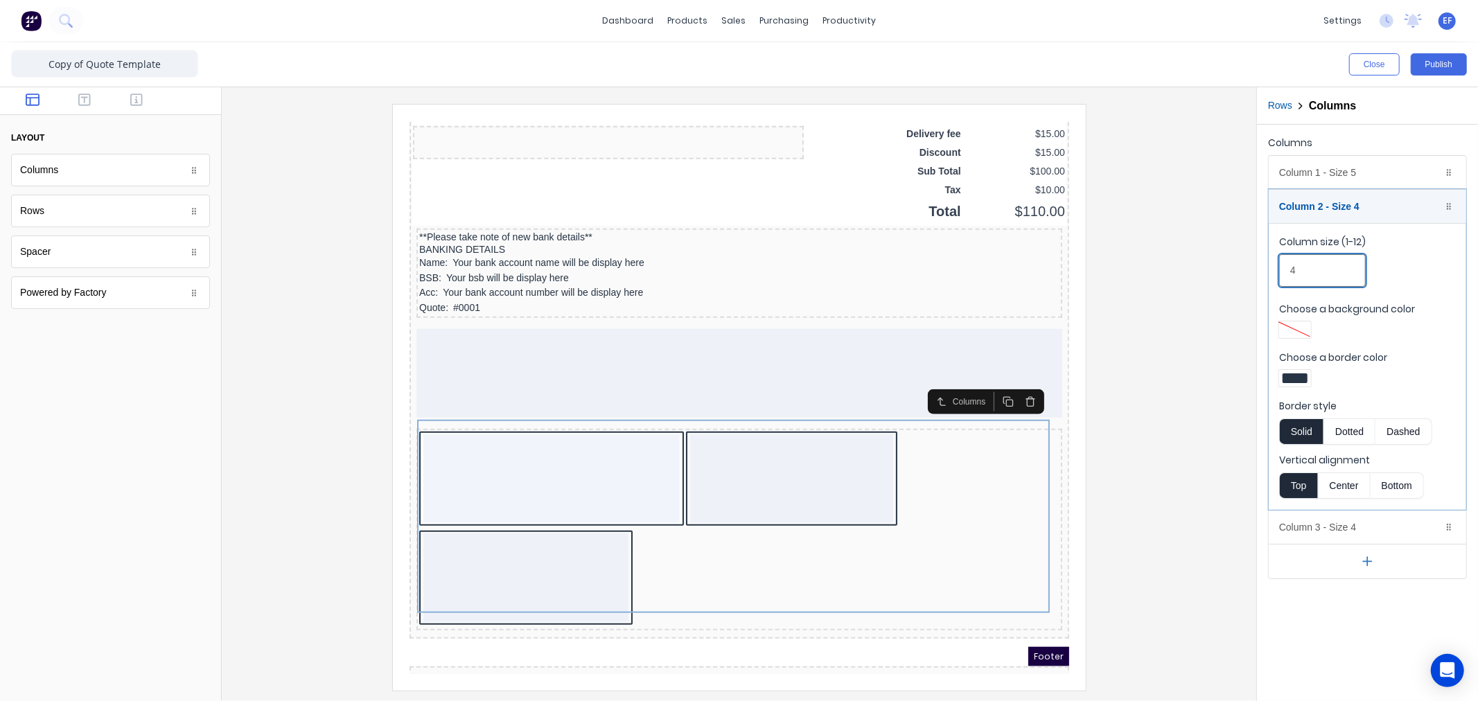
drag, startPoint x: 1306, startPoint y: 272, endPoint x: 1269, endPoint y: 273, distance: 36.8
click at [1269, 273] on fieldset "Column size (1-12) 4 Choose a background color Choose a border color Border sty…" at bounding box center [1368, 366] width 198 height 287
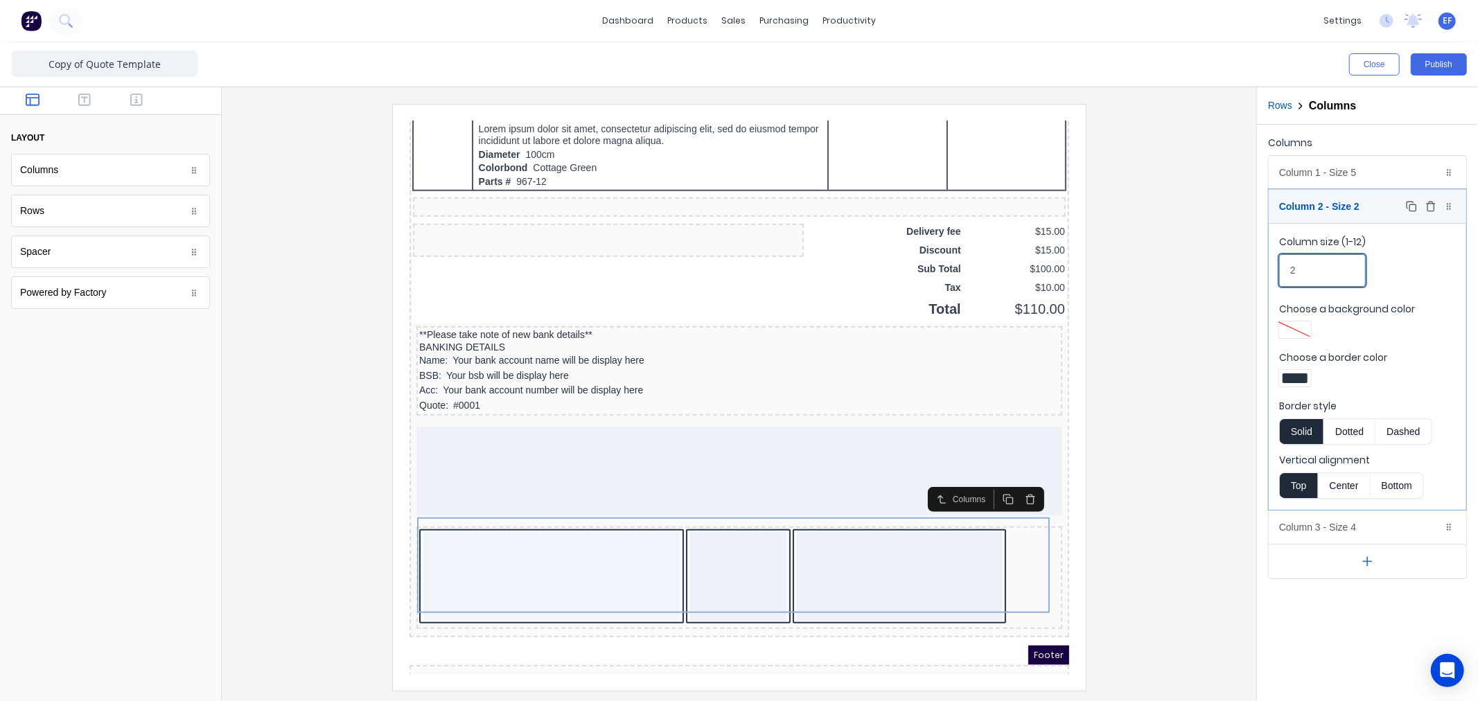
type input "2"
click at [1329, 209] on div "Column 2 - Size 2 Duplicate Delete" at bounding box center [1368, 206] width 198 height 33
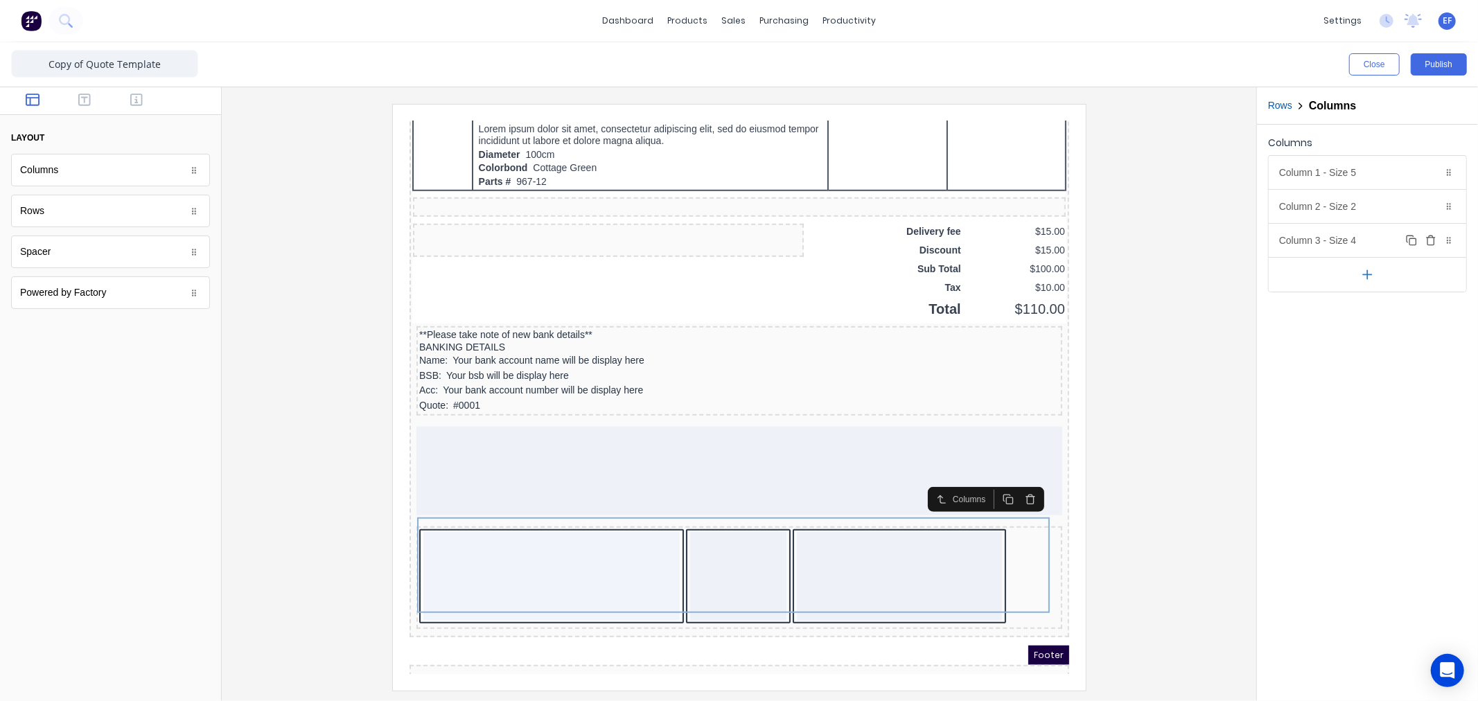
click at [1338, 248] on div "Column 3 - Size 4 Duplicate Delete" at bounding box center [1368, 240] width 198 height 33
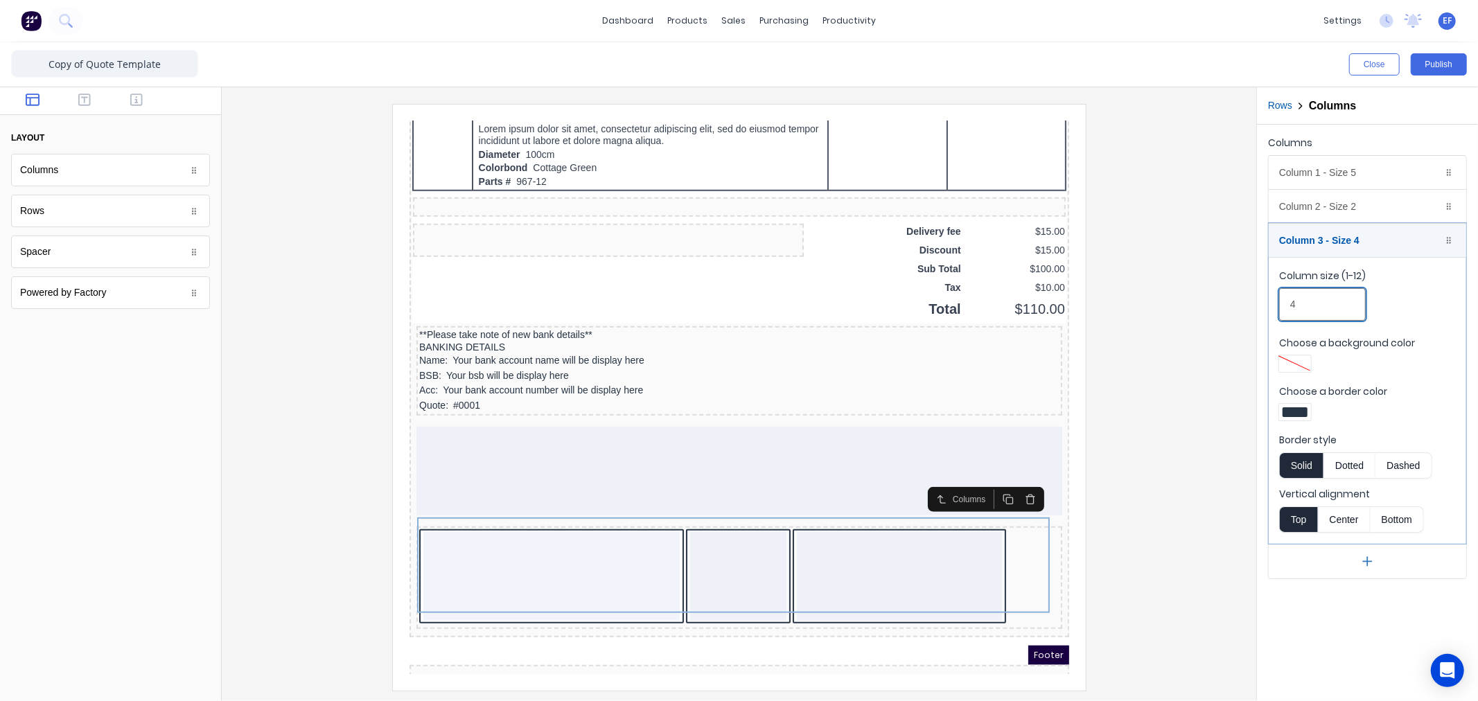
drag, startPoint x: 1292, startPoint y: 308, endPoint x: 1279, endPoint y: 308, distance: 13.2
click at [1279, 308] on input "4" at bounding box center [1322, 304] width 87 height 33
type input "5"
click at [1318, 240] on div "Column 3 - Size 5 Duplicate Delete" at bounding box center [1368, 240] width 198 height 33
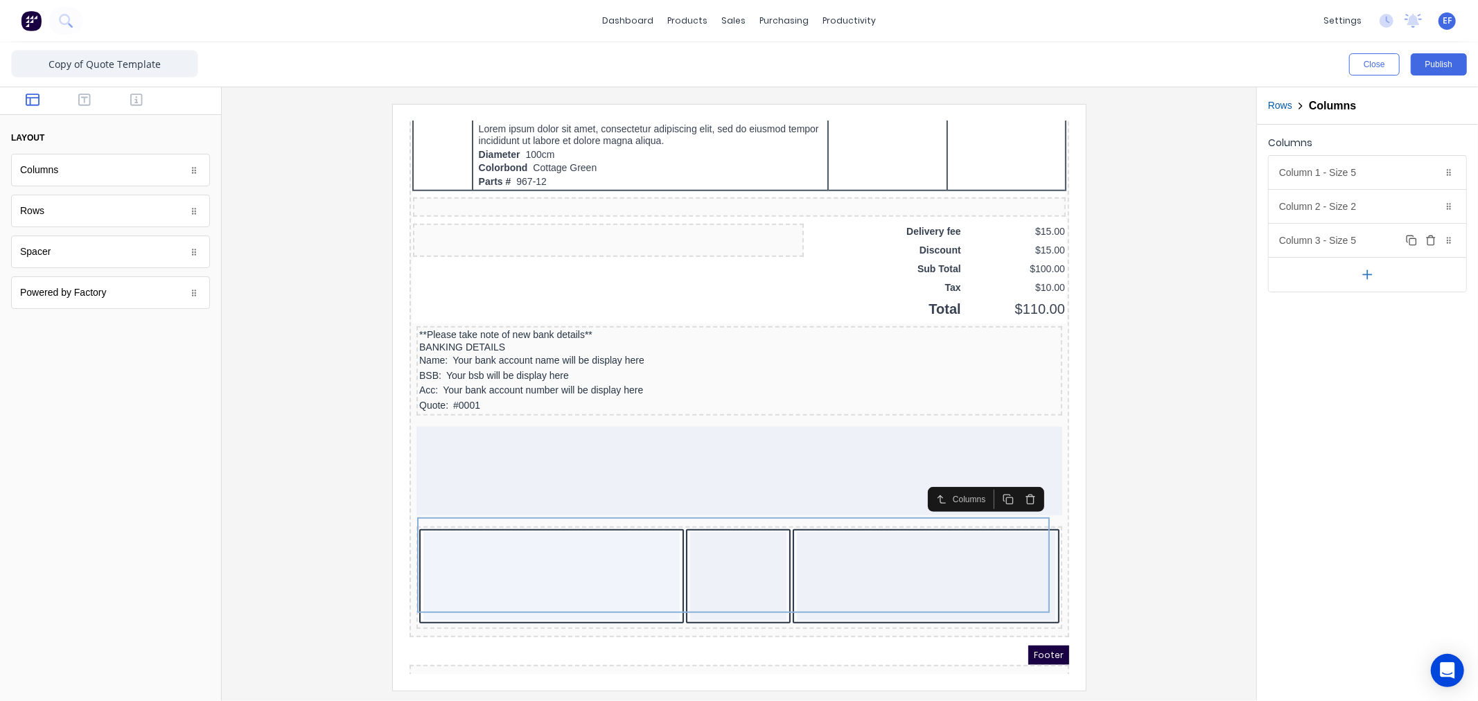
click at [1411, 236] on icon "button" at bounding box center [1410, 239] width 6 height 6
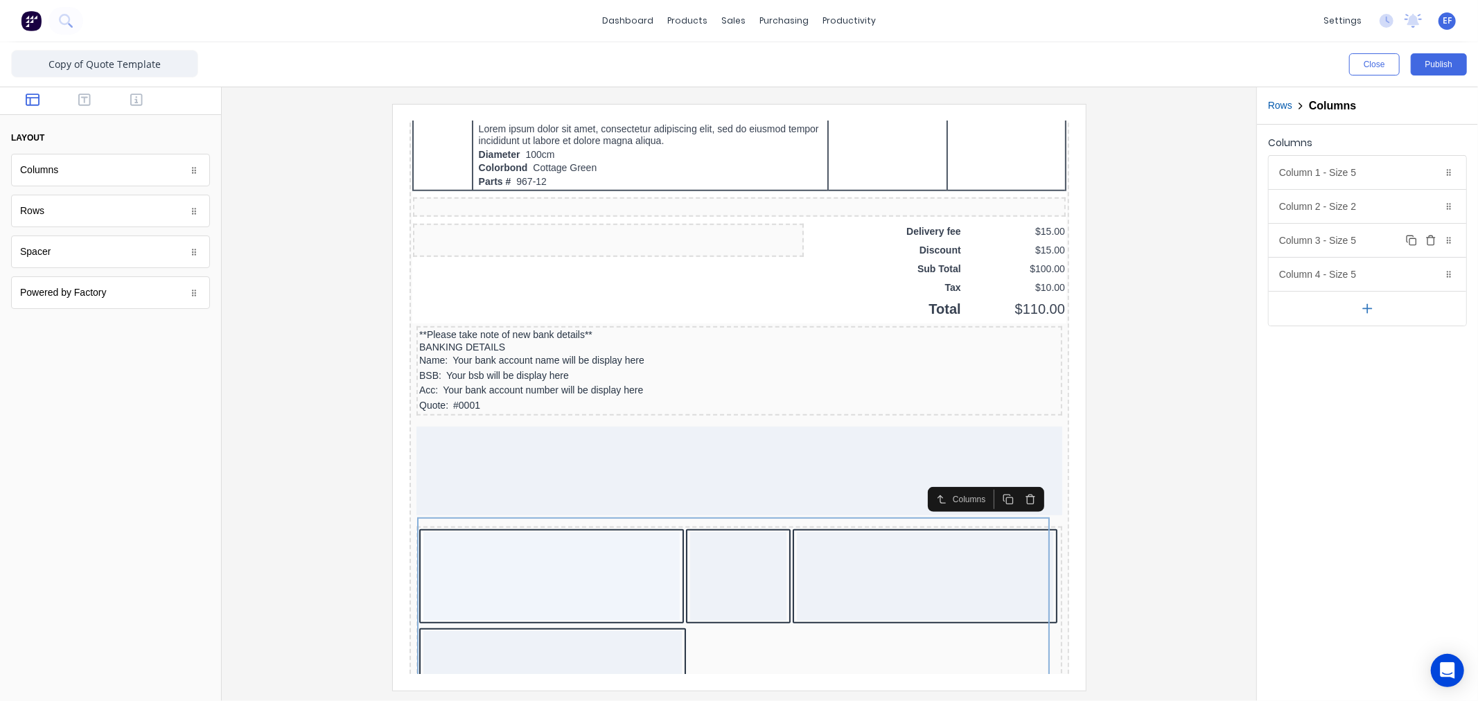
scroll to position [979, 0]
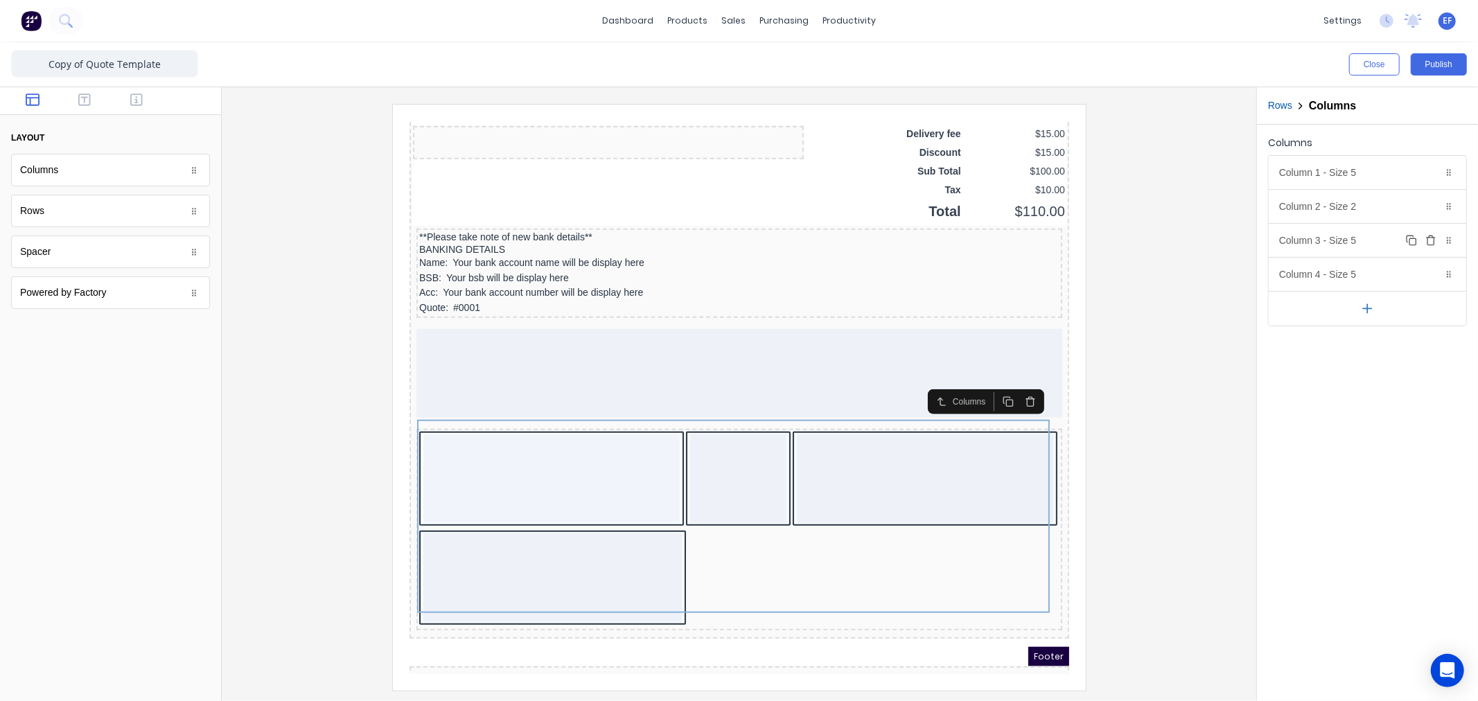
click at [1419, 238] on button "Duplicate" at bounding box center [1411, 240] width 17 height 17
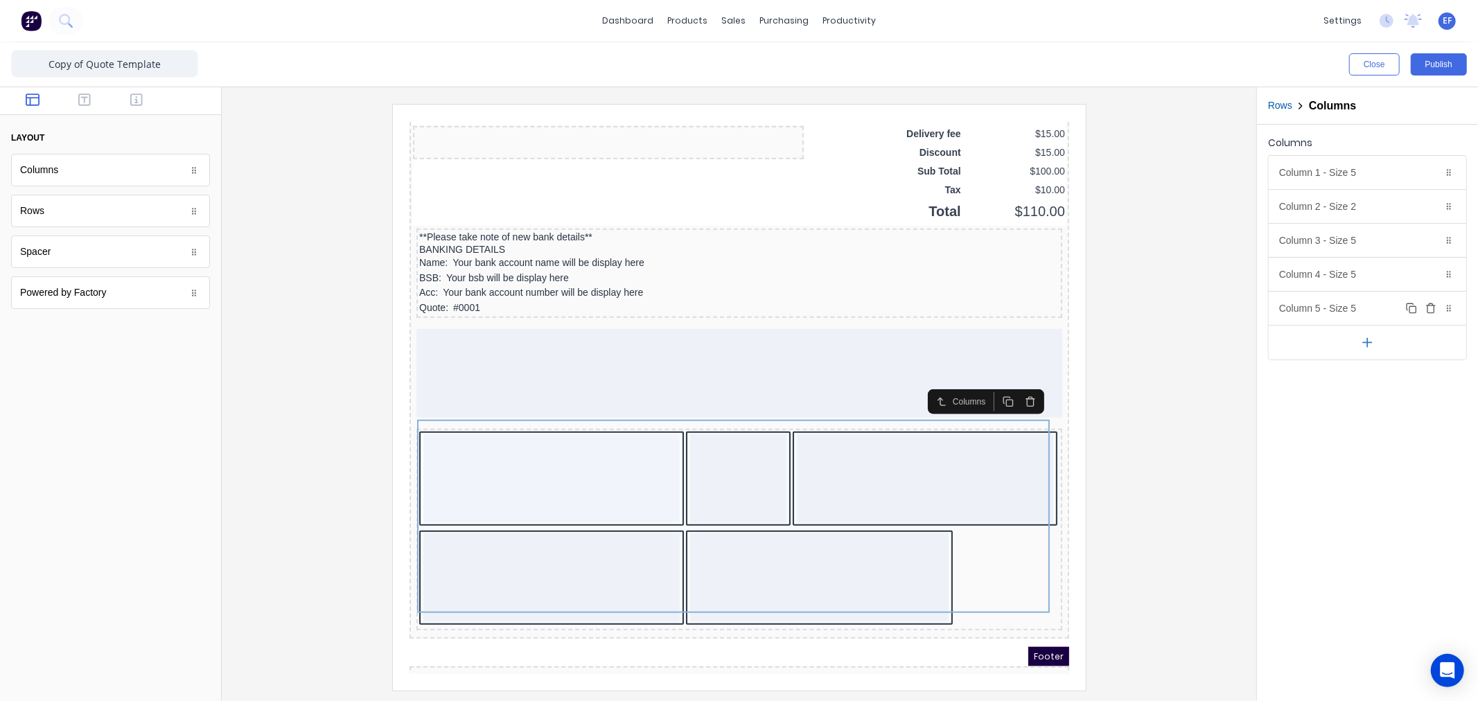
click at [1429, 307] on icon "button" at bounding box center [1431, 308] width 11 height 11
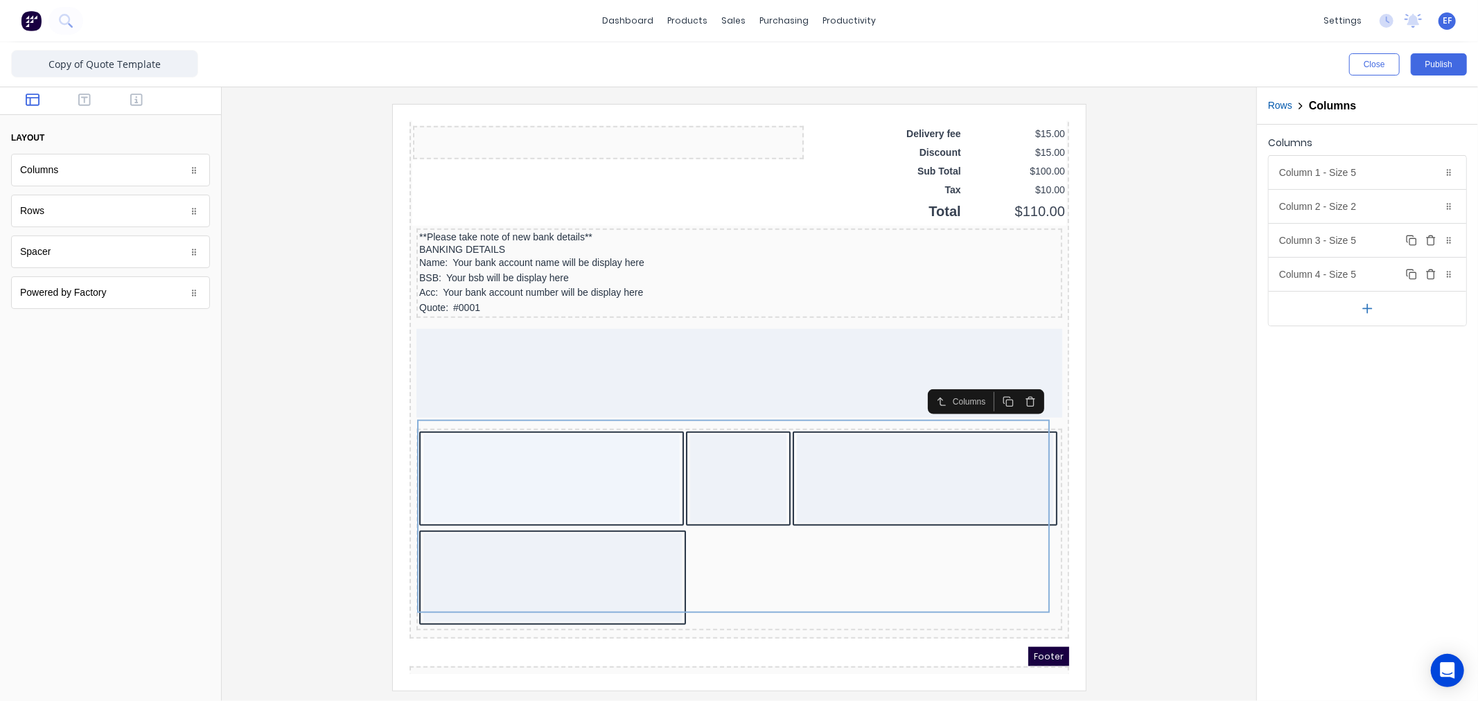
drag, startPoint x: 1433, startPoint y: 272, endPoint x: 1431, endPoint y: 244, distance: 27.8
click at [1433, 271] on icon "button" at bounding box center [1430, 271] width 3 height 2
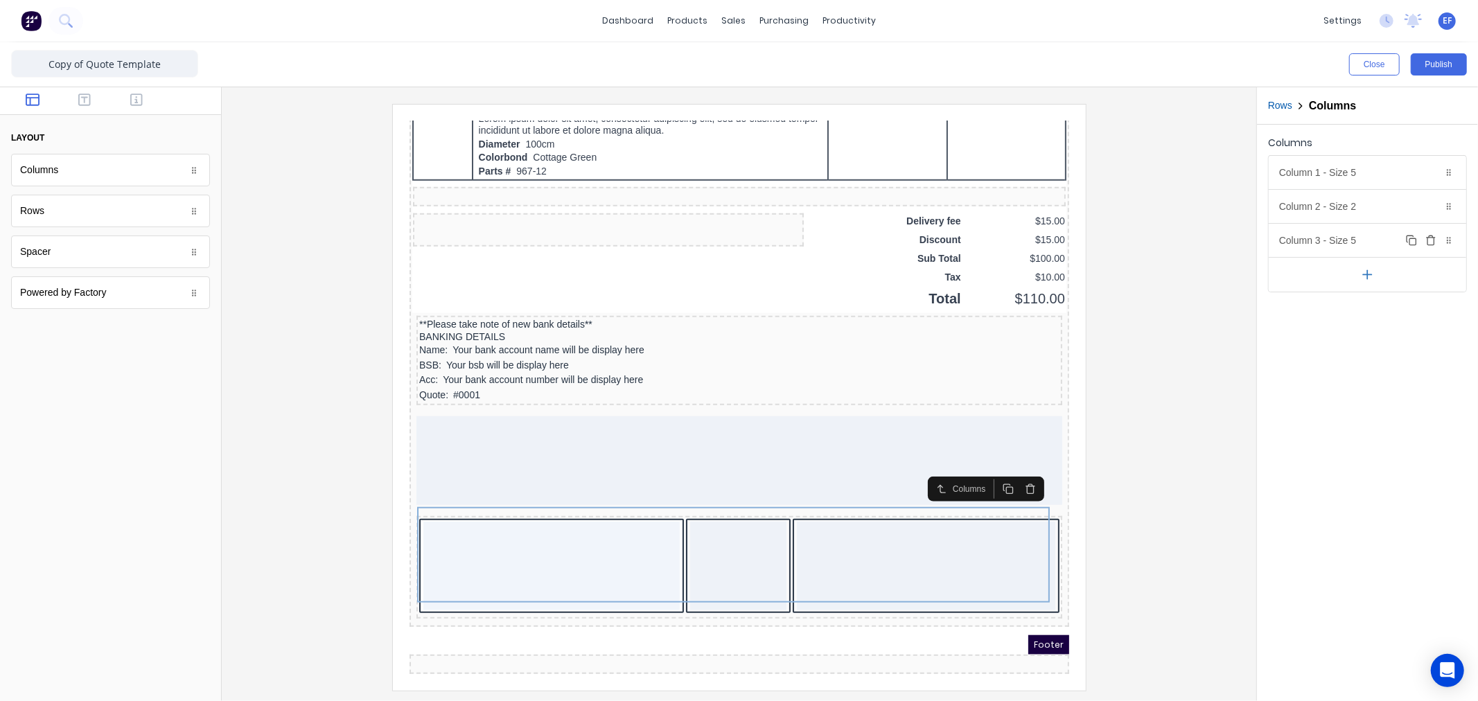
scroll to position [881, 0]
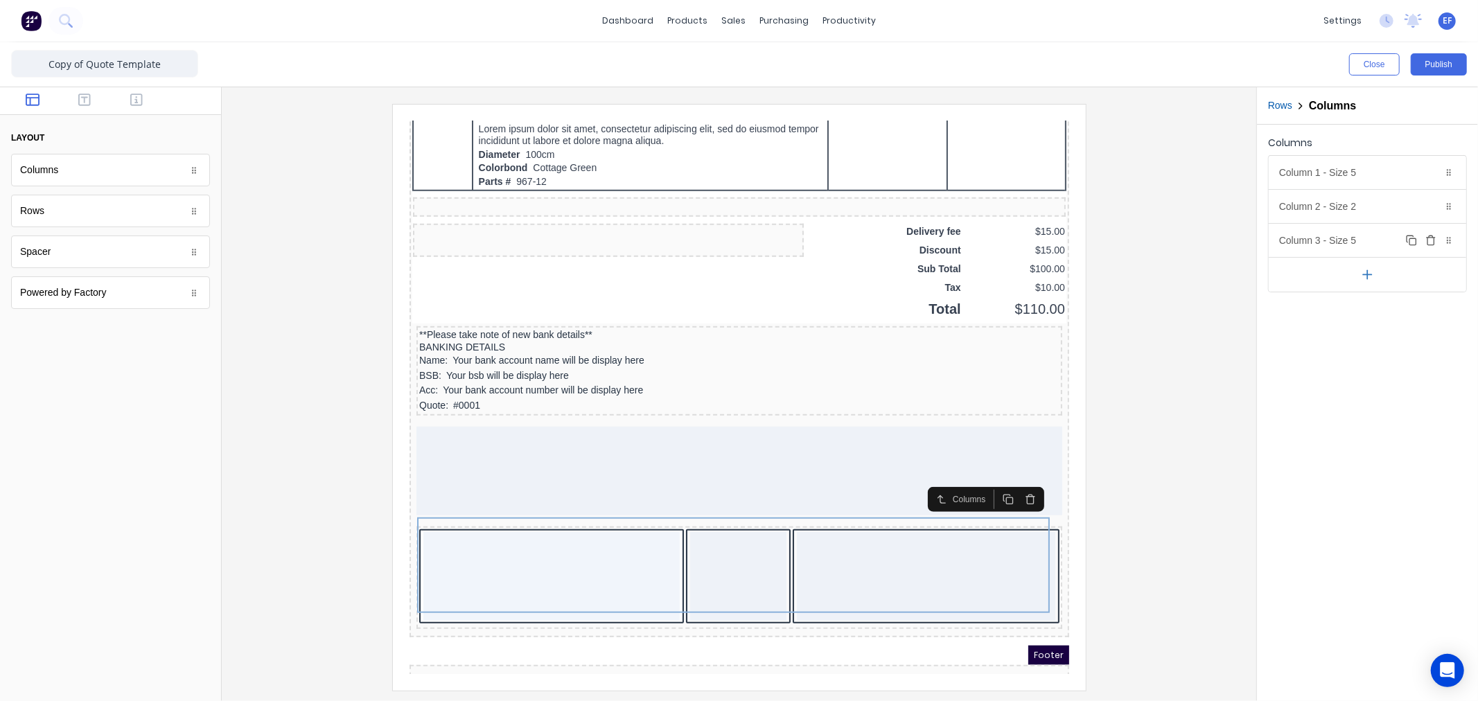
click at [1428, 232] on button "Delete" at bounding box center [1431, 240] width 17 height 17
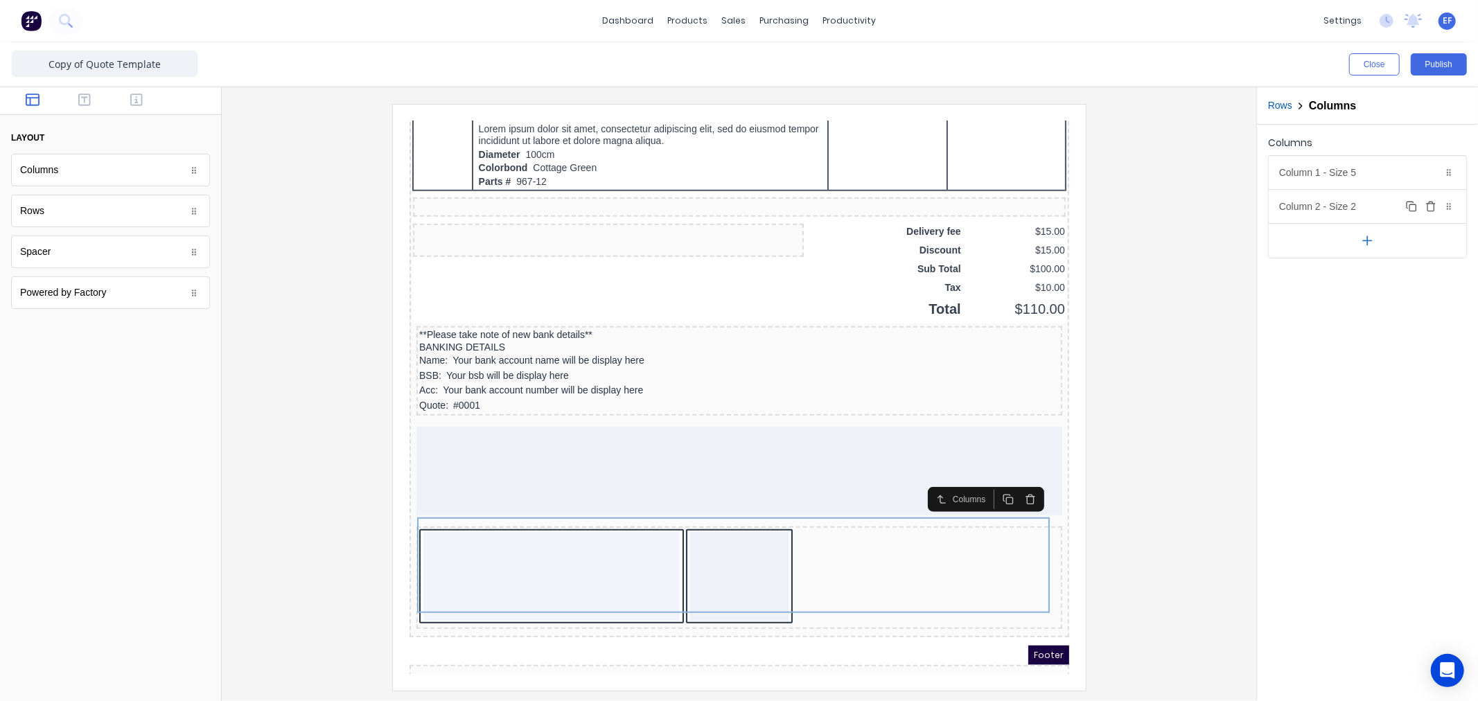
click at [1424, 205] on button "Delete" at bounding box center [1431, 206] width 17 height 17
click at [1374, 209] on icon "button" at bounding box center [1368, 207] width 15 height 15
click at [1359, 236] on button "button" at bounding box center [1368, 240] width 198 height 35
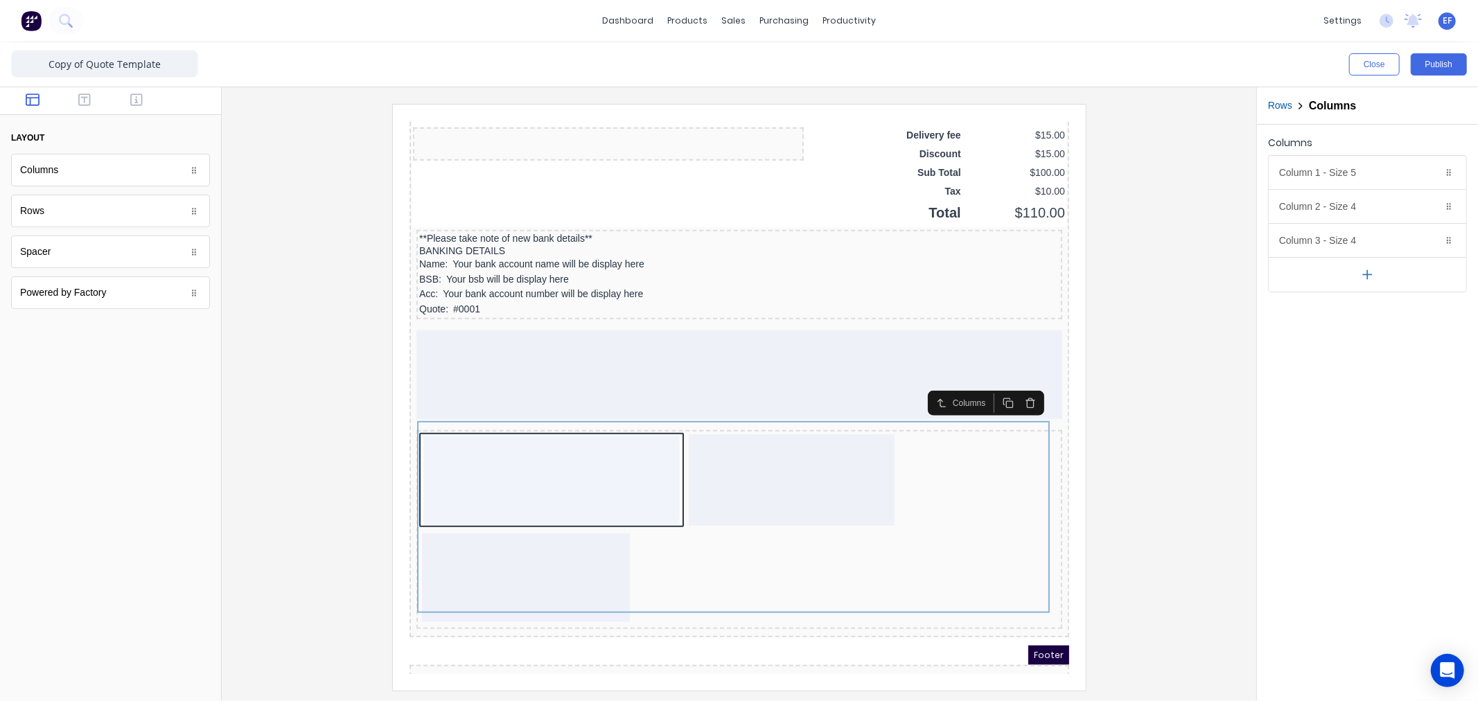
click at [1368, 278] on icon "button" at bounding box center [1368, 274] width 0 height 8
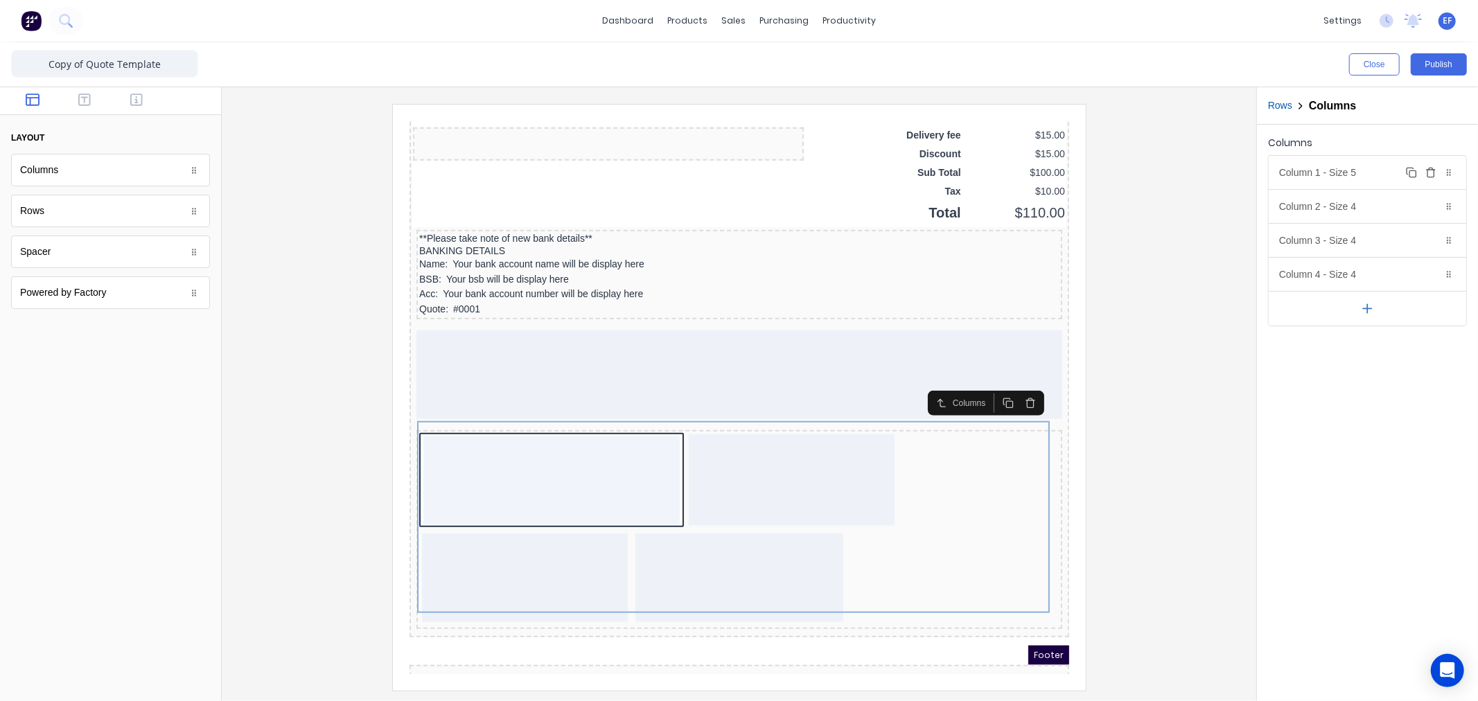
click at [1431, 170] on icon "button" at bounding box center [1431, 170] width 8 height 0
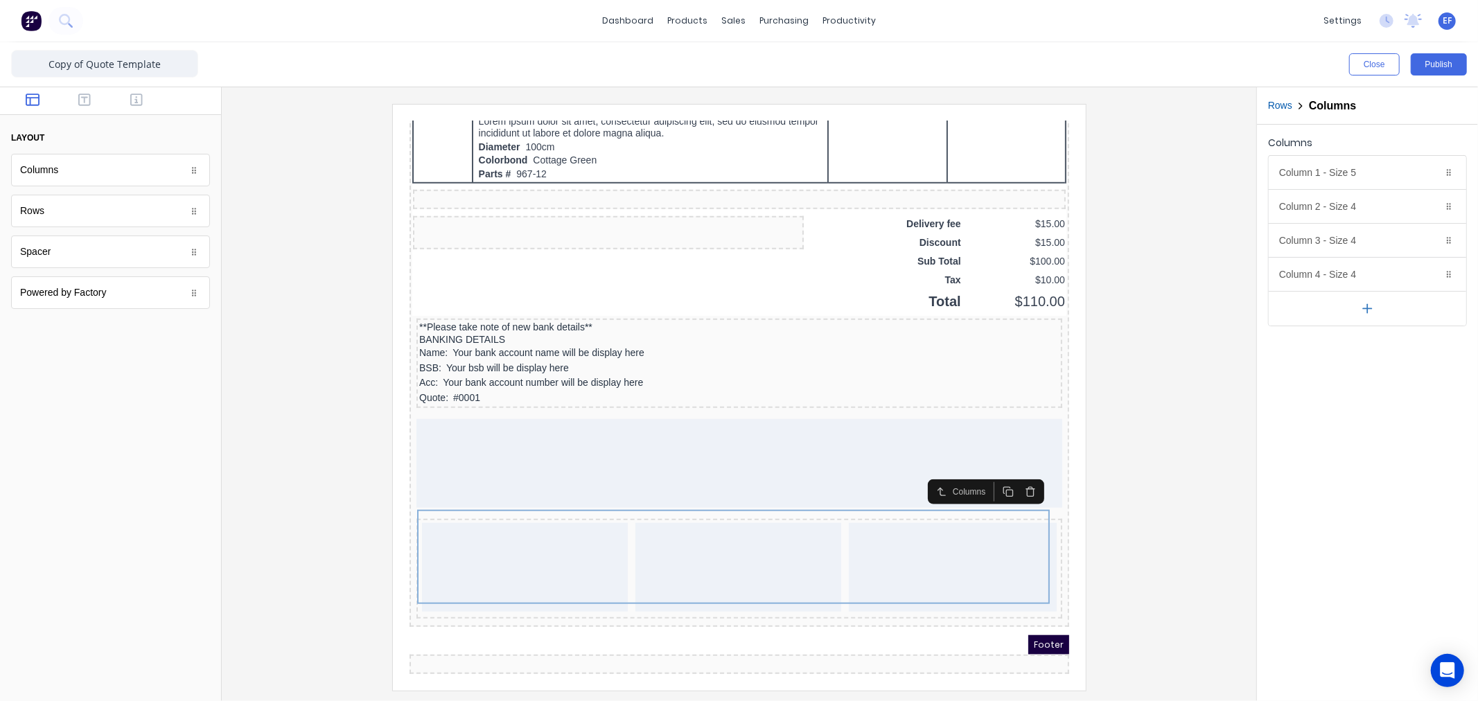
scroll to position [879, 0]
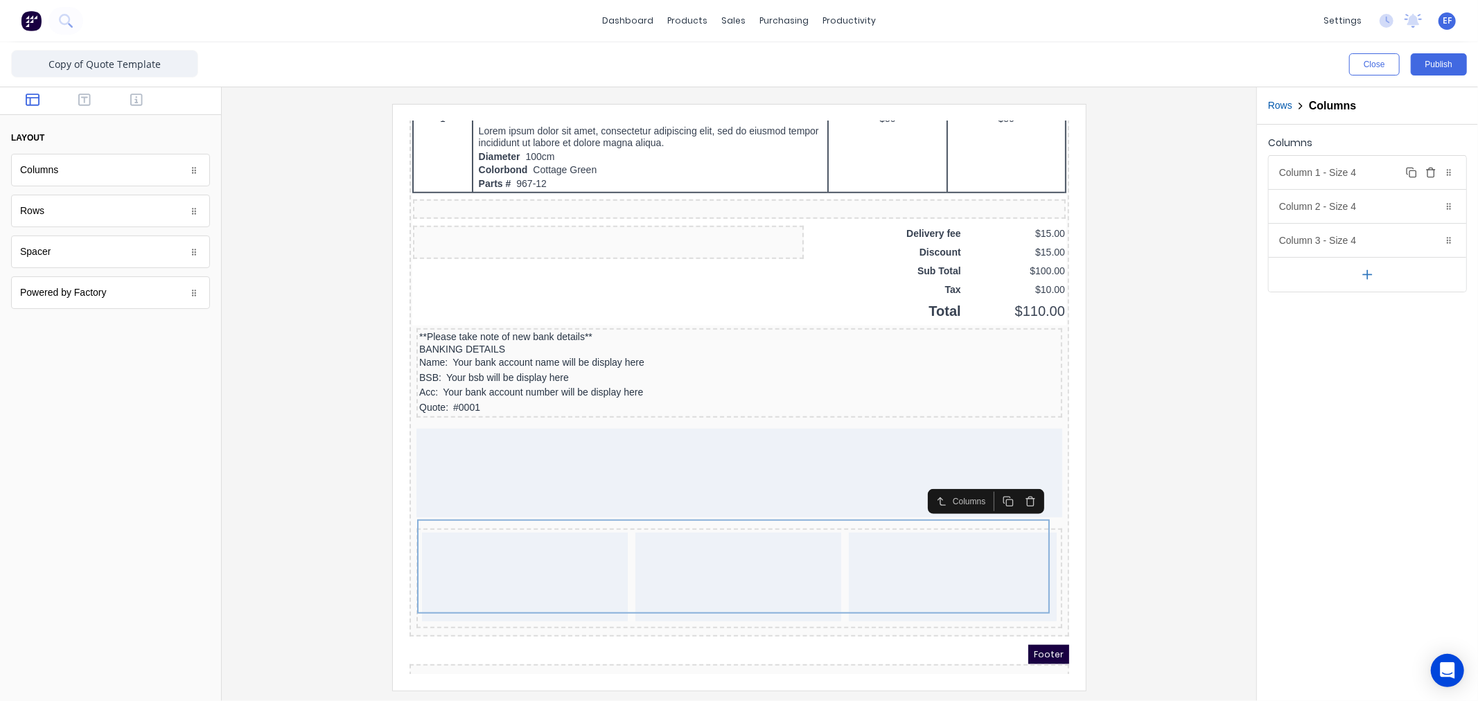
click at [1352, 174] on div "Column 1 - Size 4 Duplicate Delete" at bounding box center [1368, 172] width 198 height 33
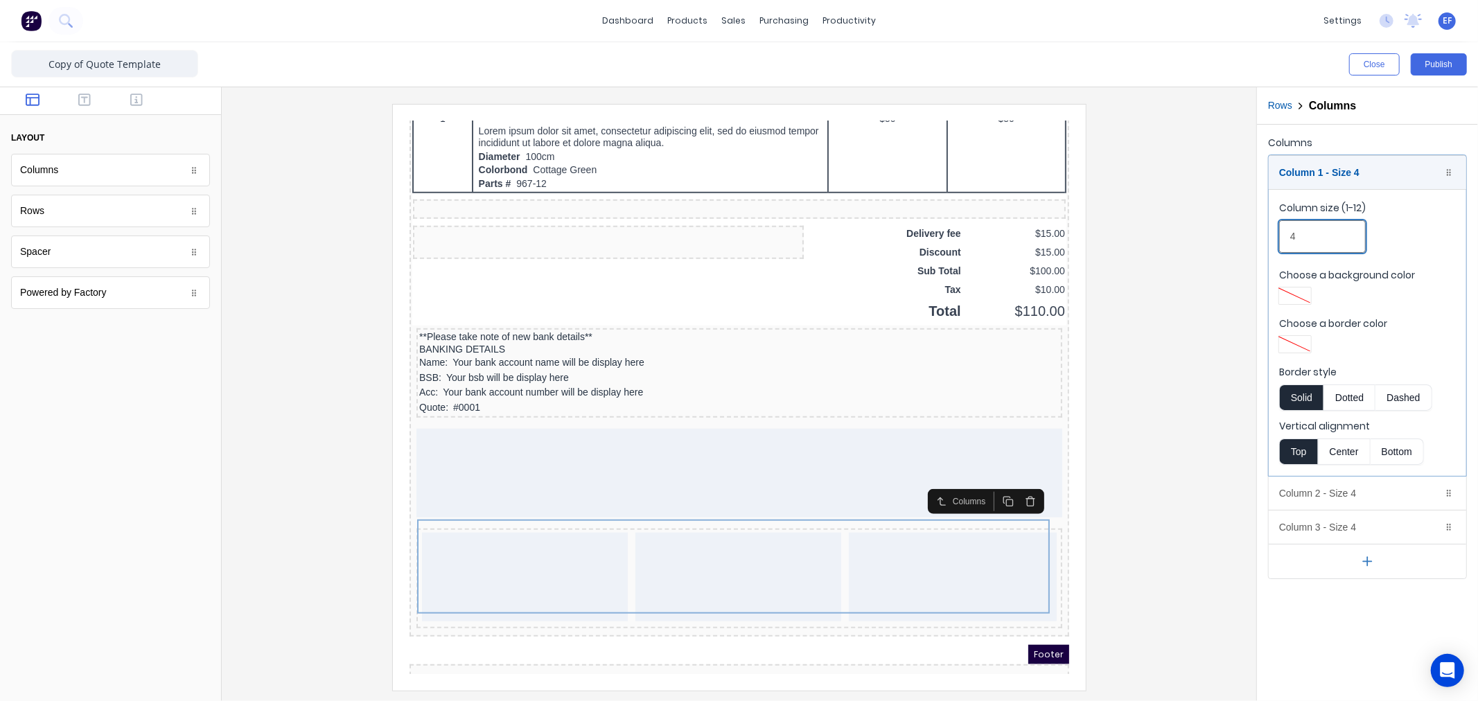
drag, startPoint x: 1239, startPoint y: 223, endPoint x: 1229, endPoint y: 218, distance: 10.8
click at [1229, 218] on div "Close Publish Components layout Columns Columns Rows Rows Spacer Spacer Powered…" at bounding box center [739, 371] width 1478 height 659
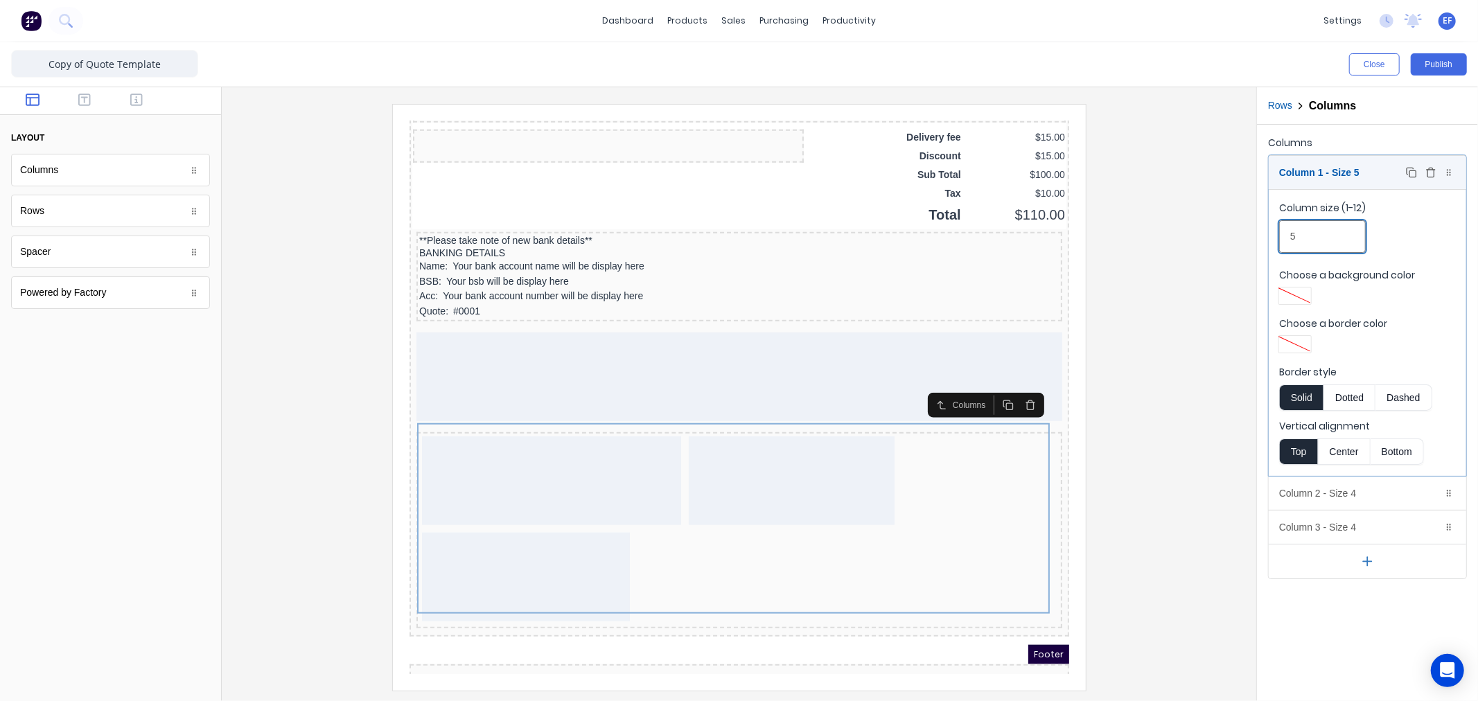
type input "5"
click at [1315, 171] on div "Column 1 - Size 5 Duplicate Delete" at bounding box center [1368, 172] width 198 height 33
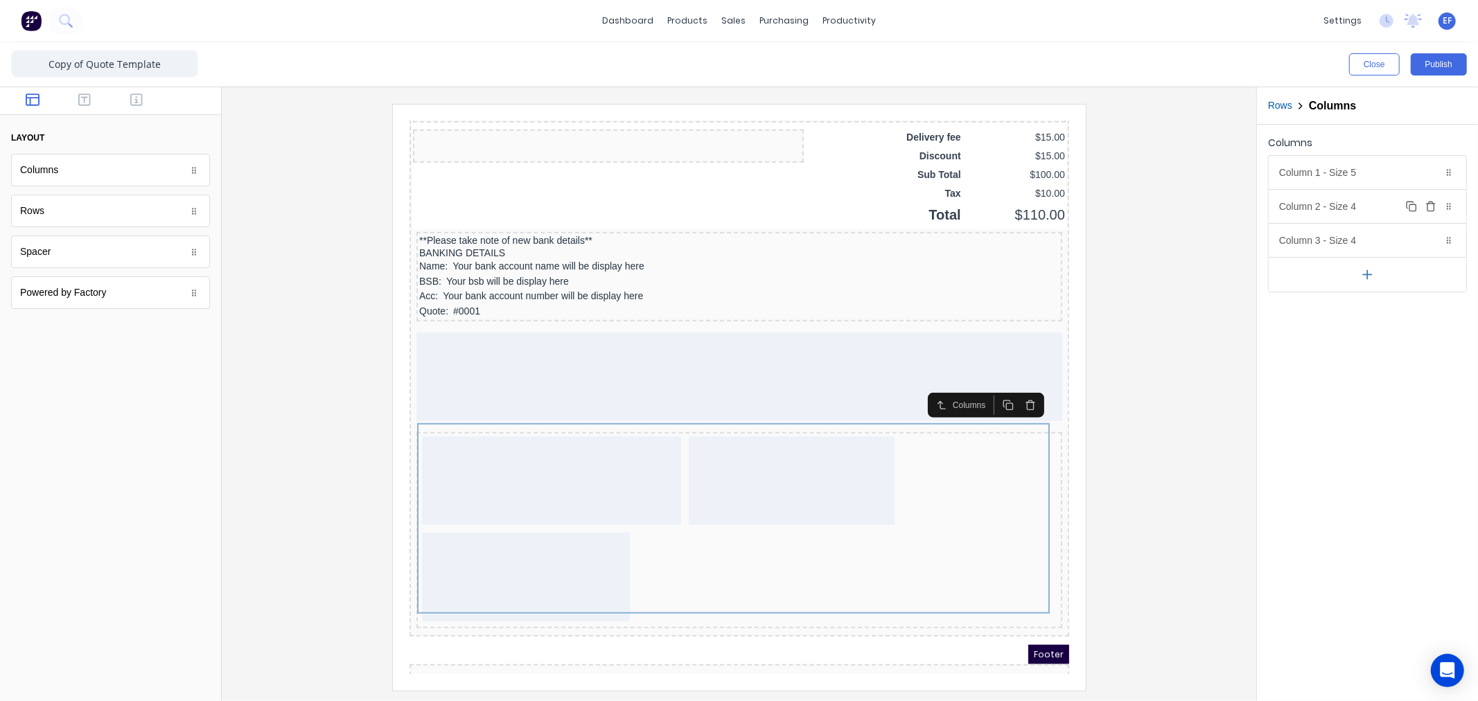
click at [1332, 213] on div "Column 2 - Size 4 Duplicate Delete" at bounding box center [1368, 206] width 198 height 33
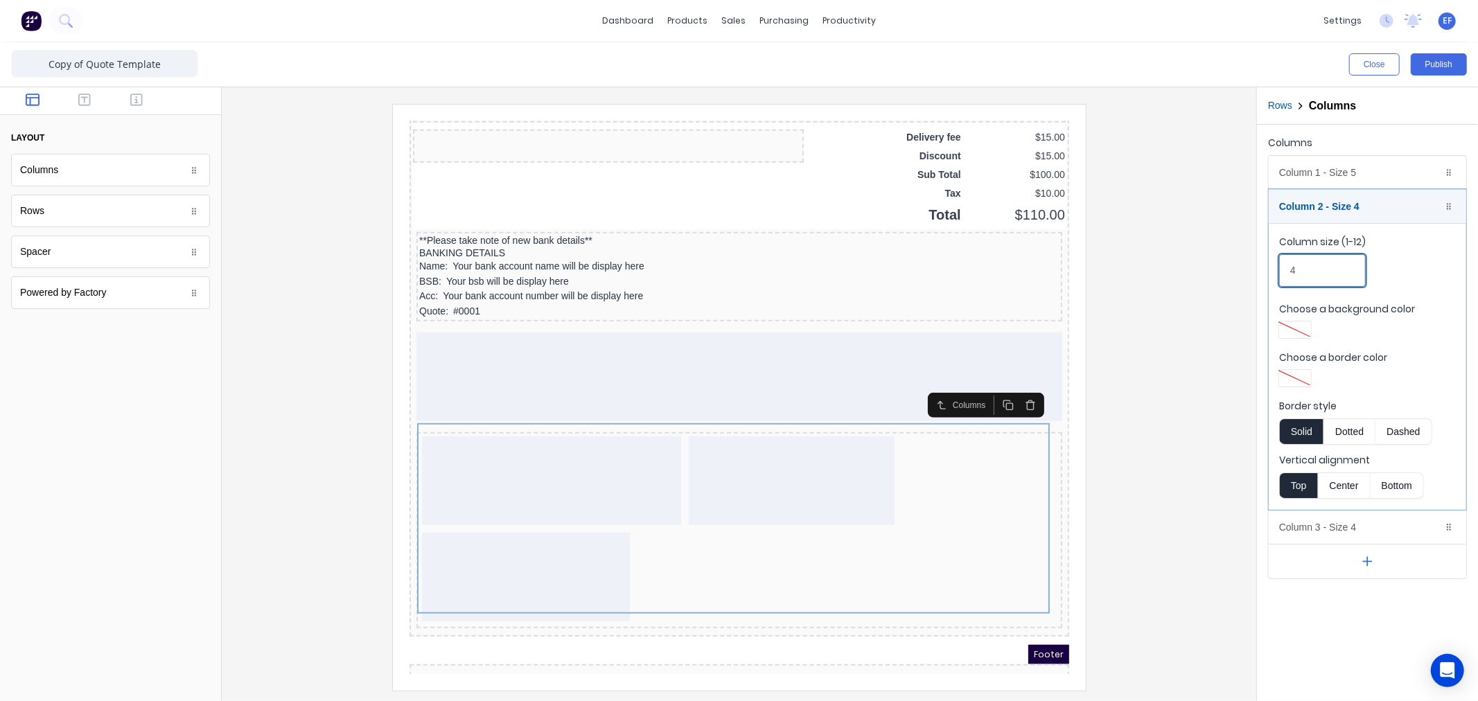
click at [1246, 271] on div "Close Publish Components layout Columns Columns Rows Rows Spacer Spacer Powered…" at bounding box center [739, 371] width 1478 height 659
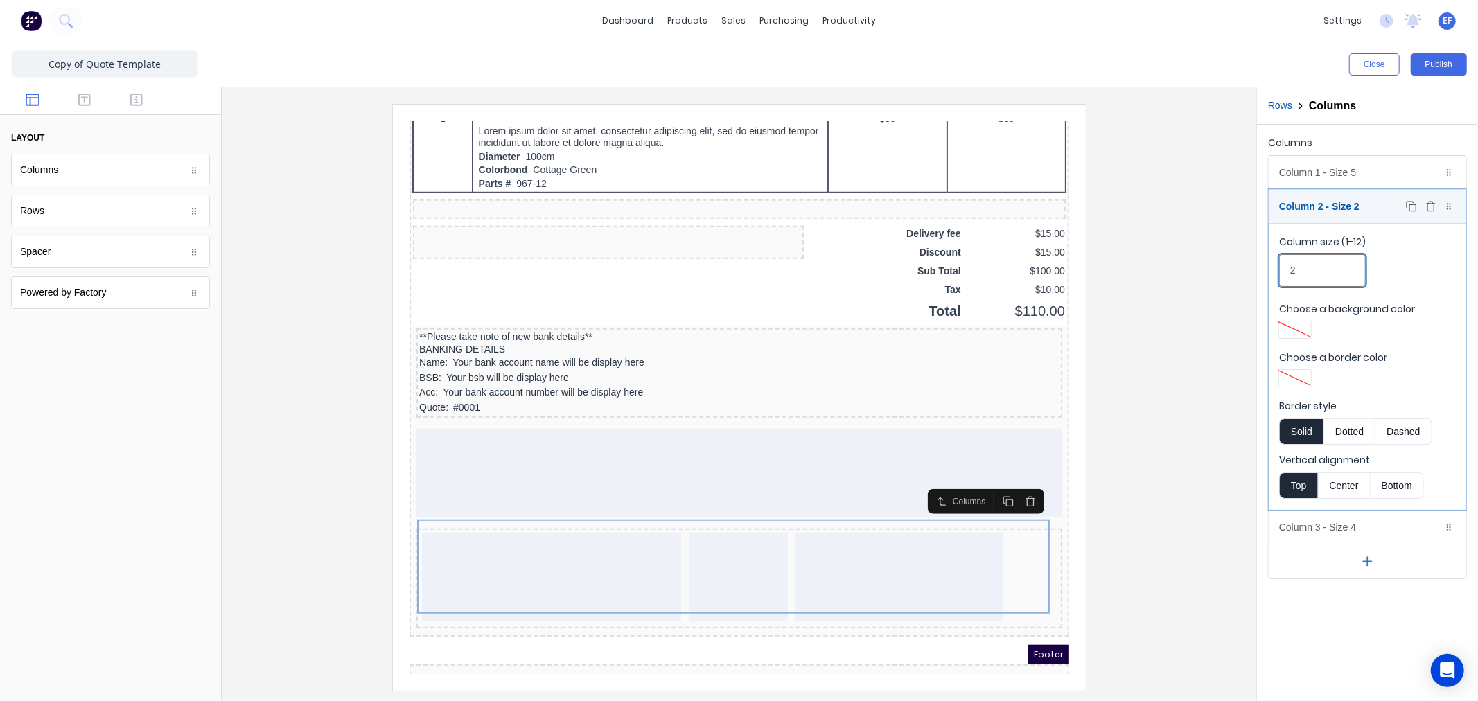
type input "2"
click at [1315, 203] on div "Column 2 - Size 2 Duplicate Delete" at bounding box center [1368, 206] width 198 height 33
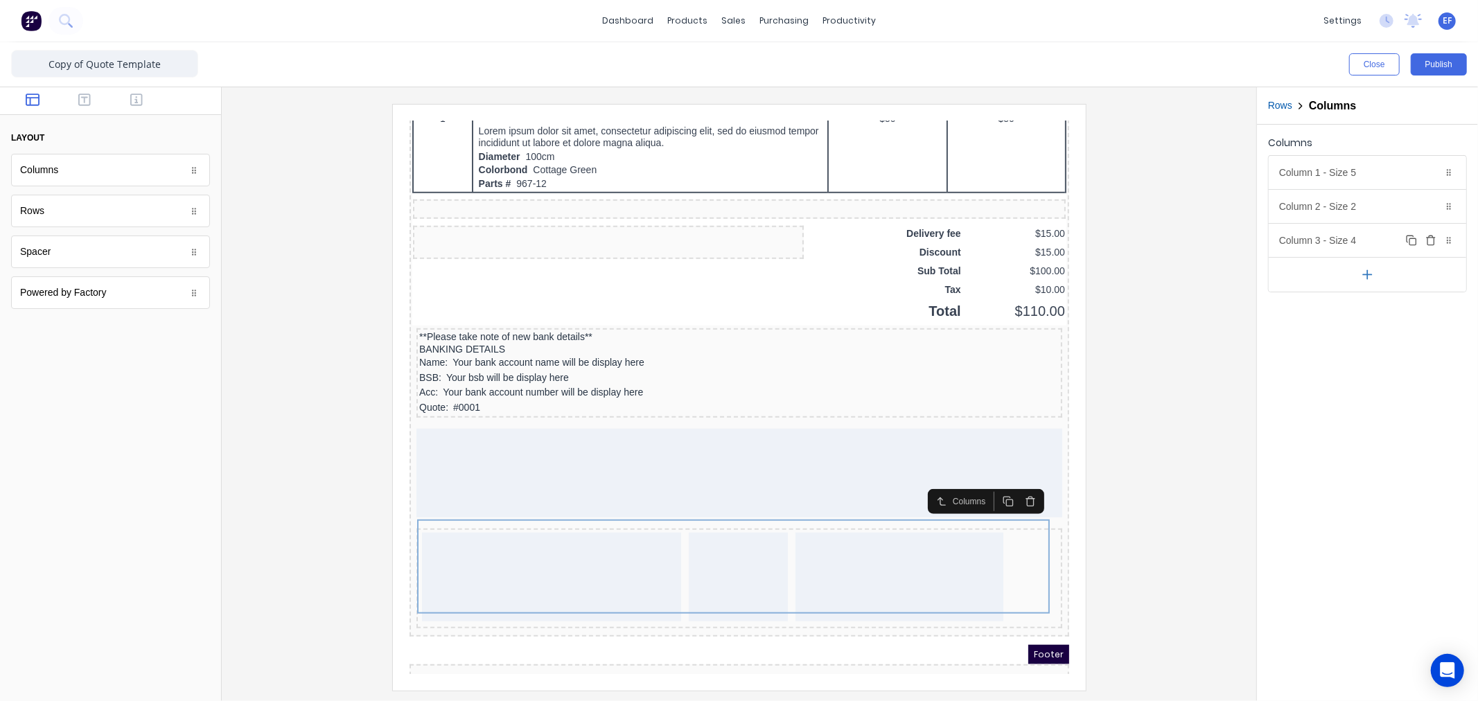
click at [1312, 244] on div "Column 3 - Size 4 Duplicate Delete" at bounding box center [1368, 240] width 198 height 33
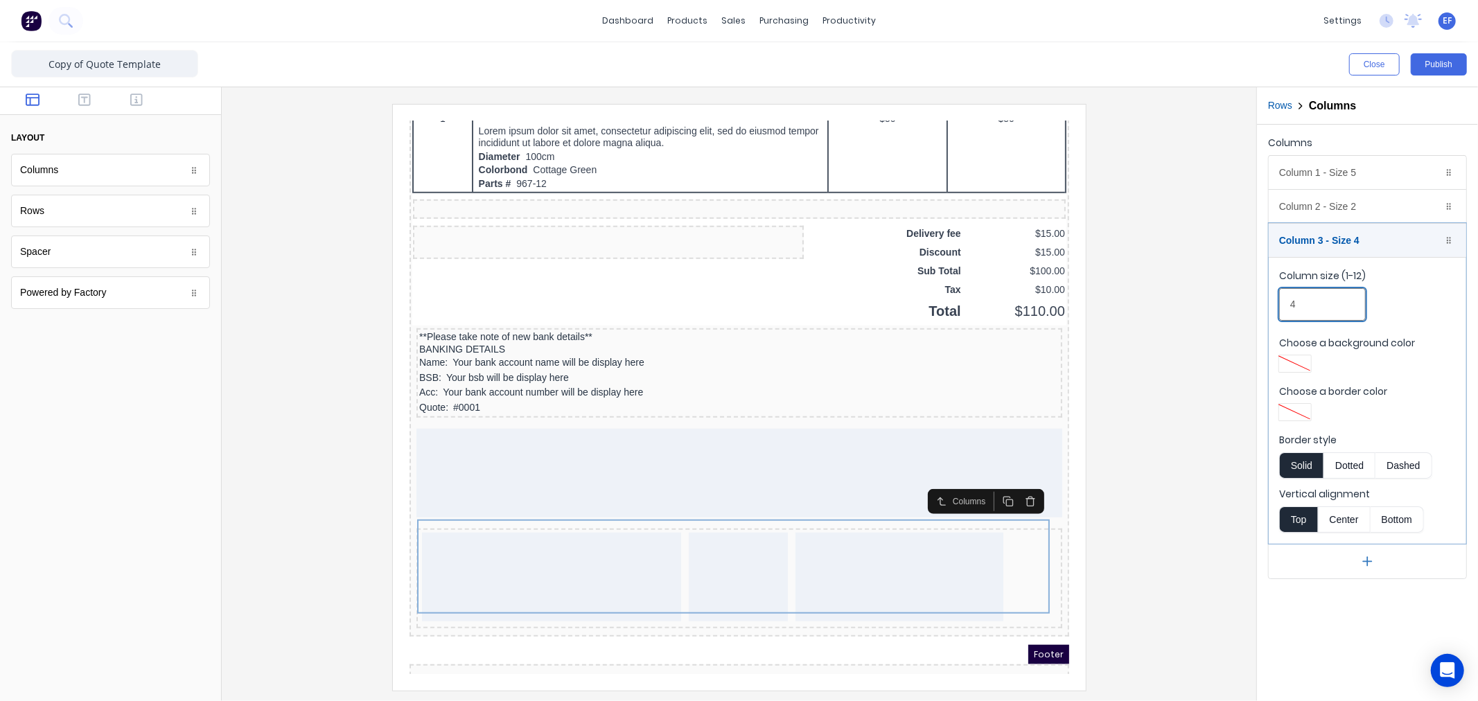
drag, startPoint x: 1302, startPoint y: 307, endPoint x: 1284, endPoint y: 309, distance: 18.1
click at [1284, 309] on input "4" at bounding box center [1322, 304] width 87 height 33
type input "5"
click at [1331, 234] on div "Column 3 - Size 5 Duplicate Delete" at bounding box center [1368, 240] width 198 height 33
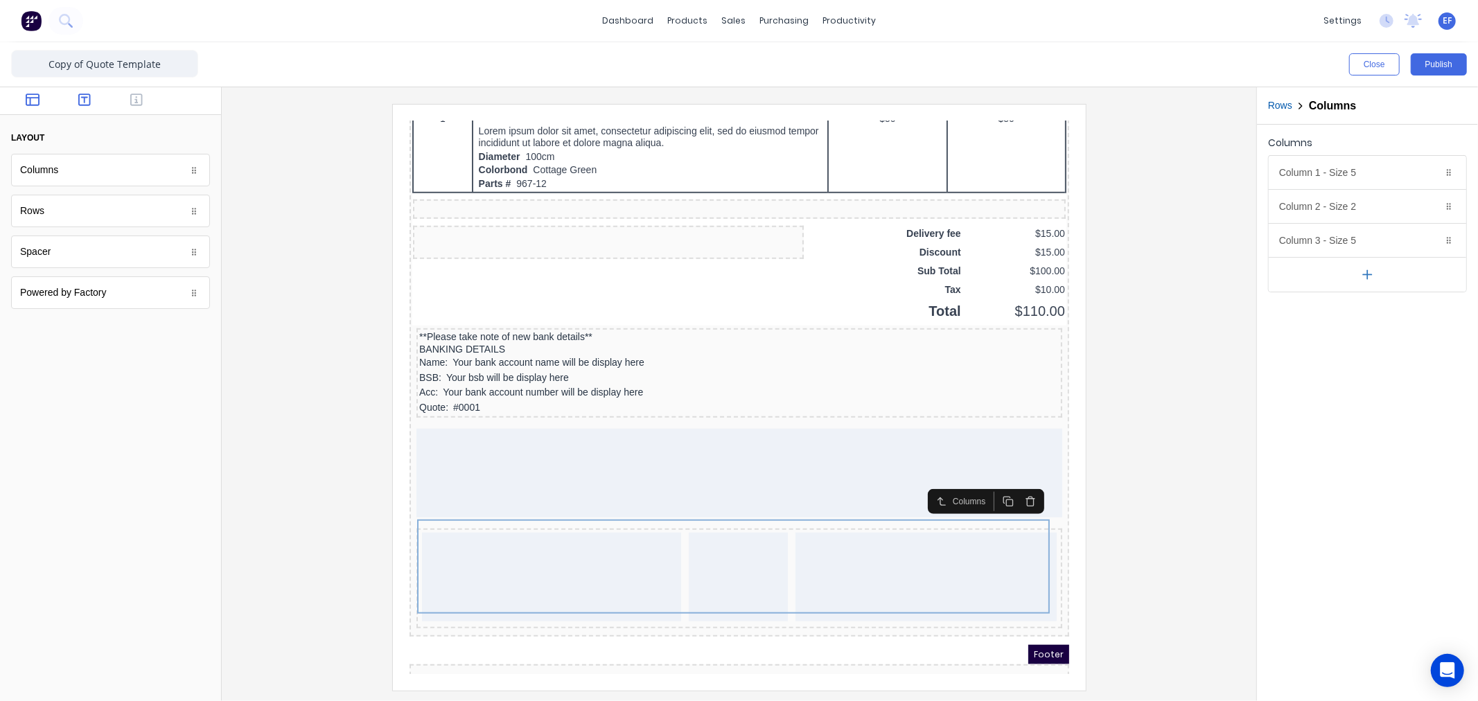
drag, startPoint x: 89, startPoint y: 94, endPoint x: 80, endPoint y: 98, distance: 9.0
click at [87, 94] on icon "button" at bounding box center [84, 100] width 12 height 12
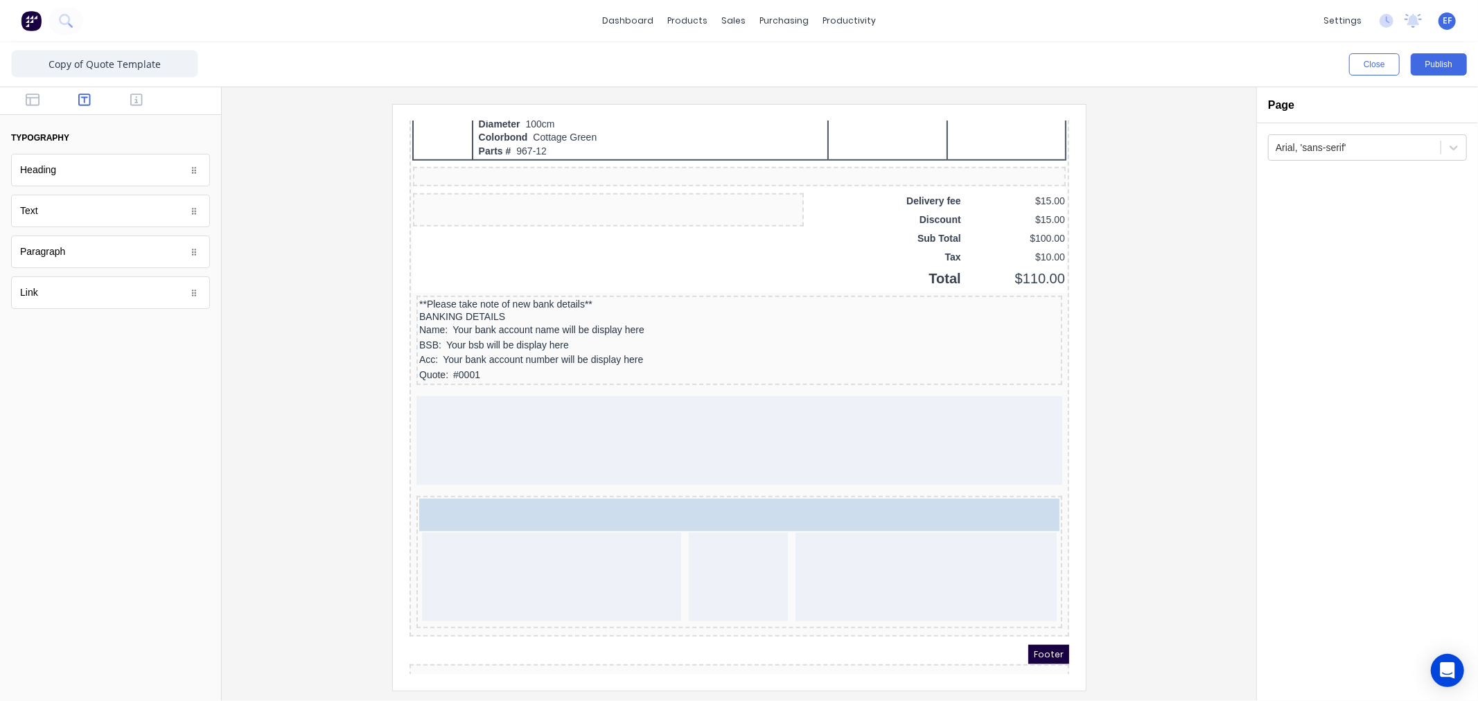
drag, startPoint x: 181, startPoint y: 369, endPoint x: 98, endPoint y: 405, distance: 90.0
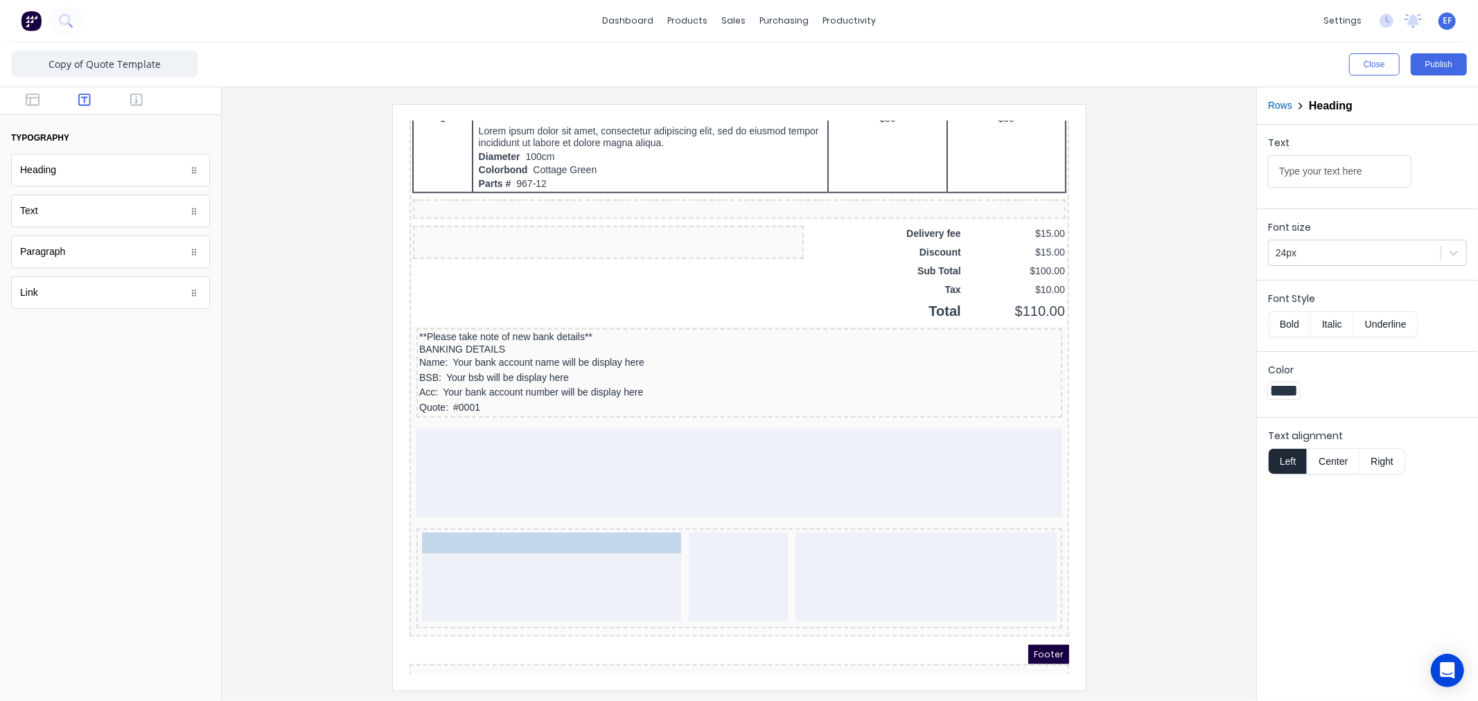
drag, startPoint x: 509, startPoint y: 484, endPoint x: 497, endPoint y: 523, distance: 40.1
